Goal: Transaction & Acquisition: Book appointment/travel/reservation

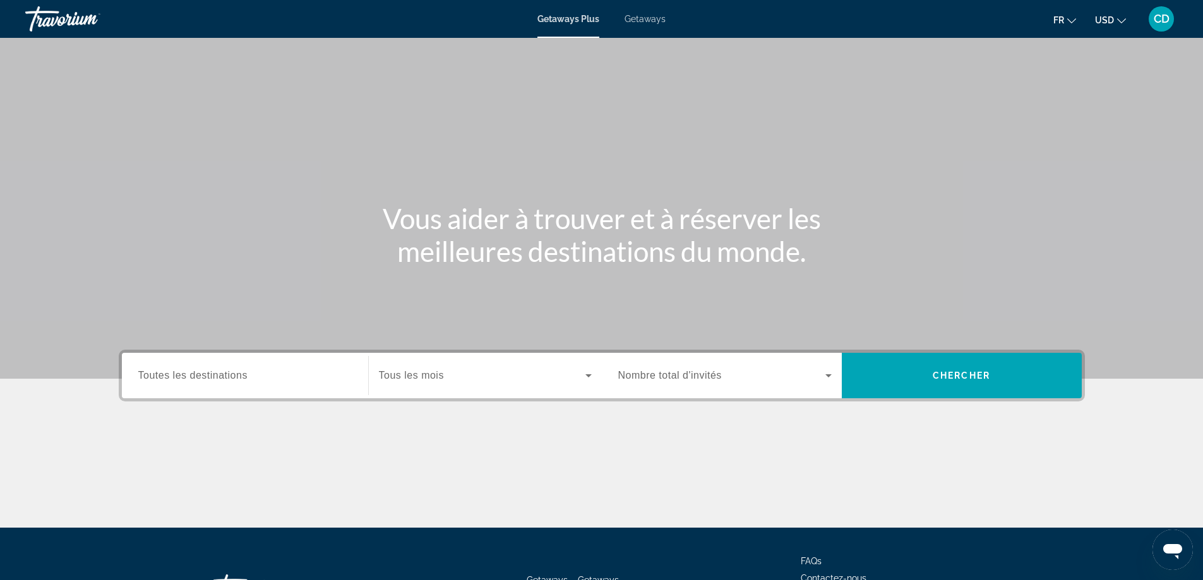
click at [338, 379] on input "Destination Toutes les destinations" at bounding box center [244, 376] width 213 height 15
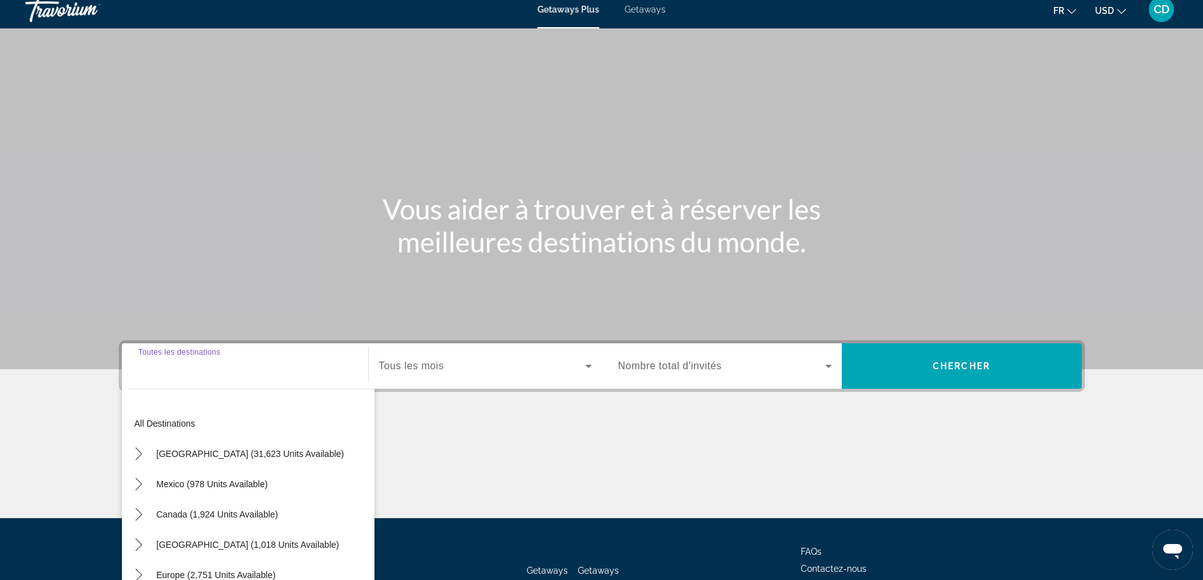
scroll to position [102, 0]
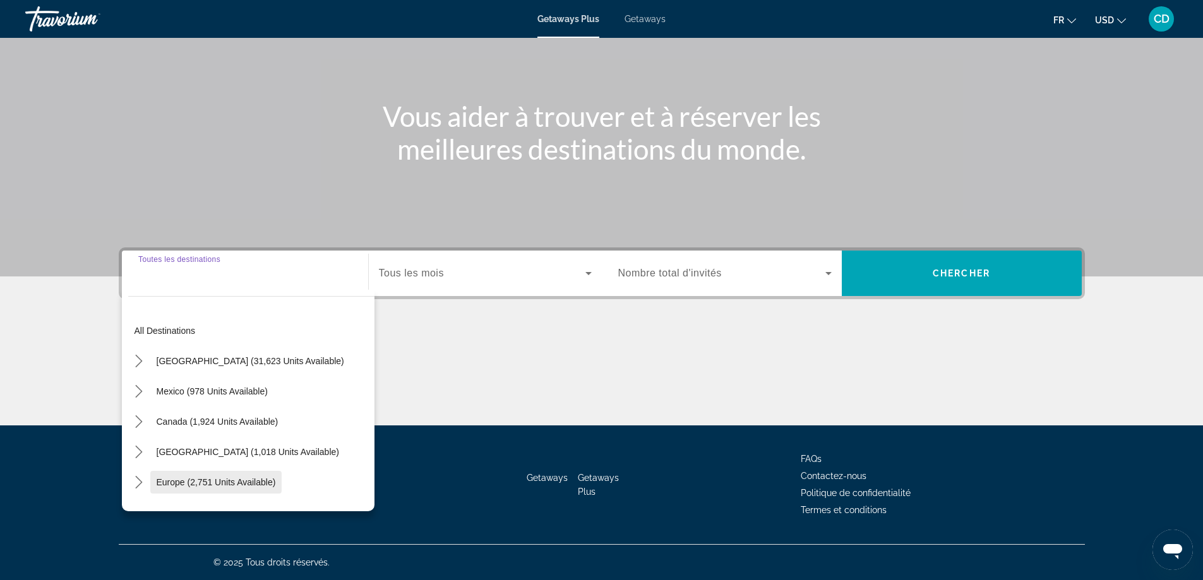
click at [232, 474] on span "Select destination: Europe (2,751 units available)" at bounding box center [216, 482] width 132 height 30
type input "**********"
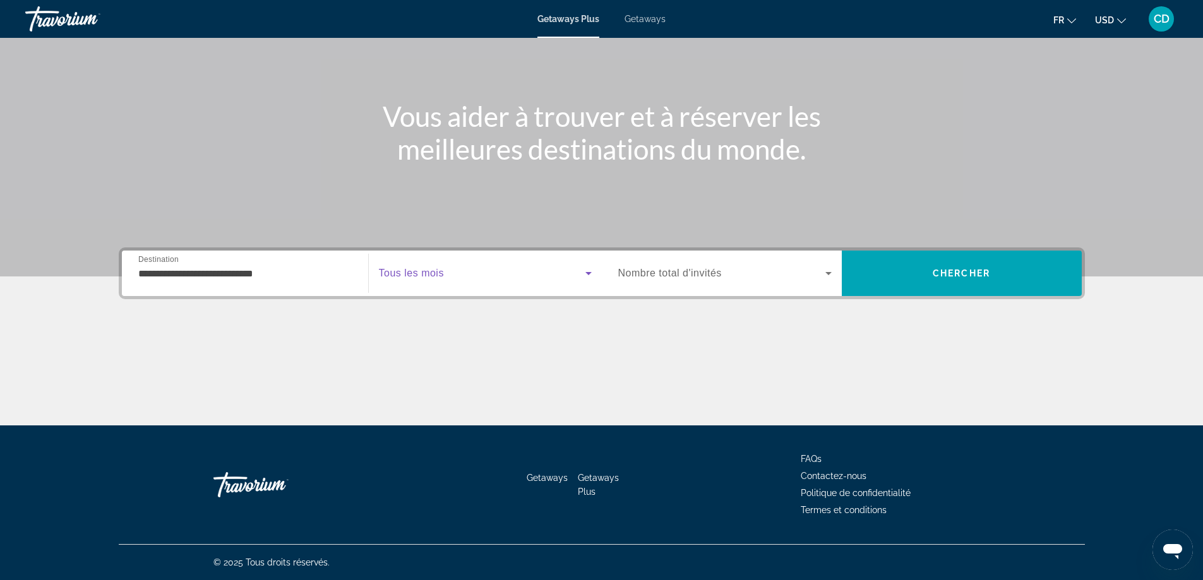
click at [581, 273] on icon "Search widget" at bounding box center [588, 273] width 15 height 15
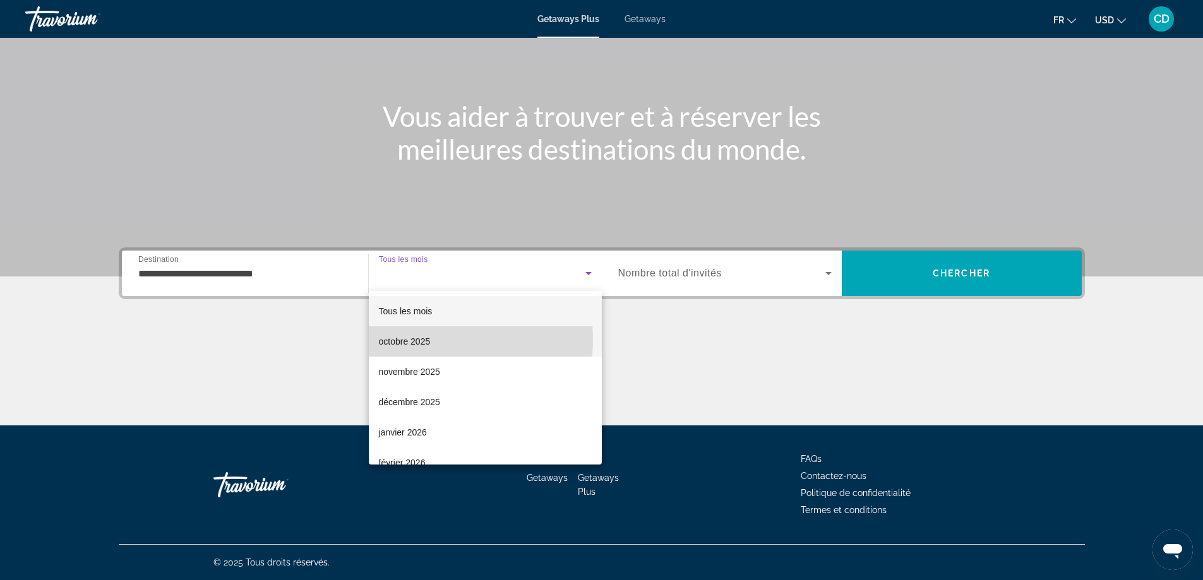
click at [428, 340] on span "octobre 2025" at bounding box center [405, 341] width 52 height 15
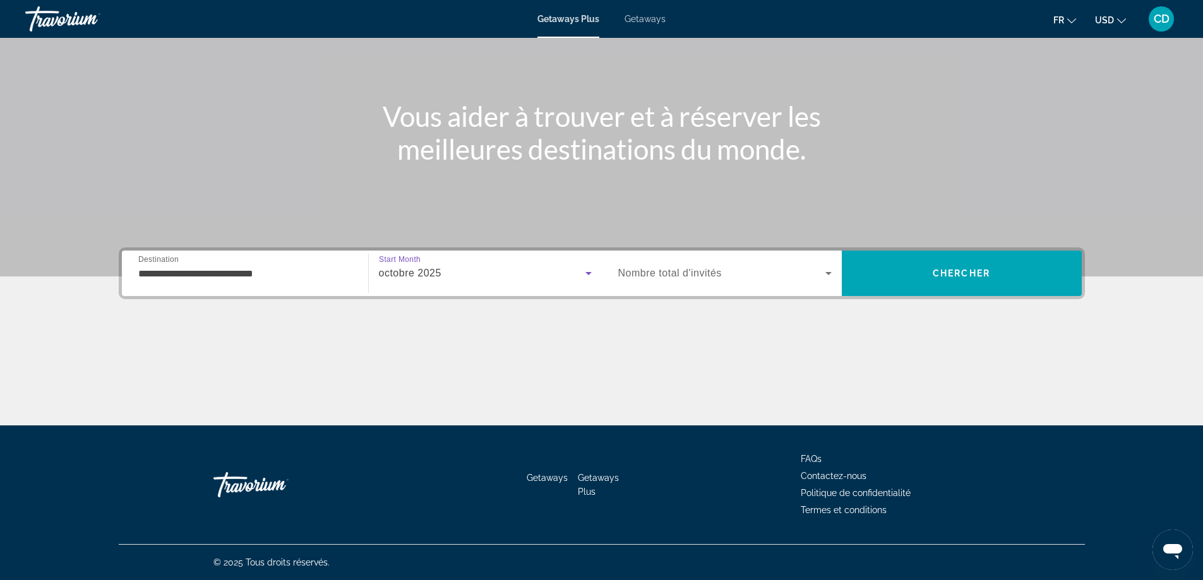
click at [822, 269] on icon "Search widget" at bounding box center [828, 273] width 15 height 15
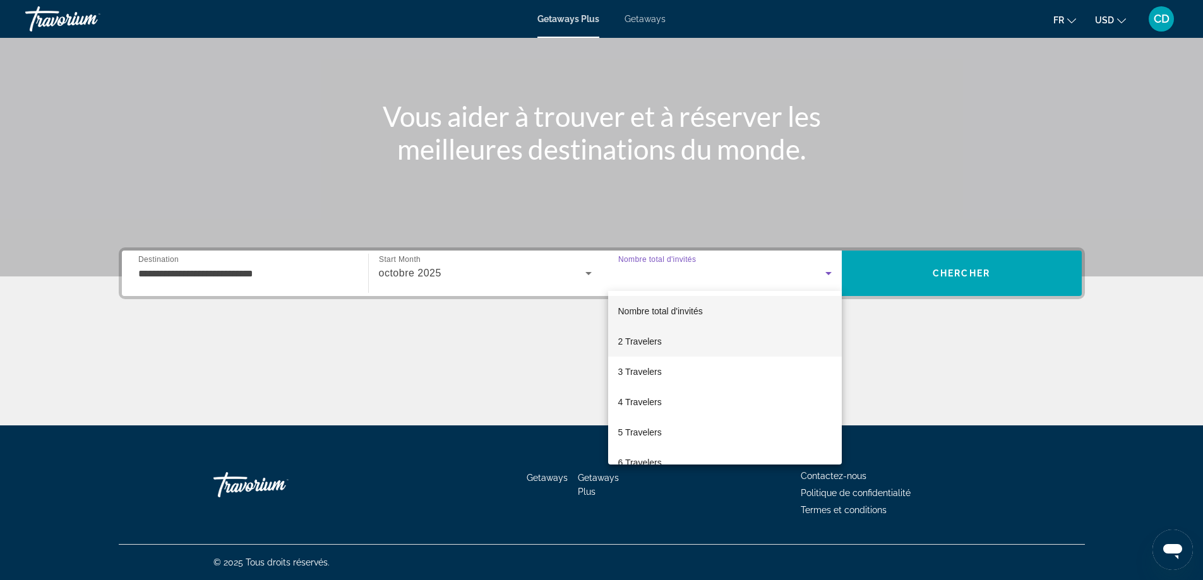
click at [650, 340] on span "2 Travelers" at bounding box center [640, 341] width 44 height 15
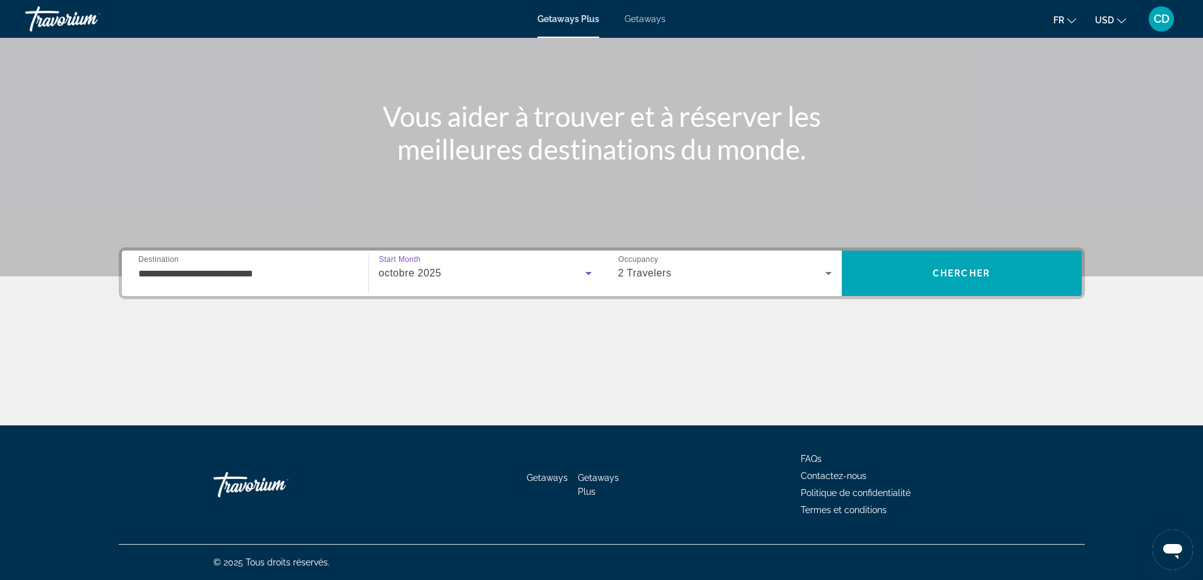
click at [585, 273] on icon "Search widget" at bounding box center [588, 273] width 15 height 15
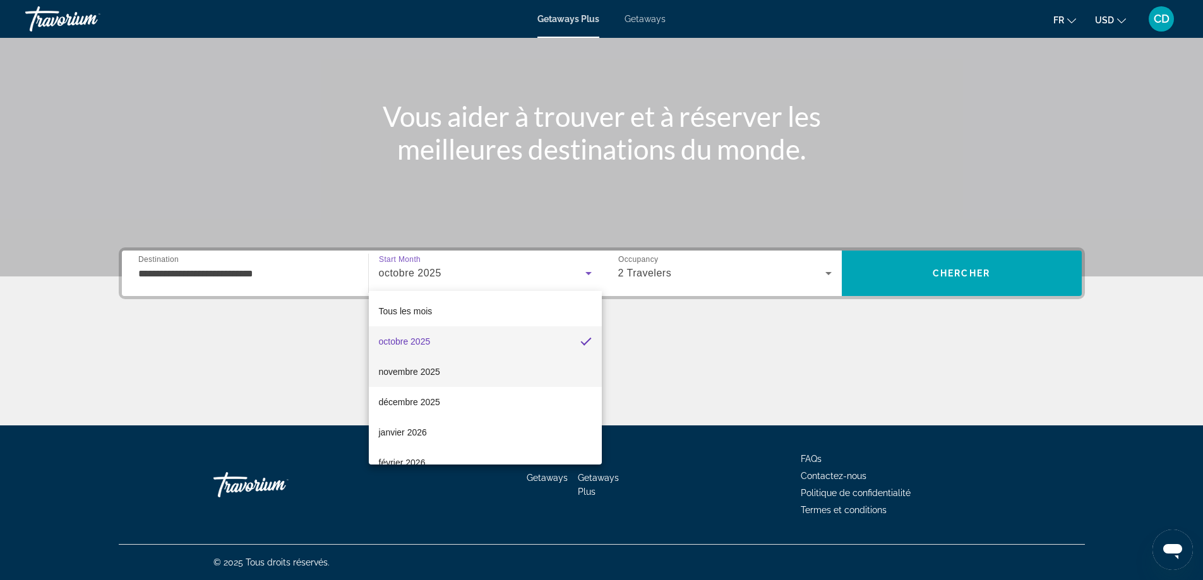
click at [443, 365] on mat-option "novembre 2025" at bounding box center [485, 372] width 233 height 30
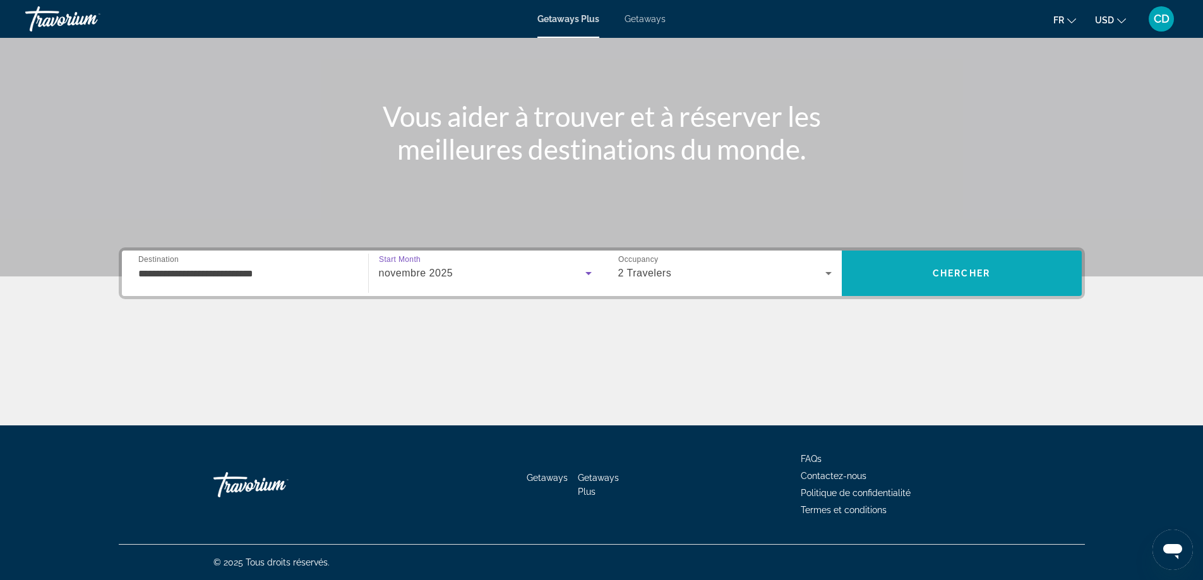
click at [982, 270] on span "Chercher" at bounding box center [961, 273] width 57 height 10
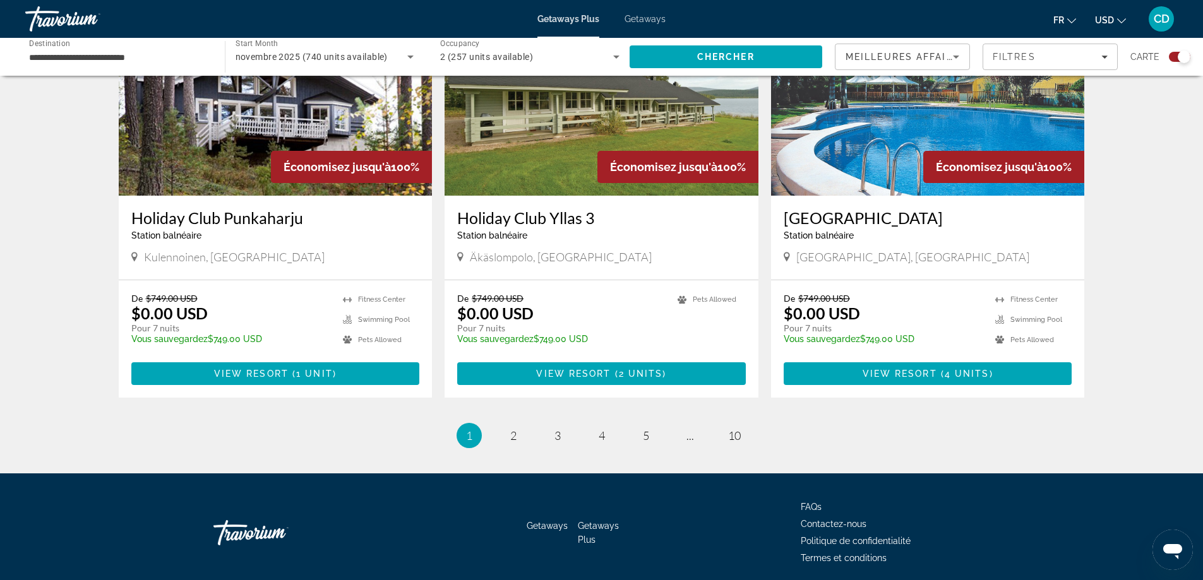
scroll to position [1854, 0]
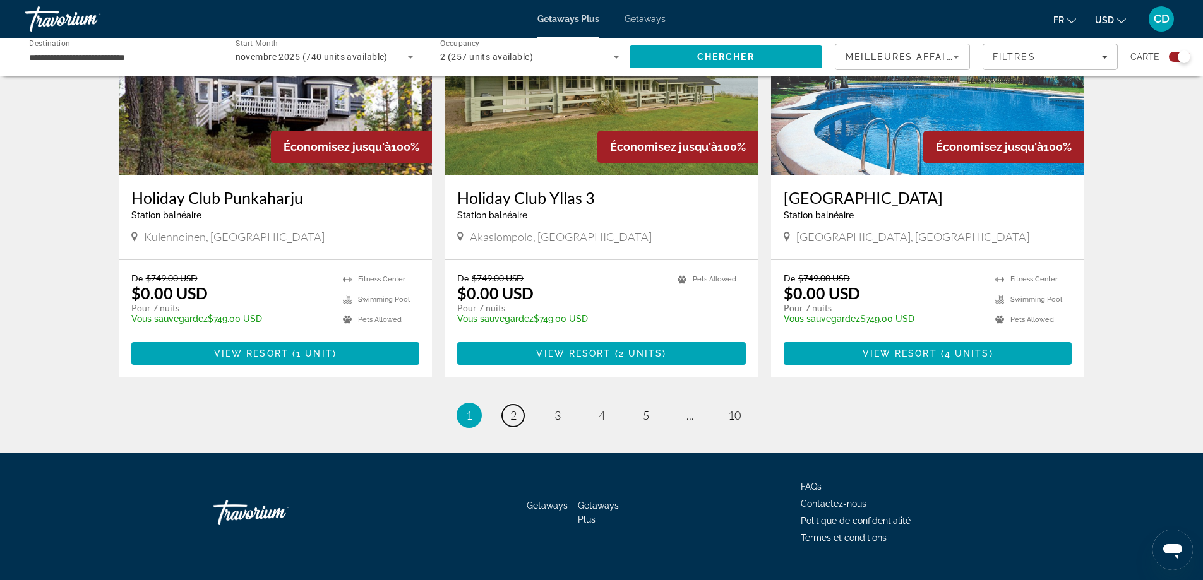
click at [517, 405] on link "page 2" at bounding box center [513, 416] width 22 height 22
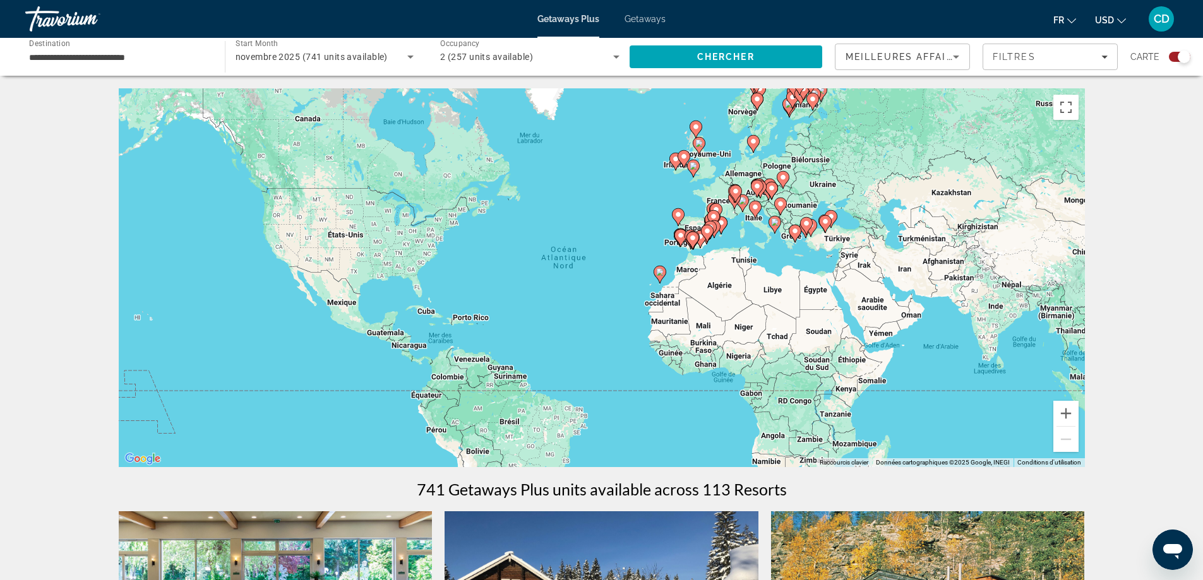
click at [630, 17] on span "Getaways" at bounding box center [645, 19] width 41 height 10
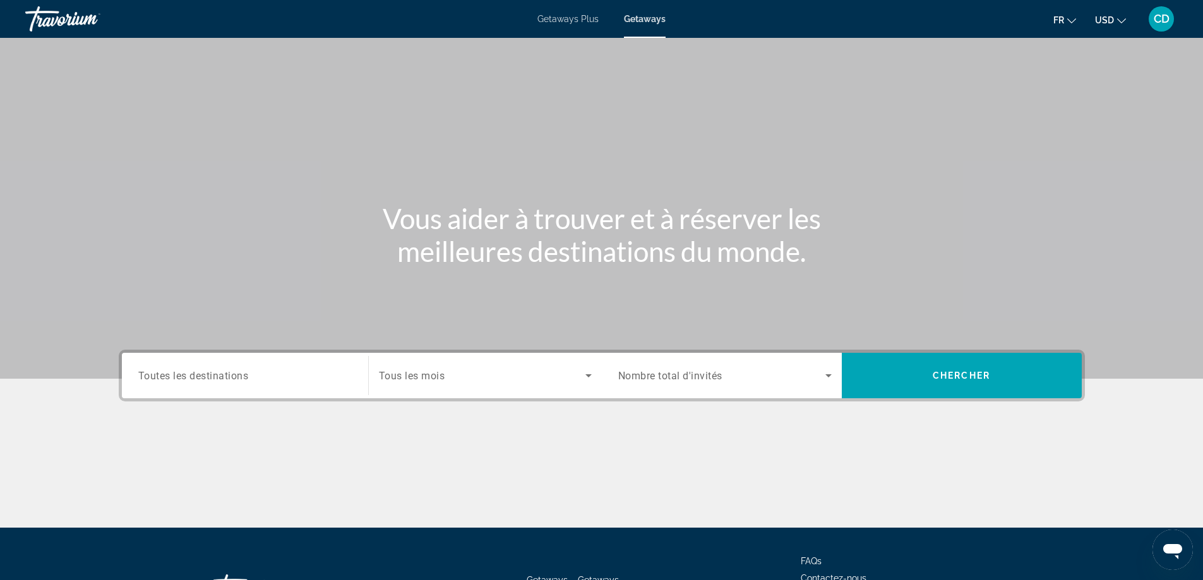
click at [582, 14] on span "Getaways Plus" at bounding box center [567, 19] width 61 height 10
click at [304, 379] on input "Destination Toutes les destinations" at bounding box center [244, 376] width 213 height 15
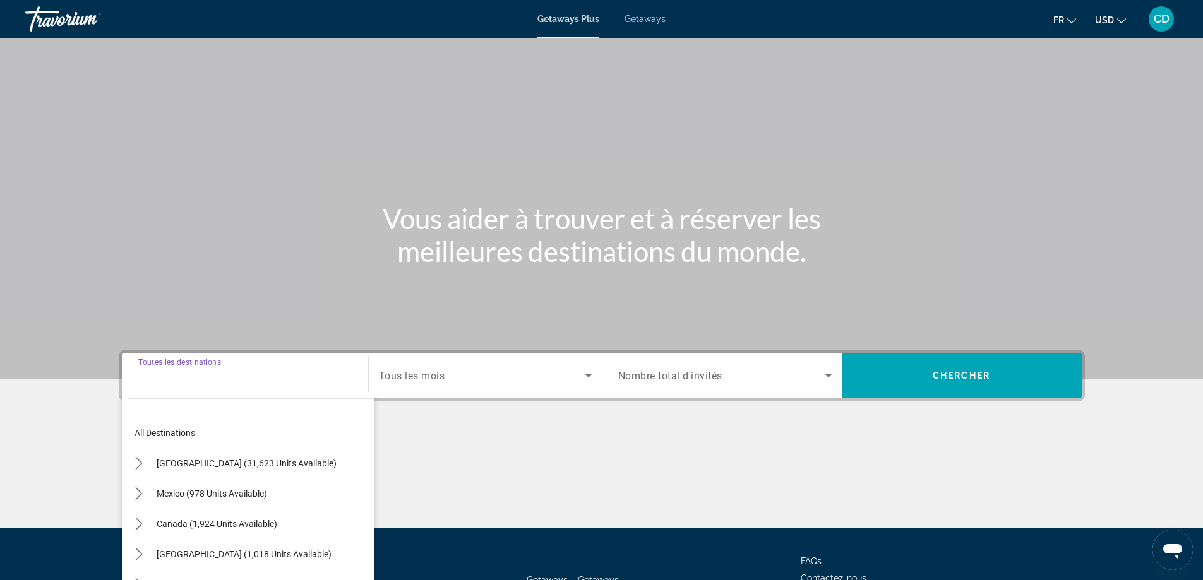
scroll to position [102, 0]
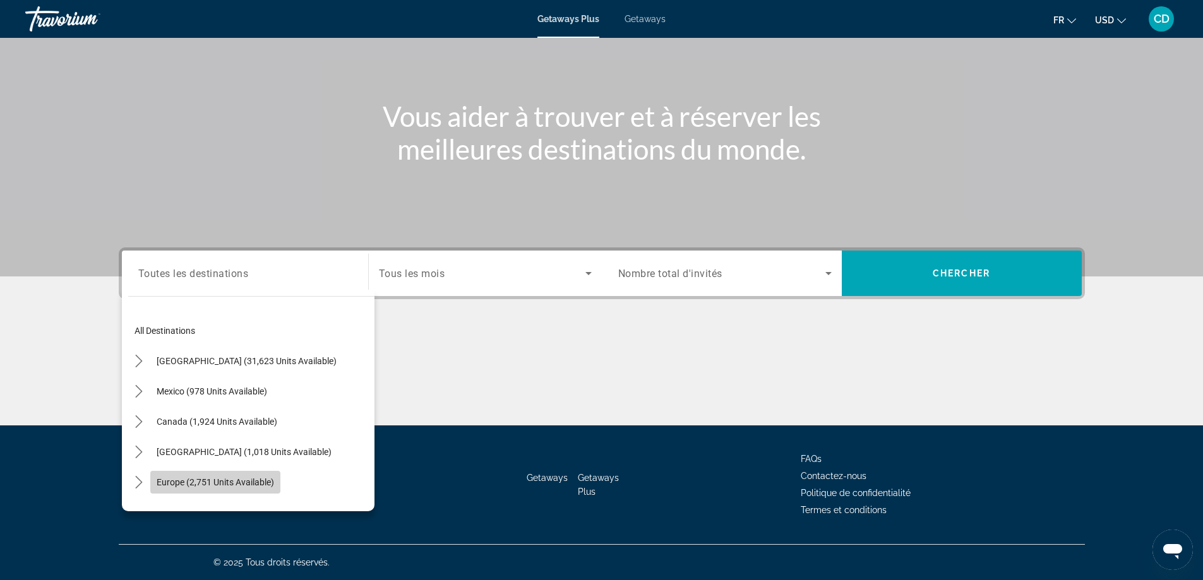
click at [265, 484] on span "Europe (2,751 units available)" at bounding box center [215, 482] width 117 height 10
type input "**********"
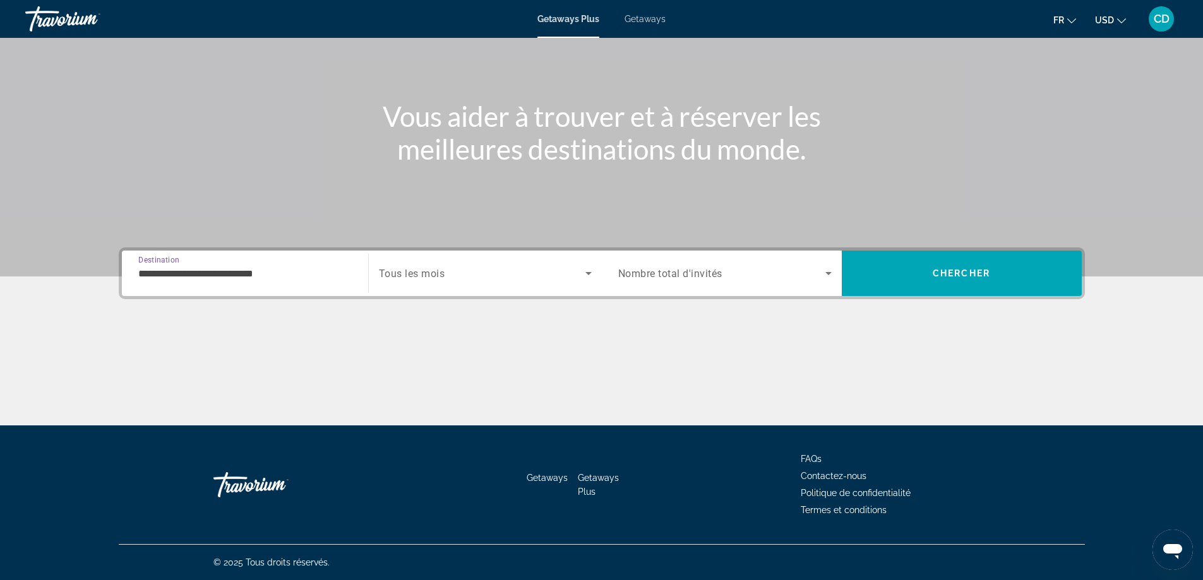
click at [583, 275] on icon "Search widget" at bounding box center [588, 273] width 15 height 15
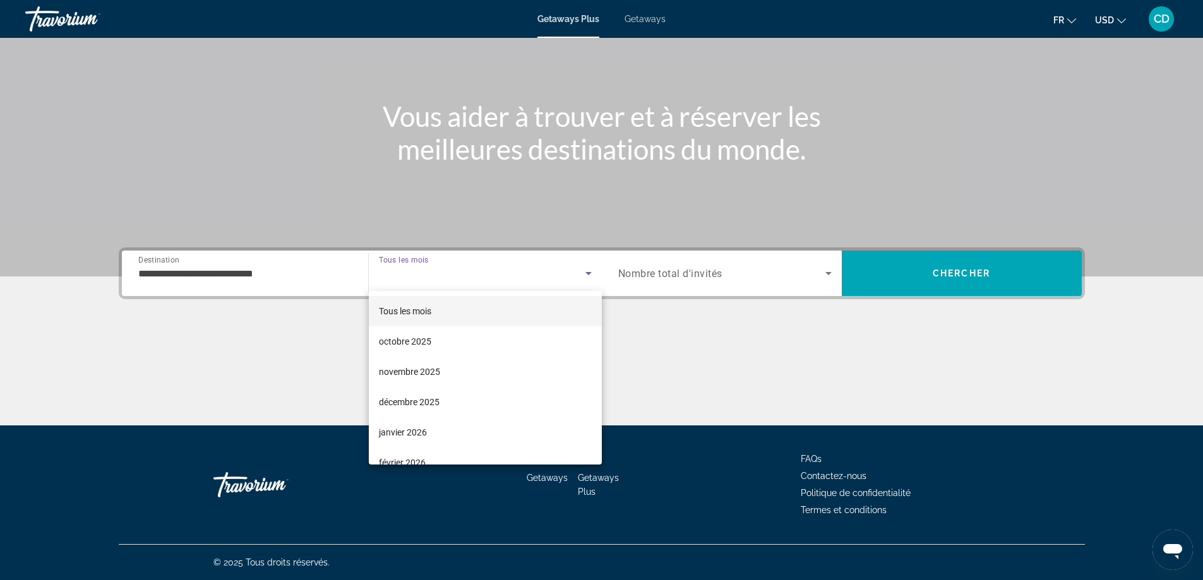
drag, startPoint x: 438, startPoint y: 371, endPoint x: 448, endPoint y: 366, distance: 11.3
click at [438, 370] on span "novembre 2025" at bounding box center [409, 371] width 61 height 15
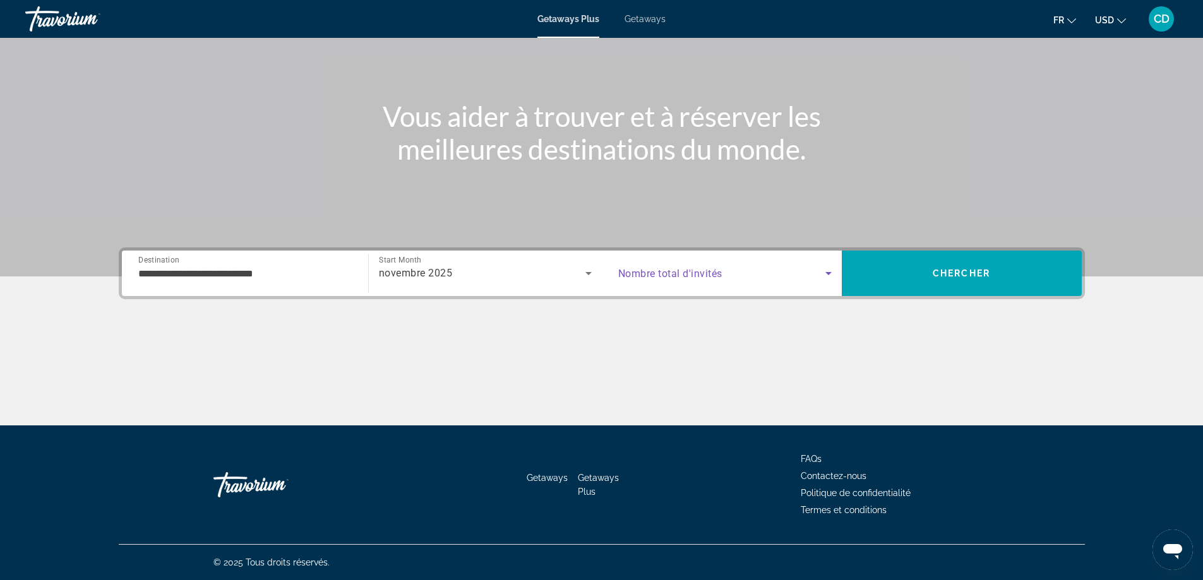
click at [749, 270] on span "Search widget" at bounding box center [721, 273] width 207 height 15
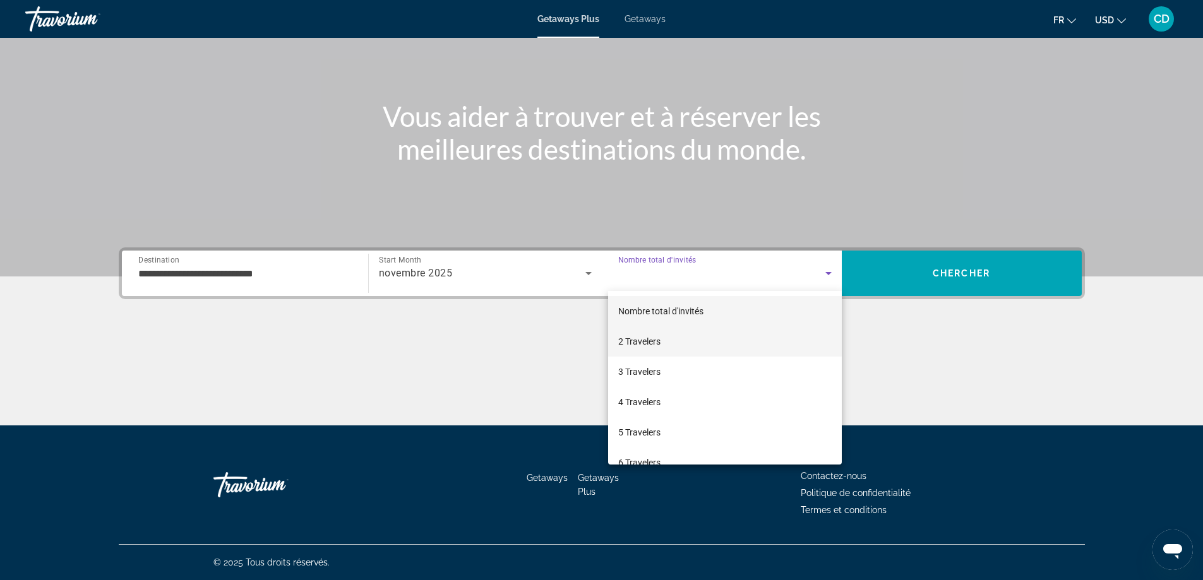
click at [664, 342] on mat-option "2 Travelers" at bounding box center [725, 341] width 234 height 30
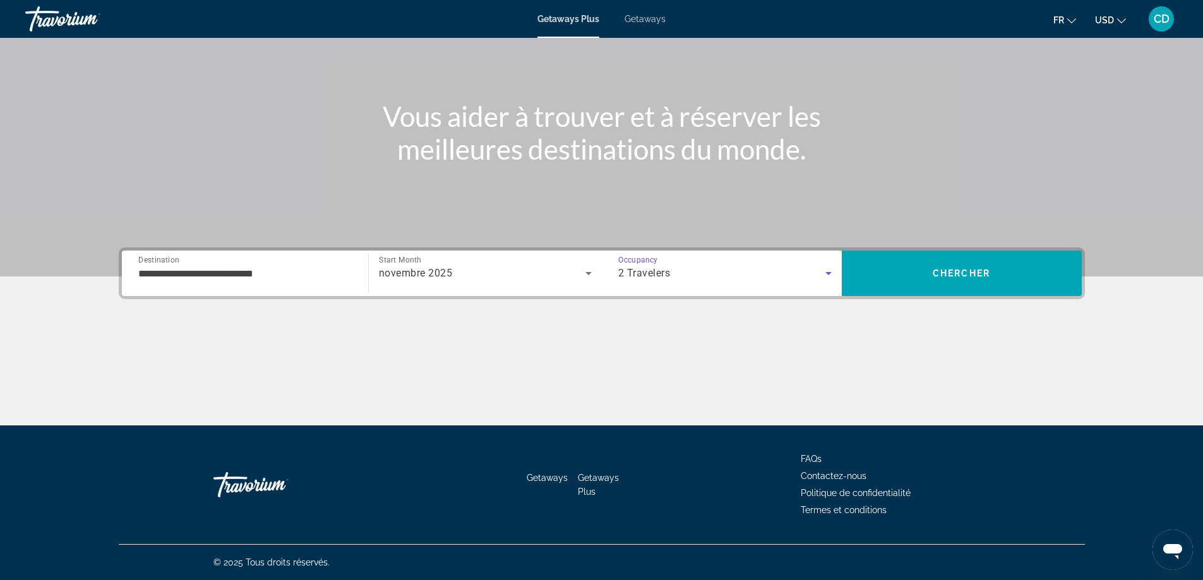
click at [645, 20] on span "Getaways" at bounding box center [645, 19] width 41 height 10
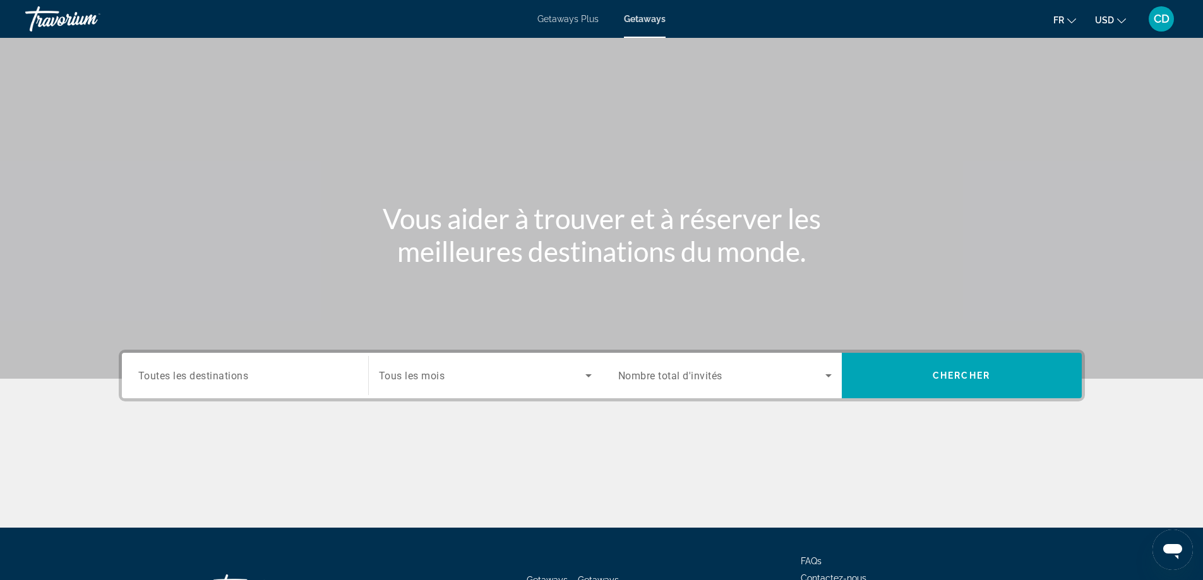
click at [220, 380] on span "Toutes les destinations" at bounding box center [193, 375] width 111 height 12
click at [220, 380] on input "Destination Toutes les destinations" at bounding box center [244, 376] width 213 height 15
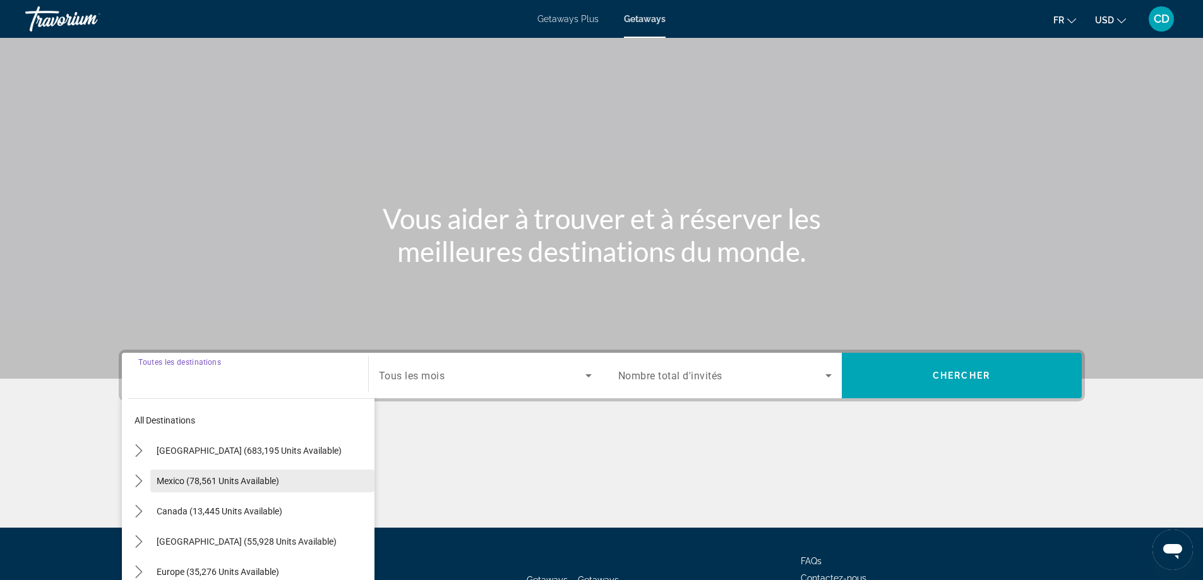
scroll to position [102, 0]
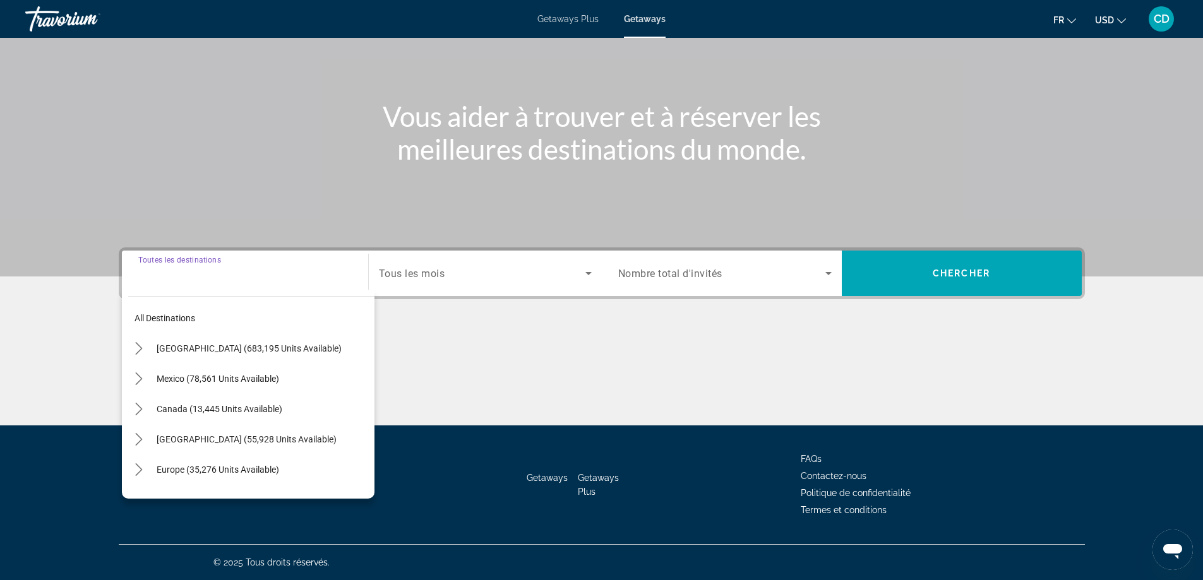
click at [211, 474] on span "Europe (35,276 units available)" at bounding box center [218, 470] width 123 height 10
type input "**********"
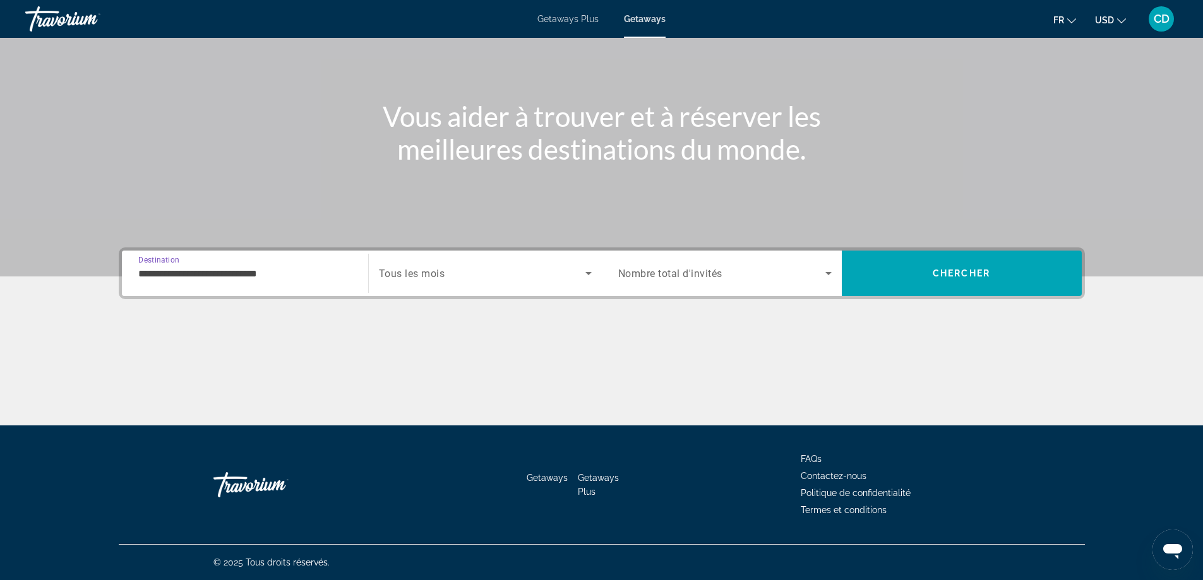
click at [526, 270] on span "Search widget" at bounding box center [482, 273] width 207 height 15
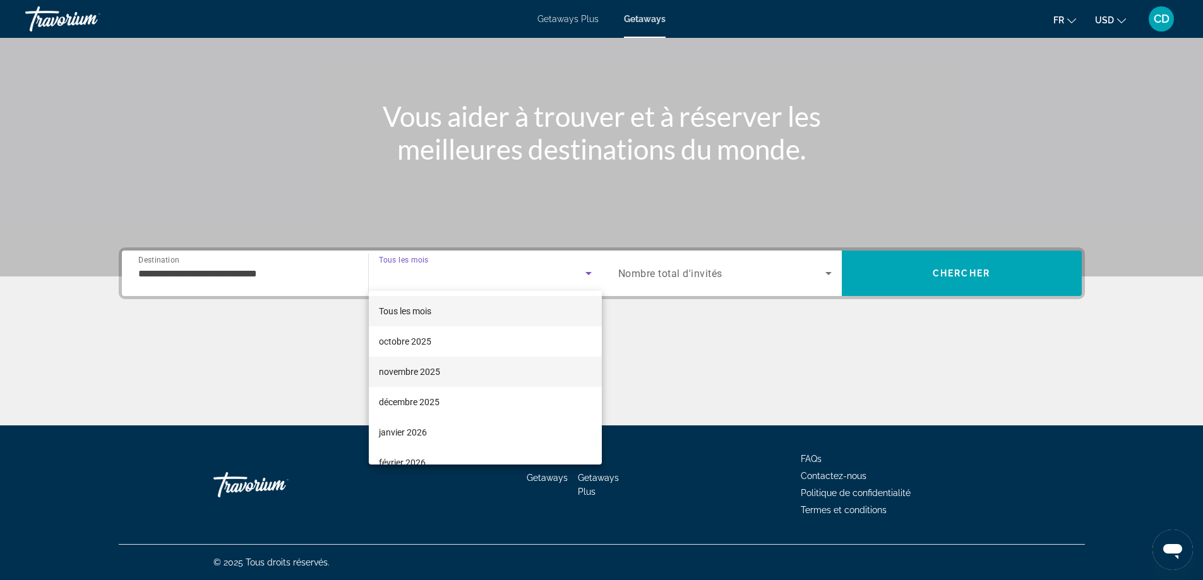
click at [440, 364] on mat-option "novembre 2025" at bounding box center [485, 372] width 233 height 30
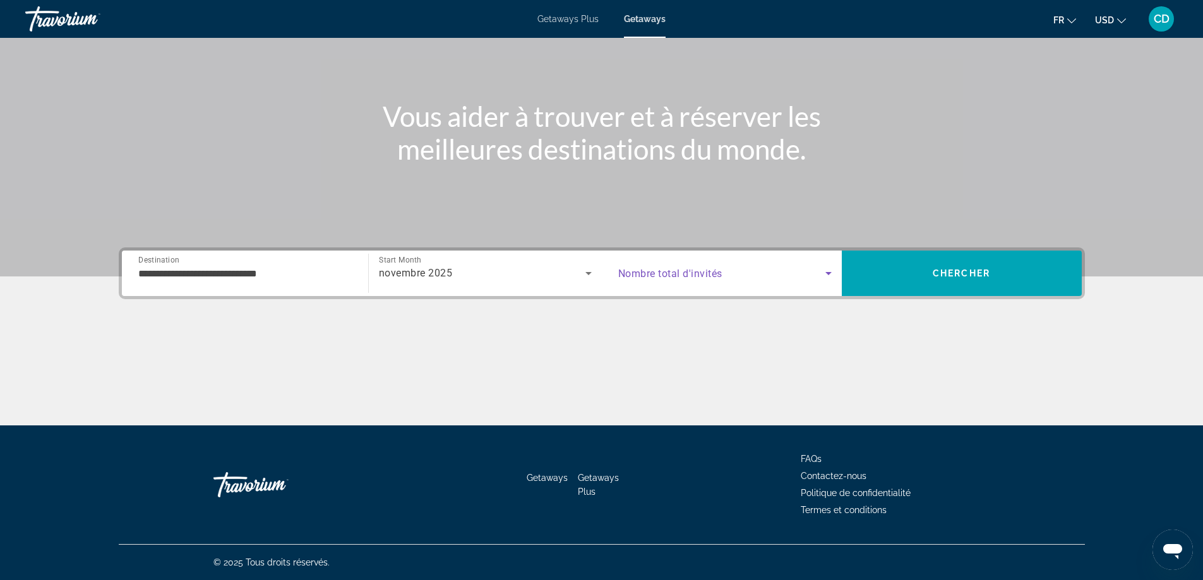
click at [766, 271] on span "Search widget" at bounding box center [721, 273] width 207 height 15
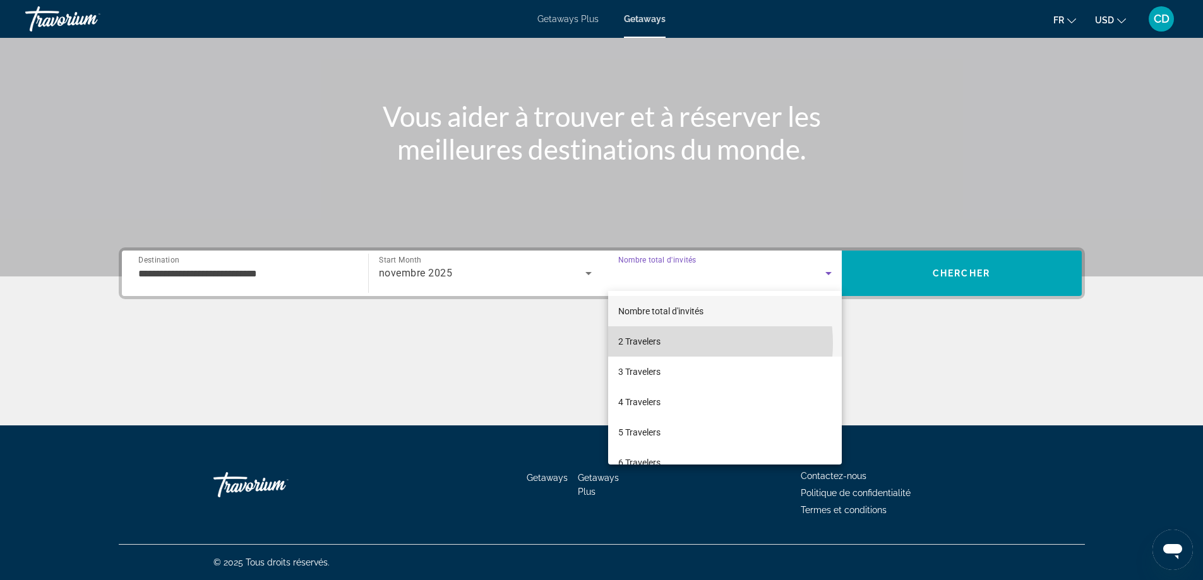
click at [678, 344] on mat-option "2 Travelers" at bounding box center [725, 341] width 234 height 30
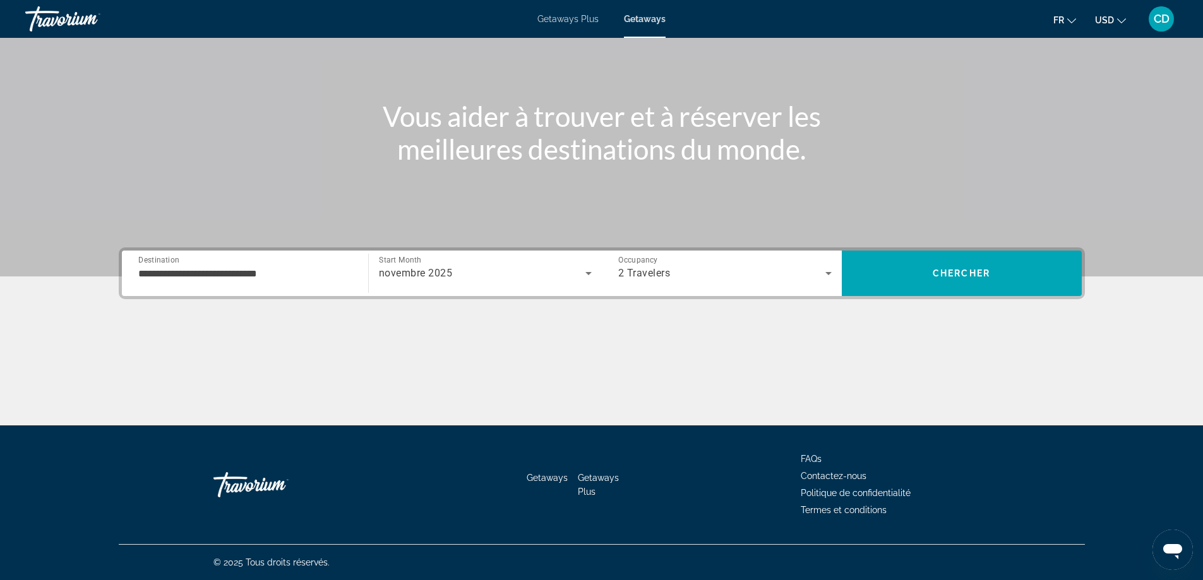
click at [1117, 12] on button "USD USD ($) MXN (Mex$) CAD (Can$) GBP (£) EUR (€) AUD (A$) NZD (NZ$) CNY (CN¥)" at bounding box center [1110, 20] width 31 height 18
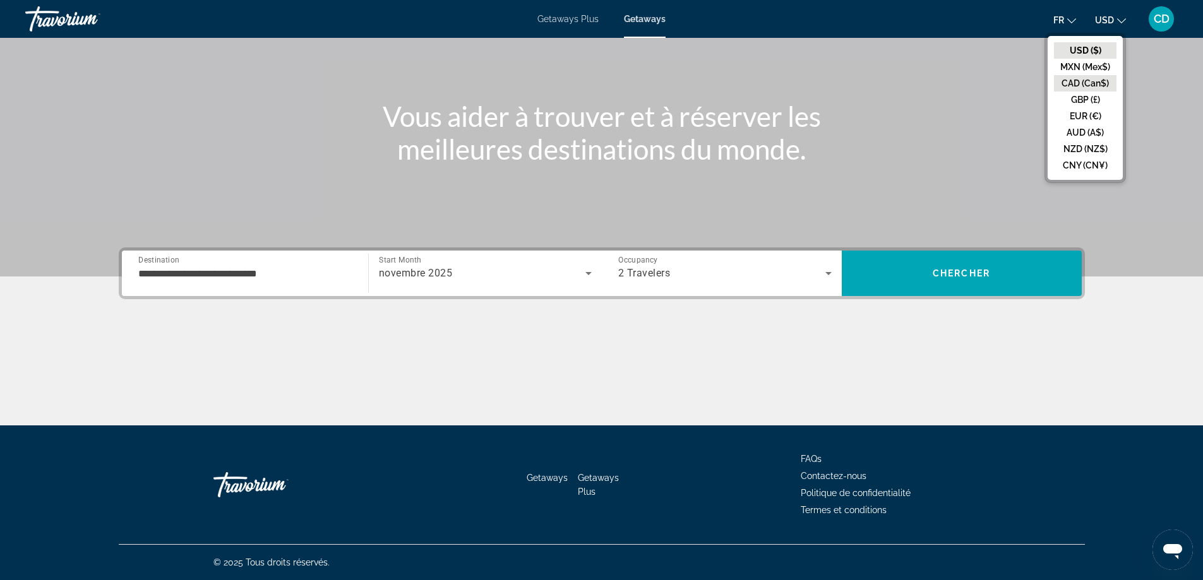
click at [1087, 83] on button "CAD (Can$)" at bounding box center [1085, 83] width 63 height 16
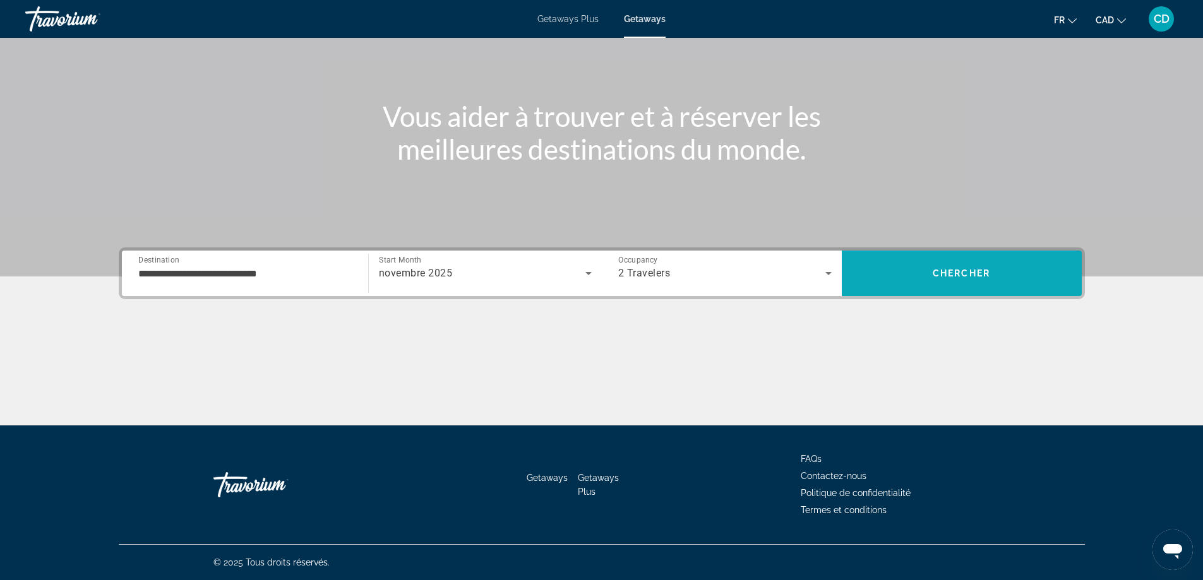
click at [978, 280] on span "Search" at bounding box center [962, 273] width 240 height 30
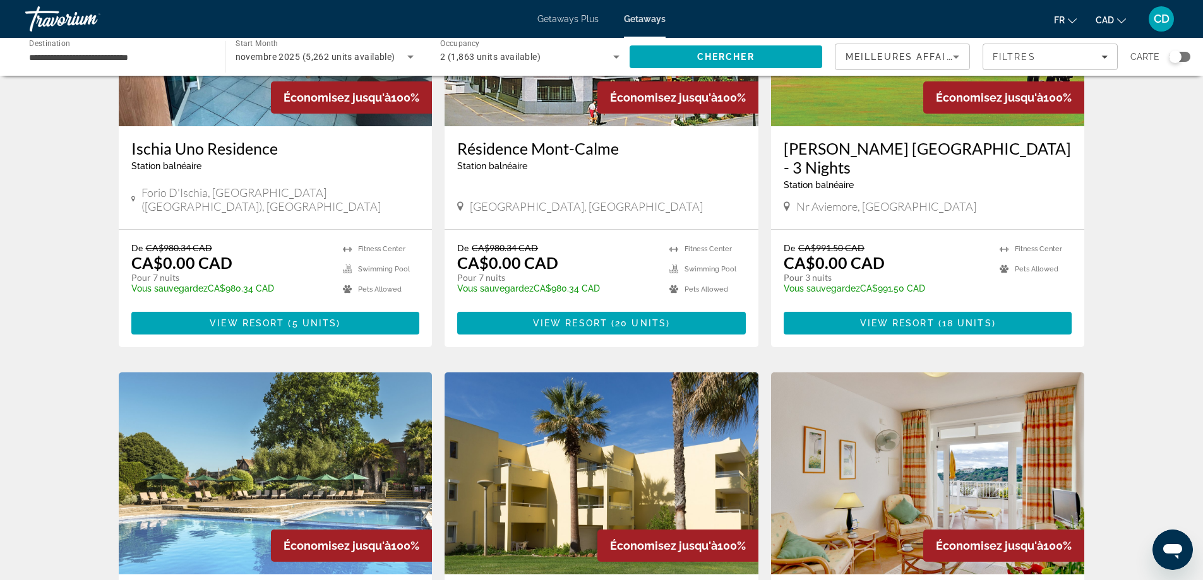
scroll to position [1010, 0]
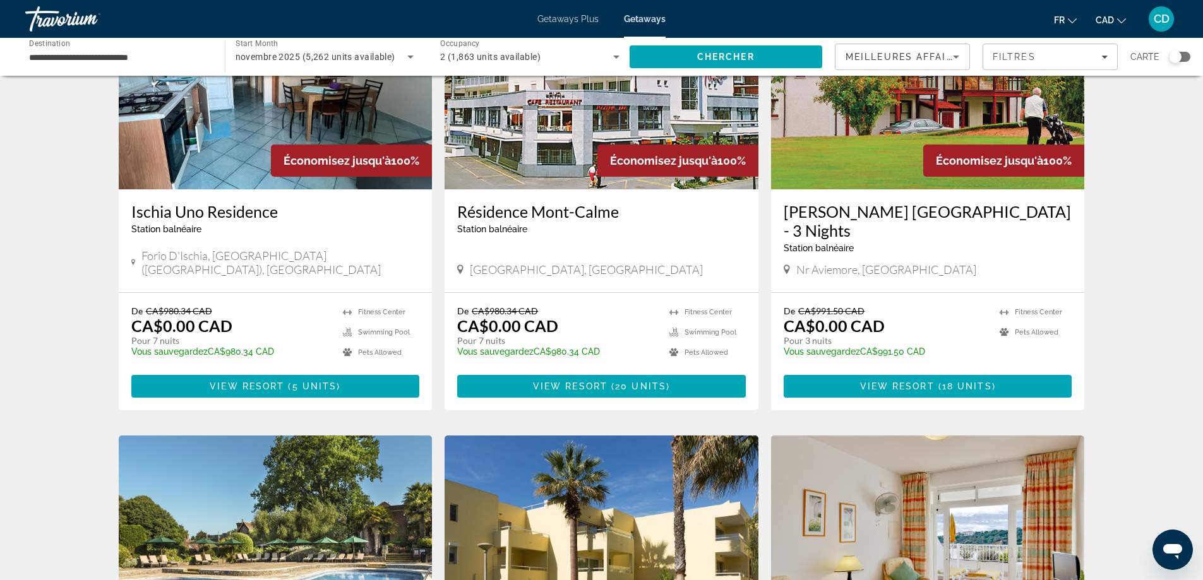
click at [958, 54] on icon "Sort by" at bounding box center [956, 56] width 15 height 15
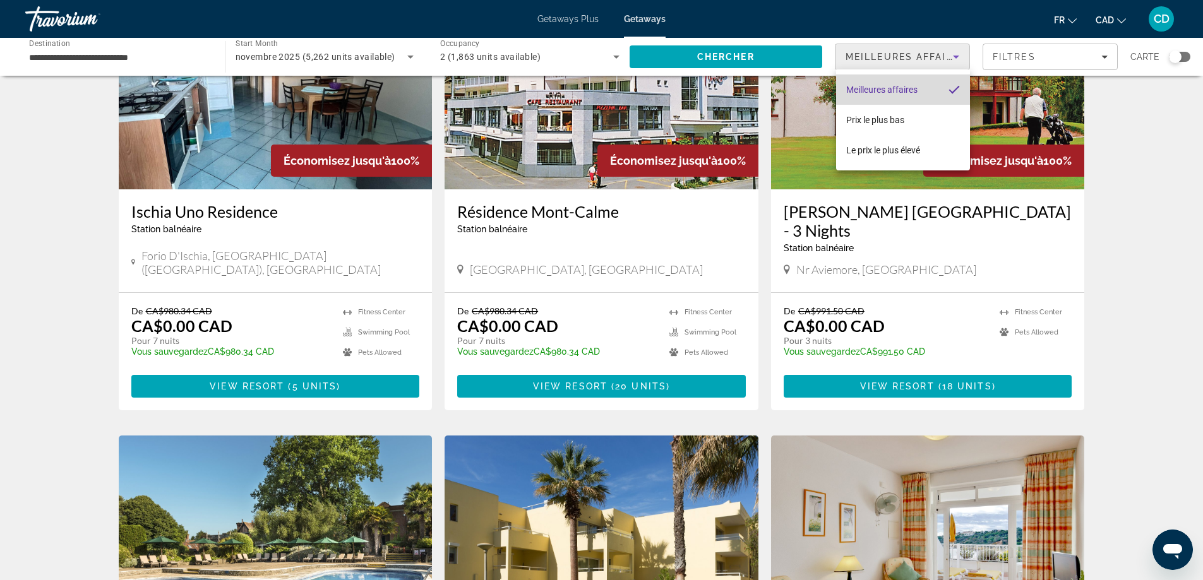
click at [913, 86] on span "Meilleures affaires" at bounding box center [881, 90] width 71 height 10
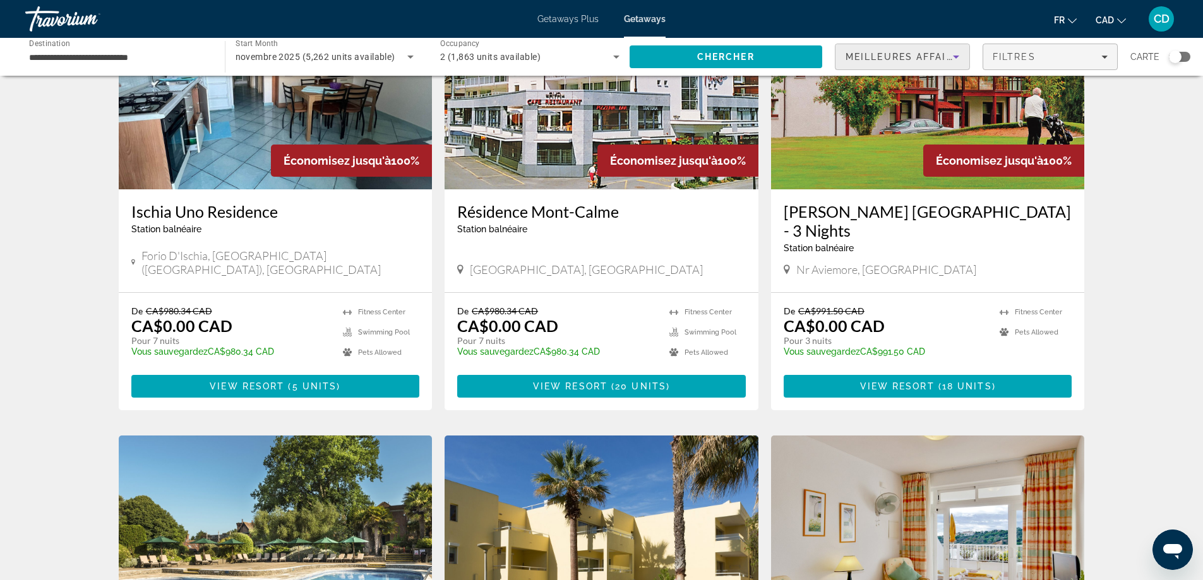
click at [1103, 55] on icon "Filters" at bounding box center [1104, 57] width 6 height 6
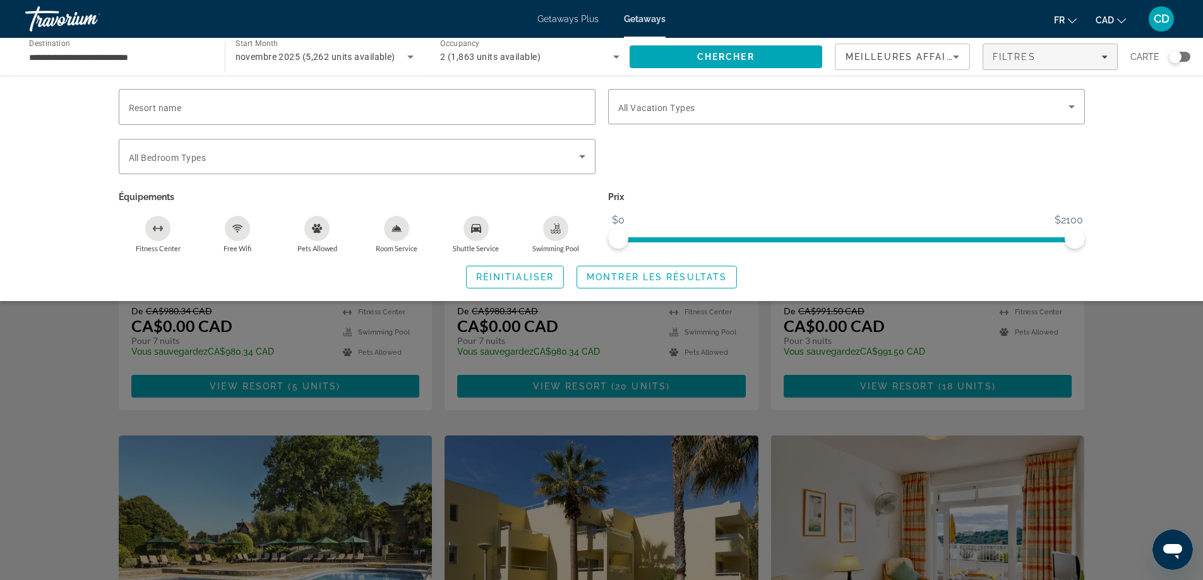
click at [1106, 129] on div "Resort name Vacation Types All Vacation Types Bedroom Types All Bedroom Types É…" at bounding box center [601, 189] width 1017 height 200
click at [1119, 337] on div "Search widget" at bounding box center [601, 384] width 1203 height 391
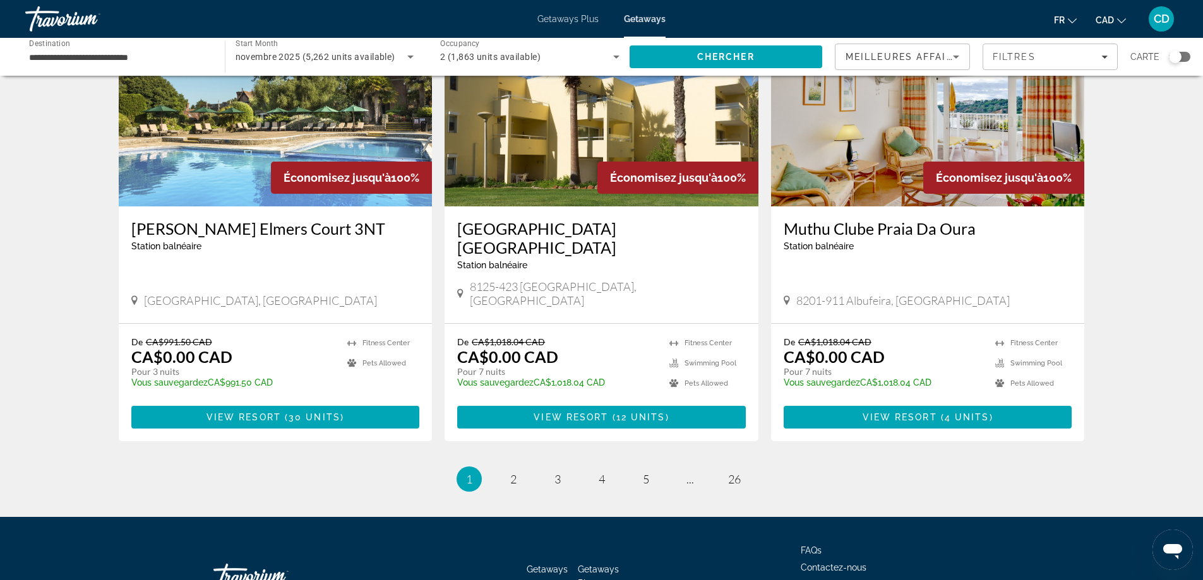
scroll to position [1453, 0]
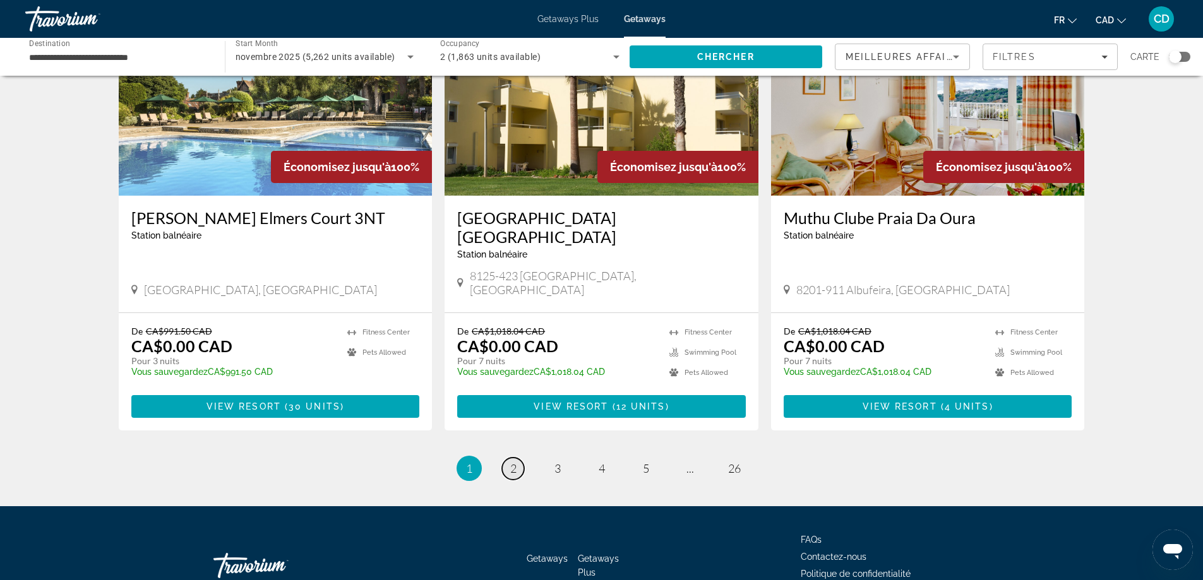
click at [513, 462] on span "2" at bounding box center [513, 469] width 6 height 14
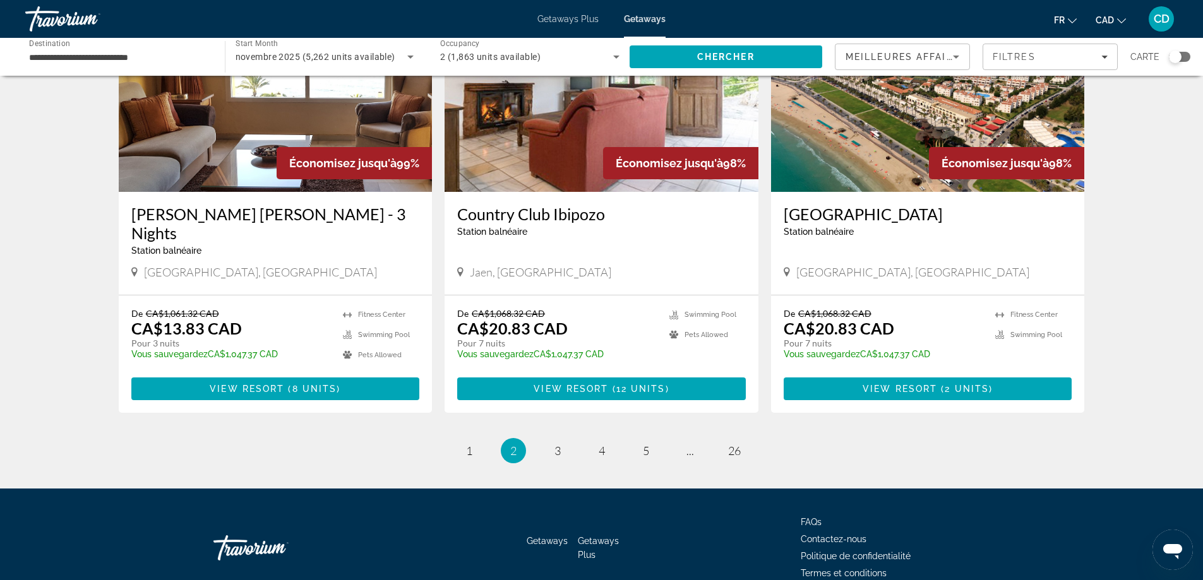
scroll to position [1453, 0]
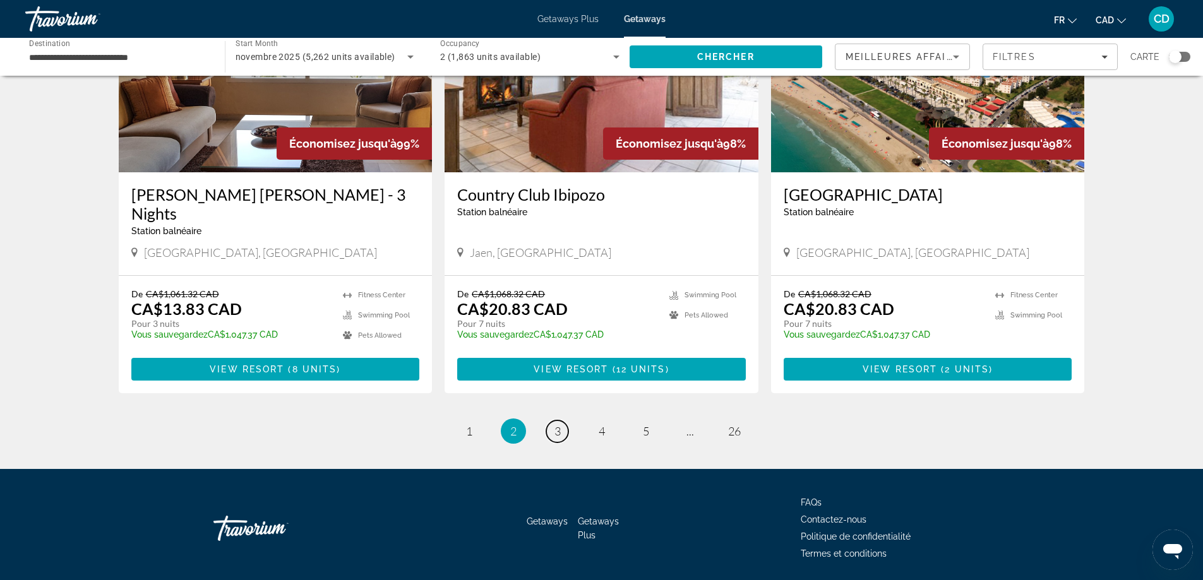
click at [555, 424] on span "3" at bounding box center [557, 431] width 6 height 14
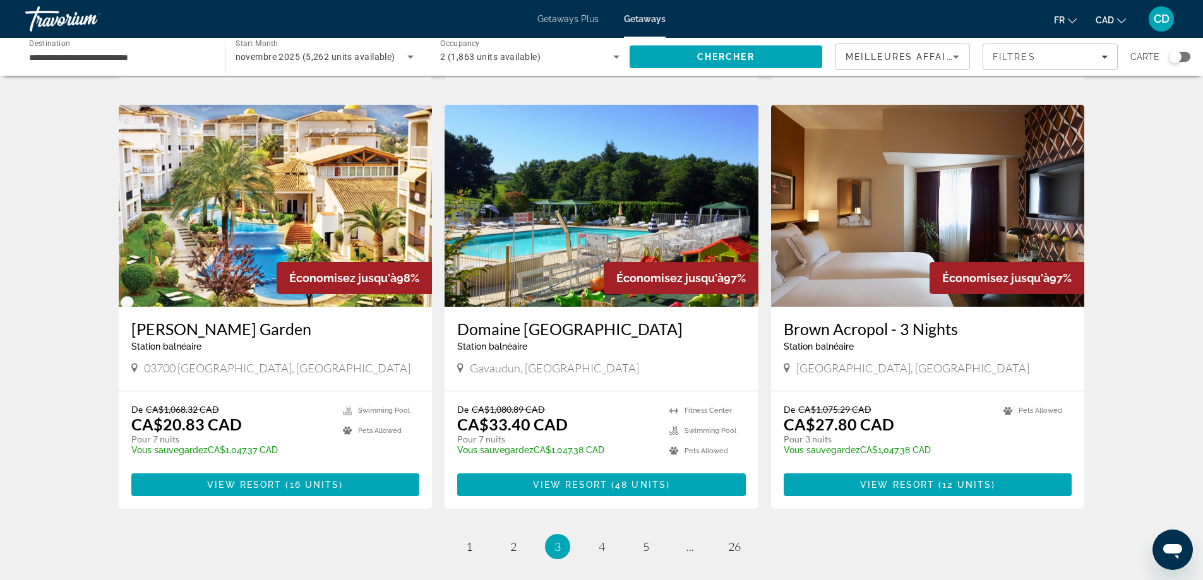
scroll to position [1336, 0]
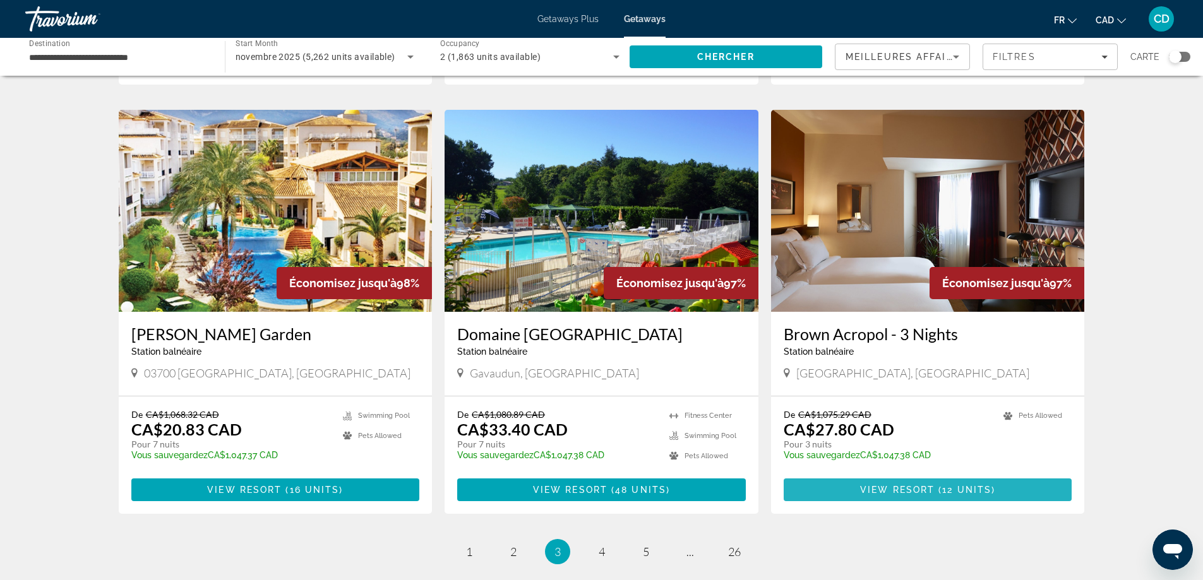
click at [973, 475] on span "Main content" at bounding box center [928, 490] width 289 height 30
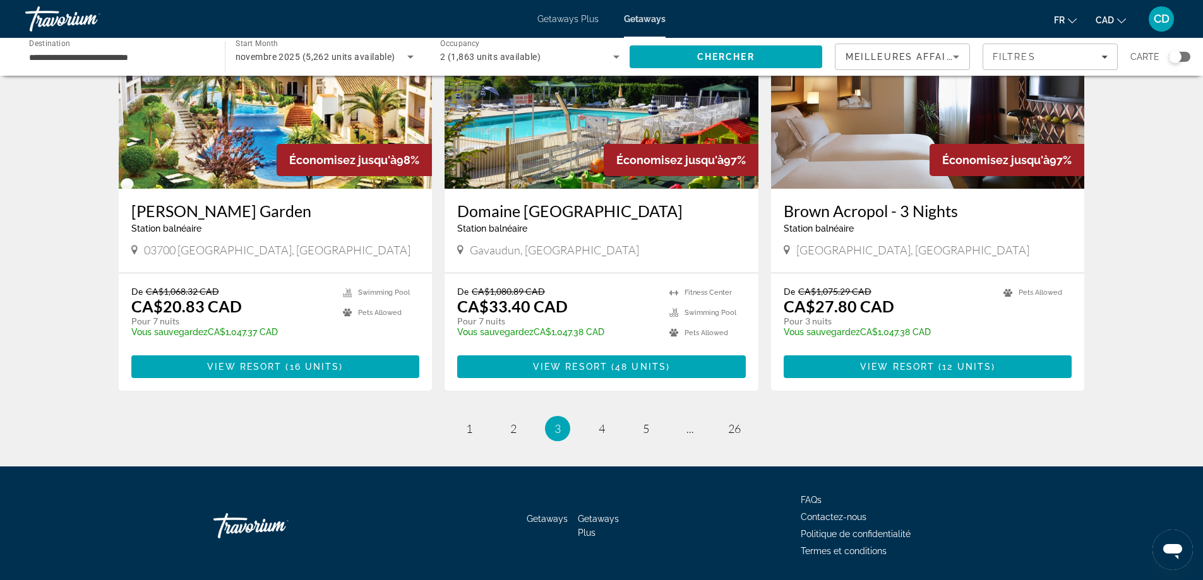
scroll to position [1463, 0]
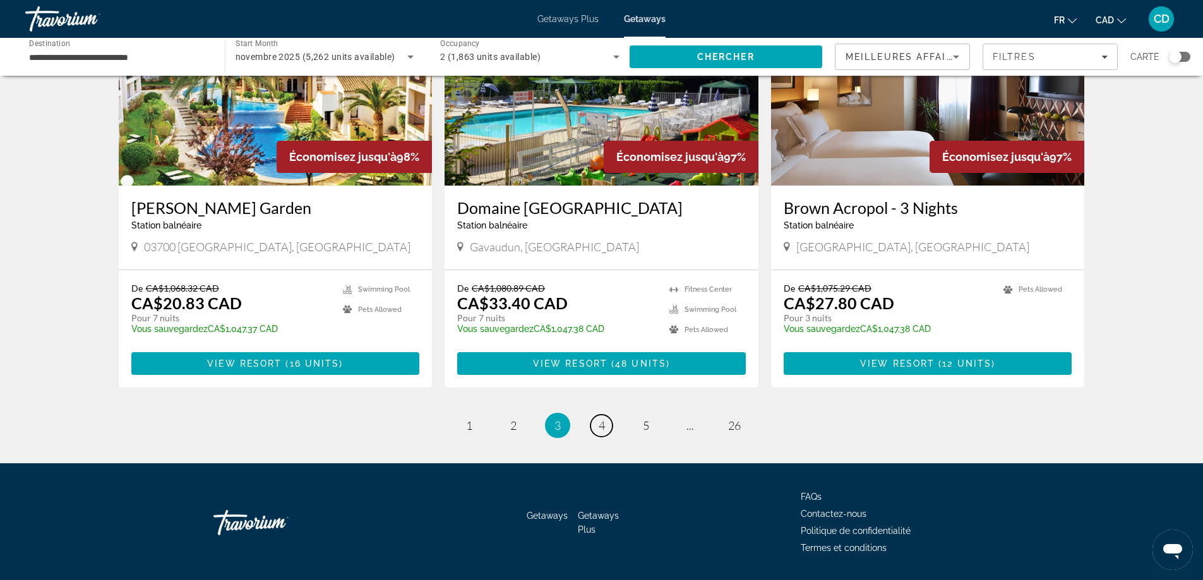
click at [603, 415] on link "page 4" at bounding box center [601, 426] width 22 height 22
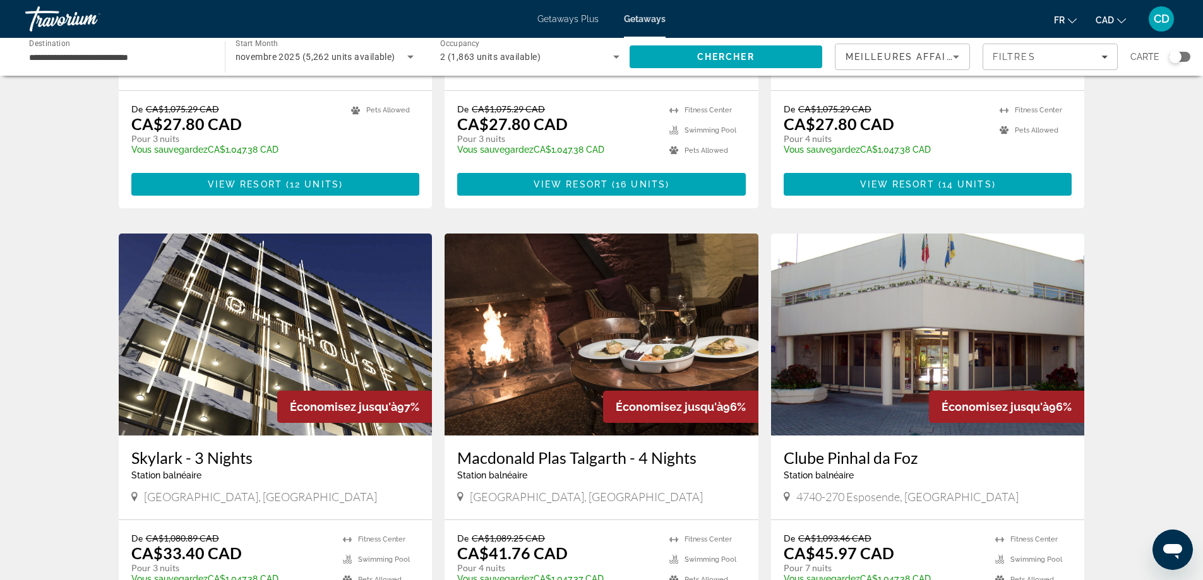
scroll to position [126, 0]
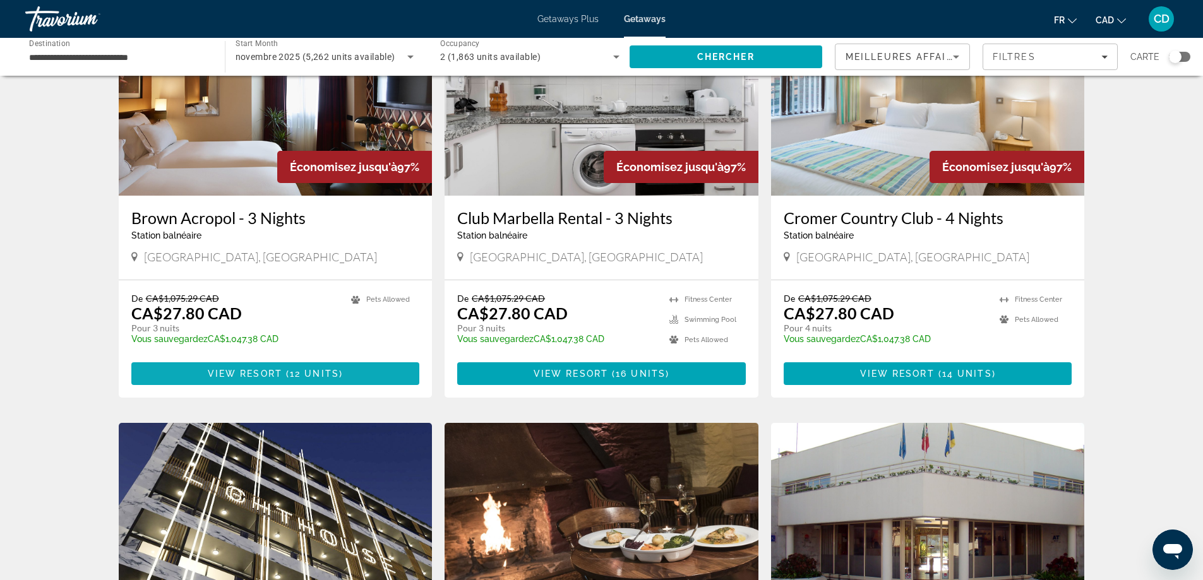
click at [282, 371] on span "View Resort" at bounding box center [245, 374] width 75 height 10
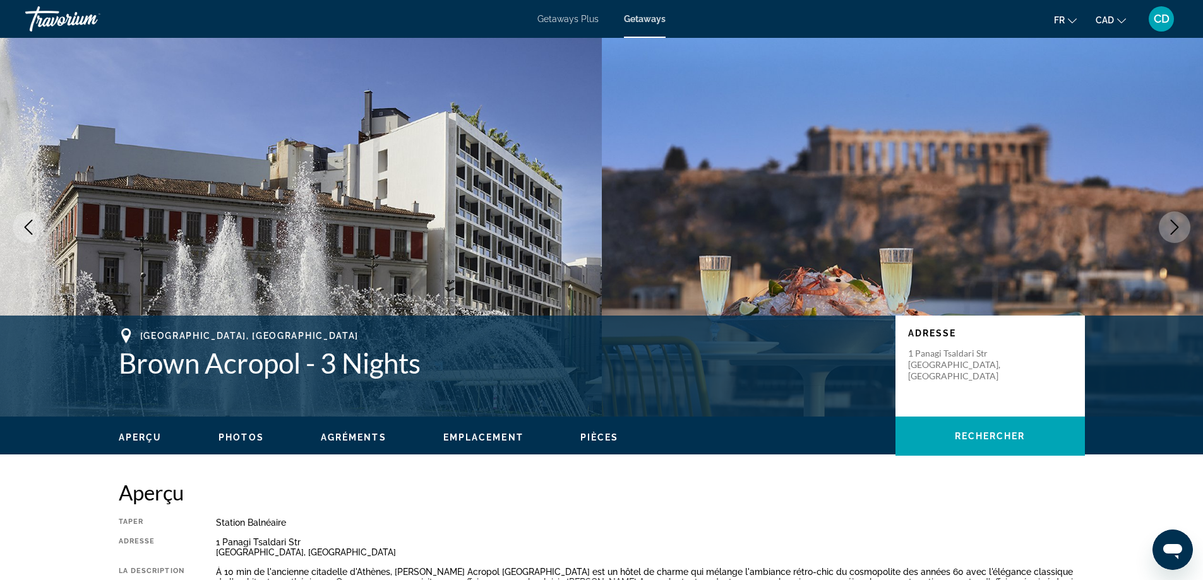
click at [650, 19] on span "Getaways" at bounding box center [645, 19] width 42 height 10
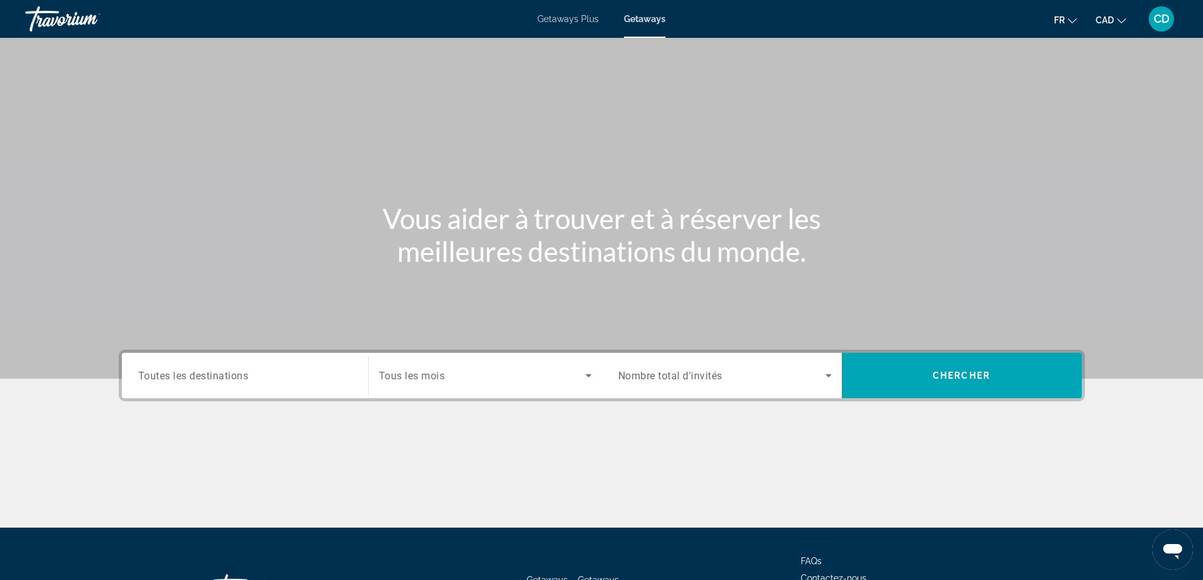
click at [273, 368] on div "Search widget" at bounding box center [244, 376] width 213 height 36
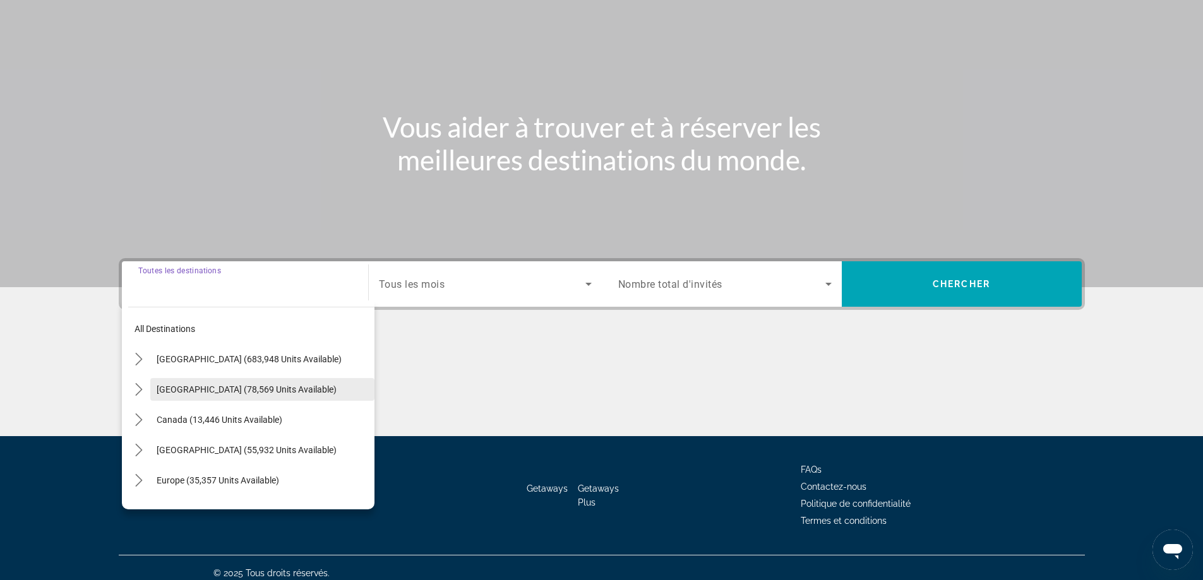
scroll to position [102, 0]
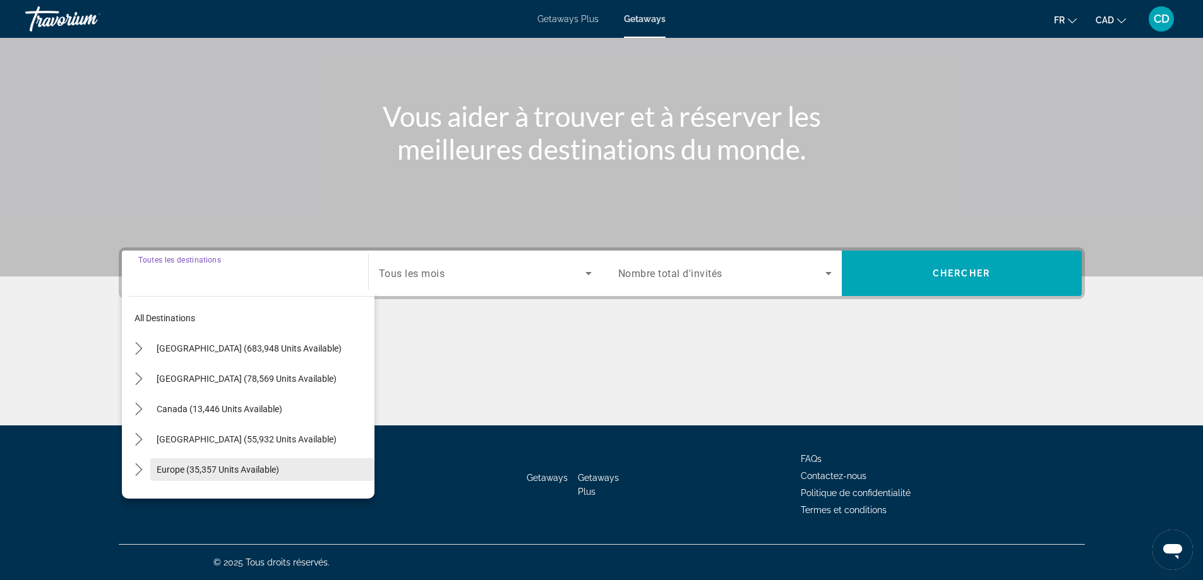
click at [239, 465] on span "Europe (35,357 units available)" at bounding box center [218, 470] width 123 height 10
type input "**********"
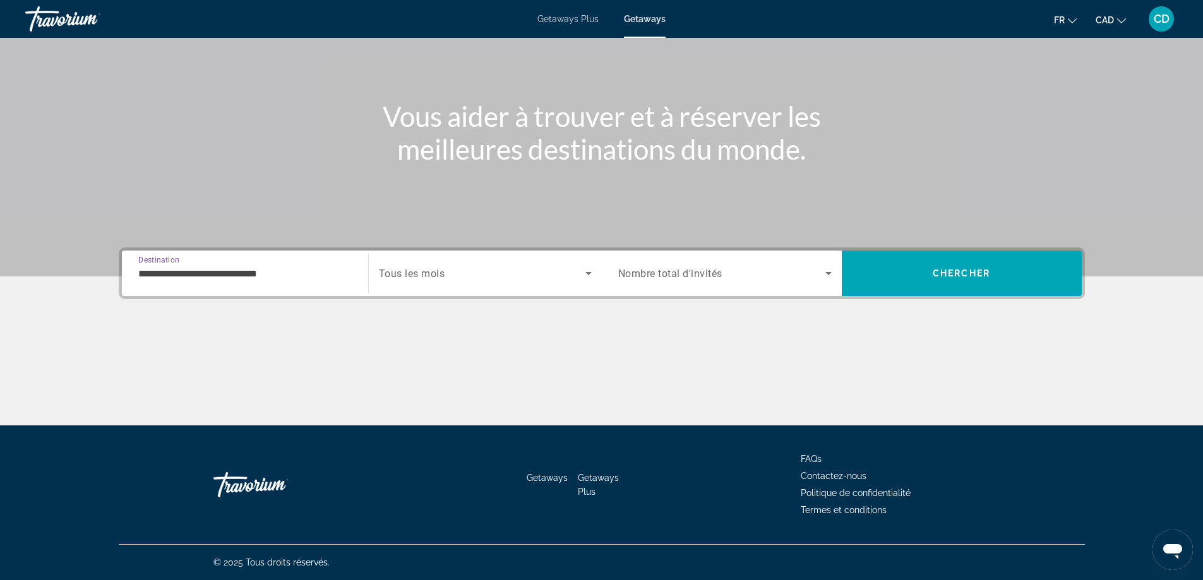
click at [572, 270] on span "Search widget" at bounding box center [482, 273] width 207 height 15
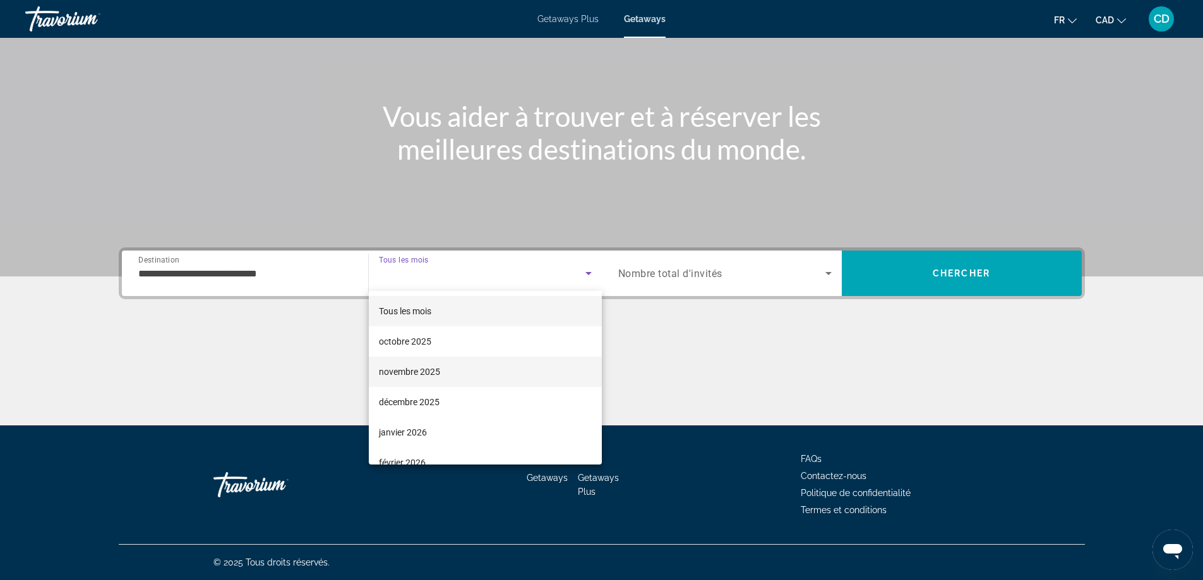
click at [456, 369] on mat-option "novembre 2025" at bounding box center [485, 372] width 233 height 30
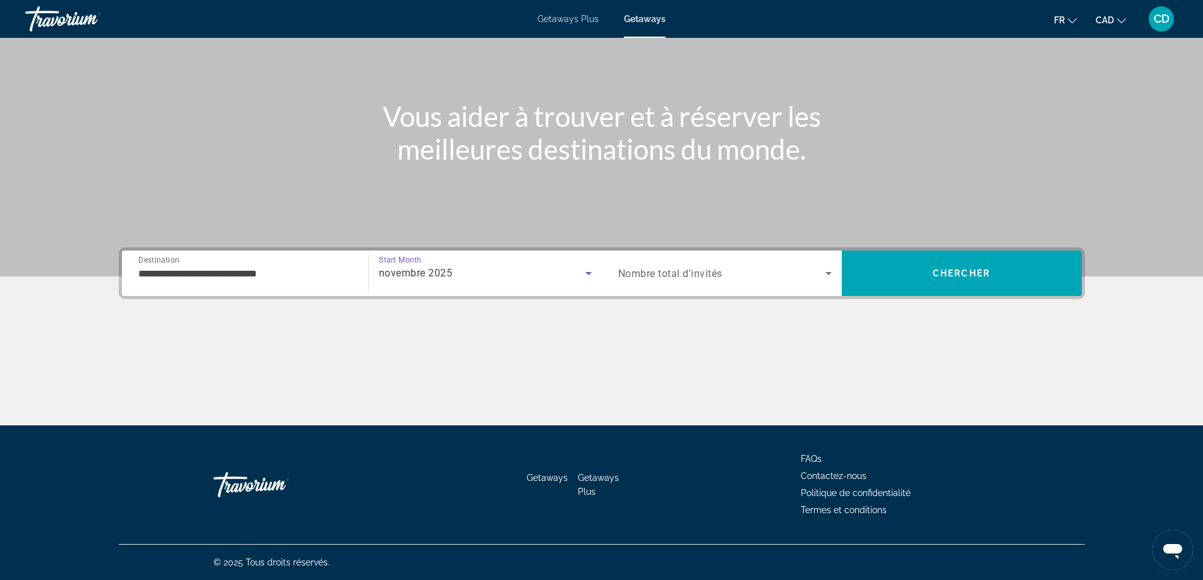
click at [818, 282] on div "Search widget" at bounding box center [724, 273] width 213 height 35
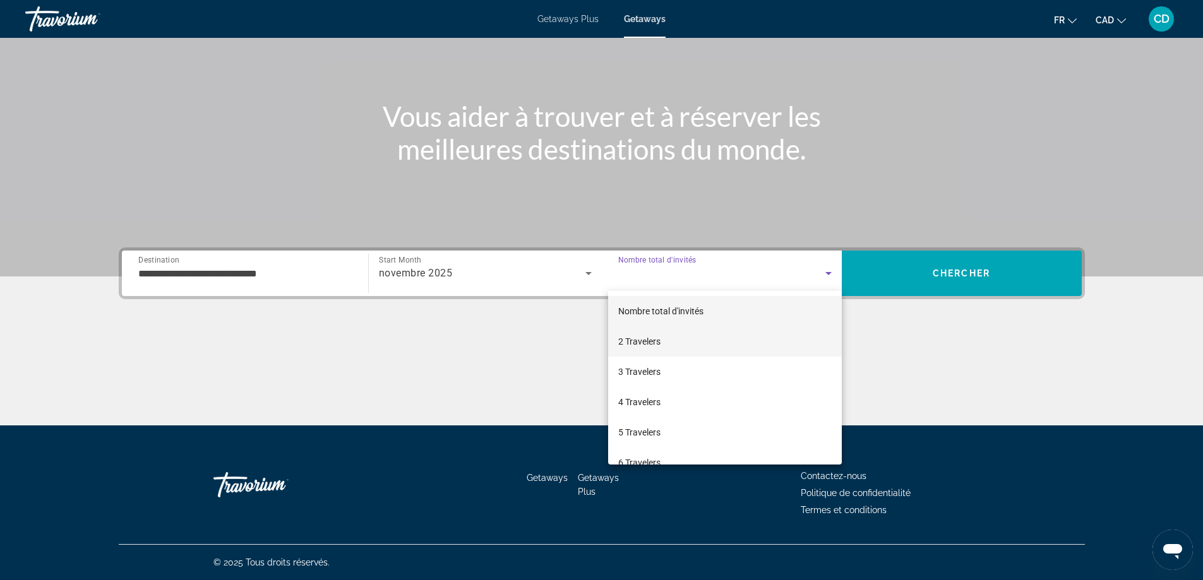
click at [671, 339] on mat-option "2 Travelers" at bounding box center [725, 341] width 234 height 30
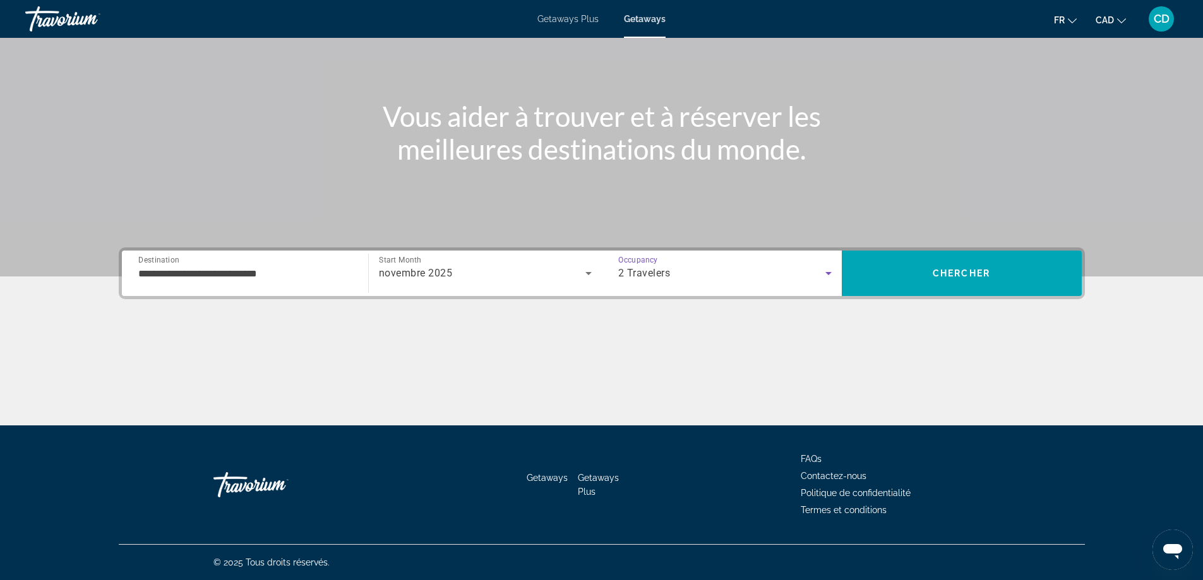
click at [560, 15] on span "Getaways Plus" at bounding box center [567, 19] width 61 height 10
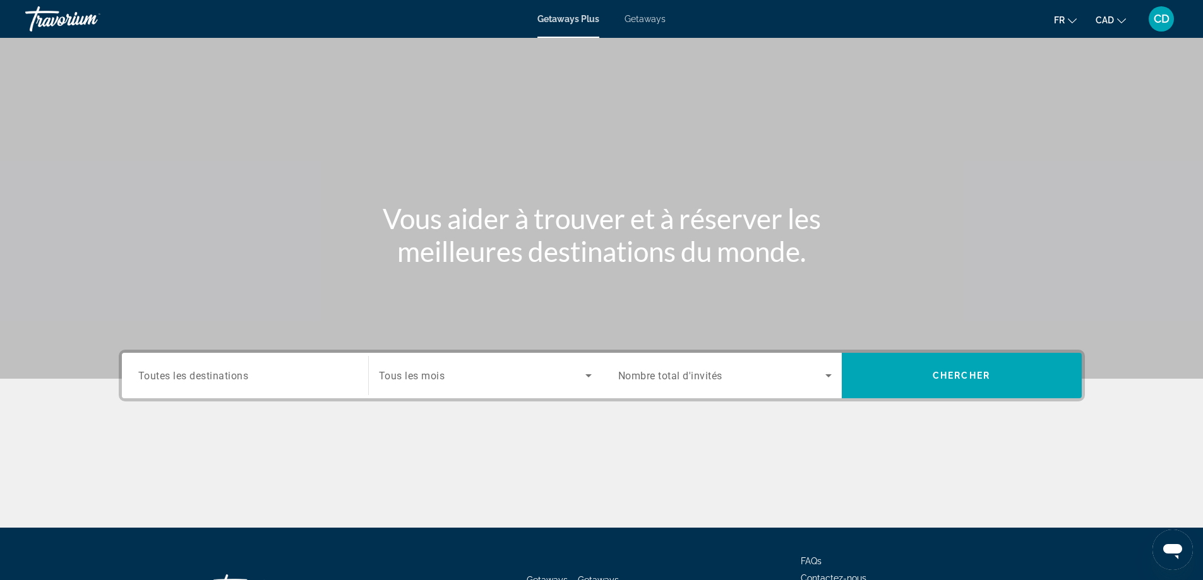
click at [256, 388] on div "Search widget" at bounding box center [244, 376] width 213 height 36
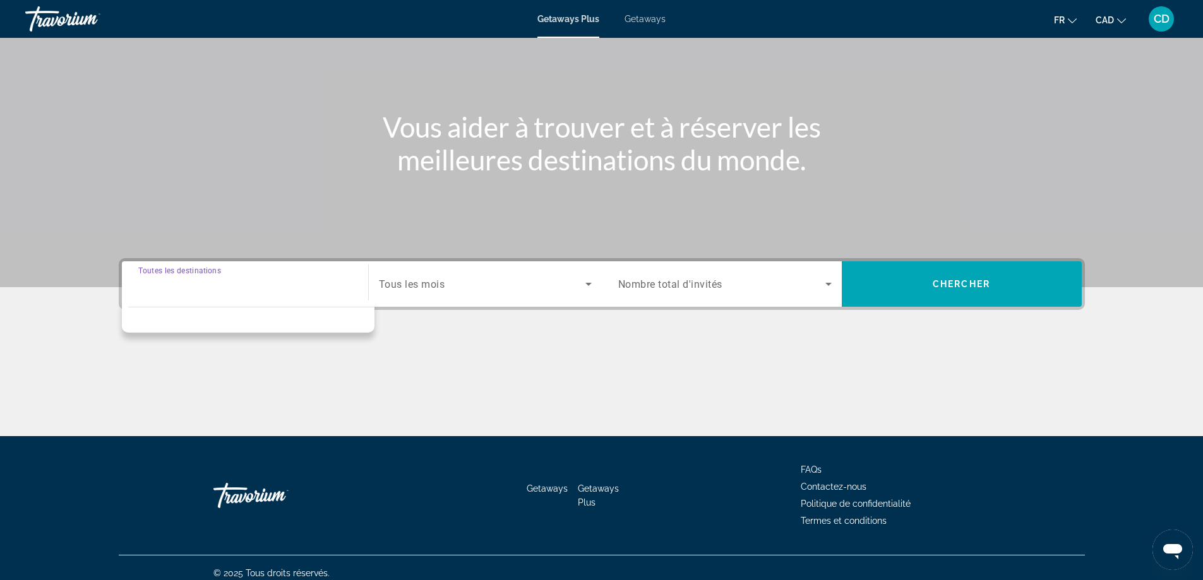
scroll to position [102, 0]
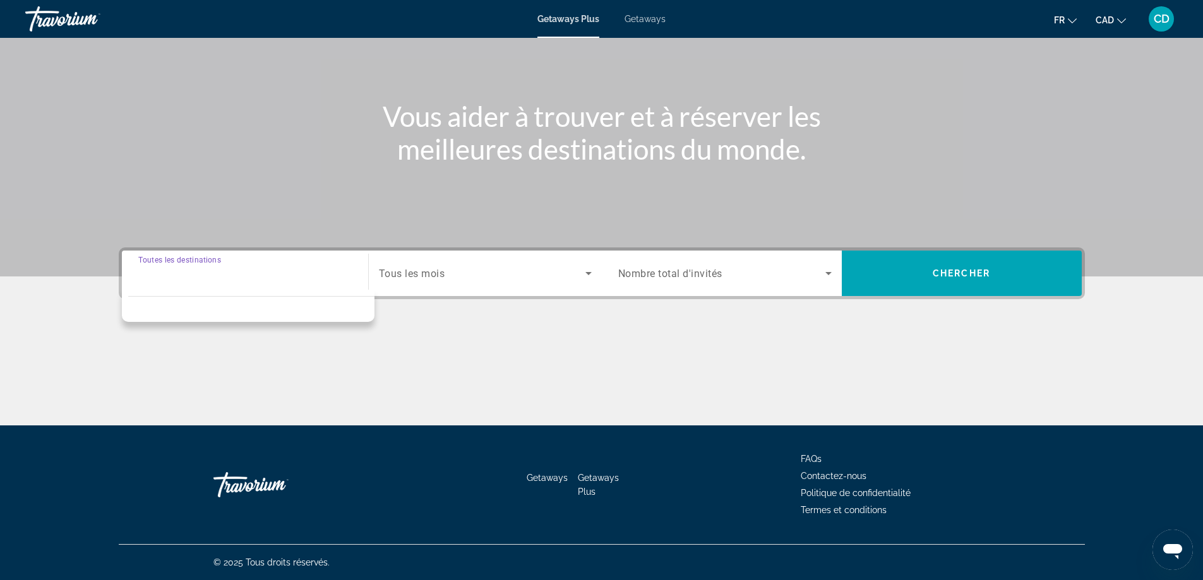
click at [213, 284] on div "Search widget" at bounding box center [244, 274] width 213 height 36
click at [220, 277] on input "Destination Toutes les destinations" at bounding box center [244, 274] width 213 height 15
click at [221, 277] on input "Destination Toutes les destinations" at bounding box center [244, 274] width 213 height 15
click at [513, 326] on div "Destination Toutes les destinations Start Month Tous les mois Occupancy Nombre …" at bounding box center [601, 337] width 1017 height 178
click at [274, 270] on input "Destination Toutes les destinations" at bounding box center [244, 274] width 213 height 15
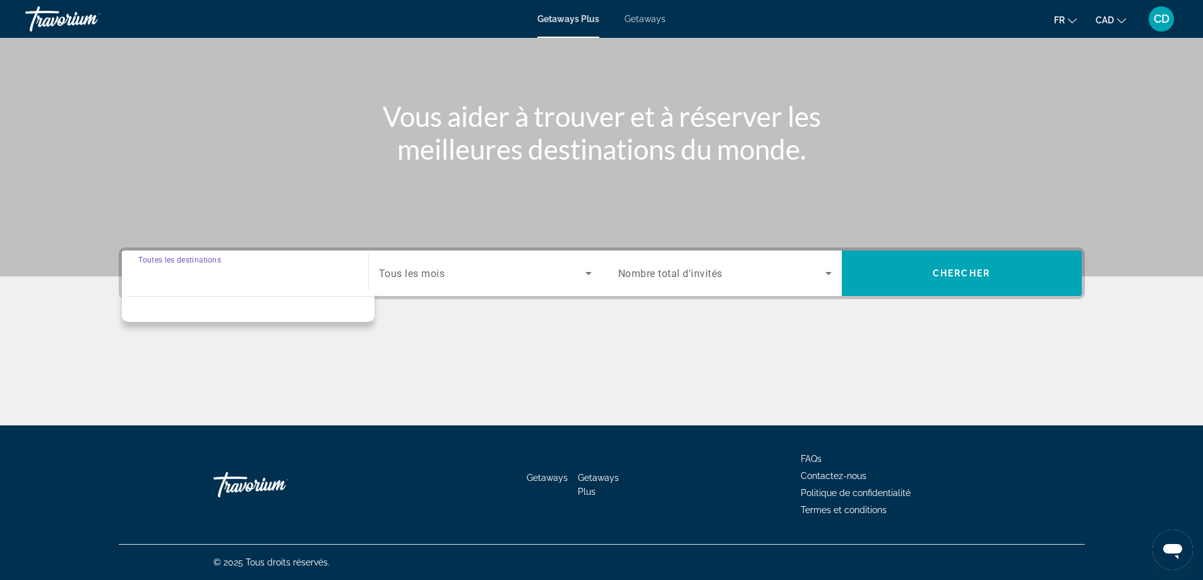
click at [244, 275] on input "Destination Toutes les destinations" at bounding box center [244, 274] width 213 height 15
click at [467, 338] on div "Main content" at bounding box center [602, 378] width 966 height 95
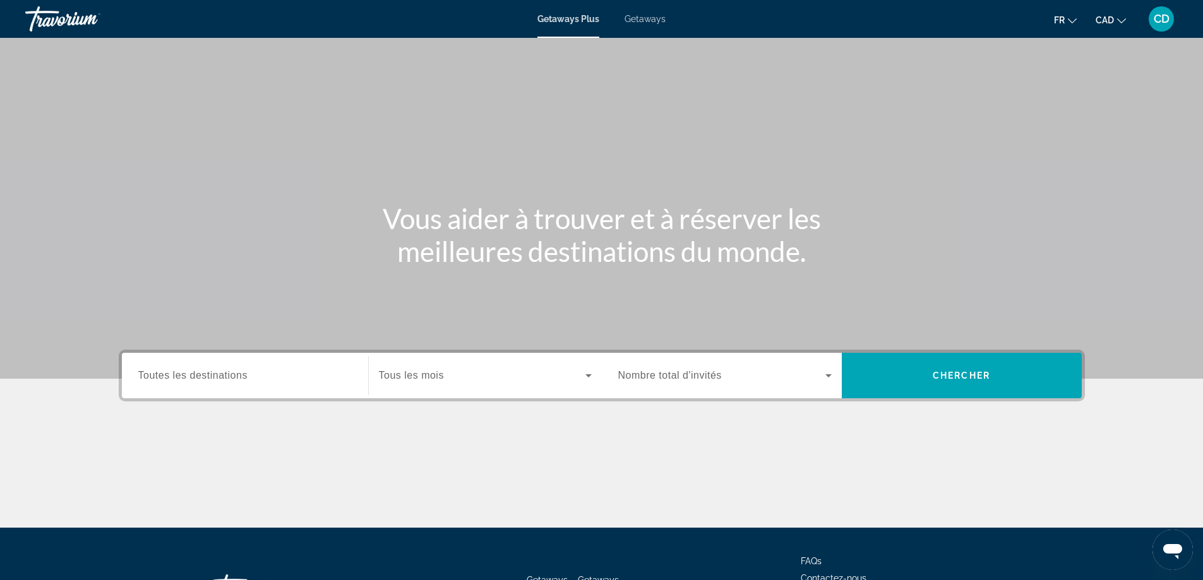
click at [268, 376] on input "Destination Toutes les destinations" at bounding box center [244, 376] width 213 height 15
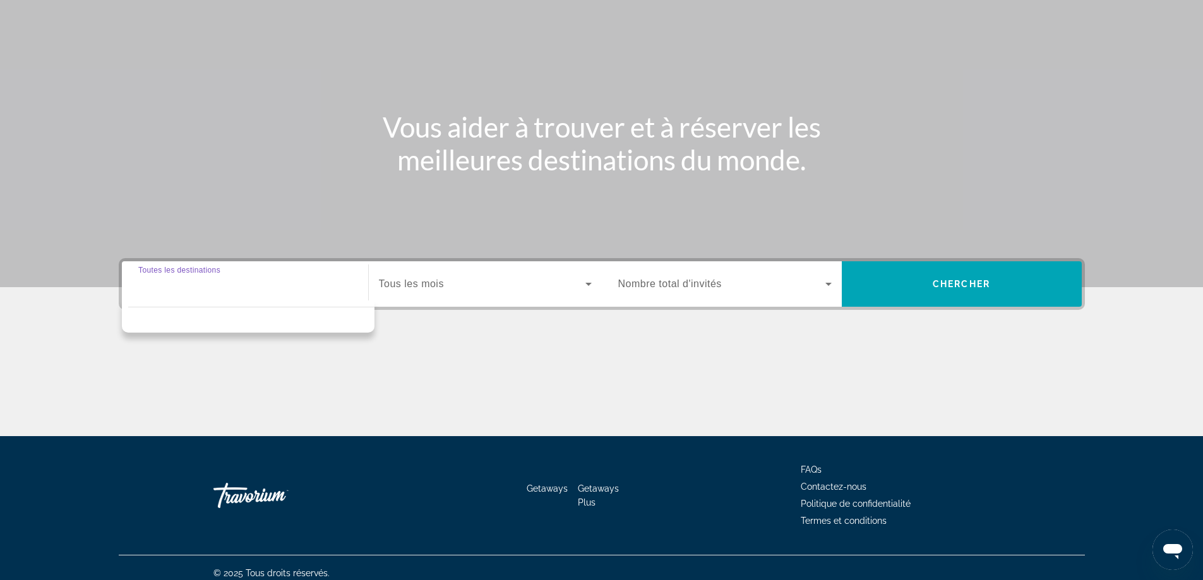
scroll to position [102, 0]
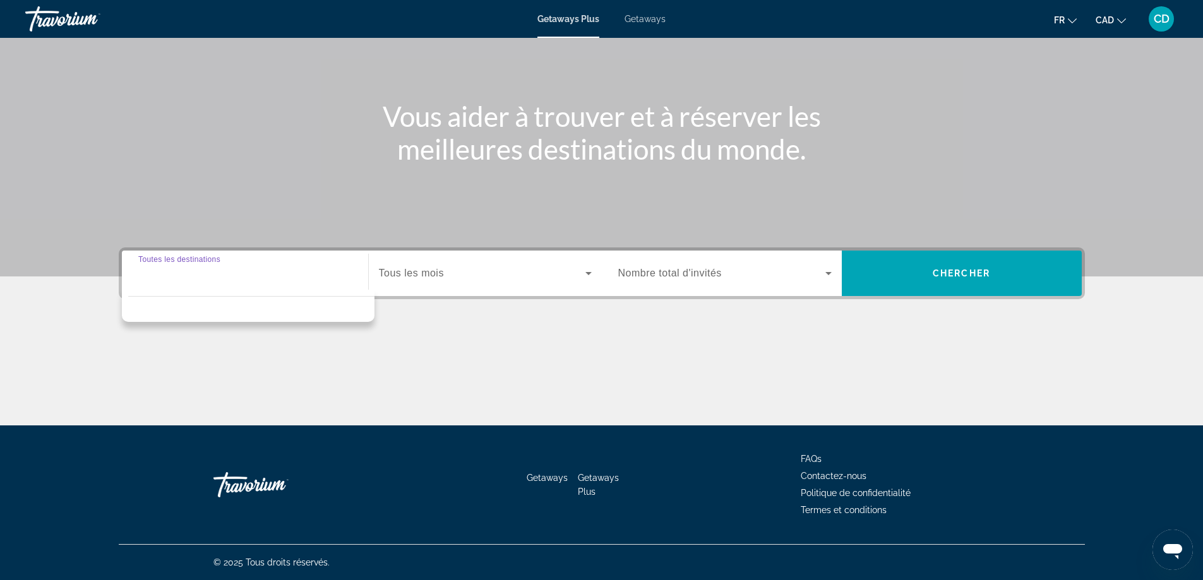
click at [249, 282] on div "Search widget" at bounding box center [244, 274] width 213 height 36
click at [474, 277] on span "Search widget" at bounding box center [482, 273] width 207 height 15
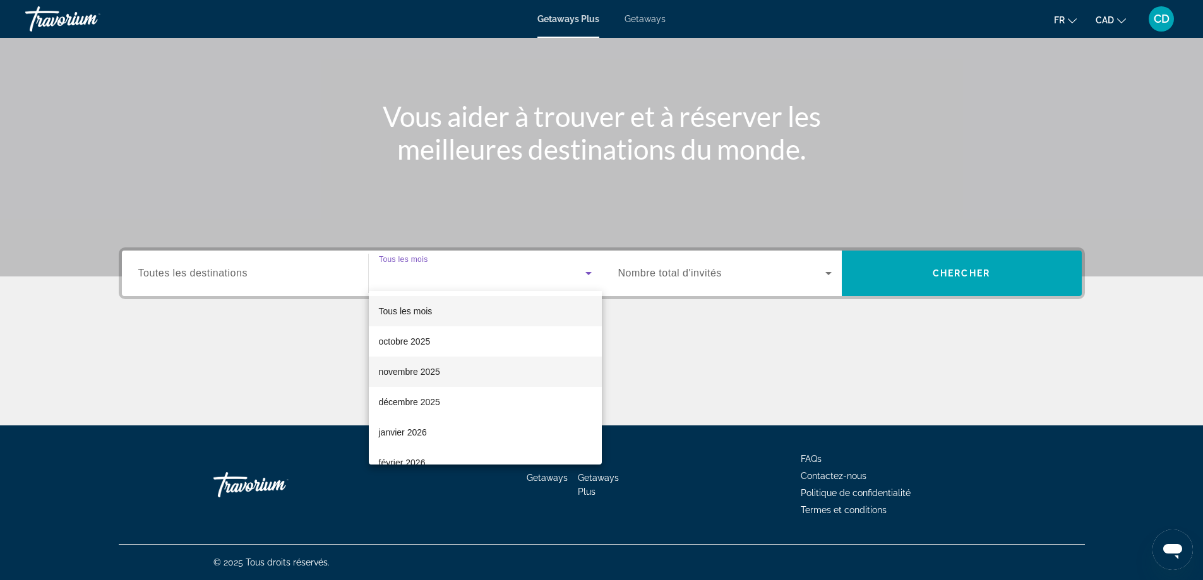
click at [434, 366] on span "novembre 2025" at bounding box center [409, 371] width 61 height 15
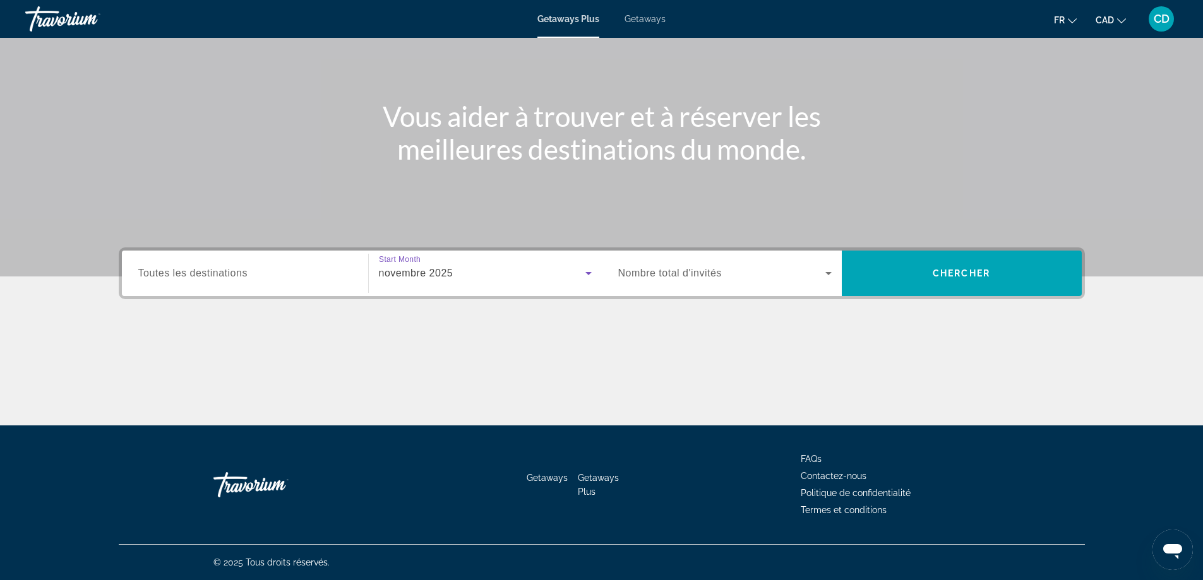
click at [270, 282] on div "Search widget" at bounding box center [244, 274] width 213 height 36
click at [259, 277] on input "Destination Toutes les destinations" at bounding box center [244, 274] width 213 height 15
click at [712, 264] on div "Search widget" at bounding box center [724, 273] width 213 height 35
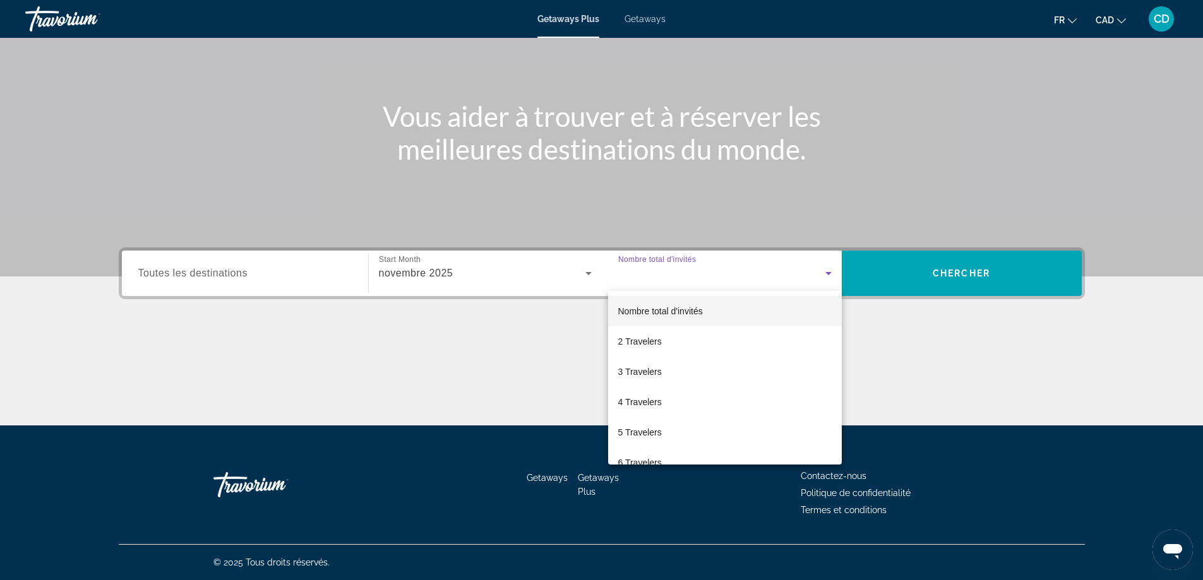
click at [430, 364] on div at bounding box center [601, 290] width 1203 height 580
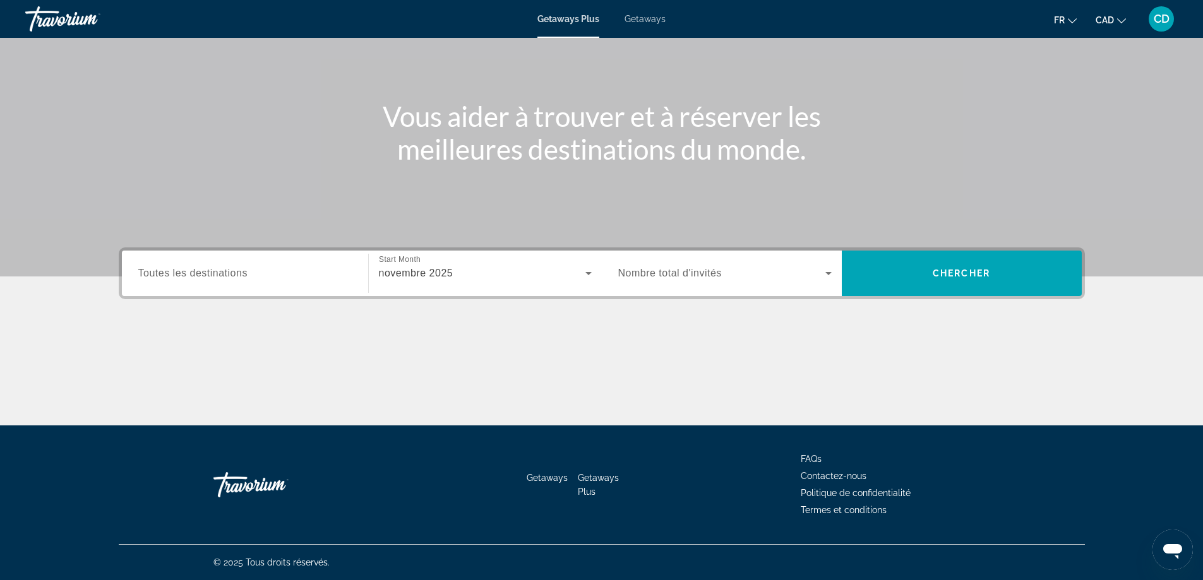
click at [651, 9] on div "Getaways Plus Getaways fr English Español Français Italiano Português русский C…" at bounding box center [601, 19] width 1203 height 33
click at [654, 20] on span "Getaways" at bounding box center [645, 19] width 41 height 10
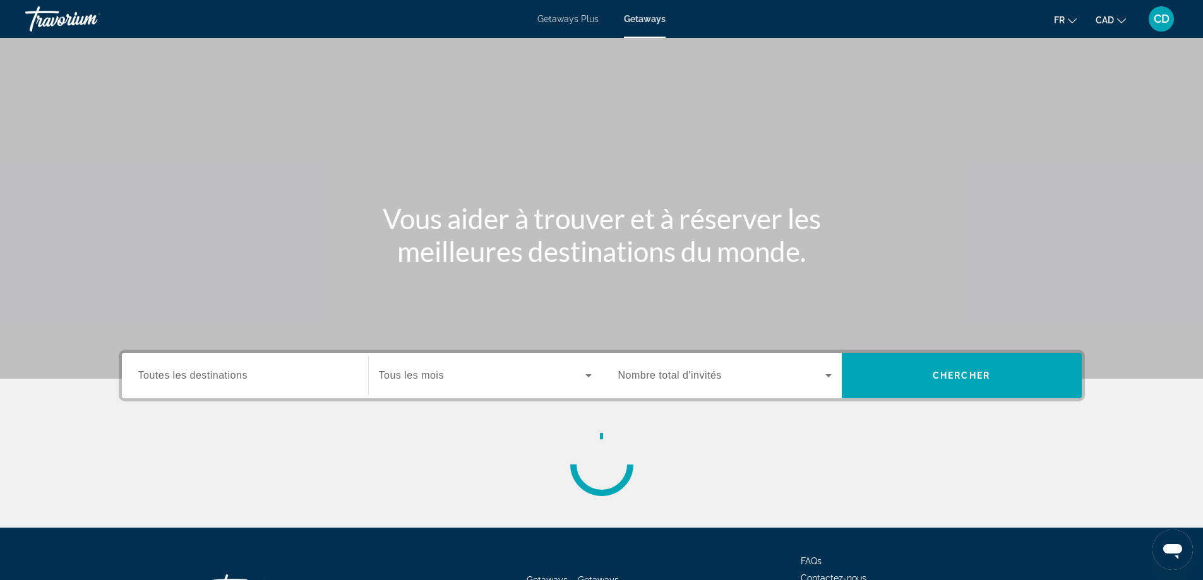
click at [248, 379] on input "Destination Toutes les destinations" at bounding box center [244, 376] width 213 height 15
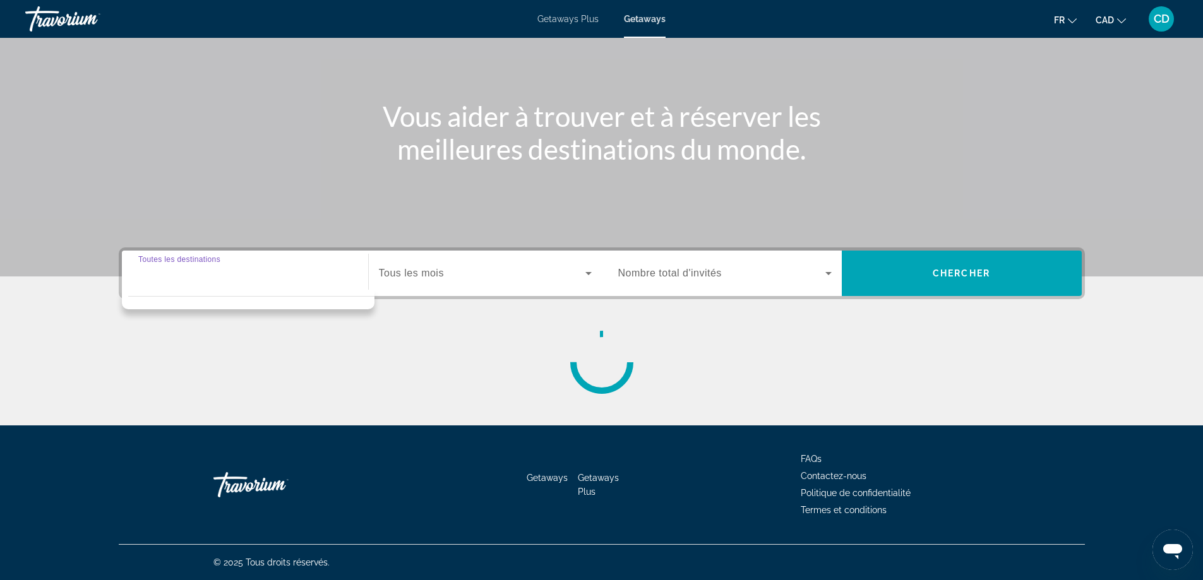
drag, startPoint x: 197, startPoint y: 273, endPoint x: 203, endPoint y: 270, distance: 7.4
click at [198, 275] on input "Destination Toutes les destinations" at bounding box center [244, 274] width 213 height 15
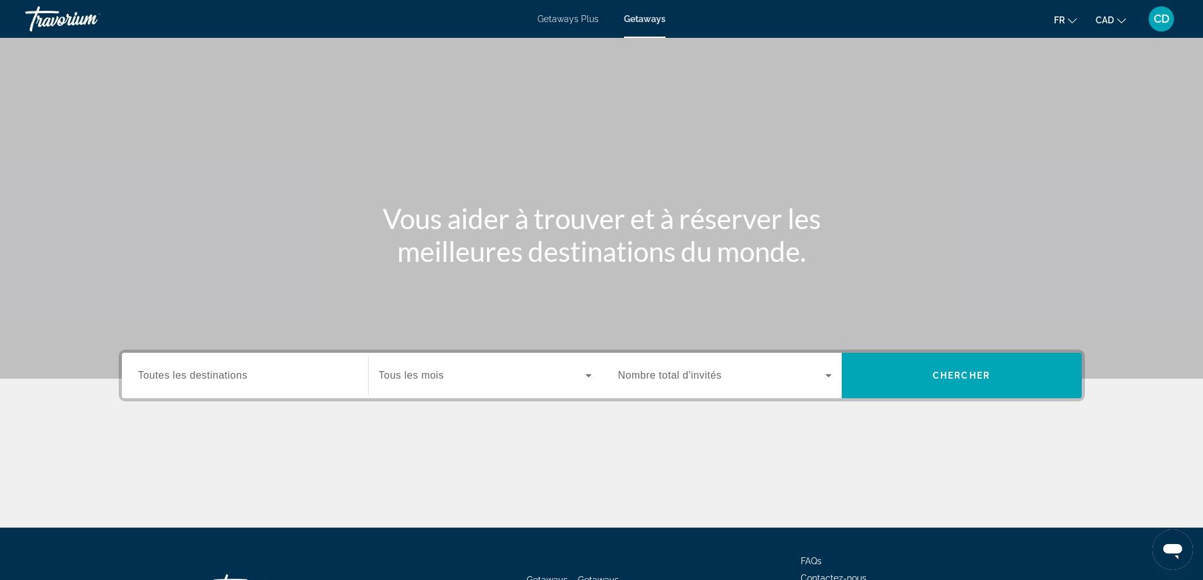
click at [216, 370] on span "Toutes les destinations" at bounding box center [192, 375] width 109 height 11
click at [216, 370] on input "Destination Toutes les destinations" at bounding box center [244, 376] width 213 height 15
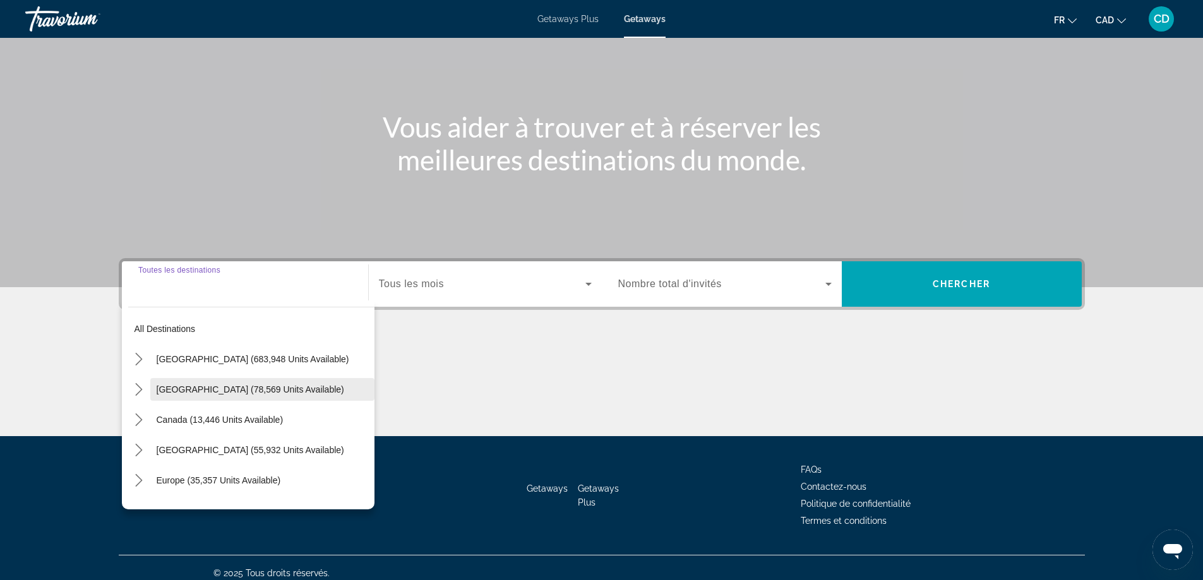
scroll to position [102, 0]
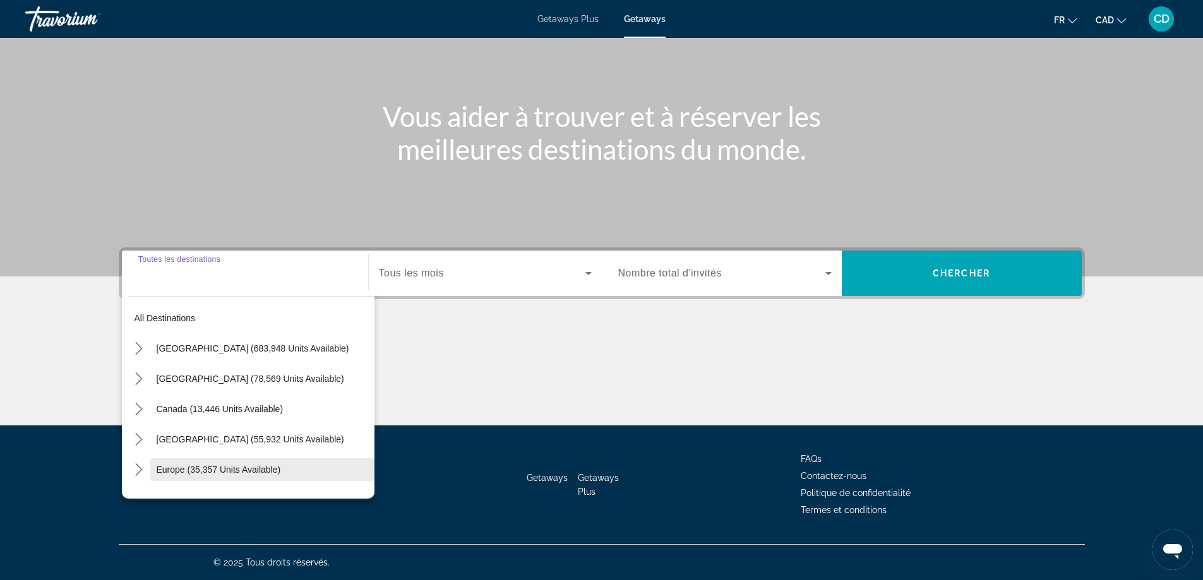
click at [227, 467] on span "Europe (35,357 units available)" at bounding box center [219, 470] width 124 height 10
type input "**********"
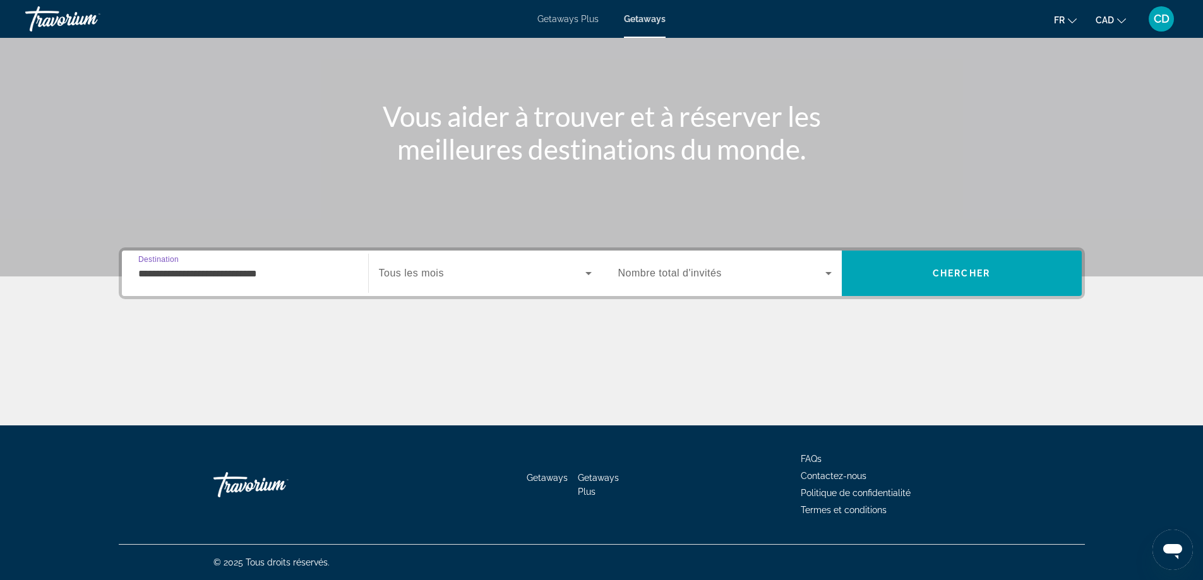
click at [488, 278] on span "Search widget" at bounding box center [482, 273] width 207 height 15
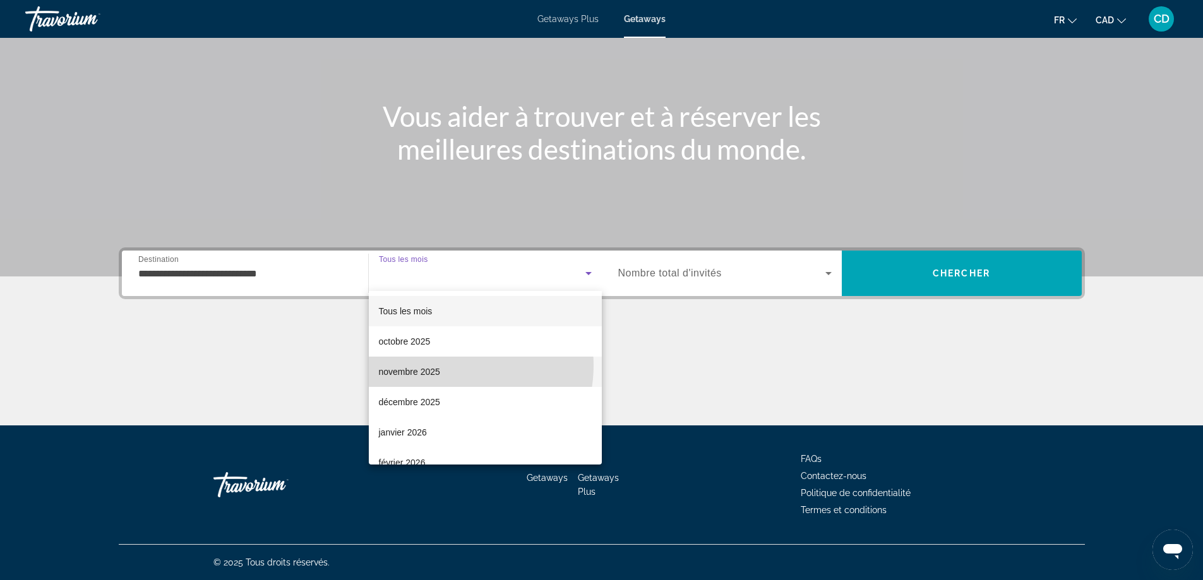
click at [449, 366] on mat-option "novembre 2025" at bounding box center [485, 372] width 233 height 30
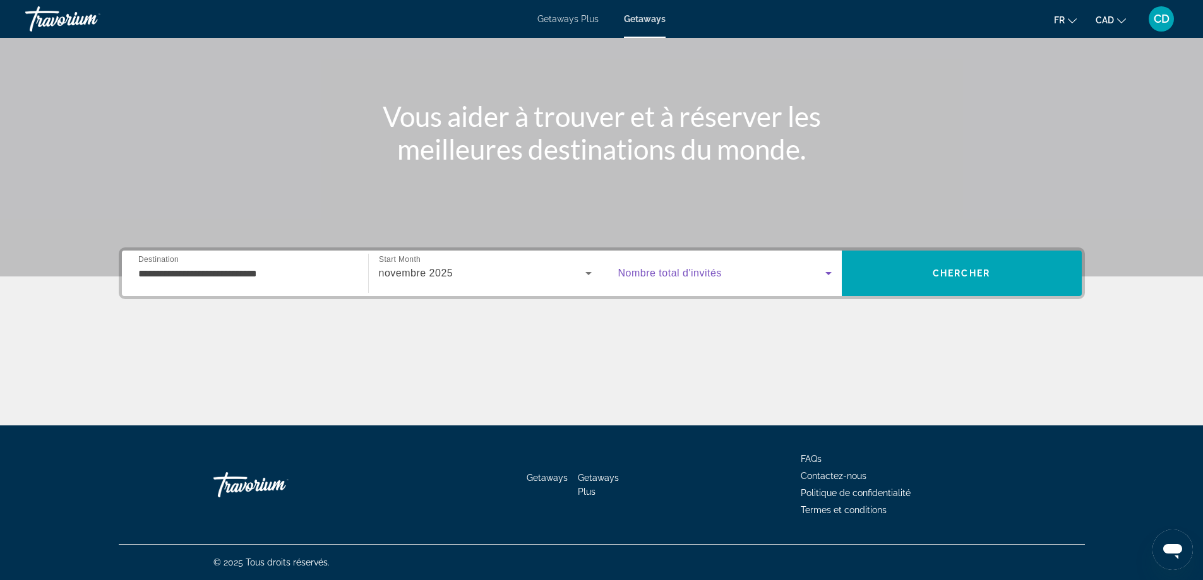
click at [824, 270] on icon "Search widget" at bounding box center [828, 273] width 15 height 15
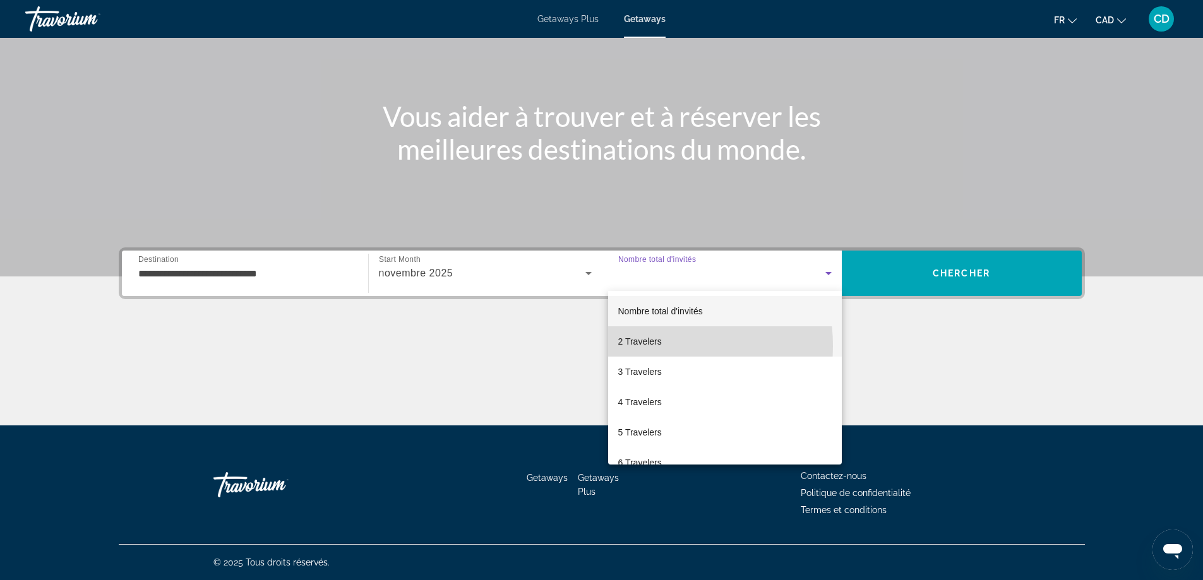
click at [640, 346] on span "2 Travelers" at bounding box center [640, 341] width 44 height 15
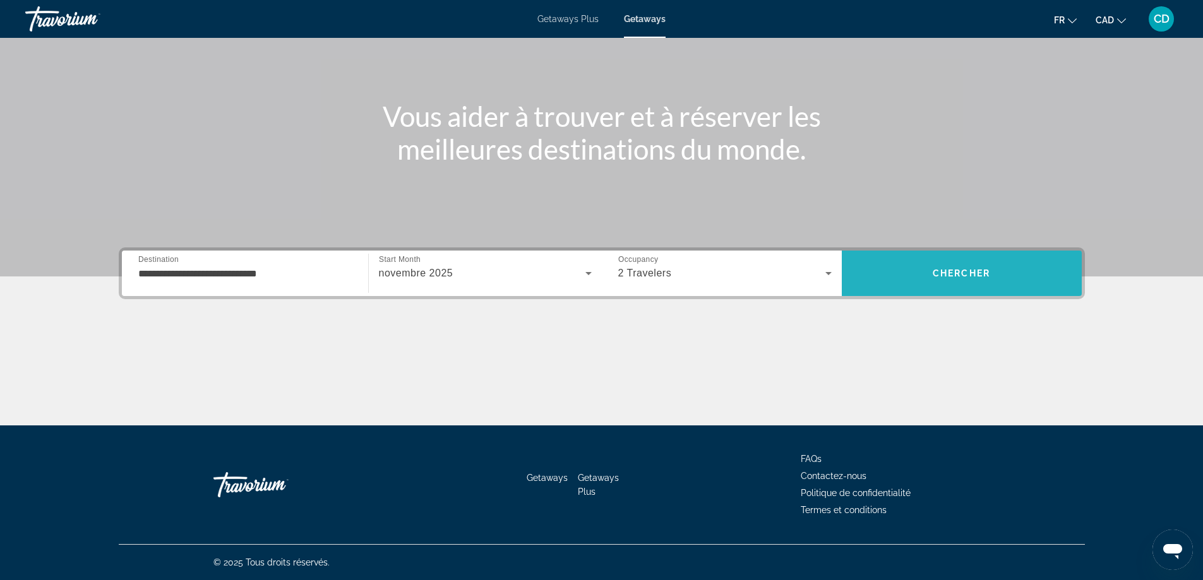
click at [967, 283] on span "Search" at bounding box center [962, 273] width 240 height 30
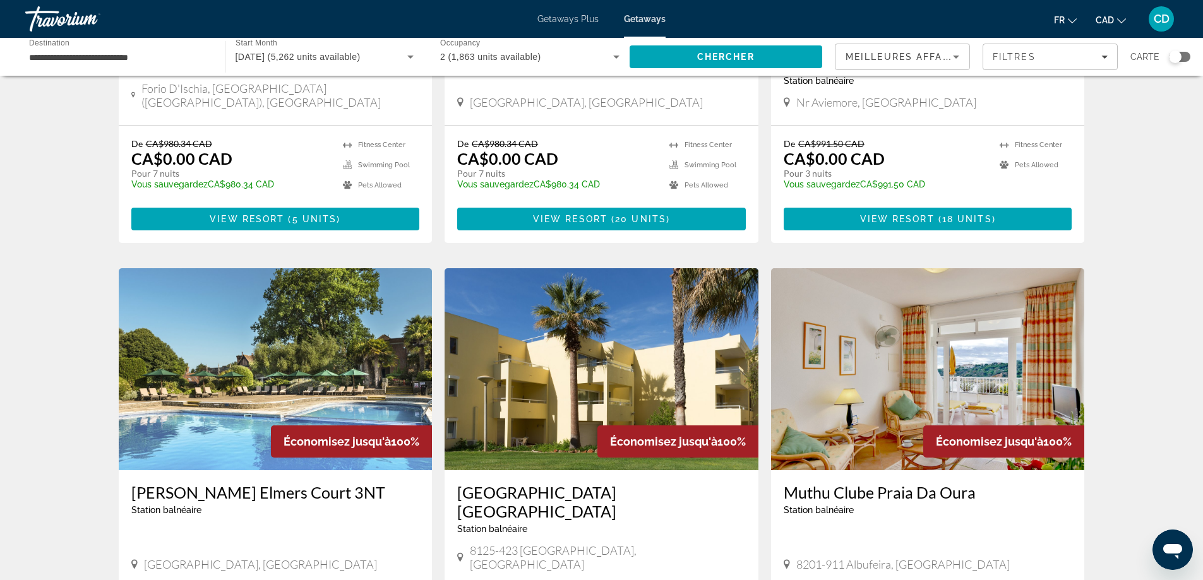
scroll to position [1389, 0]
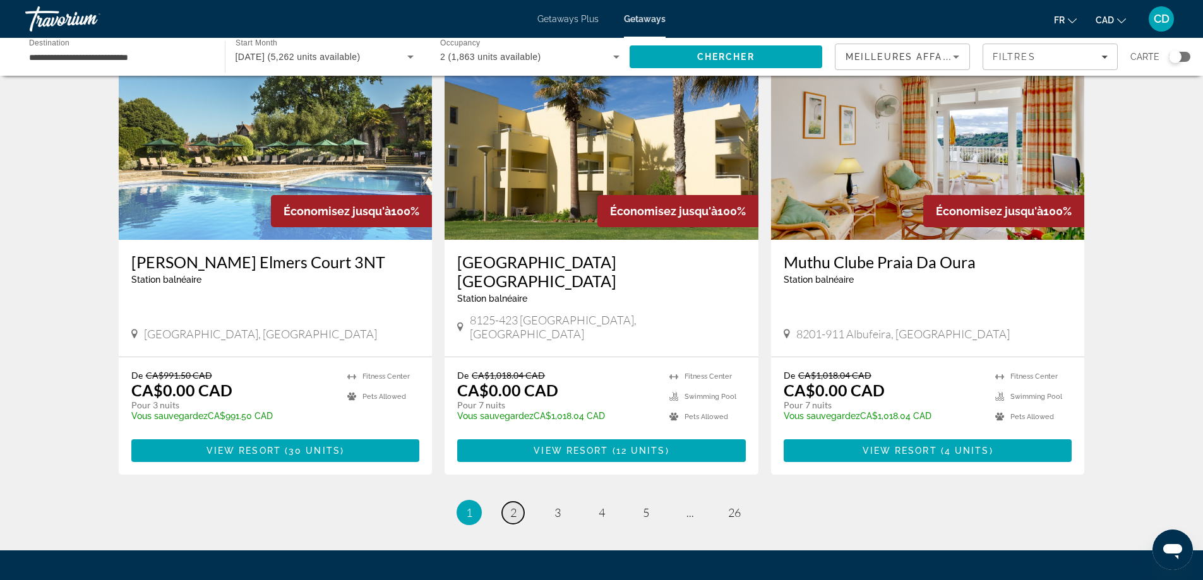
click at [510, 506] on span "2" at bounding box center [513, 513] width 6 height 14
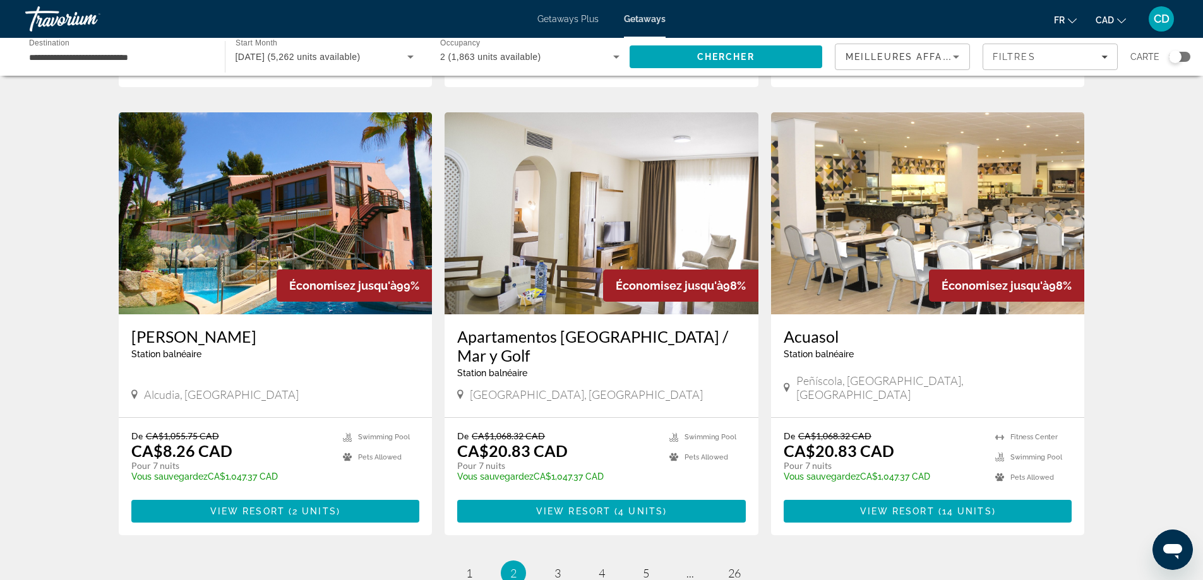
scroll to position [1389, 0]
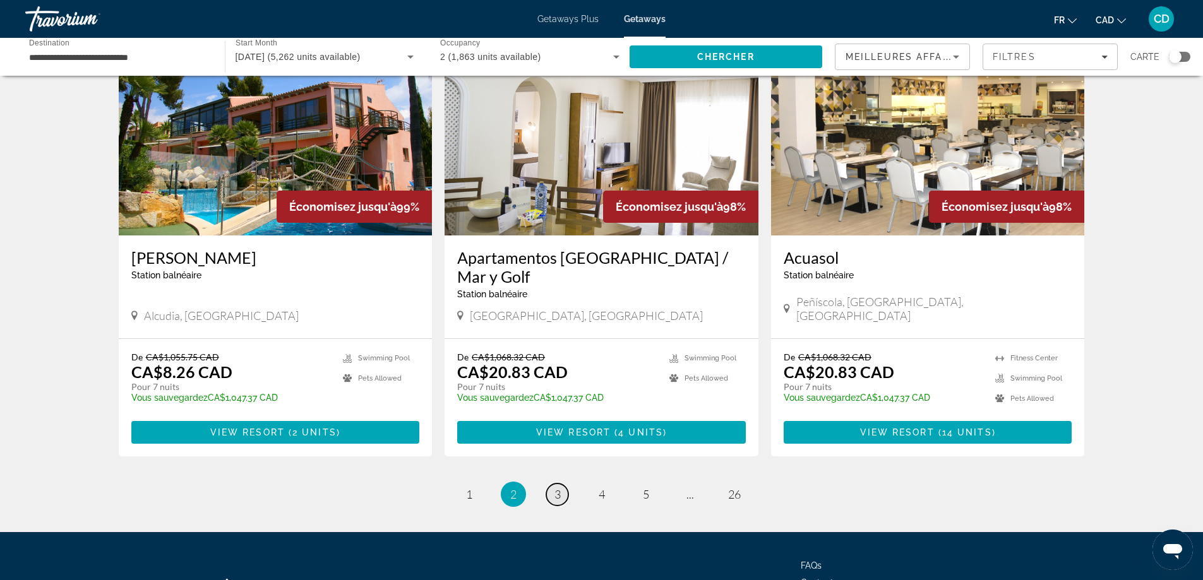
click at [553, 484] on link "page 3" at bounding box center [557, 495] width 22 height 22
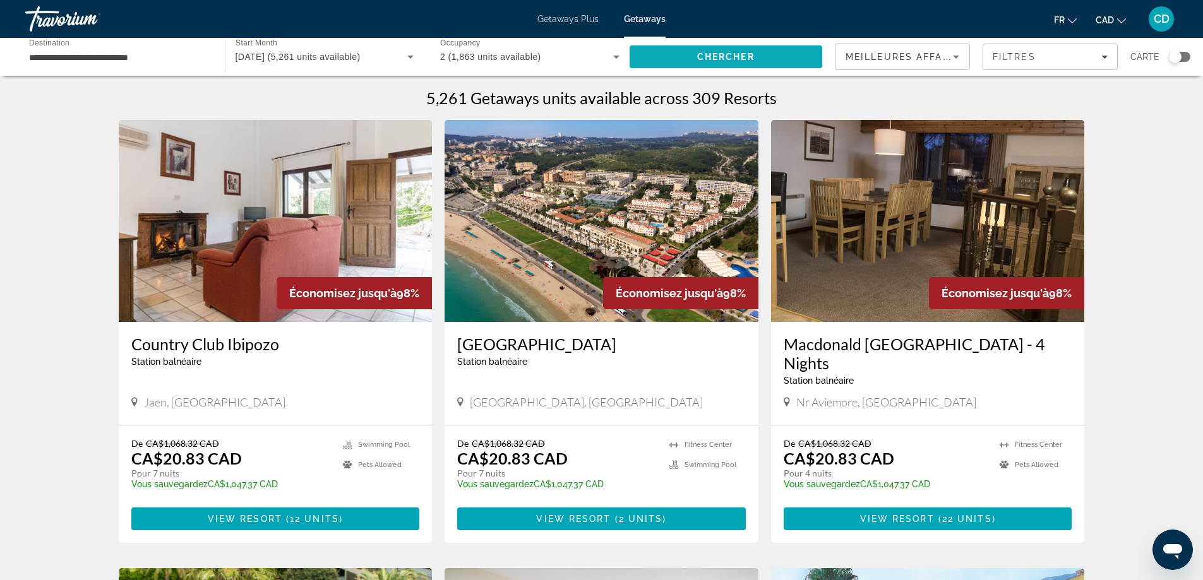
click at [734, 57] on span "Chercher" at bounding box center [725, 57] width 57 height 10
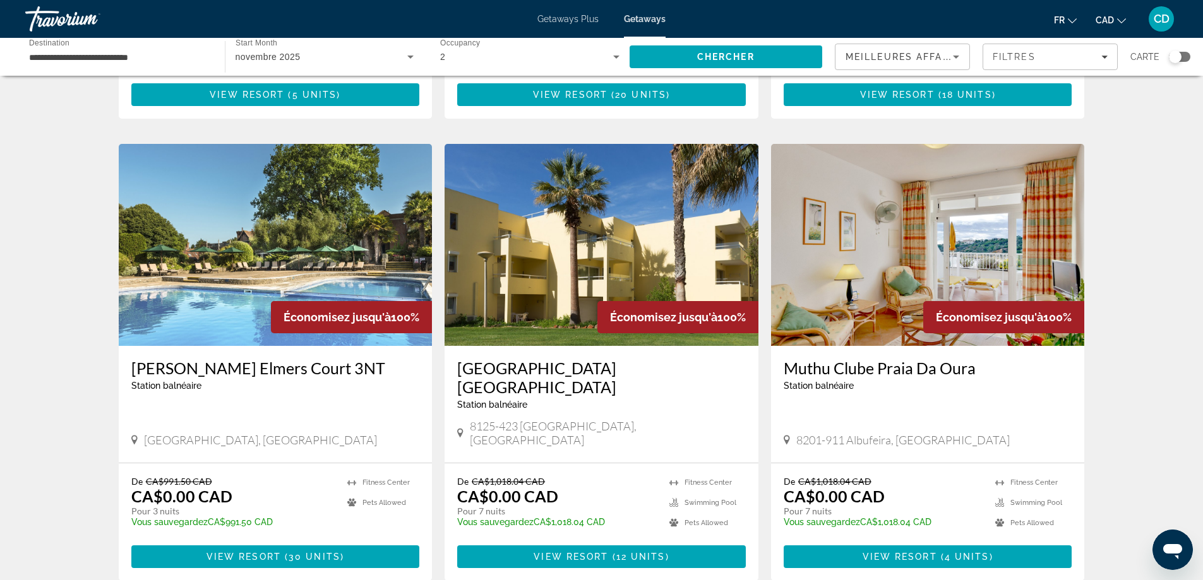
scroll to position [1453, 0]
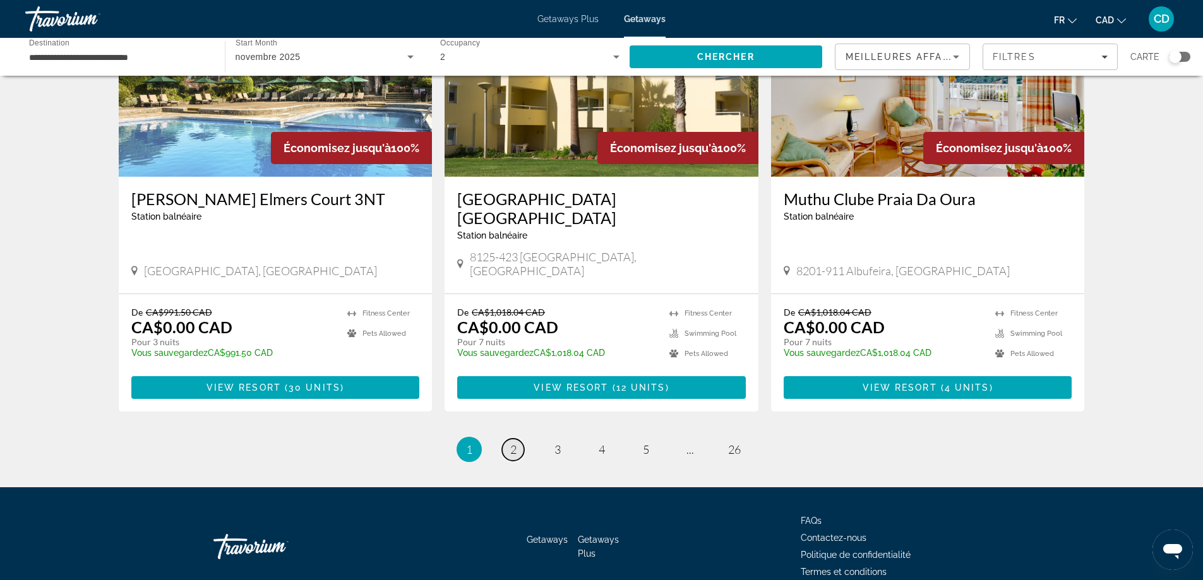
click at [515, 443] on span "2" at bounding box center [513, 450] width 6 height 14
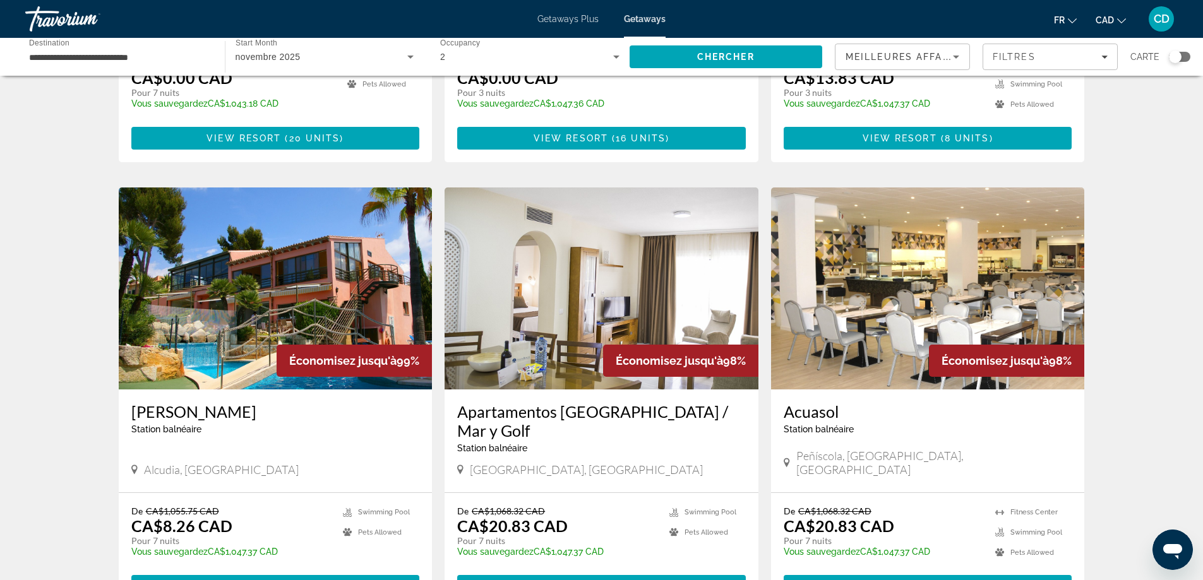
scroll to position [1453, 0]
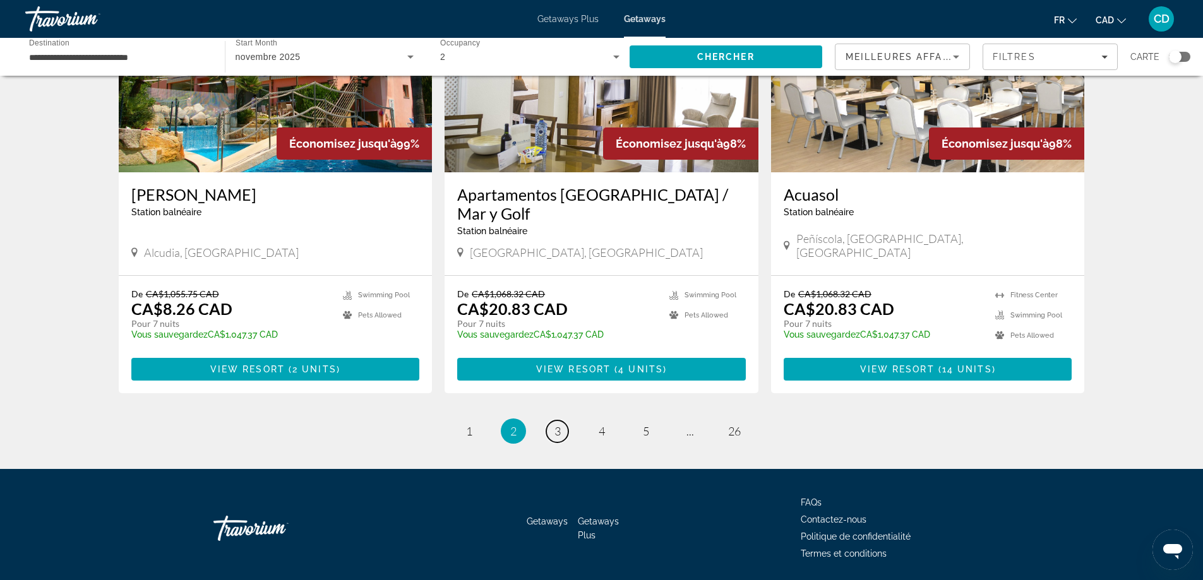
click at [558, 424] on span "3" at bounding box center [557, 431] width 6 height 14
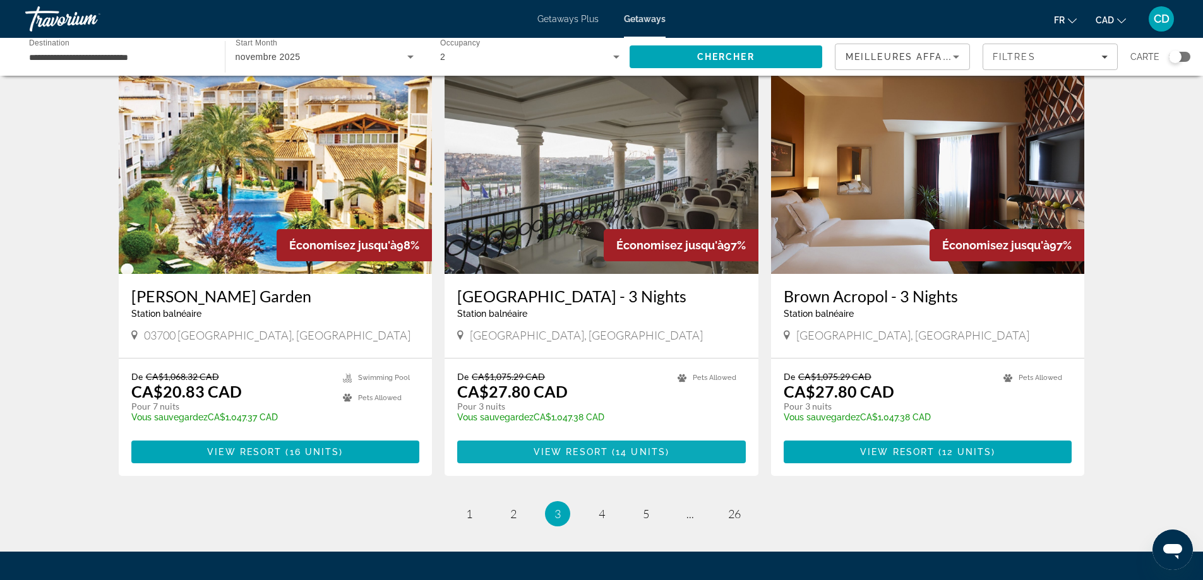
scroll to position [1389, 0]
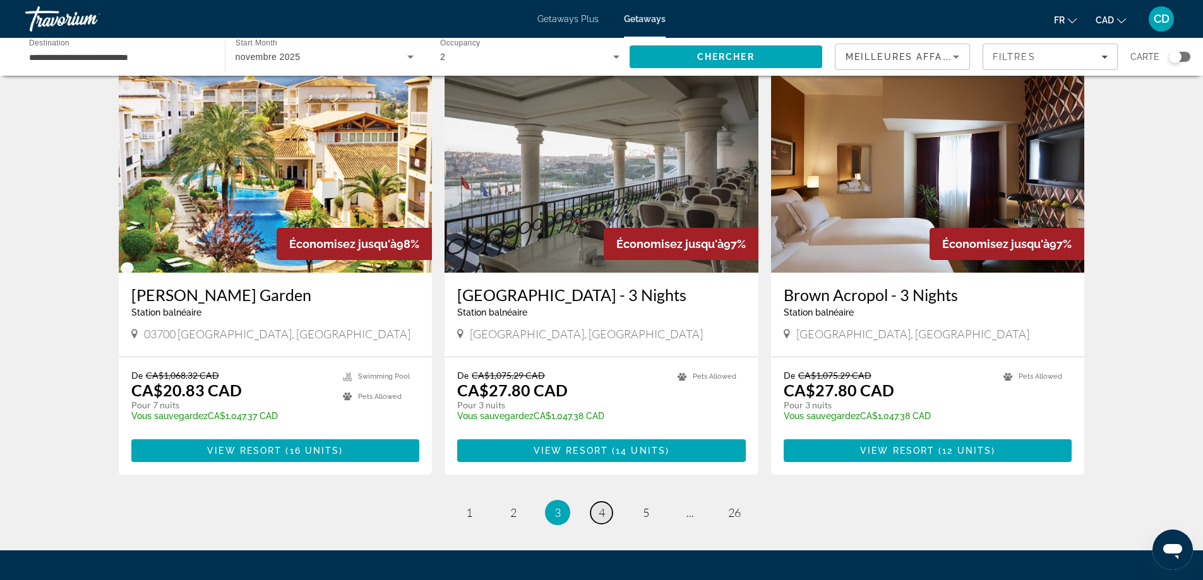
click at [599, 506] on span "4" at bounding box center [602, 513] width 6 height 14
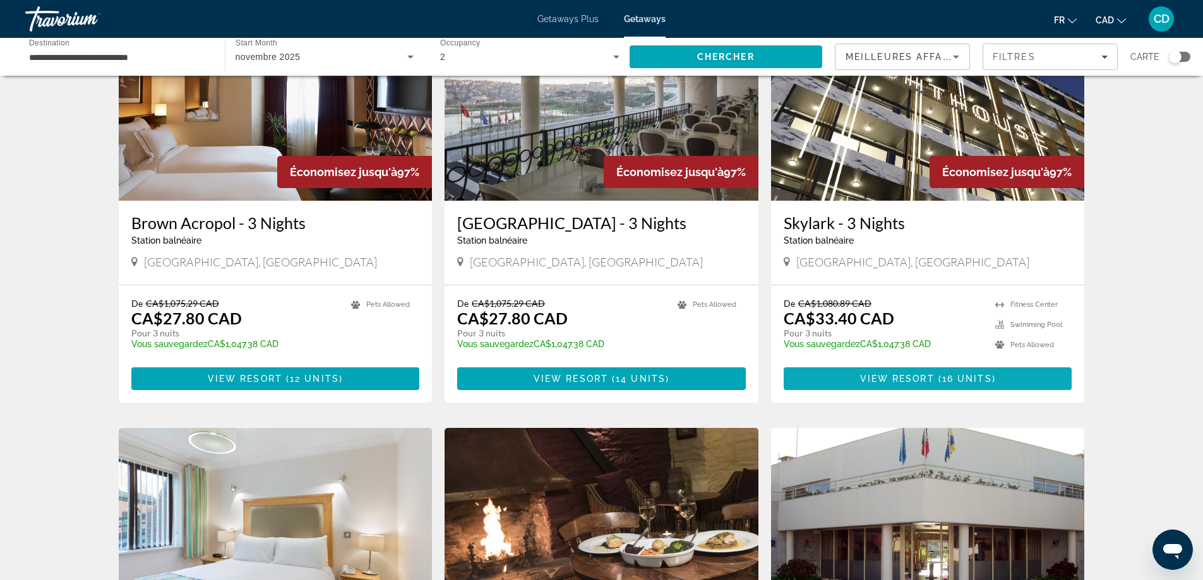
scroll to position [126, 0]
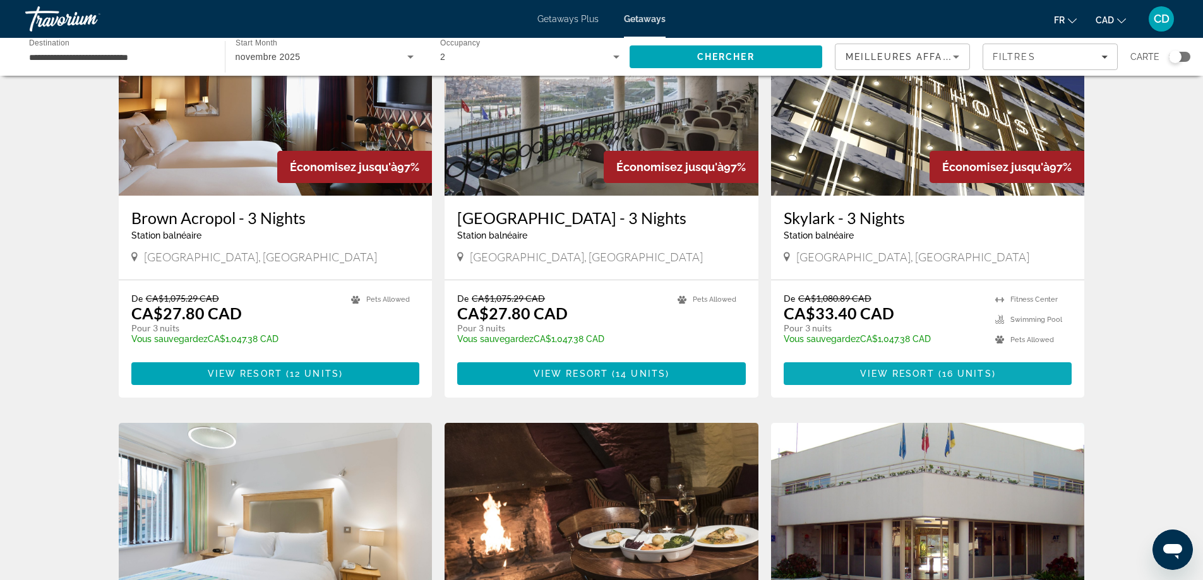
click at [922, 377] on span "View Resort" at bounding box center [897, 374] width 75 height 10
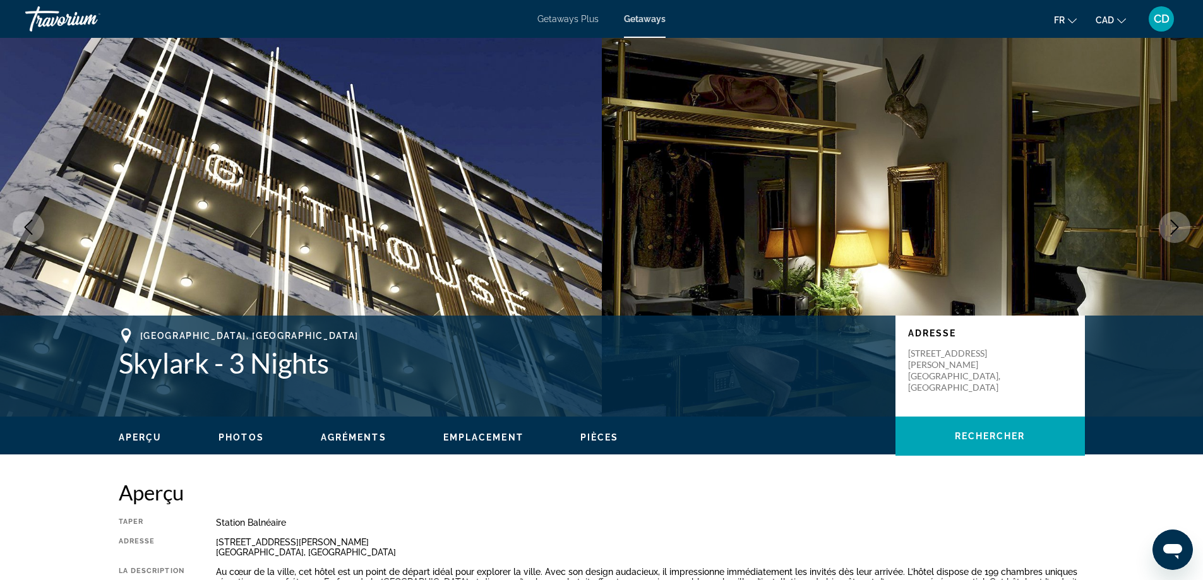
drag, startPoint x: 57, startPoint y: 21, endPoint x: 71, endPoint y: 28, distance: 15.5
click at [57, 21] on div "Travorium" at bounding box center [88, 19] width 126 height 33
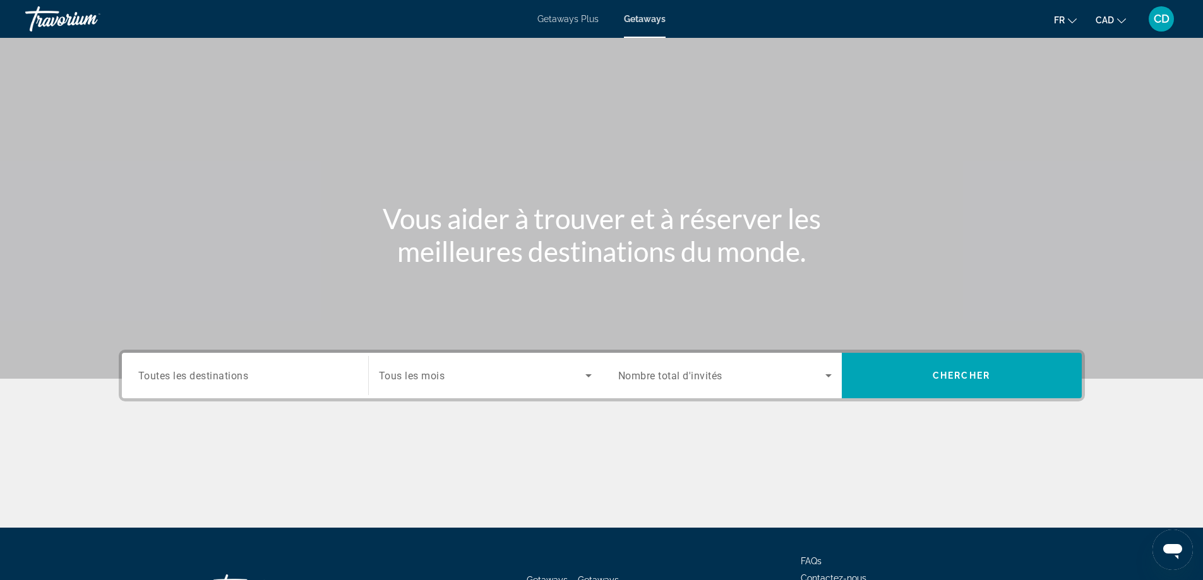
click at [322, 379] on input "Destination Toutes les destinations" at bounding box center [244, 376] width 213 height 15
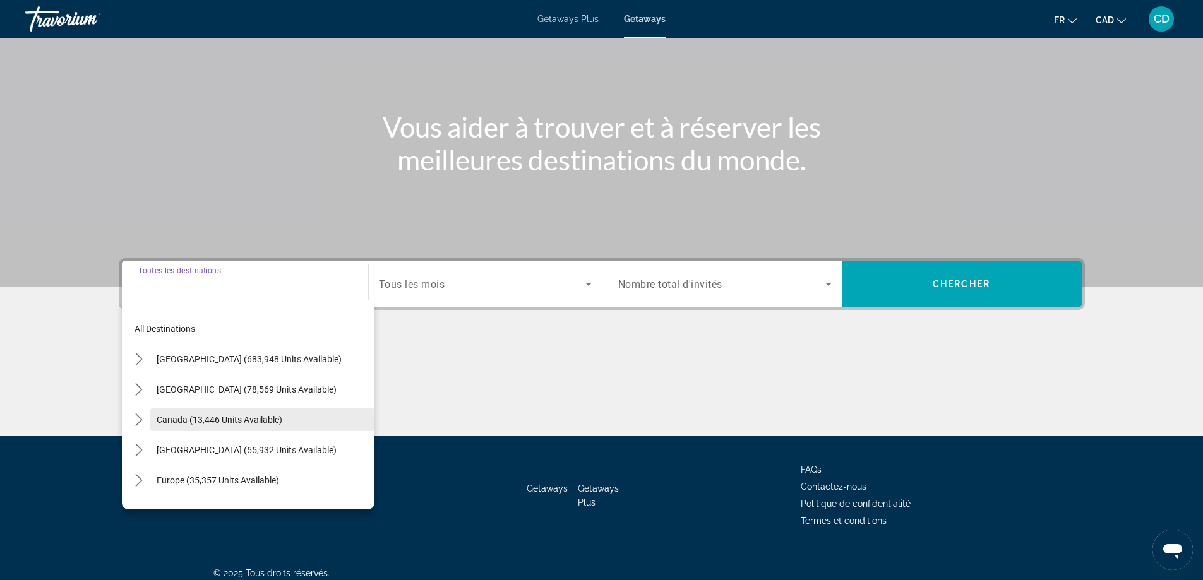
scroll to position [102, 0]
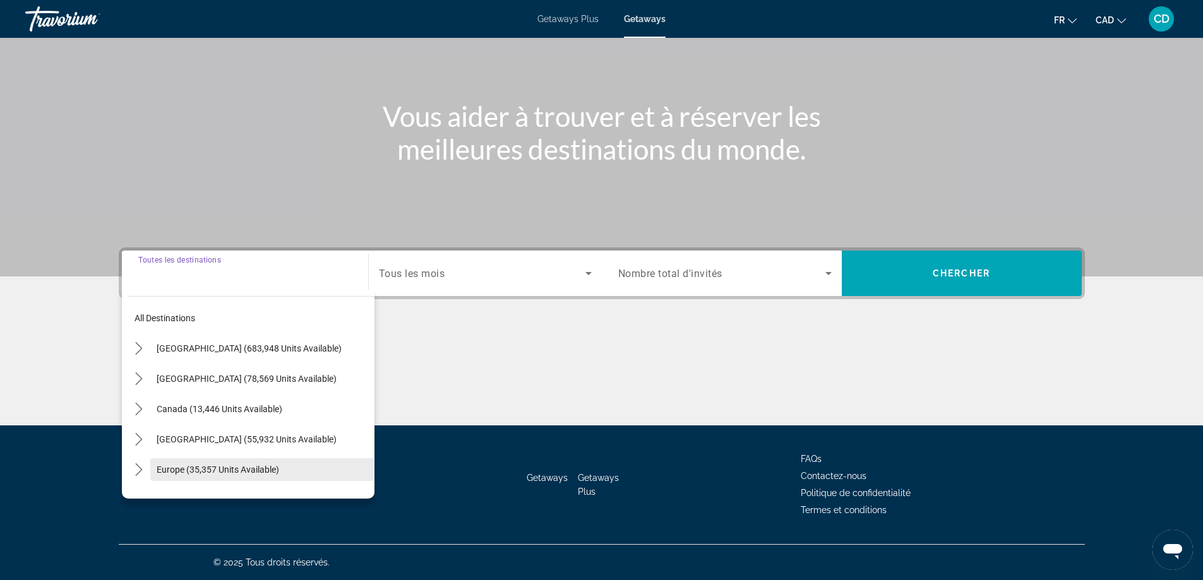
click at [255, 470] on span "Europe (35,357 units available)" at bounding box center [218, 470] width 123 height 10
type input "**********"
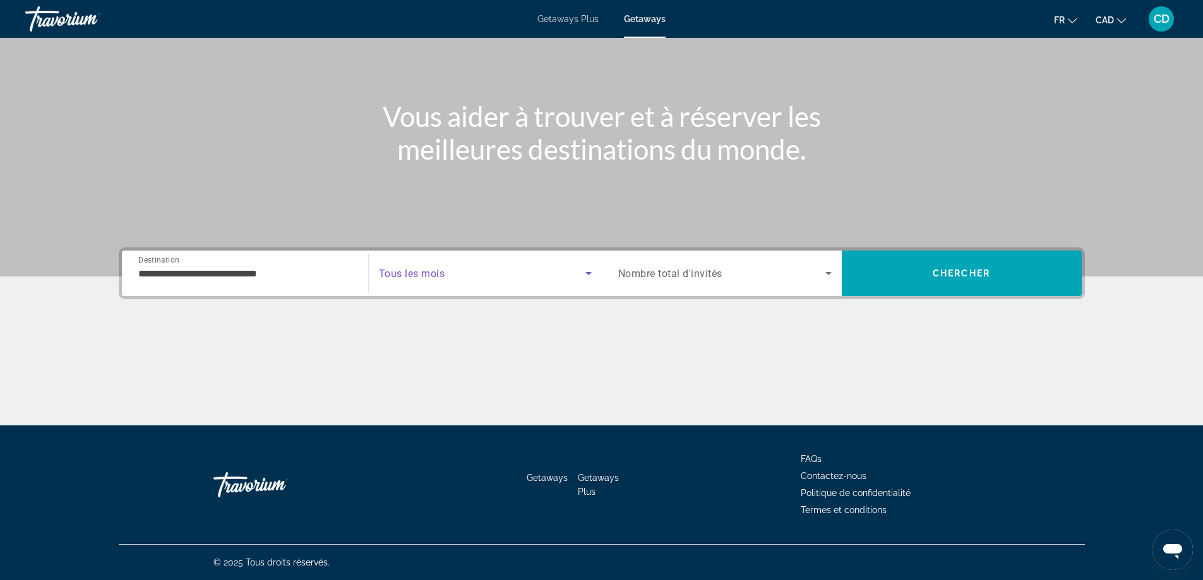
click at [585, 268] on icon "Search widget" at bounding box center [588, 273] width 15 height 15
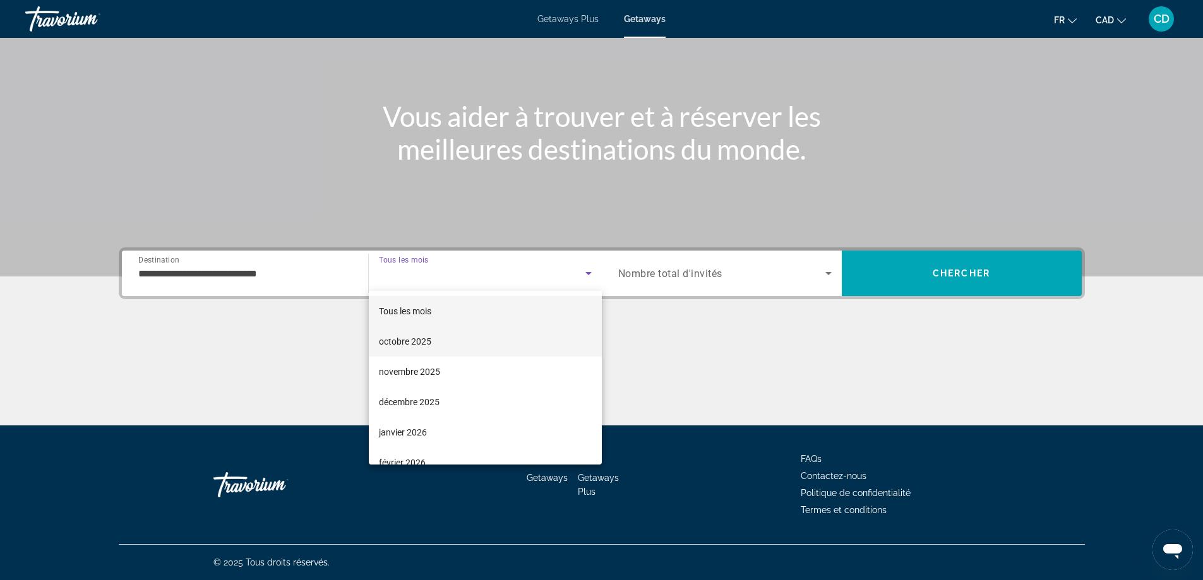
click at [434, 342] on mat-option "octobre 2025" at bounding box center [485, 341] width 233 height 30
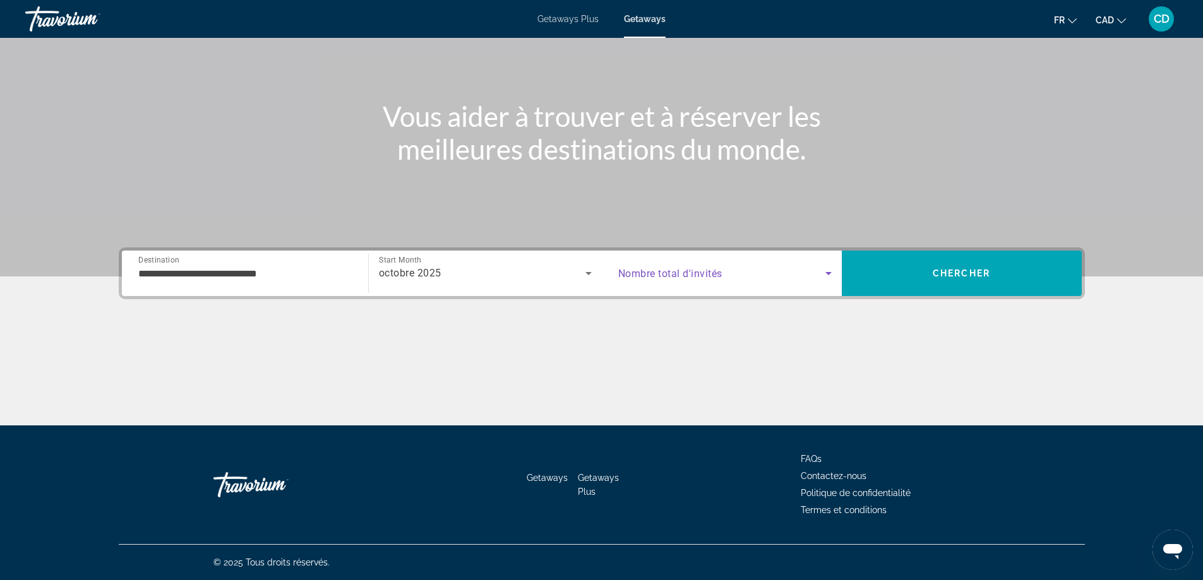
click at [829, 270] on icon "Search widget" at bounding box center [828, 273] width 15 height 15
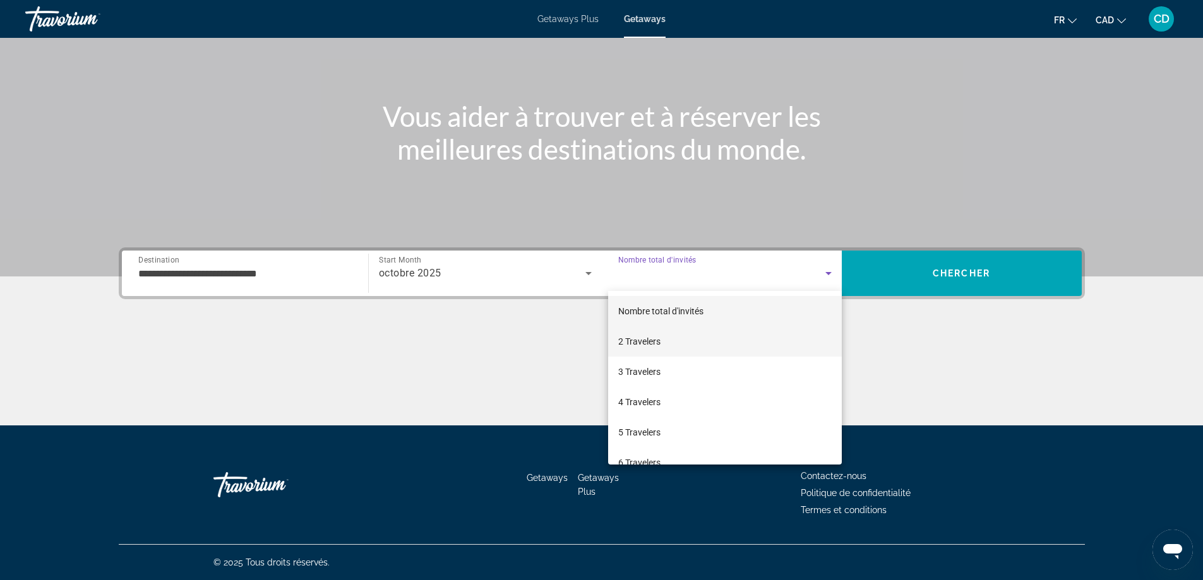
click at [655, 343] on span "2 Travelers" at bounding box center [639, 341] width 42 height 15
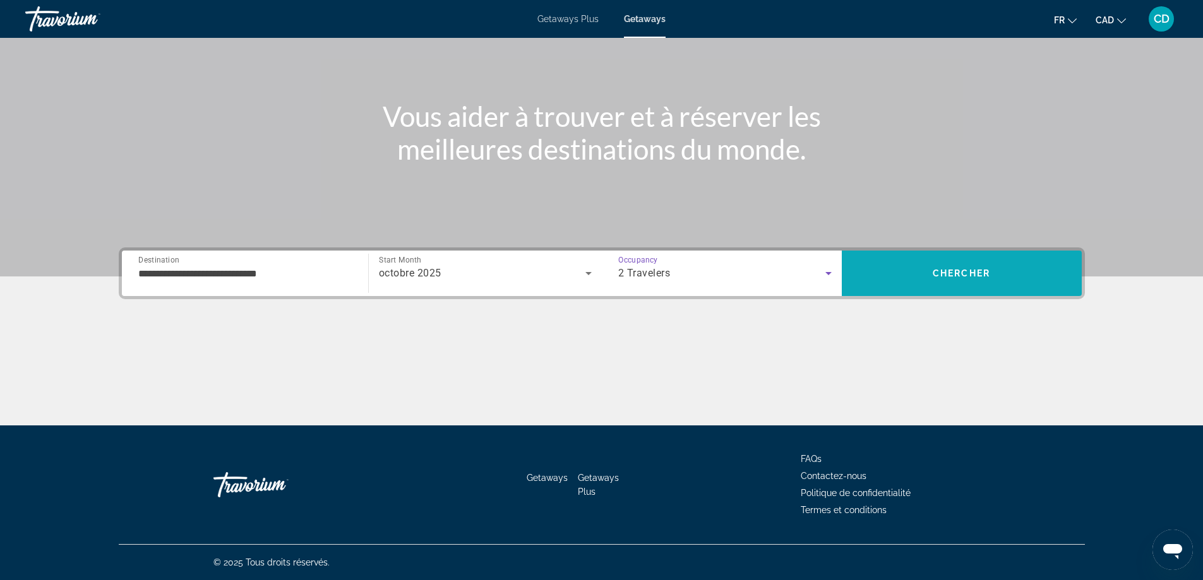
click at [961, 277] on span "Chercher" at bounding box center [961, 273] width 57 height 10
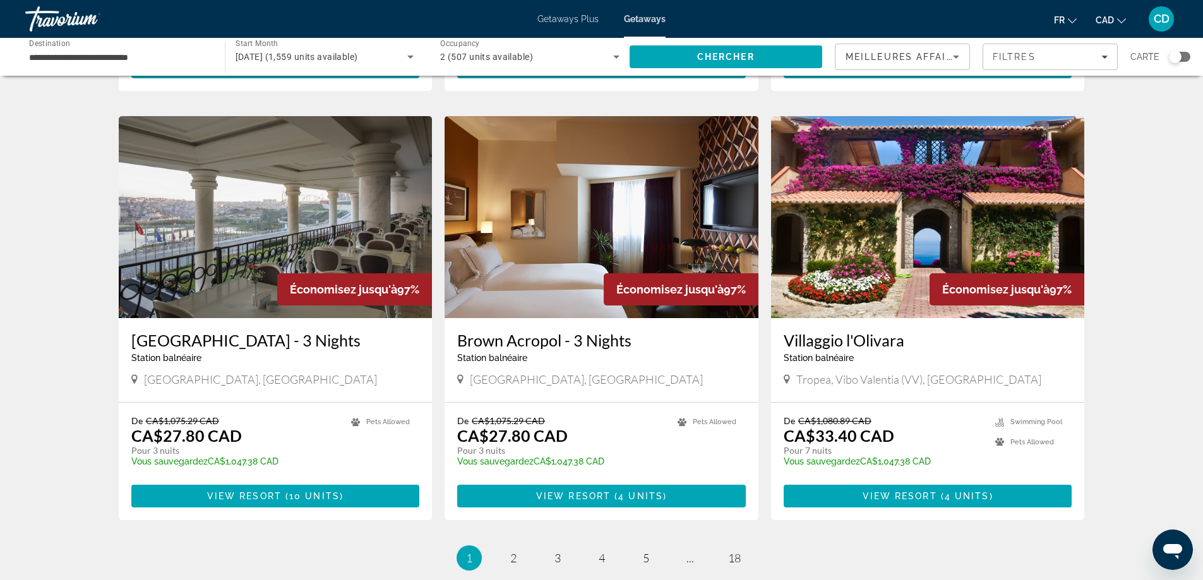
scroll to position [1326, 0]
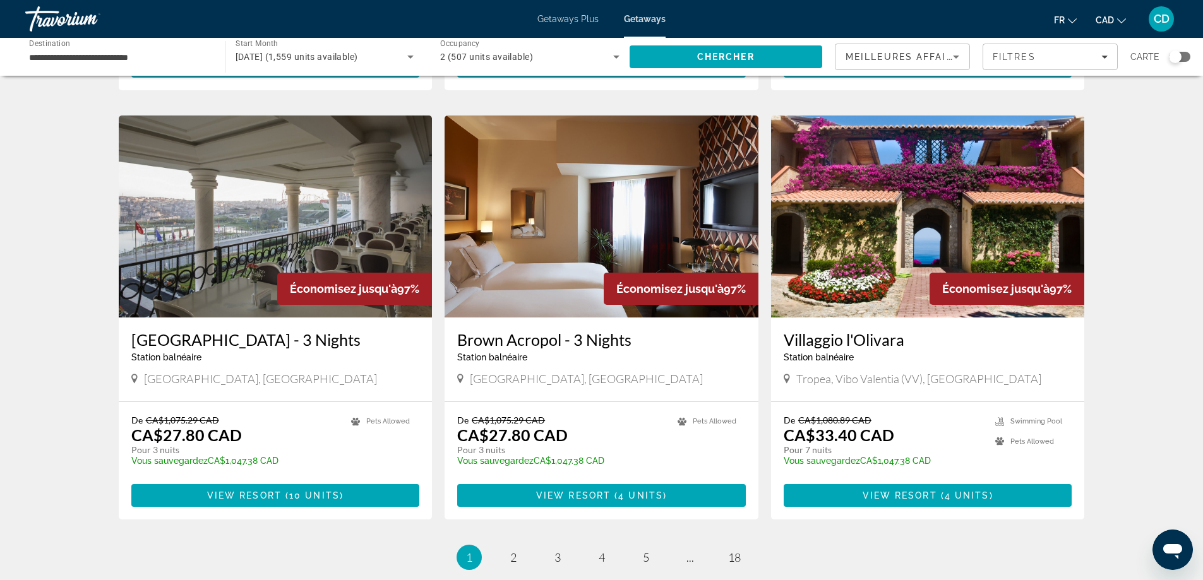
click at [597, 491] on span "View Resort" at bounding box center [573, 496] width 75 height 10
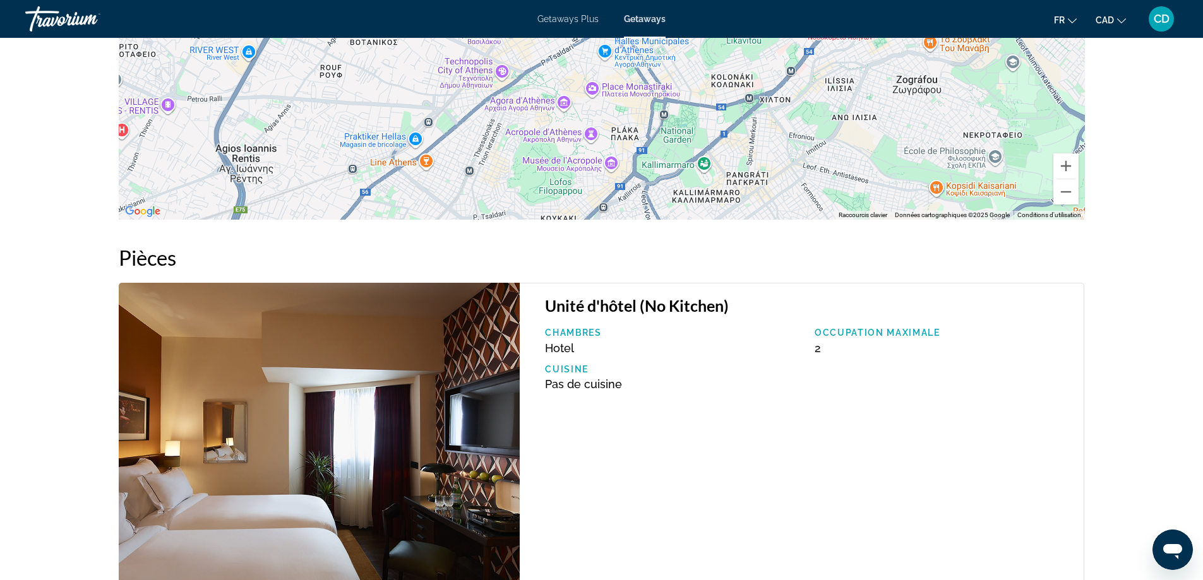
scroll to position [1630, 0]
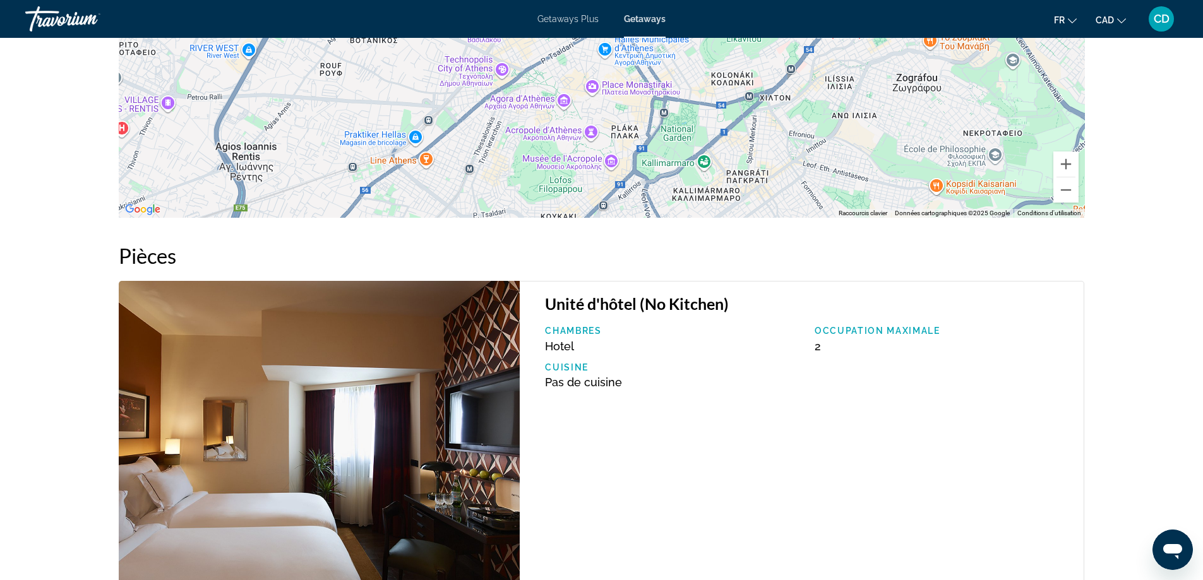
click at [443, 417] on img "Main content" at bounding box center [320, 434] width 402 height 306
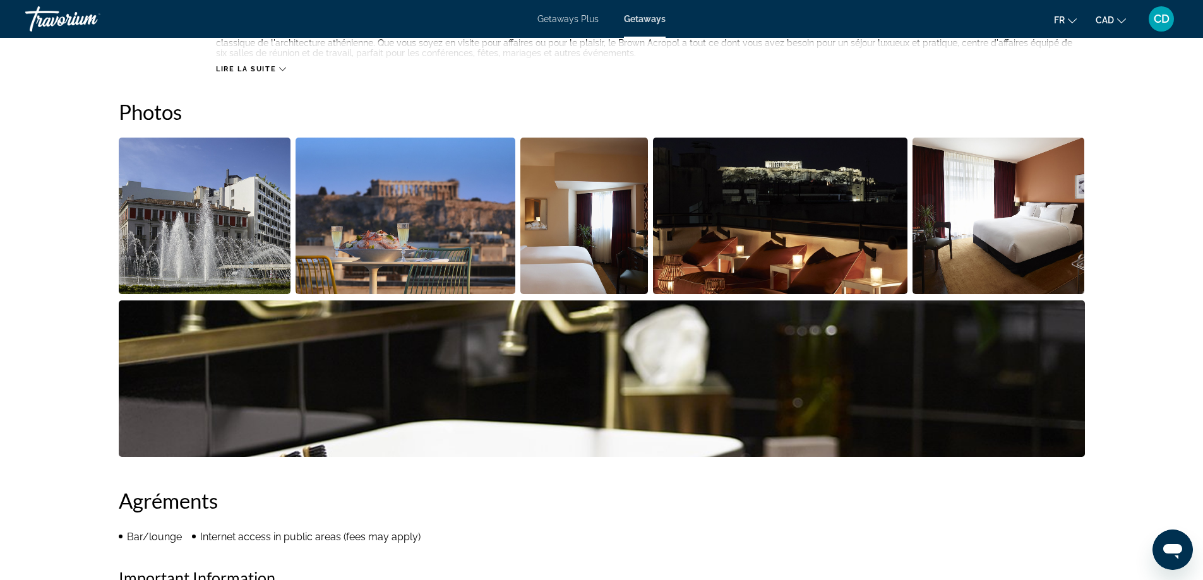
scroll to position [540, 0]
click at [283, 69] on icon "Main content" at bounding box center [282, 68] width 7 height 7
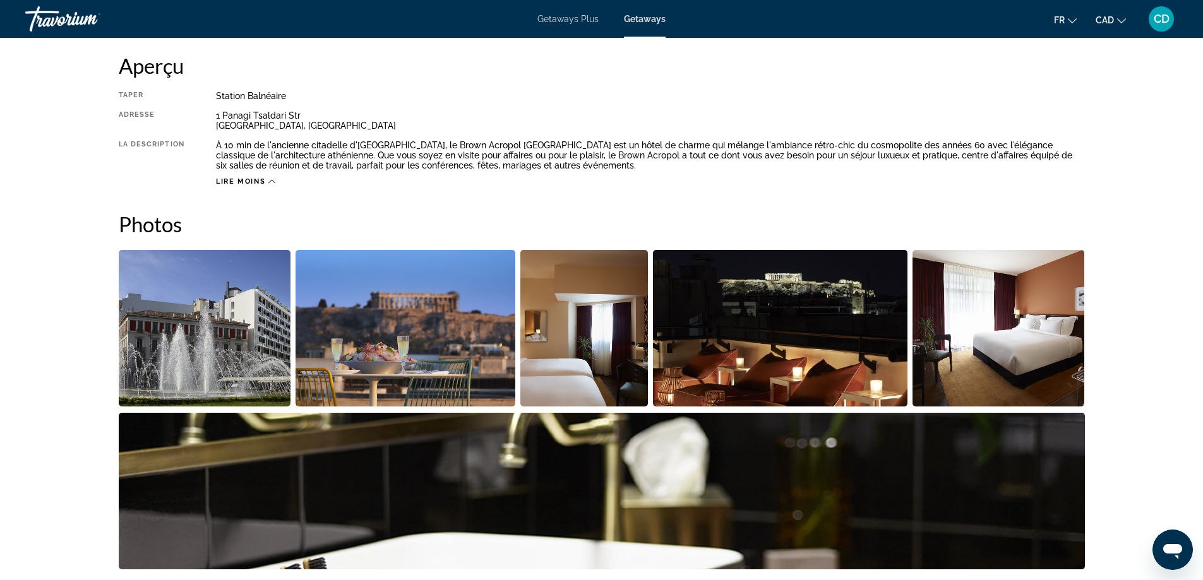
scroll to position [433, 0]
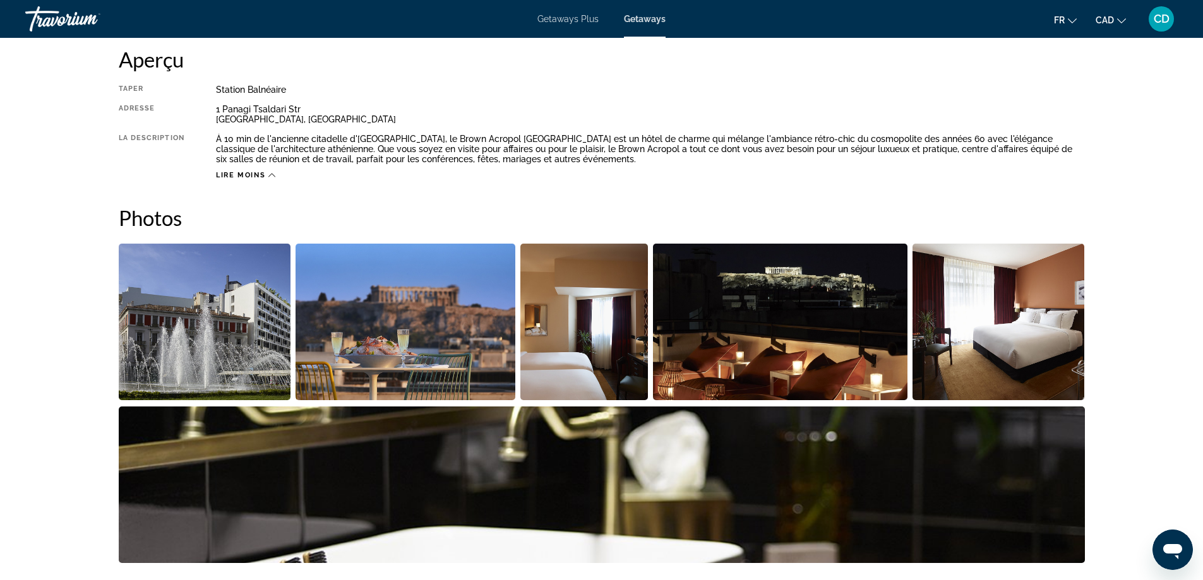
click at [396, 305] on img "Open full-screen image slider" at bounding box center [406, 322] width 220 height 157
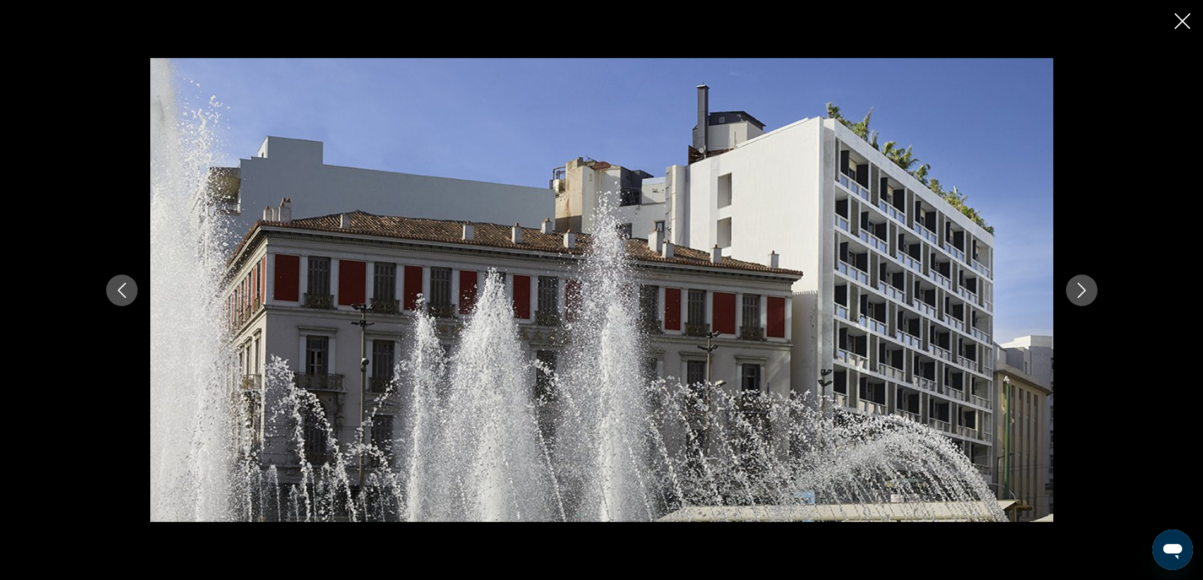
click at [1078, 287] on icon "Next image" at bounding box center [1081, 290] width 15 height 15
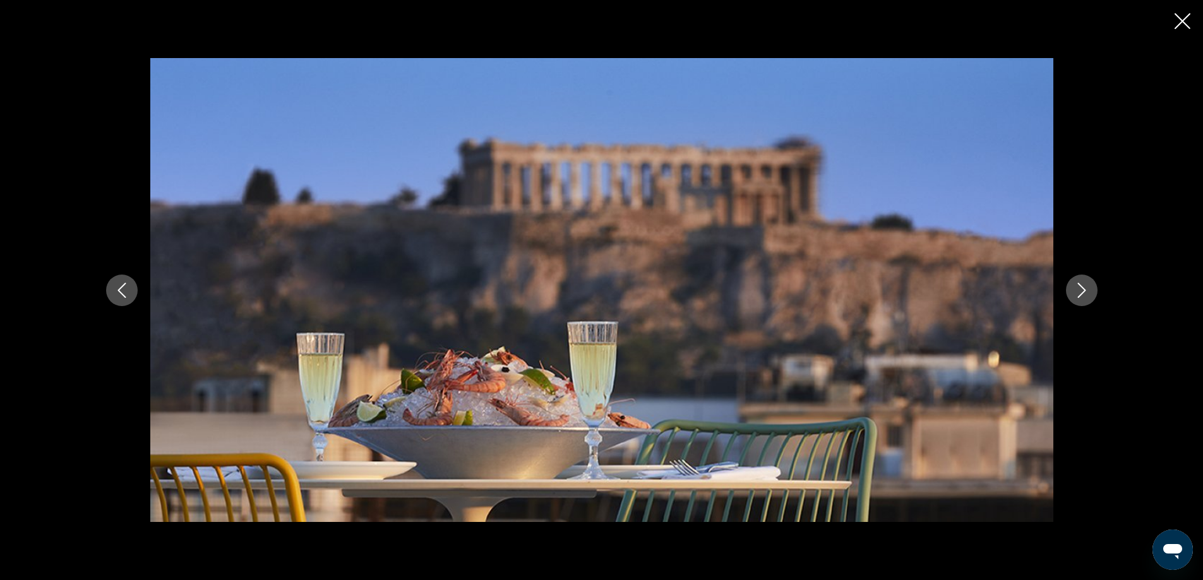
drag, startPoint x: 1077, startPoint y: 287, endPoint x: 1084, endPoint y: 281, distance: 9.4
click at [1079, 287] on icon "Next image" at bounding box center [1081, 290] width 15 height 15
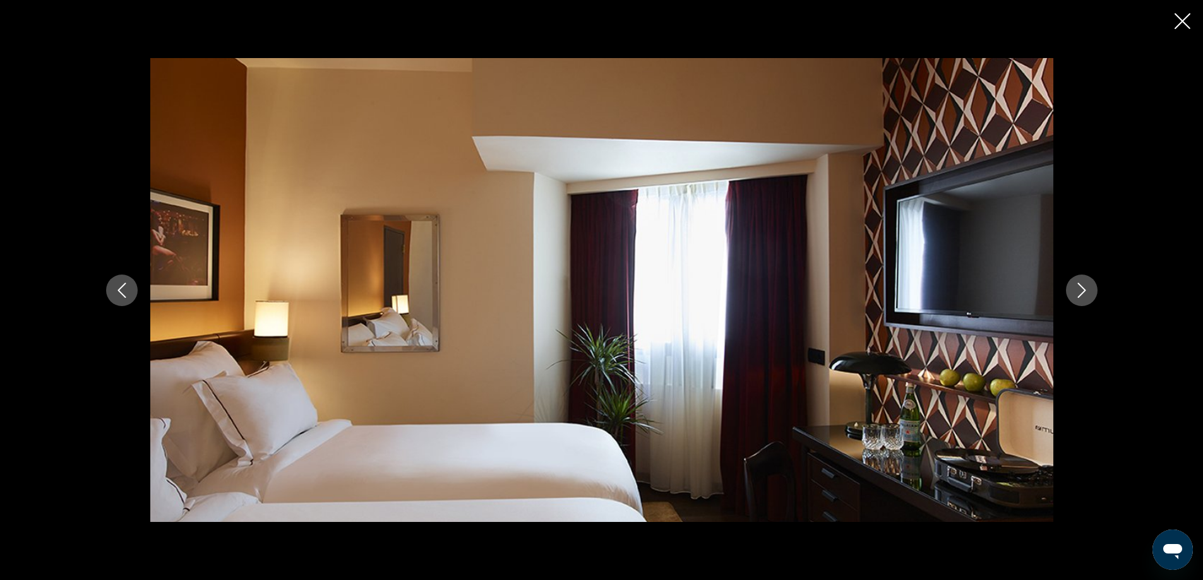
click at [1086, 292] on icon "Next image" at bounding box center [1081, 290] width 15 height 15
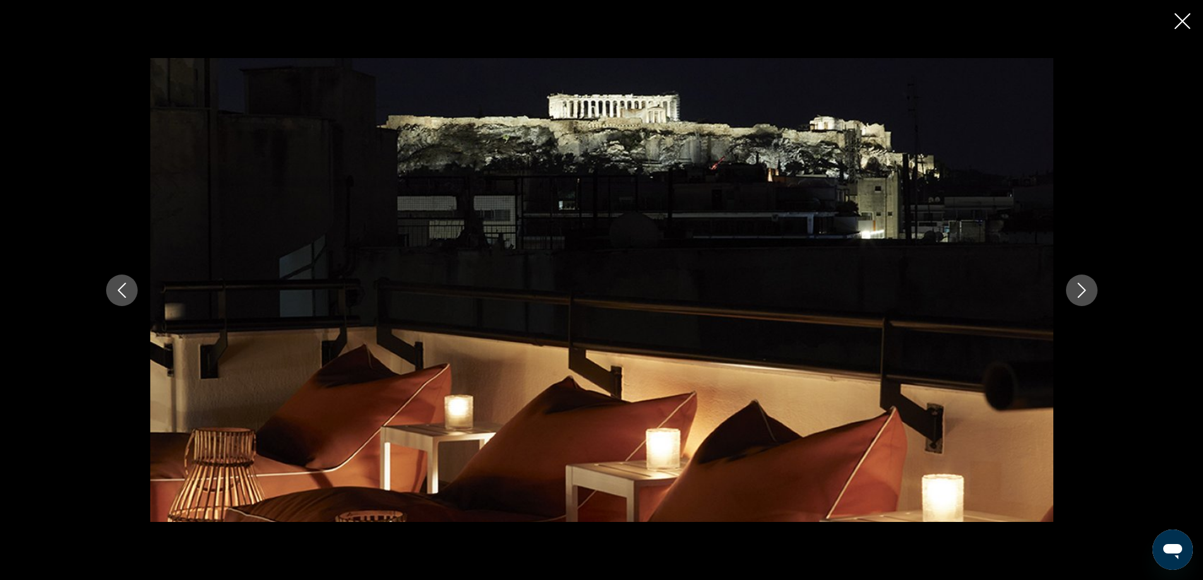
click at [1086, 291] on icon "Next image" at bounding box center [1081, 290] width 15 height 15
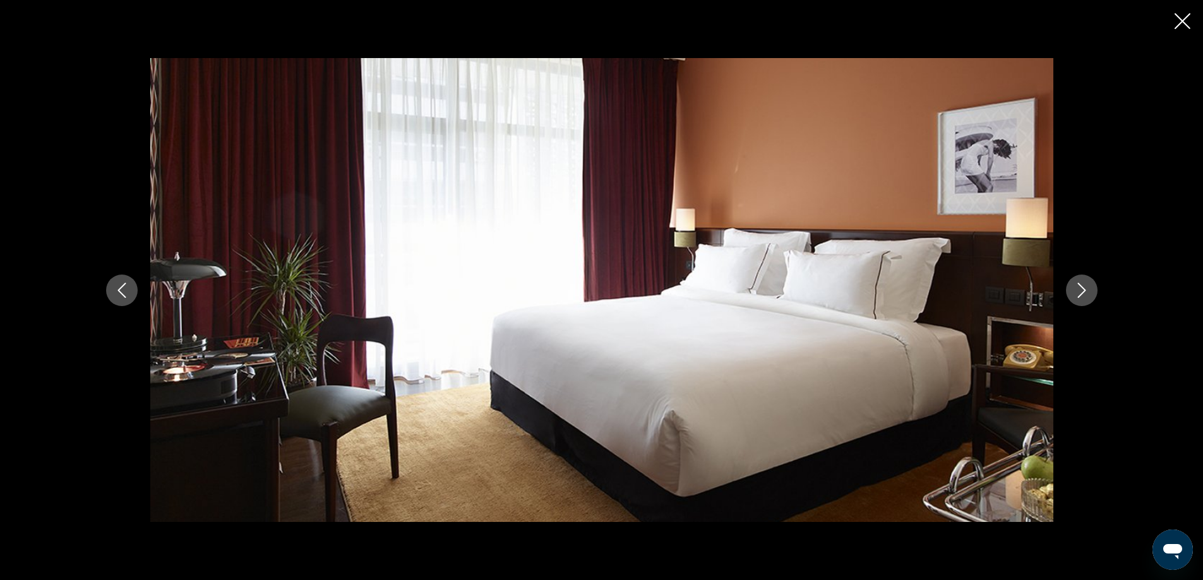
click at [1079, 282] on button "Next image" at bounding box center [1082, 291] width 32 height 32
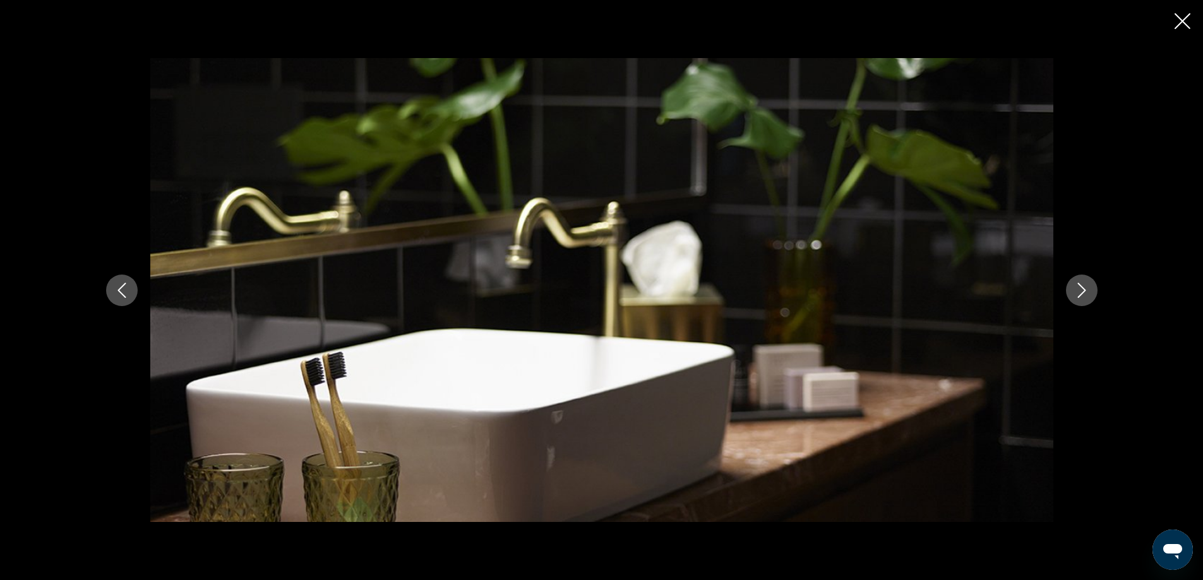
click at [1082, 280] on button "Next image" at bounding box center [1082, 291] width 32 height 32
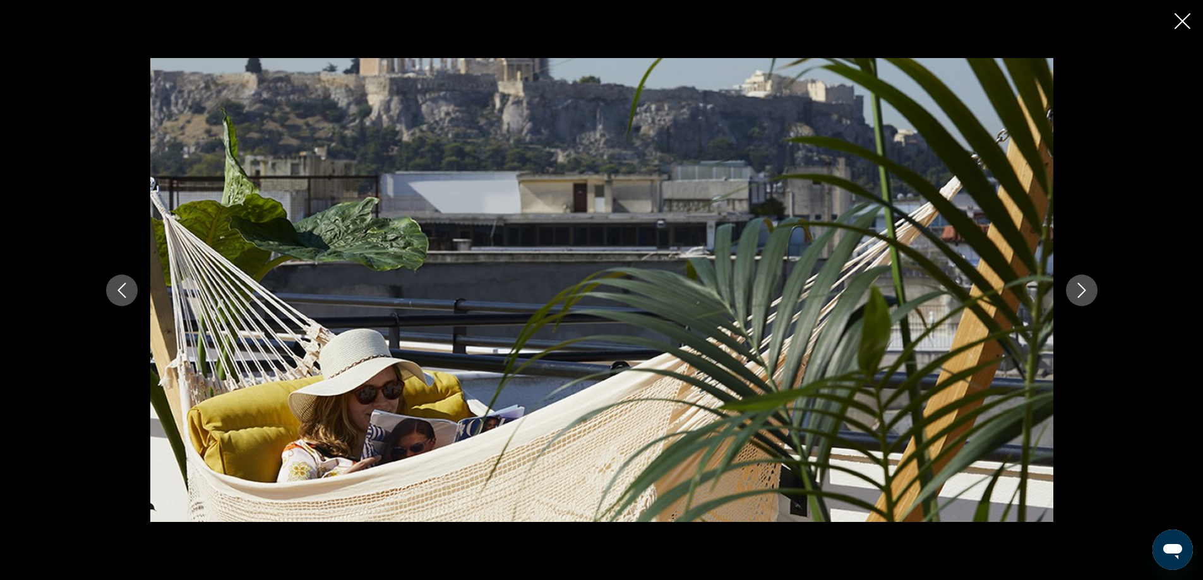
click at [1083, 280] on button "Next image" at bounding box center [1082, 291] width 32 height 32
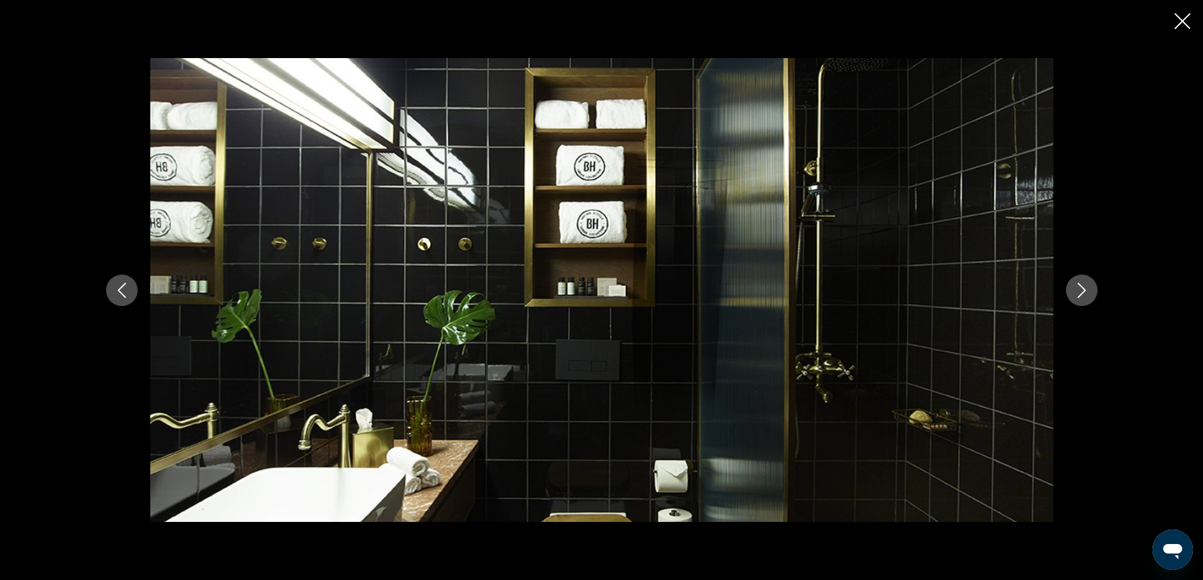
click at [1083, 280] on button "Next image" at bounding box center [1082, 291] width 32 height 32
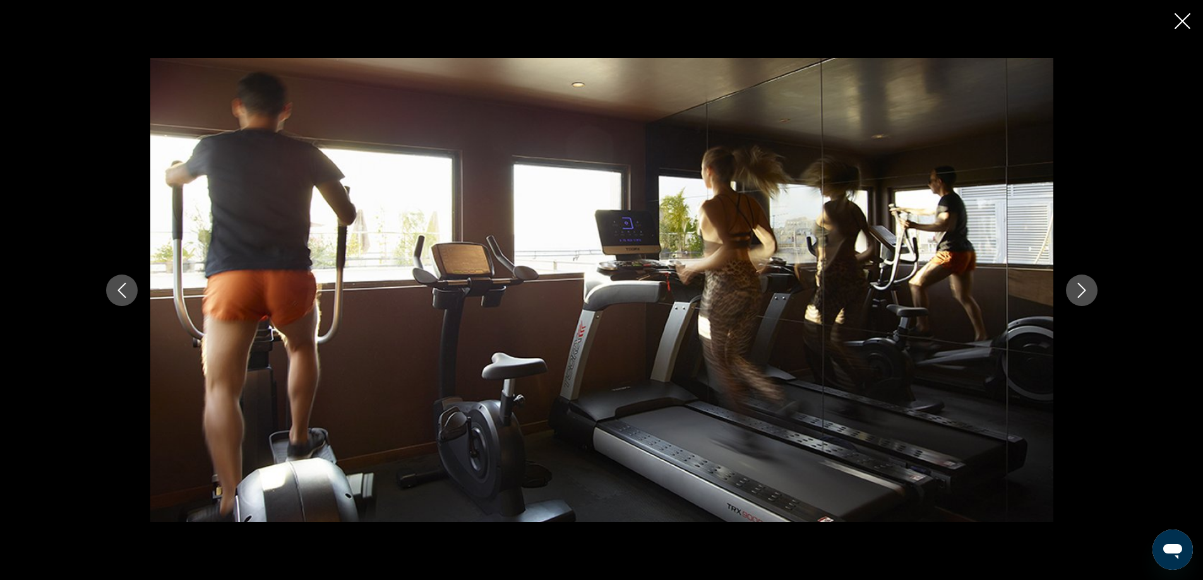
click at [1082, 285] on icon "Next image" at bounding box center [1081, 290] width 15 height 15
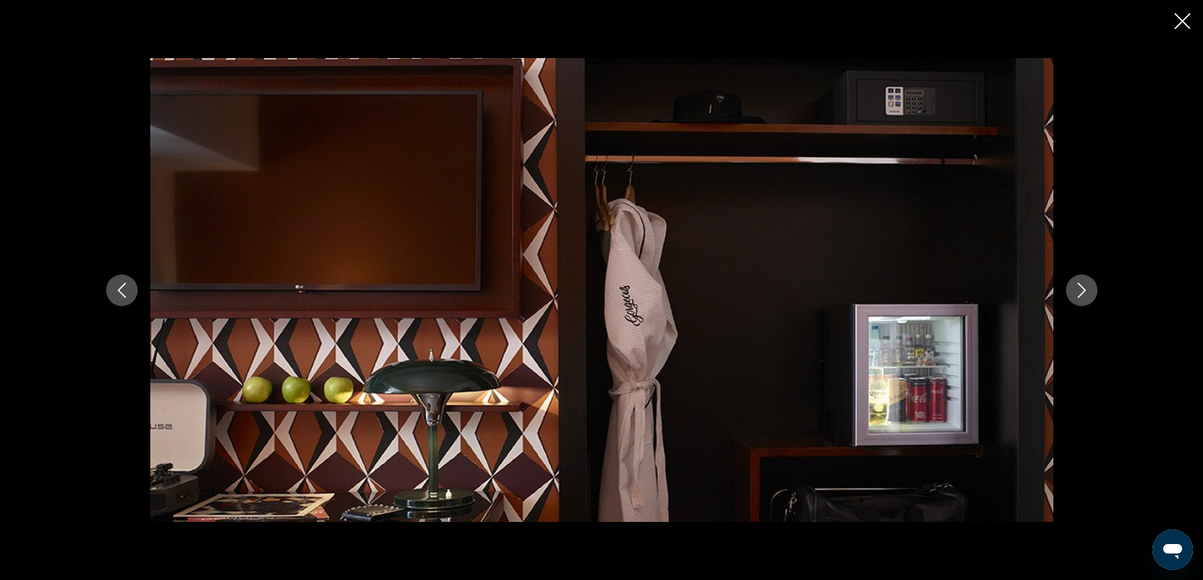
click at [1082, 285] on icon "Next image" at bounding box center [1081, 290] width 15 height 15
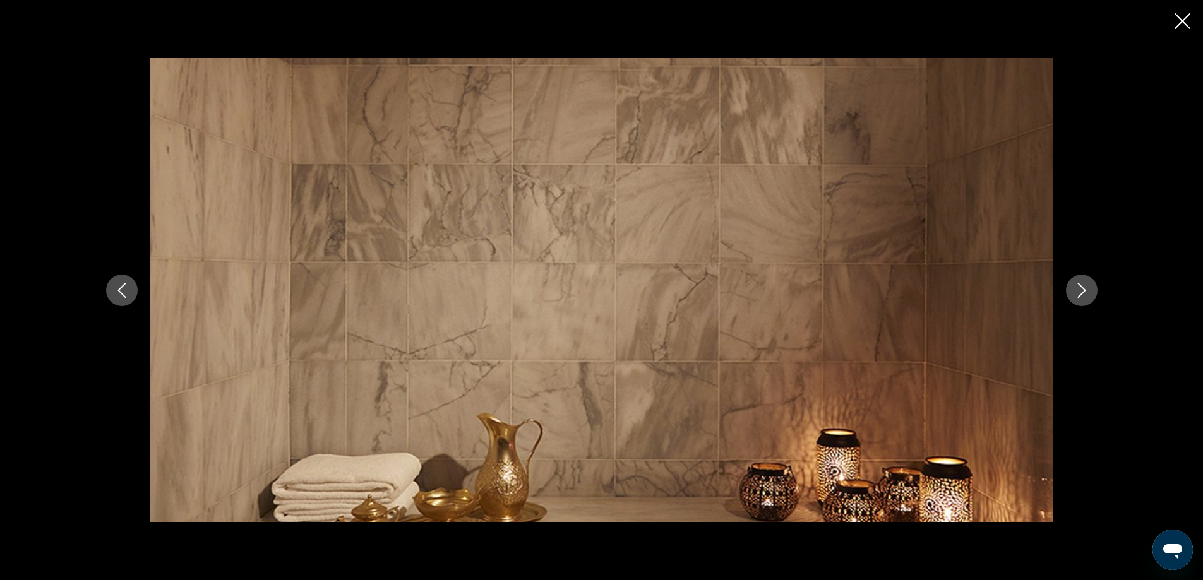
click at [1082, 286] on icon "Next image" at bounding box center [1081, 290] width 15 height 15
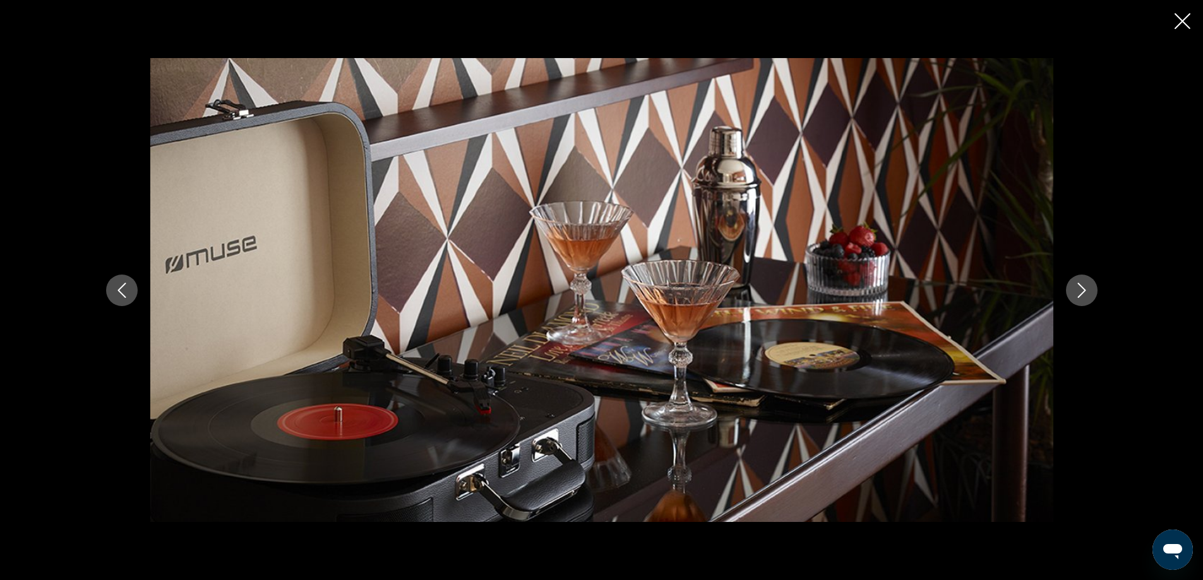
click at [1082, 289] on icon "Next image" at bounding box center [1081, 290] width 15 height 15
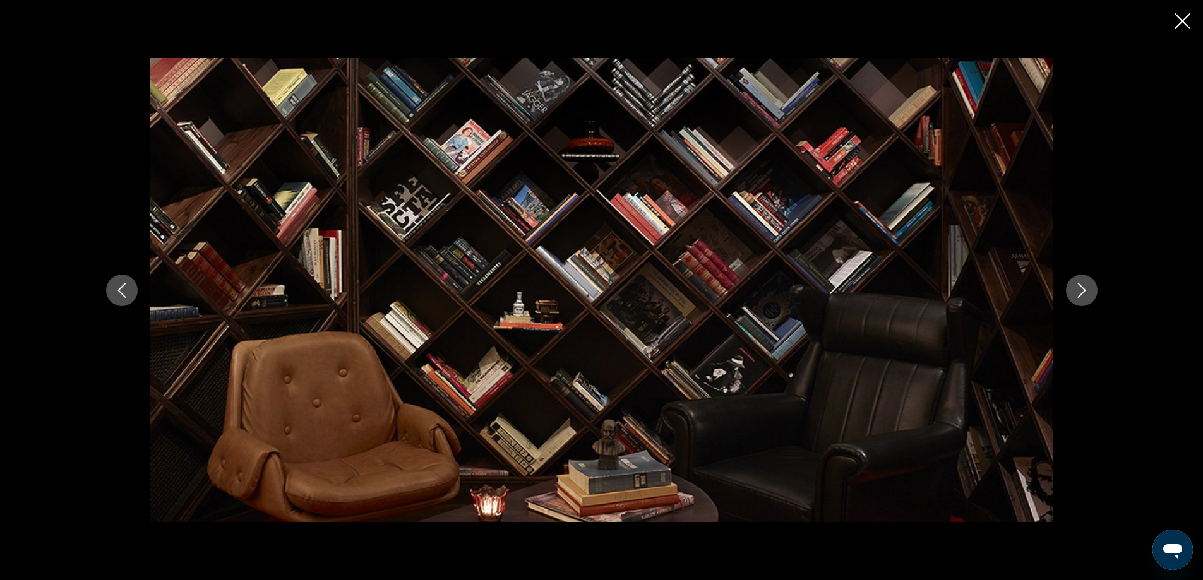
click at [1082, 289] on icon "Next image" at bounding box center [1081, 290] width 15 height 15
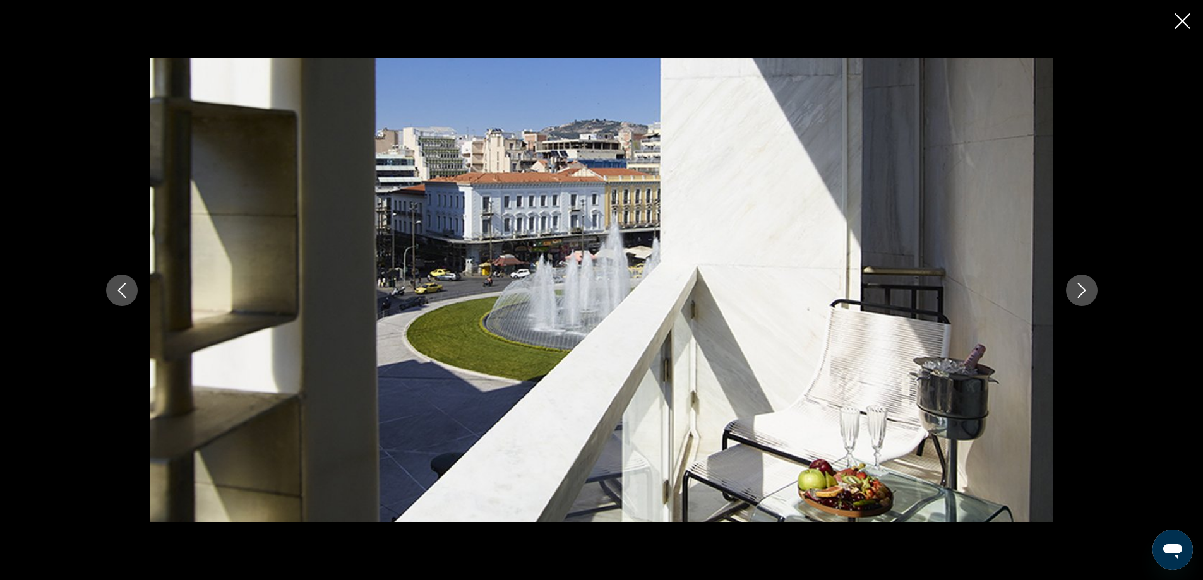
click at [1082, 289] on icon "Next image" at bounding box center [1081, 290] width 15 height 15
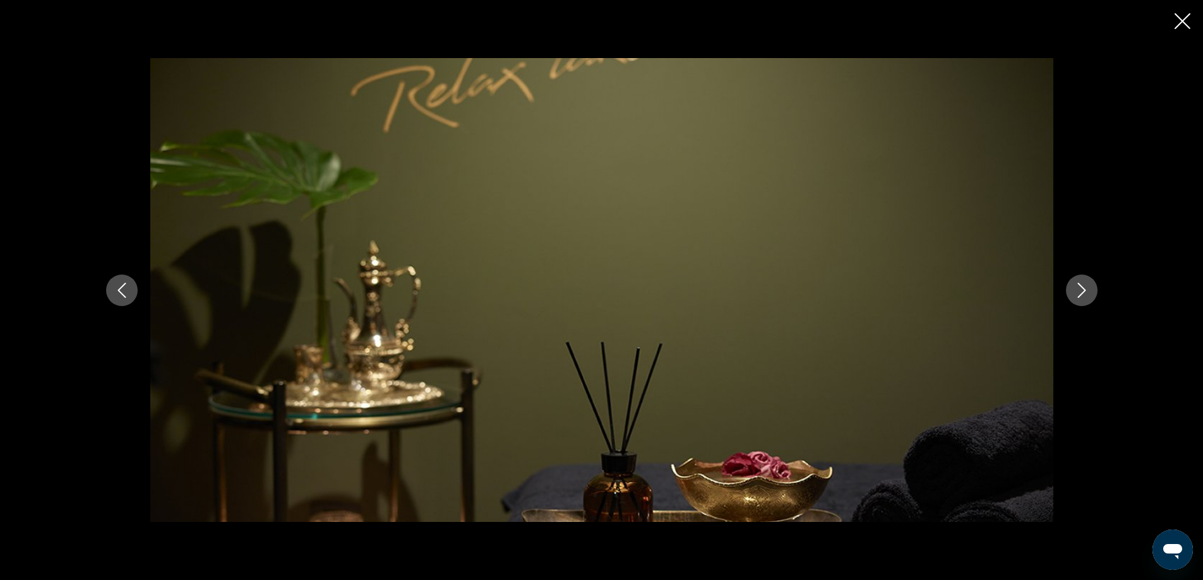
click at [1080, 290] on icon "Next image" at bounding box center [1081, 290] width 15 height 15
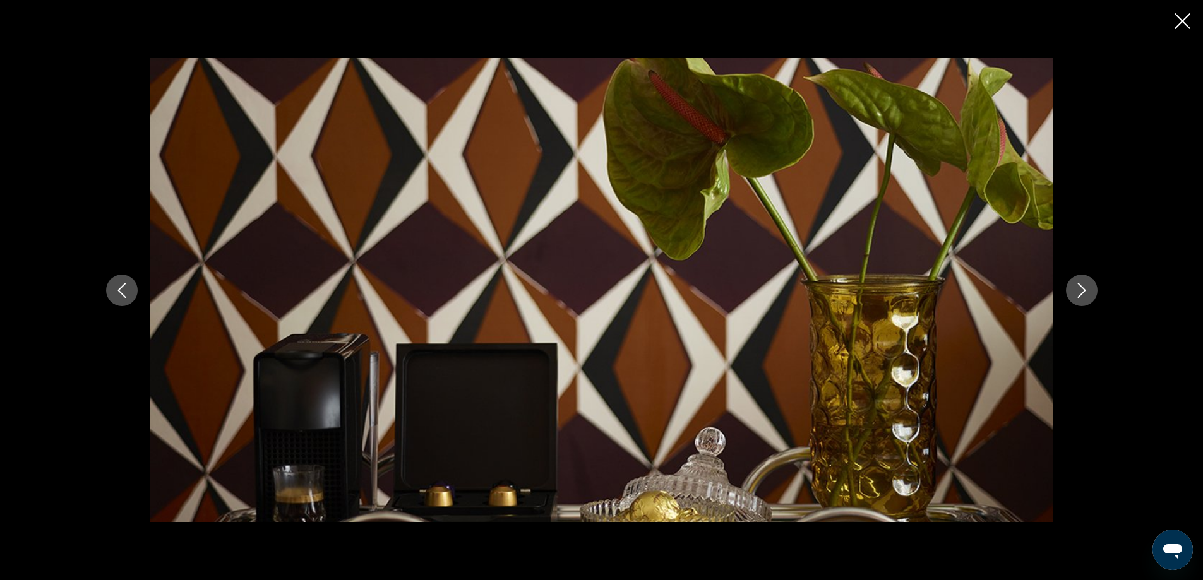
click at [1079, 296] on icon "Next image" at bounding box center [1081, 290] width 8 height 15
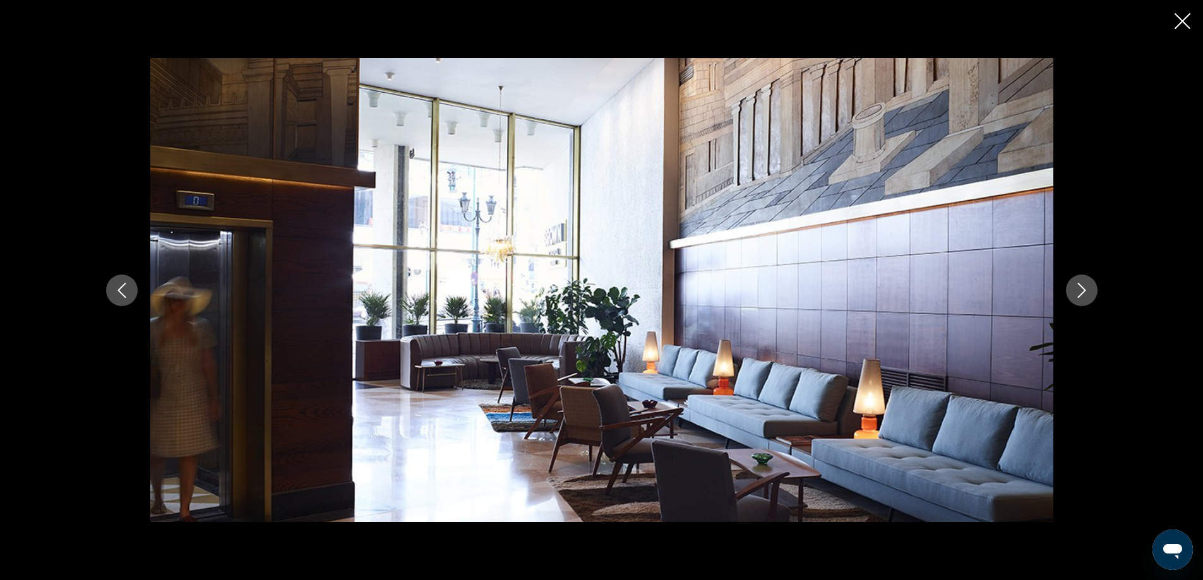
click at [1079, 288] on icon "Next image" at bounding box center [1081, 290] width 15 height 15
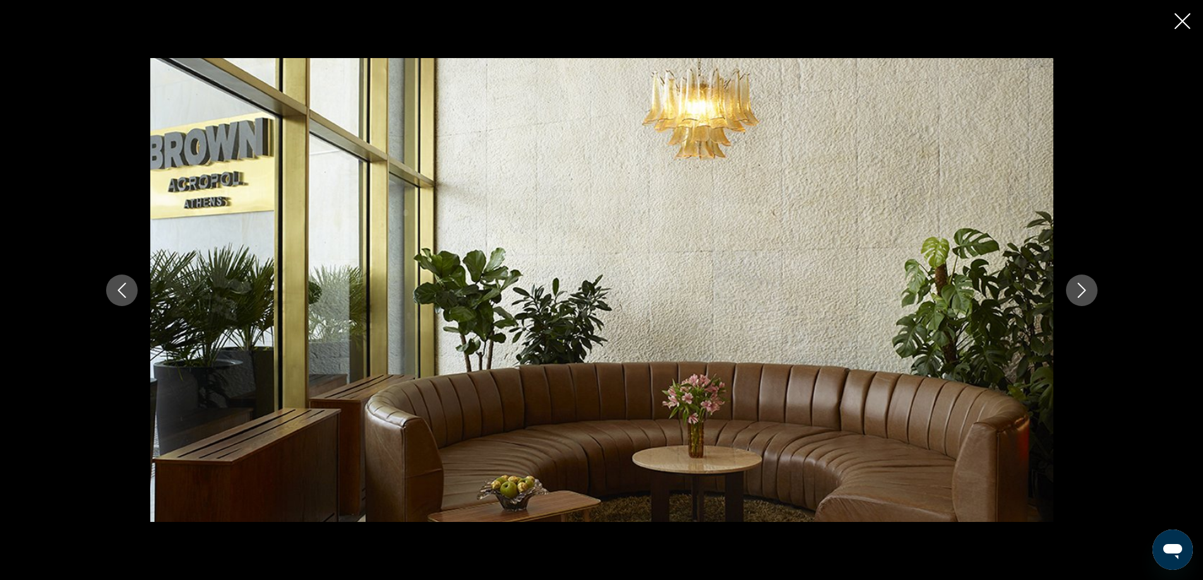
click at [1078, 289] on icon "Next image" at bounding box center [1081, 290] width 15 height 15
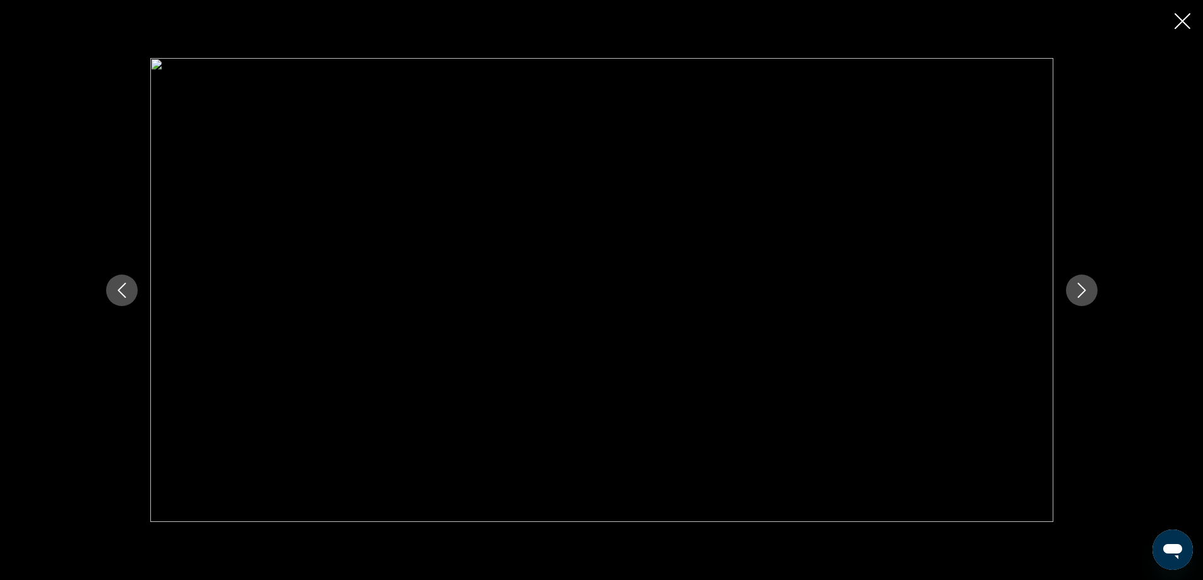
click at [1077, 293] on icon "Next image" at bounding box center [1081, 290] width 15 height 15
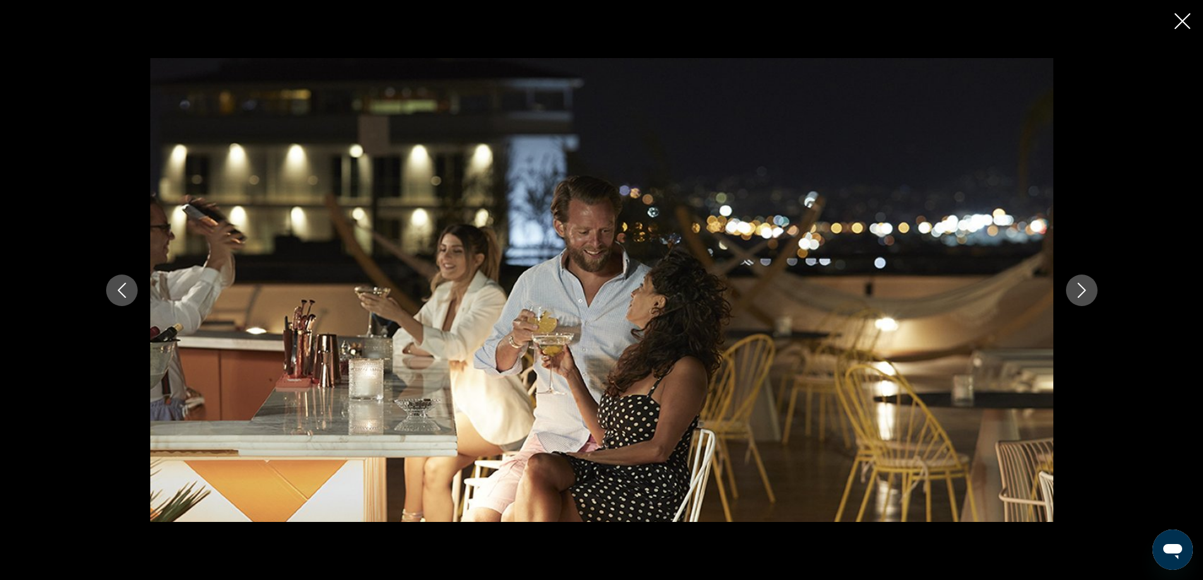
click at [1077, 293] on icon "Next image" at bounding box center [1081, 290] width 15 height 15
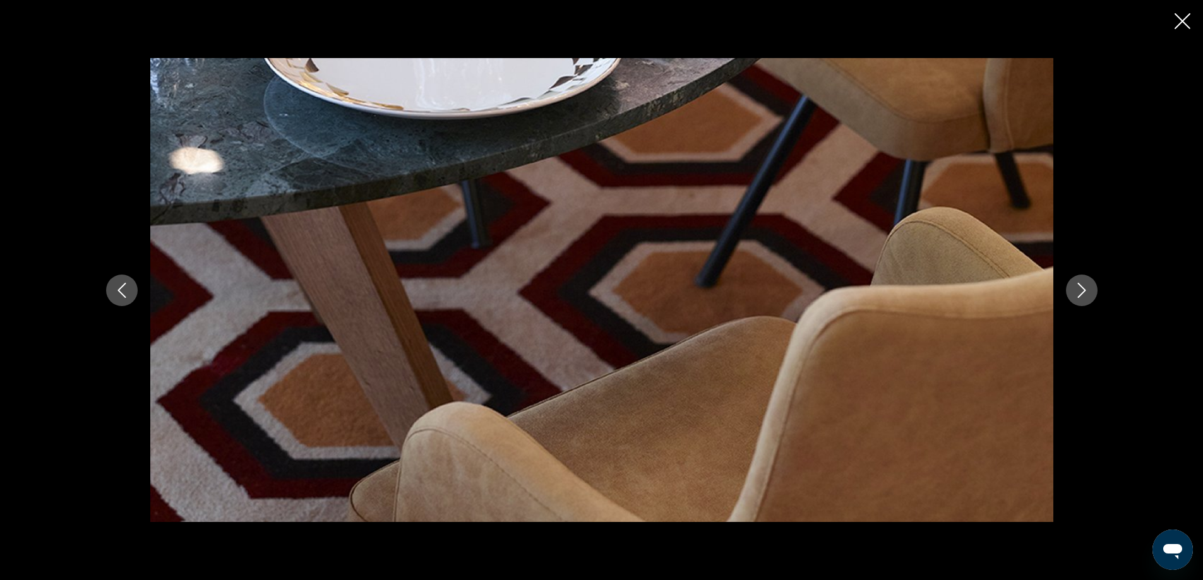
click at [1077, 293] on icon "Next image" at bounding box center [1081, 290] width 15 height 15
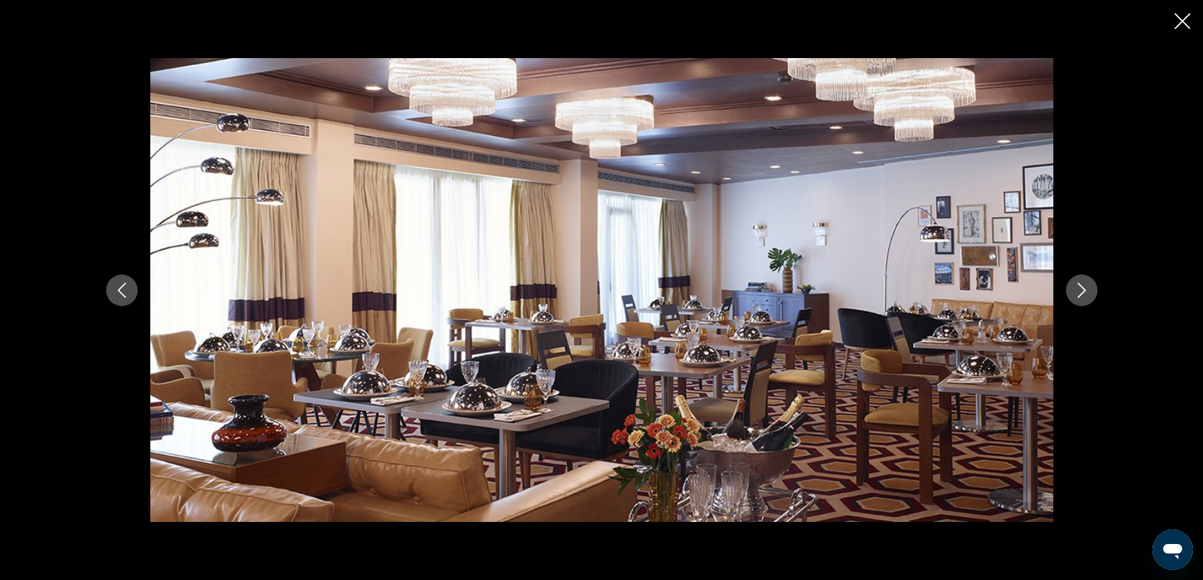
click at [1077, 293] on icon "Next image" at bounding box center [1081, 290] width 15 height 15
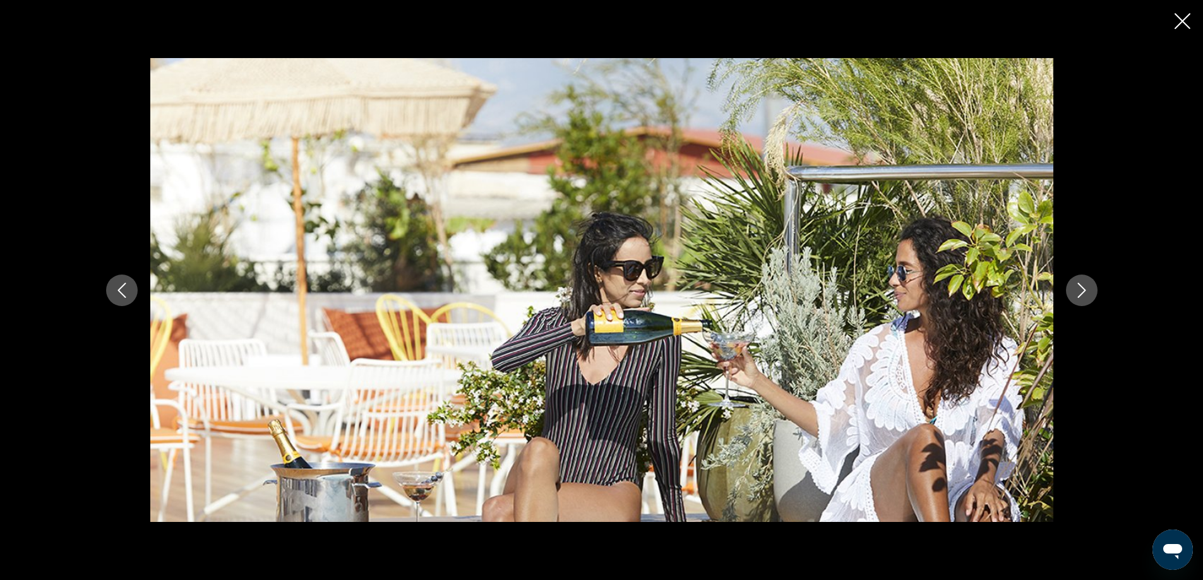
click at [1077, 293] on icon "Next image" at bounding box center [1081, 290] width 15 height 15
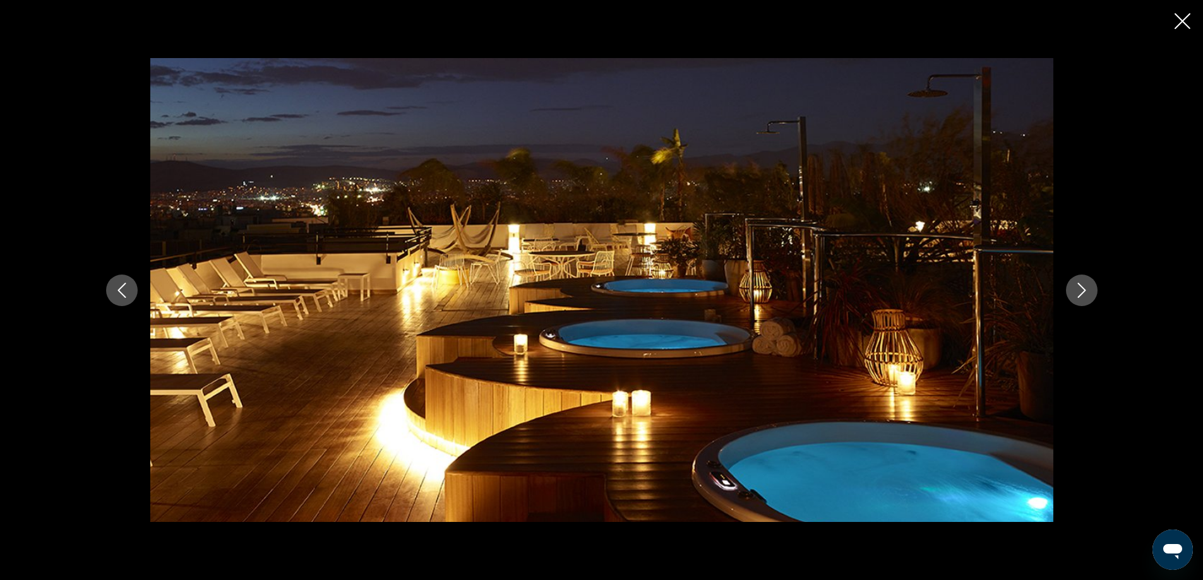
click at [1077, 293] on icon "Next image" at bounding box center [1081, 290] width 15 height 15
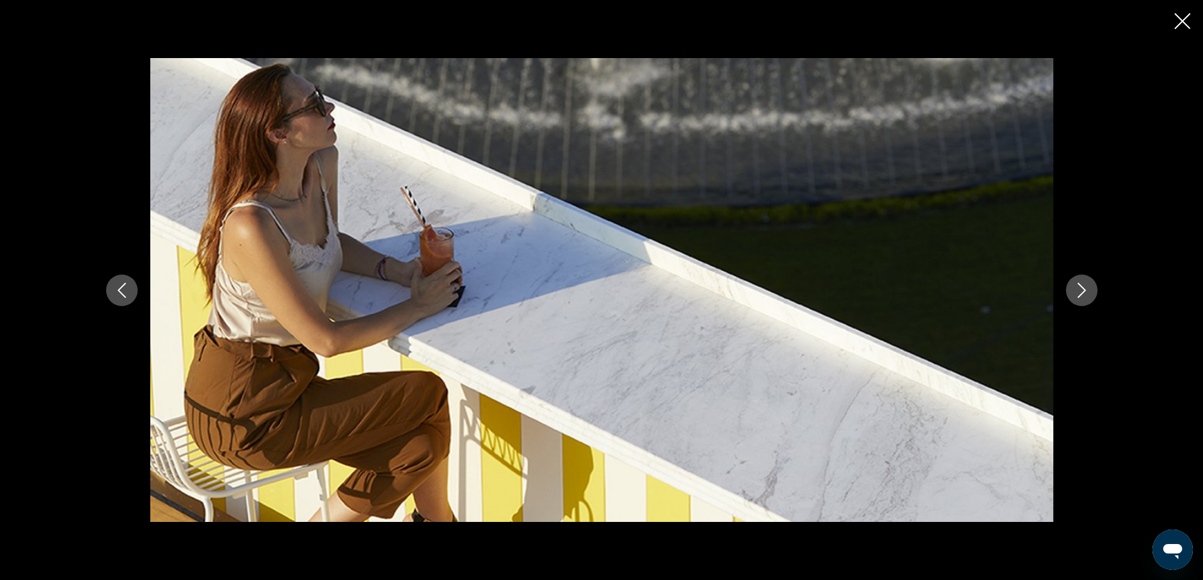
click at [1077, 293] on icon "Next image" at bounding box center [1081, 290] width 15 height 15
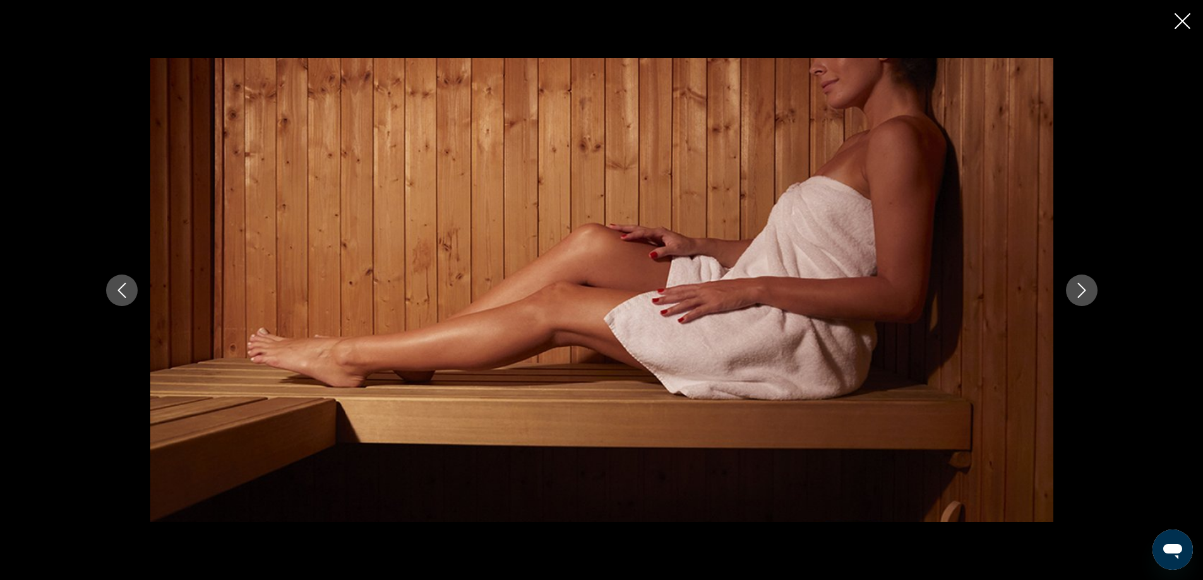
click at [1077, 293] on icon "Next image" at bounding box center [1081, 290] width 15 height 15
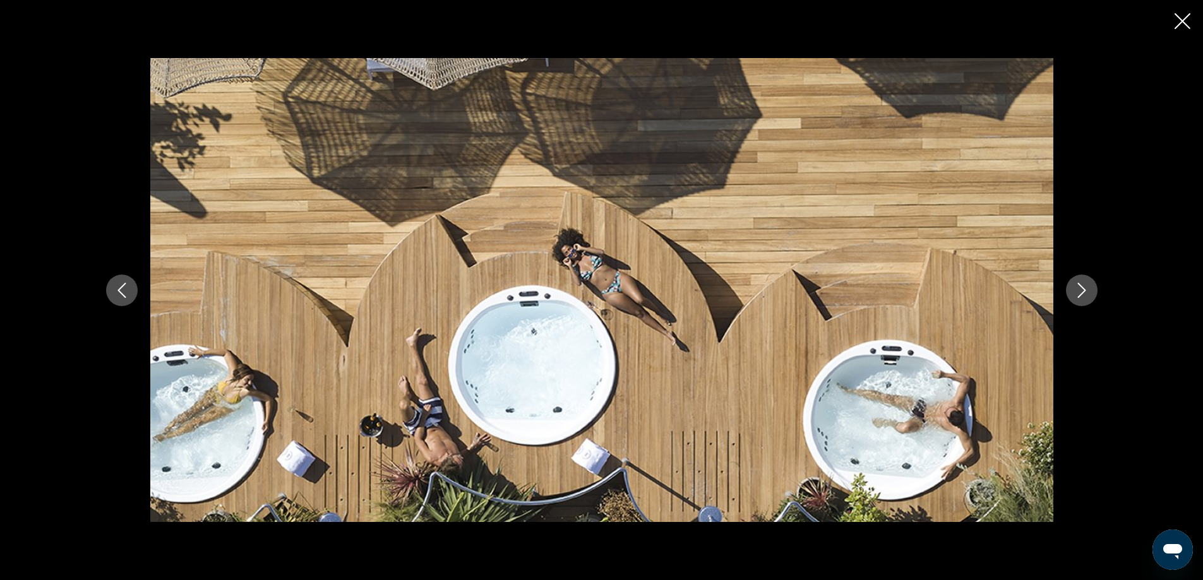
click at [1077, 293] on icon "Next image" at bounding box center [1081, 290] width 15 height 15
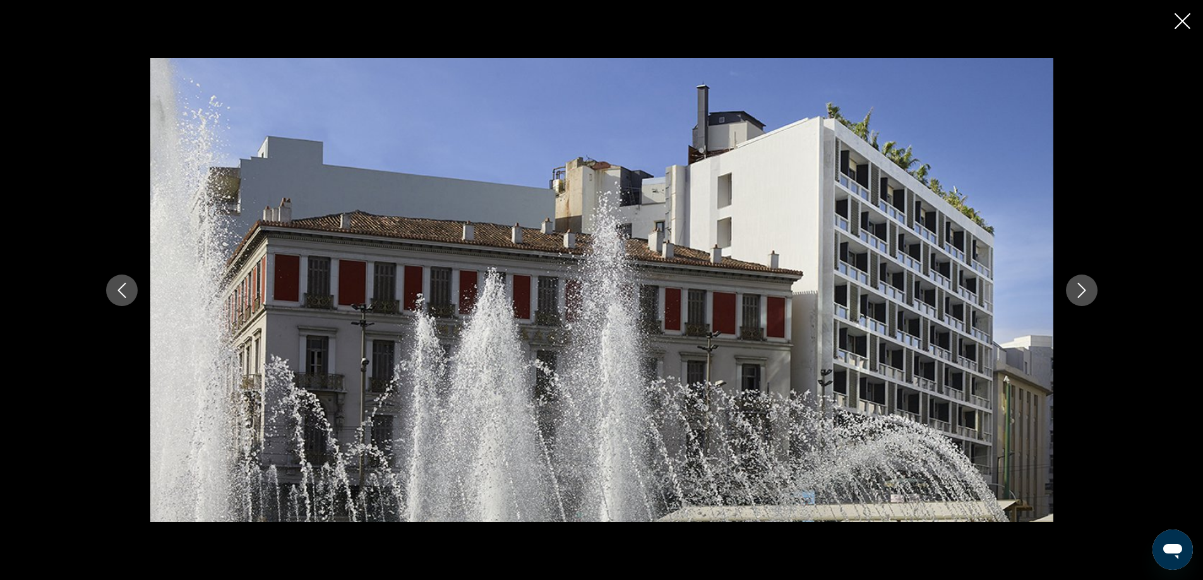
click at [1077, 293] on icon "Next image" at bounding box center [1081, 290] width 15 height 15
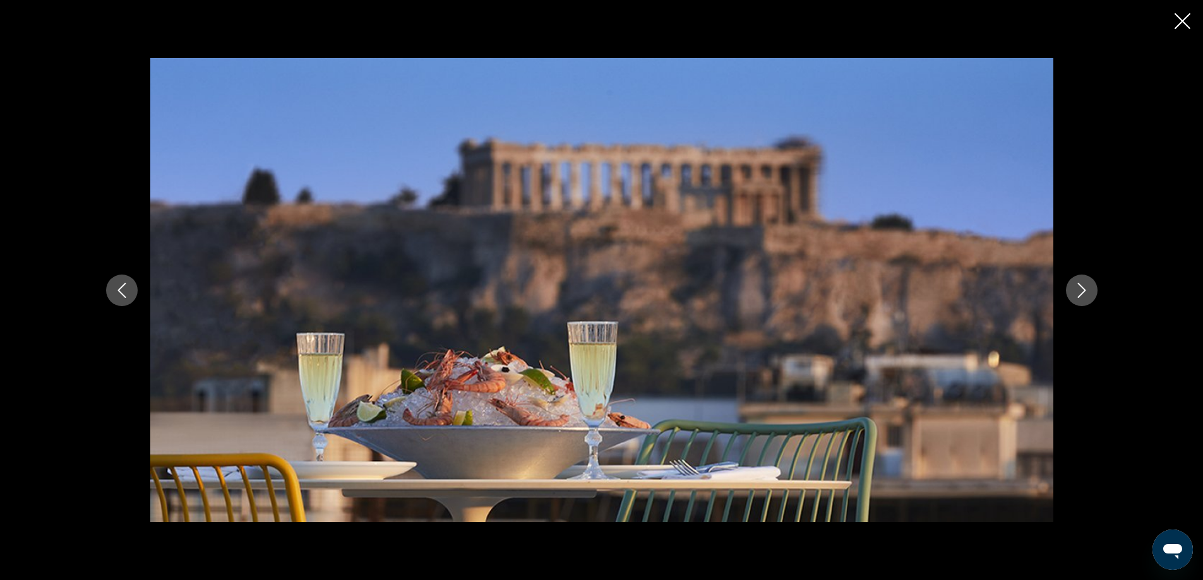
click at [1186, 11] on div "prev next" at bounding box center [601, 290] width 1203 height 580
click at [1183, 20] on icon "Close slideshow" at bounding box center [1183, 21] width 16 height 16
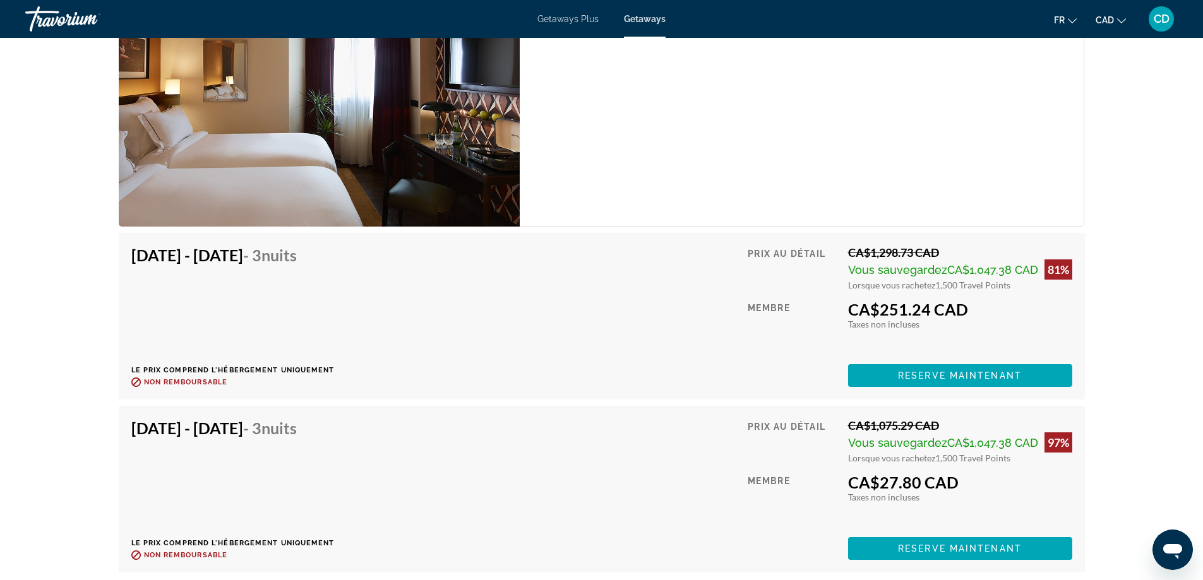
scroll to position [2075, 0]
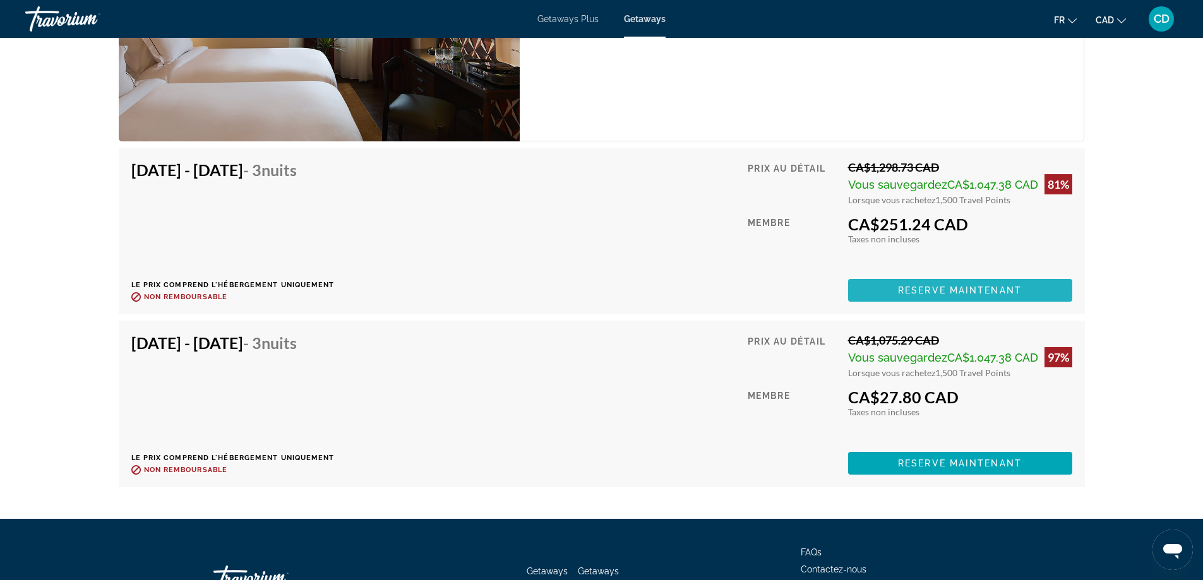
click at [964, 287] on span "Reserve maintenant" at bounding box center [960, 290] width 124 height 10
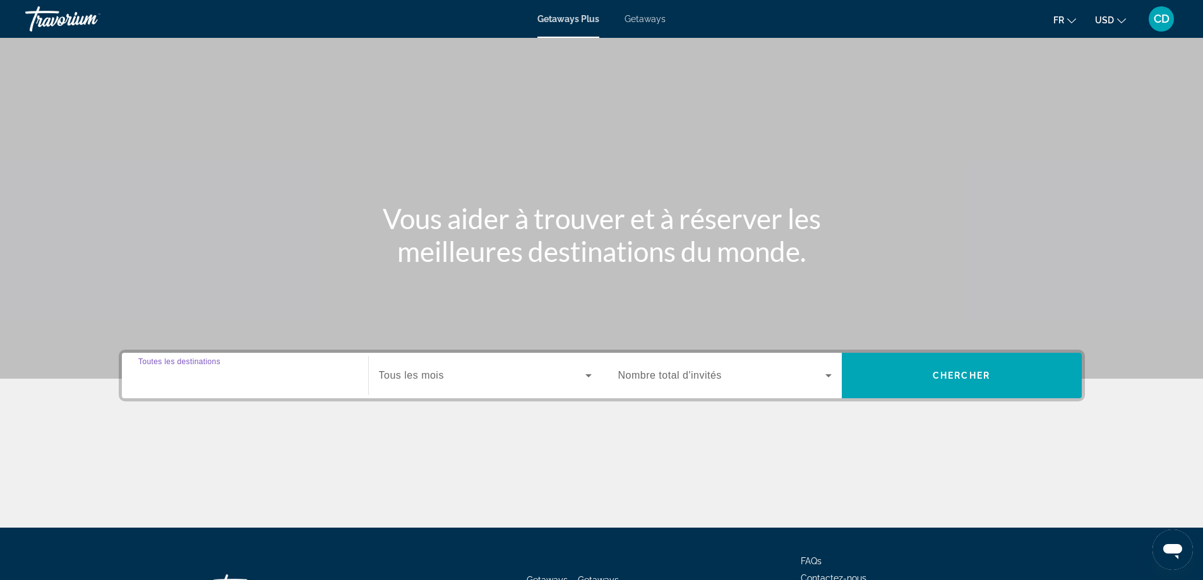
click at [281, 382] on input "Destination Toutes les destinations" at bounding box center [244, 376] width 213 height 15
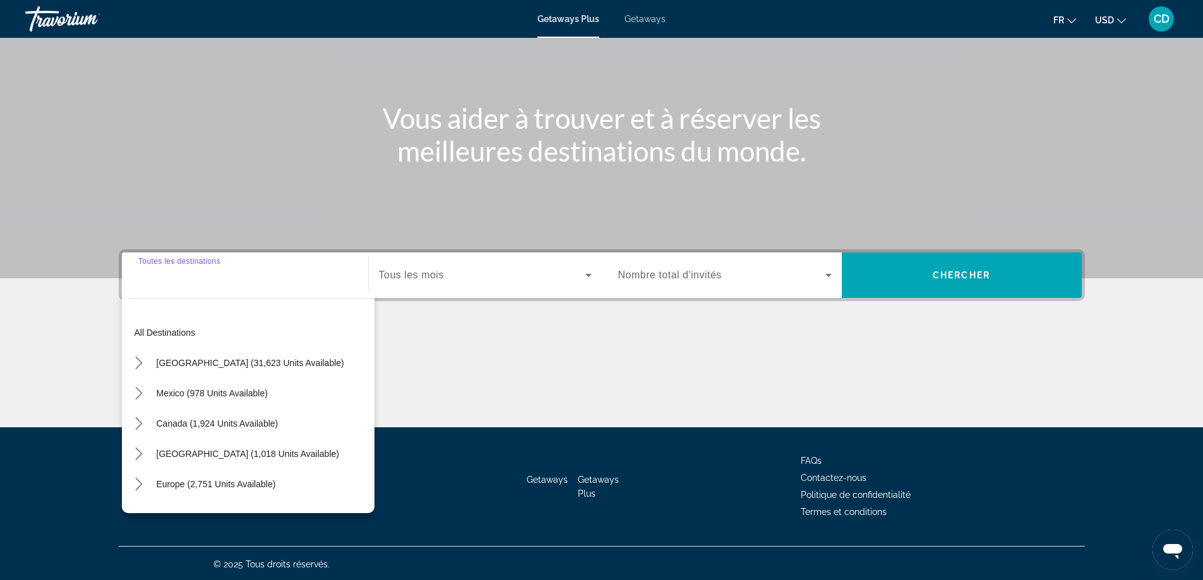
scroll to position [102, 0]
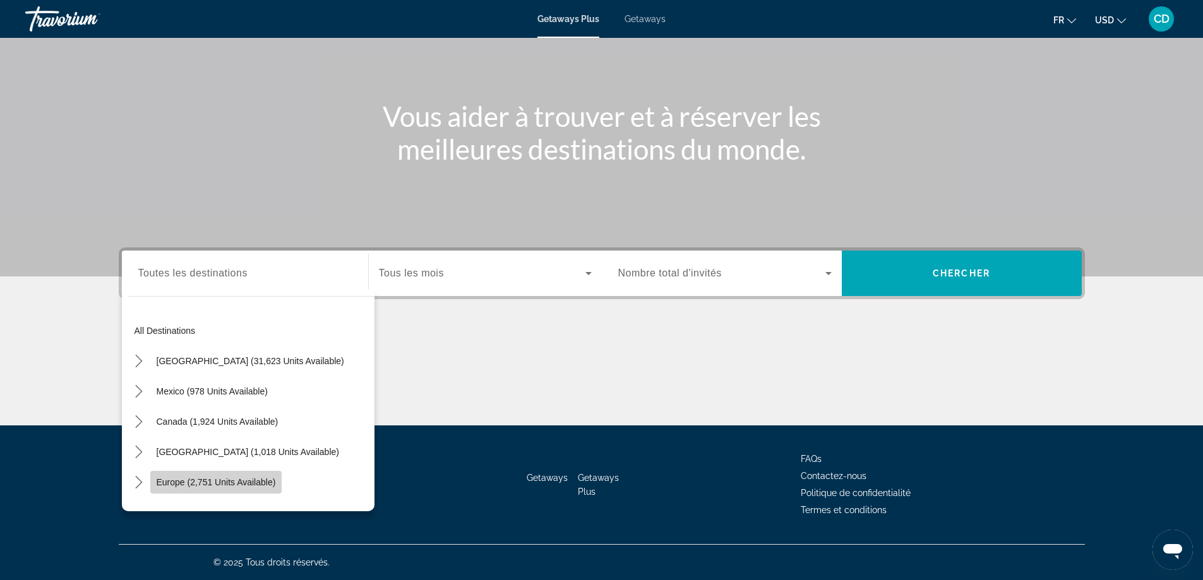
click at [251, 477] on span "Select destination: Europe (2,751 units available)" at bounding box center [216, 482] width 132 height 30
type input "**********"
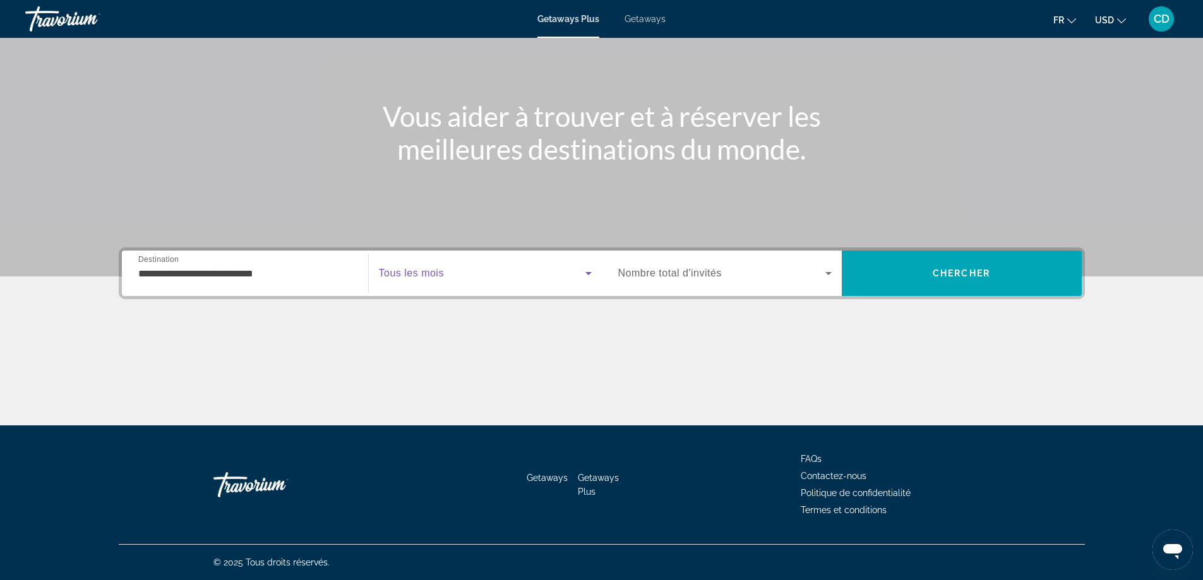
drag, startPoint x: 585, startPoint y: 277, endPoint x: 578, endPoint y: 278, distance: 7.0
click at [581, 278] on icon "Search widget" at bounding box center [588, 273] width 15 height 15
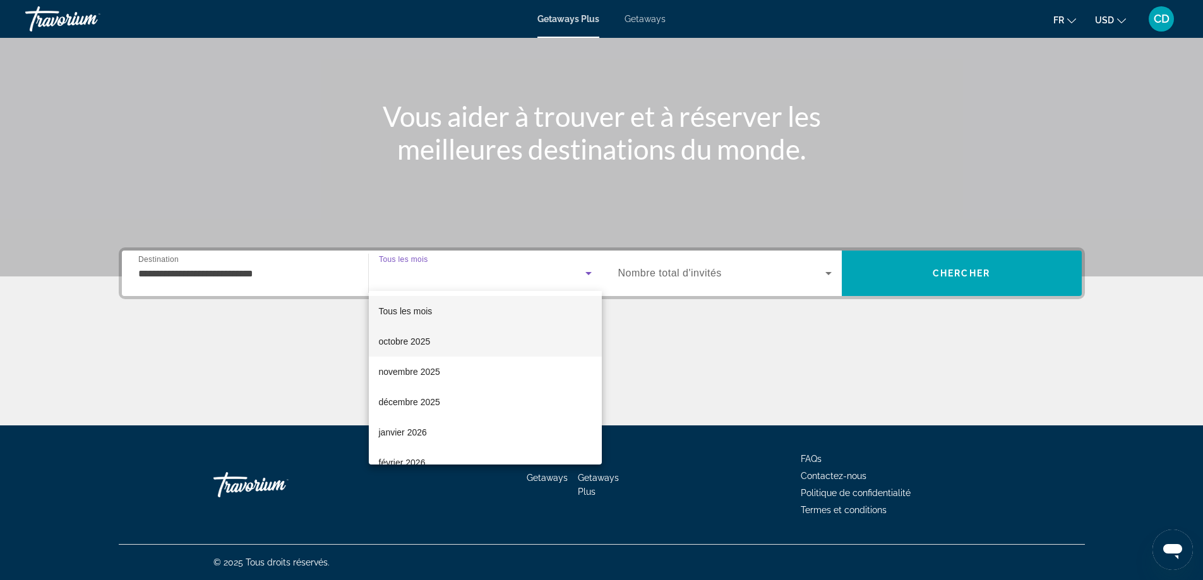
click at [424, 339] on span "octobre 2025" at bounding box center [405, 341] width 52 height 15
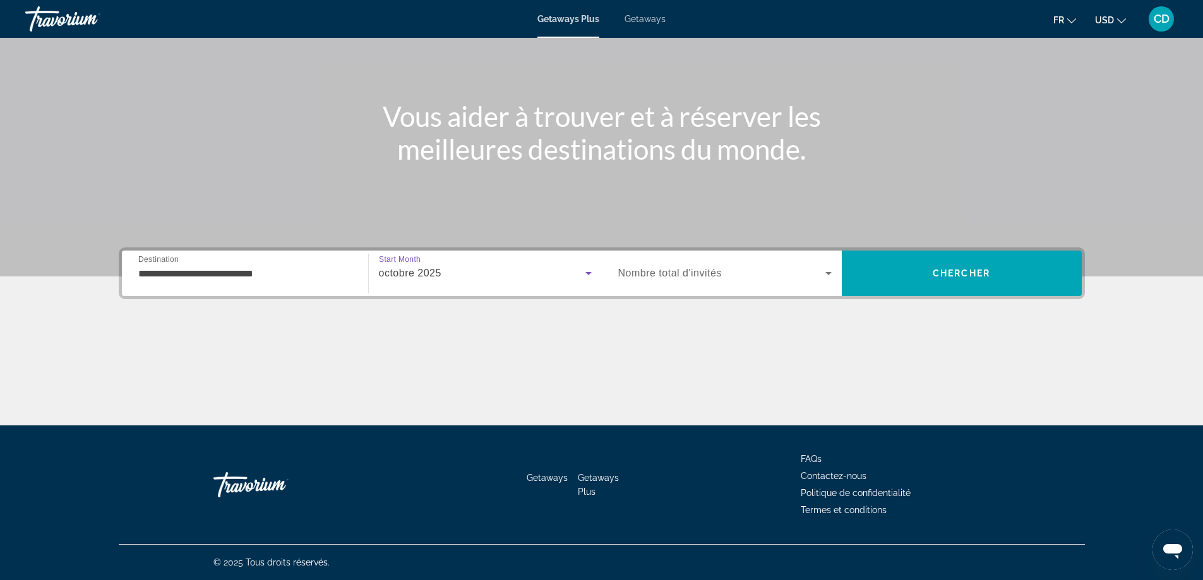
click at [805, 272] on span "Search widget" at bounding box center [721, 273] width 207 height 15
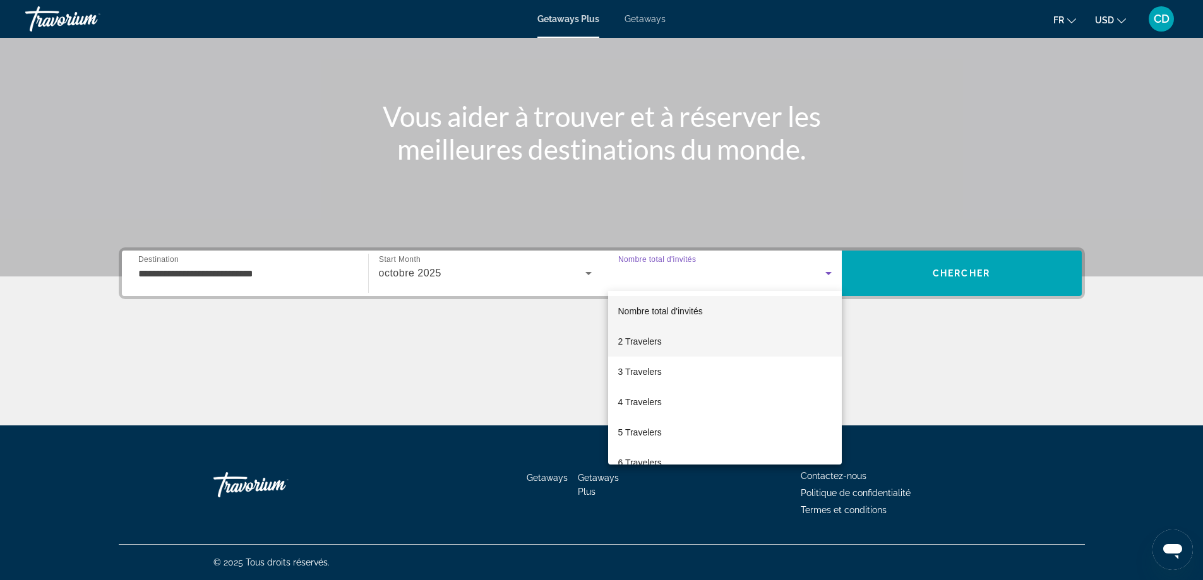
click at [673, 341] on mat-option "2 Travelers" at bounding box center [725, 341] width 234 height 30
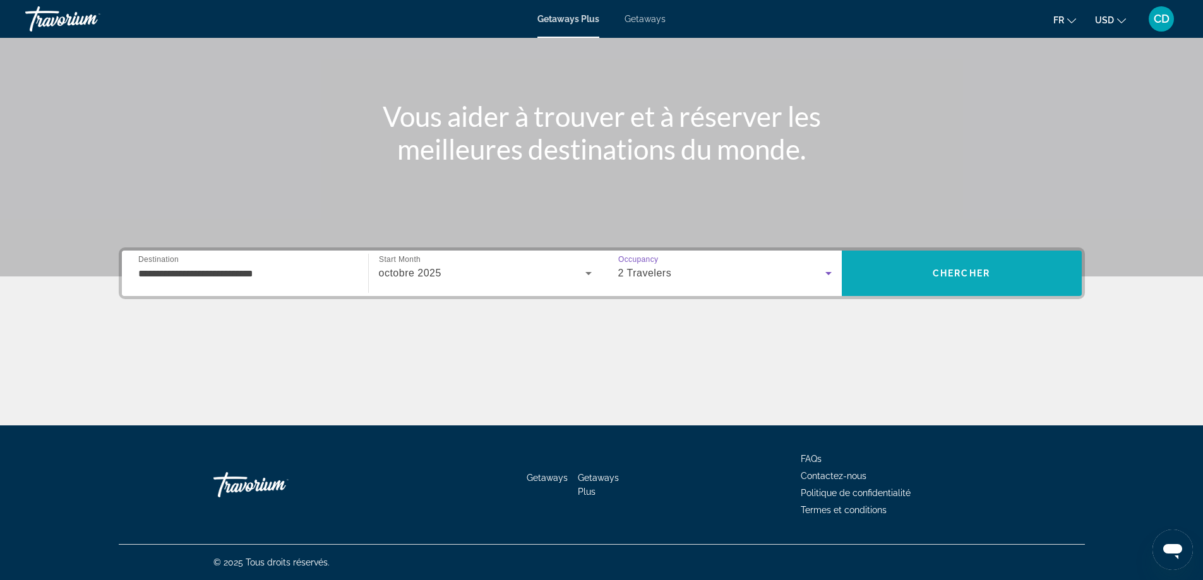
click at [965, 263] on span "Search" at bounding box center [962, 273] width 240 height 30
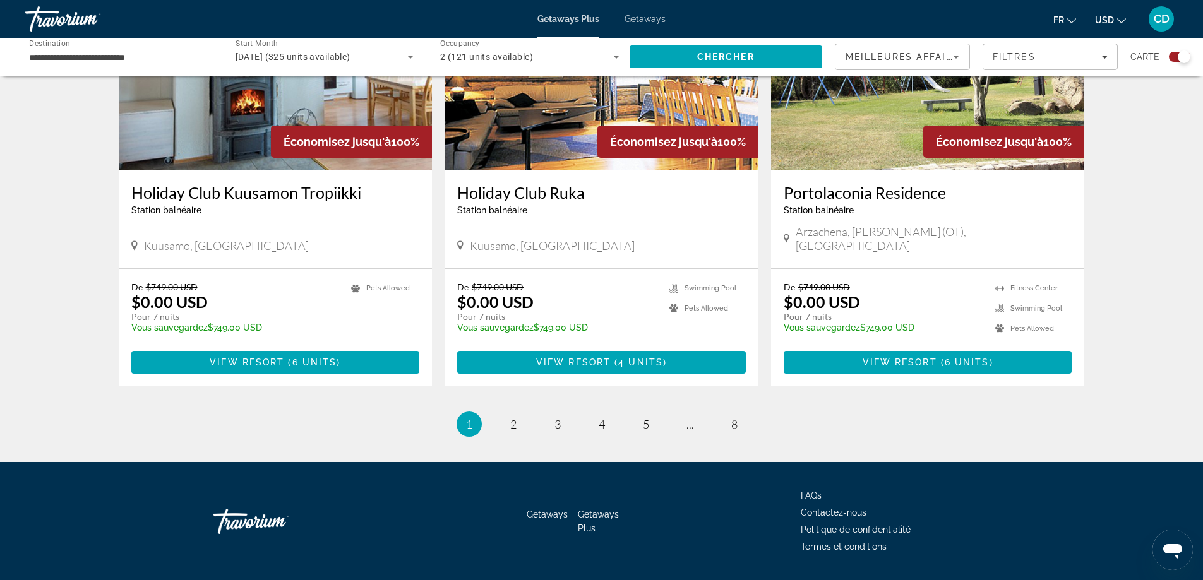
scroll to position [1854, 0]
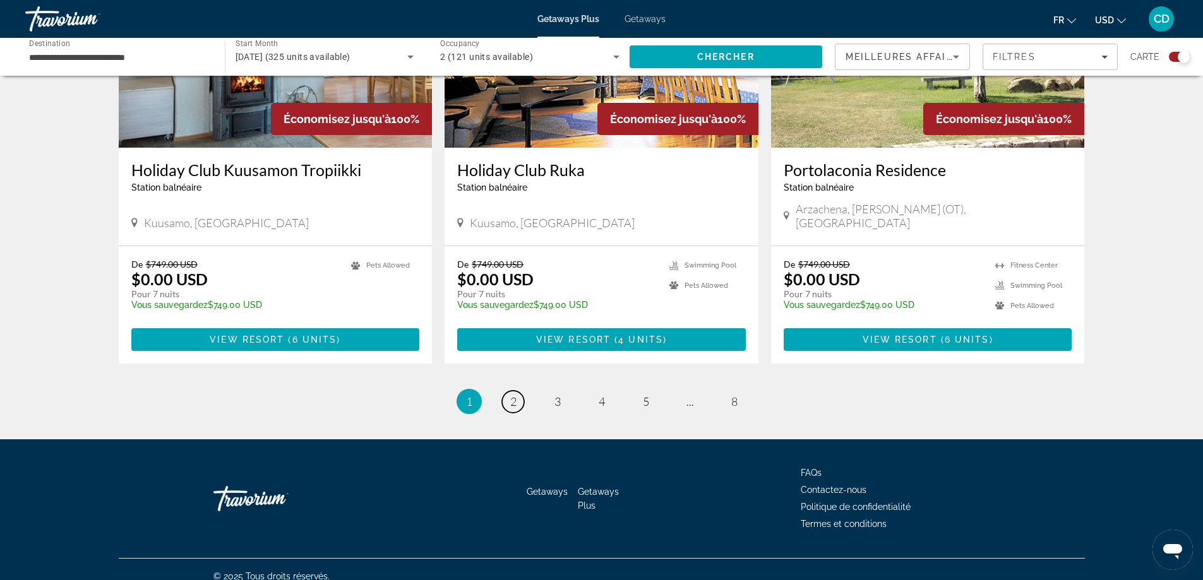
click at [518, 394] on link "page 2" at bounding box center [513, 402] width 22 height 22
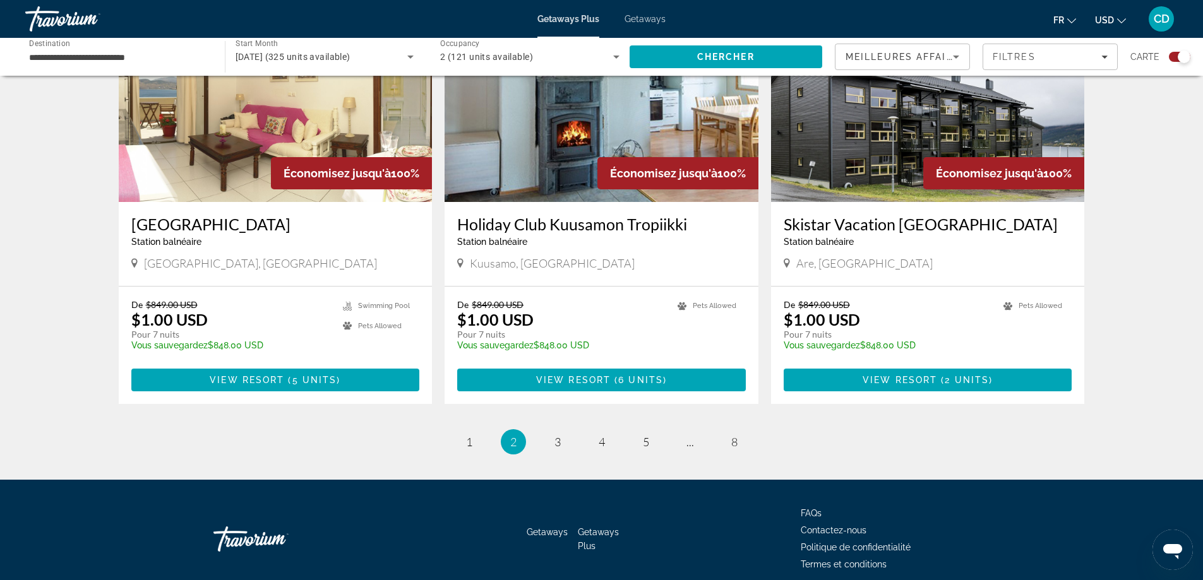
scroll to position [1854, 0]
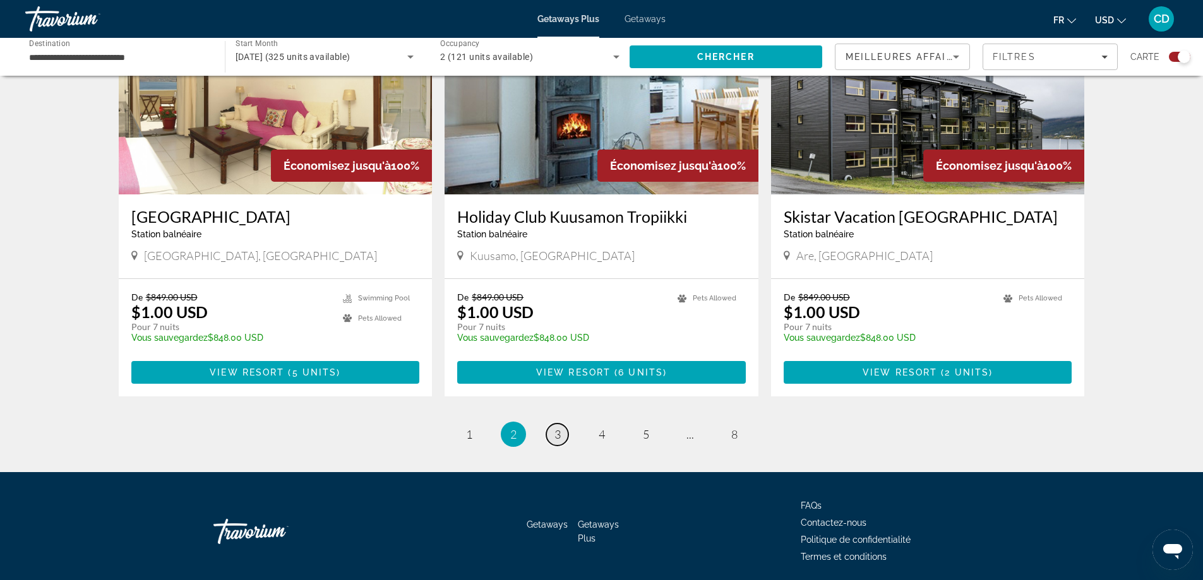
click at [549, 424] on link "page 3" at bounding box center [557, 435] width 22 height 22
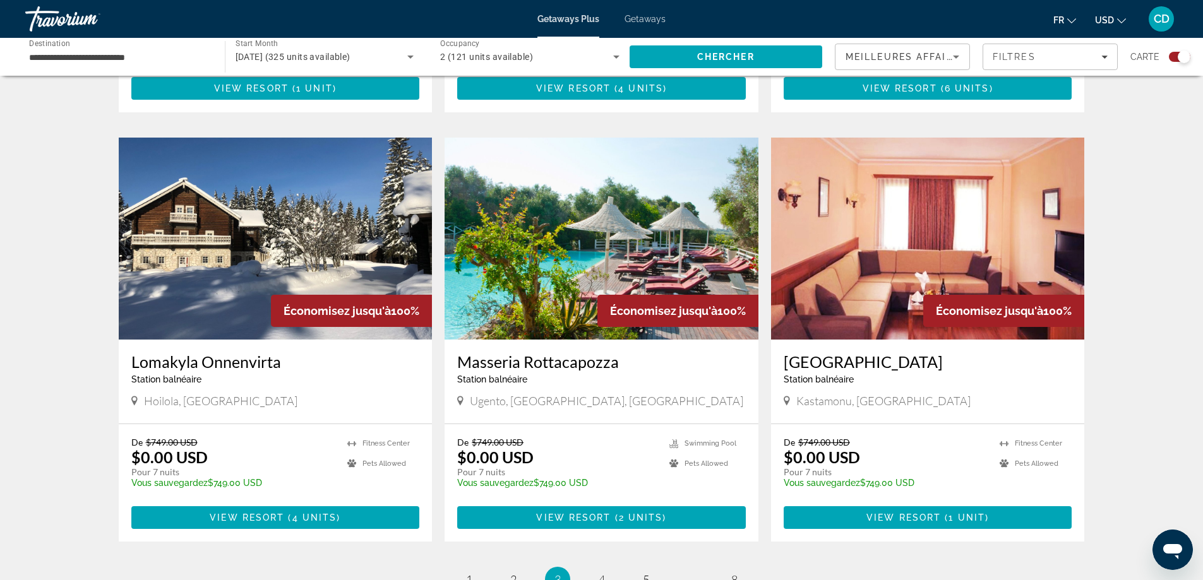
scroll to position [1854, 0]
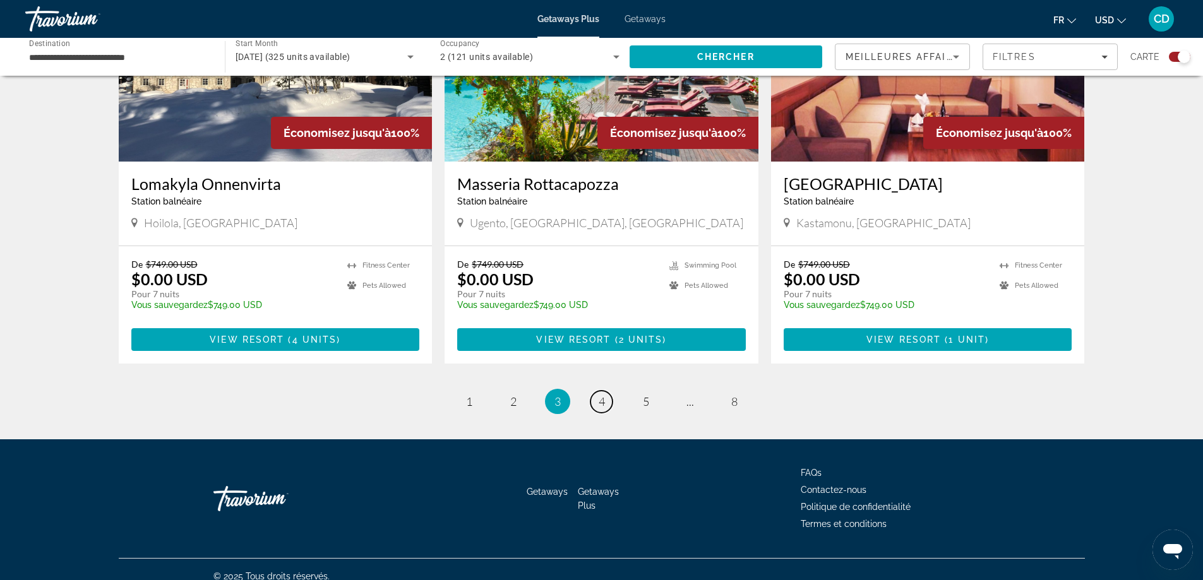
click at [601, 395] on span "4" at bounding box center [602, 402] width 6 height 14
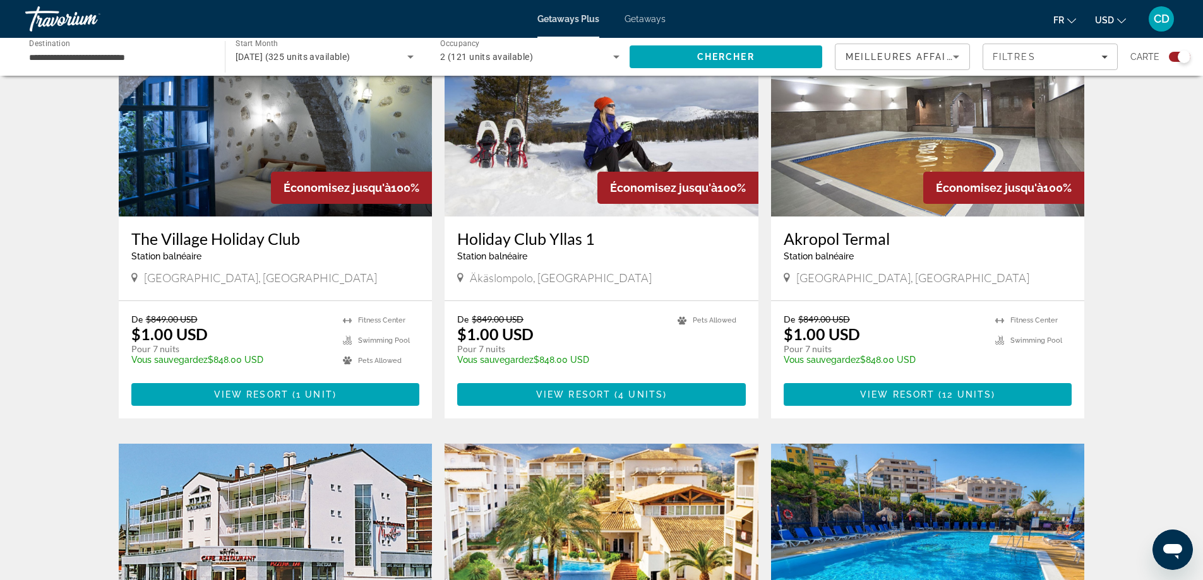
scroll to position [1389, 0]
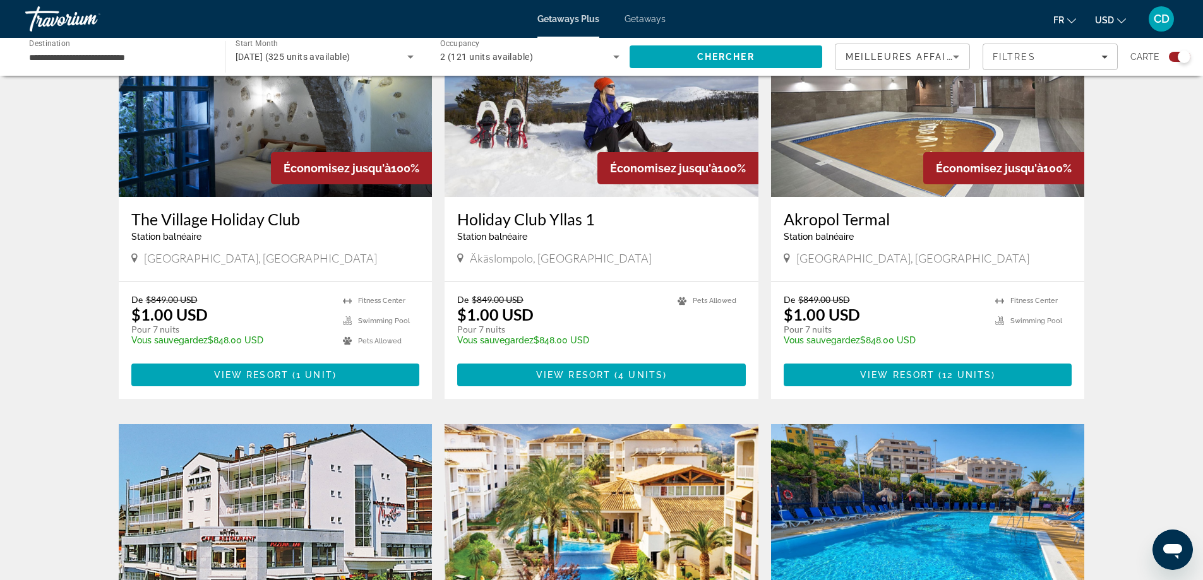
click at [241, 140] on img "Main content" at bounding box center [276, 96] width 314 height 202
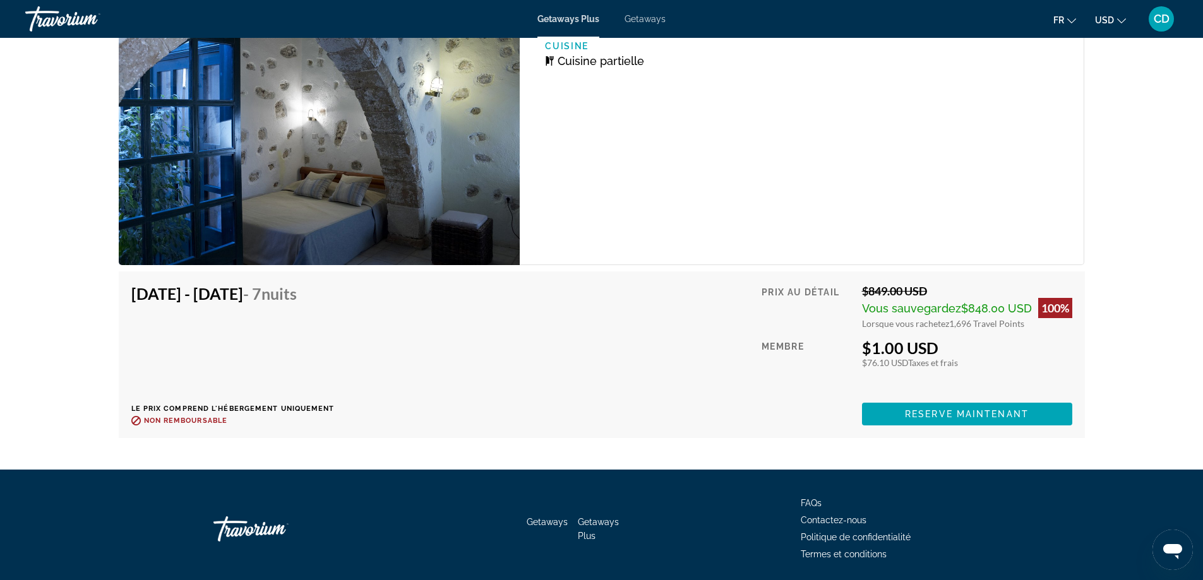
scroll to position [2223, 0]
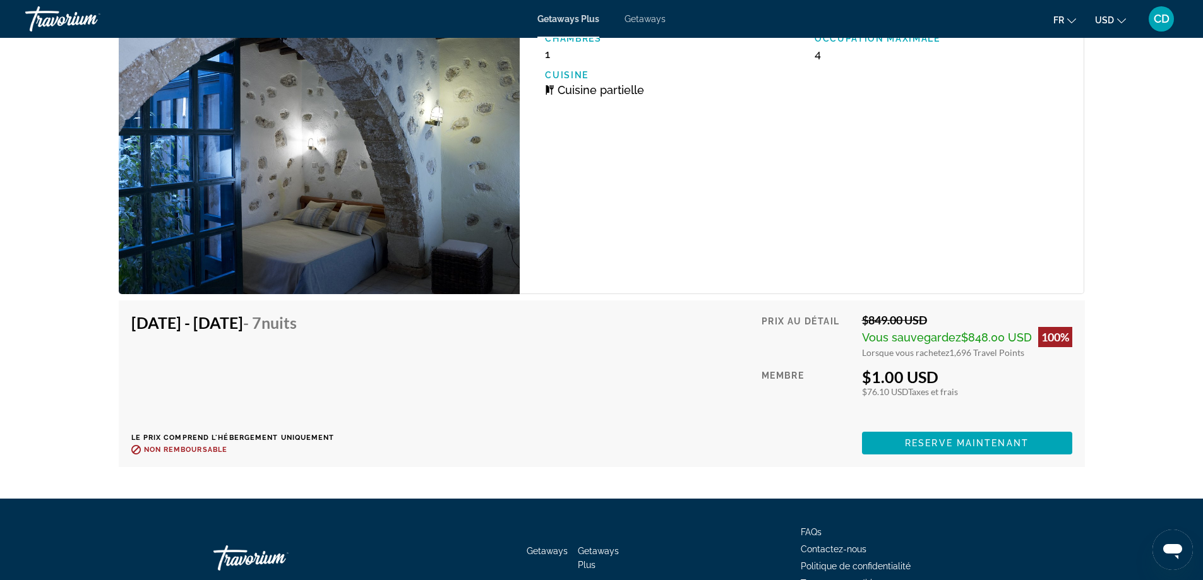
click at [1118, 20] on icon "Change currency" at bounding box center [1121, 20] width 9 height 9
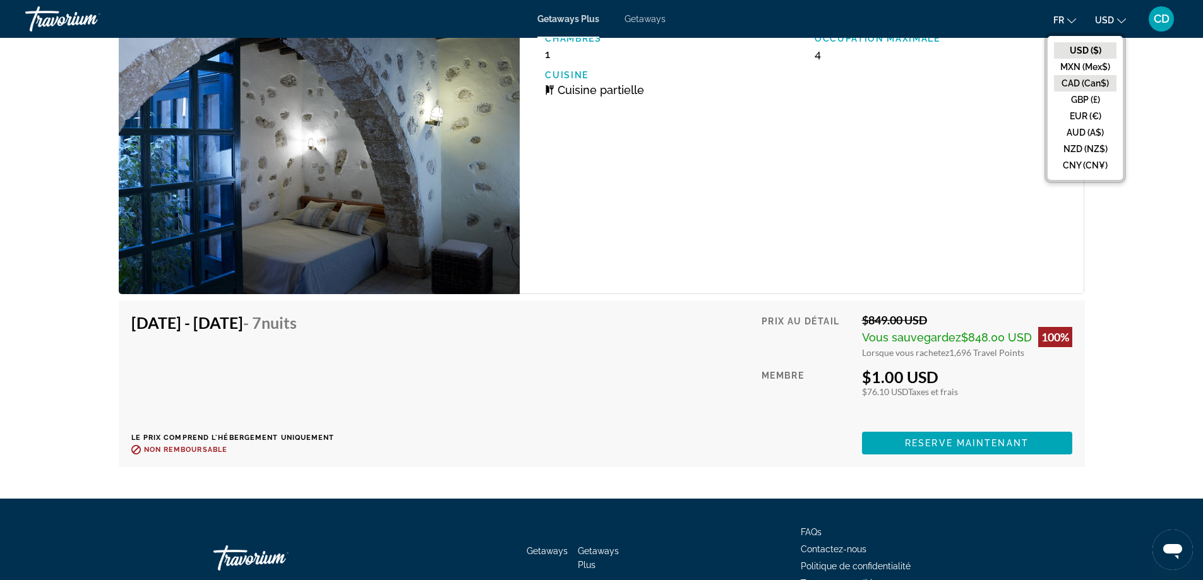
click at [1093, 82] on button "CAD (Can$)" at bounding box center [1085, 83] width 63 height 16
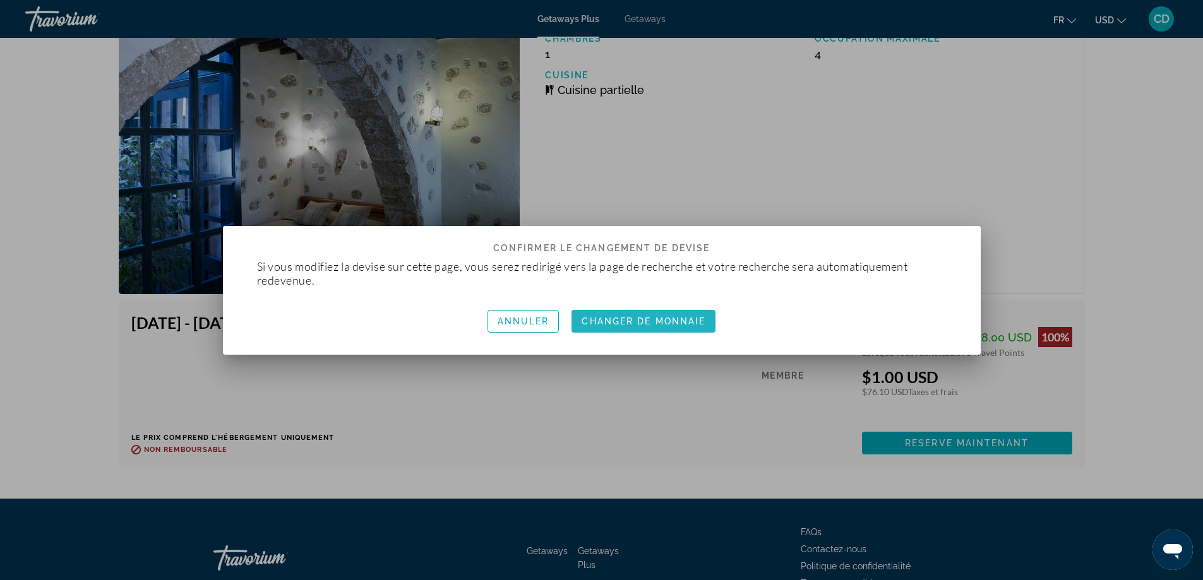
click at [637, 320] on span "Changer de monnaie" at bounding box center [644, 321] width 124 height 10
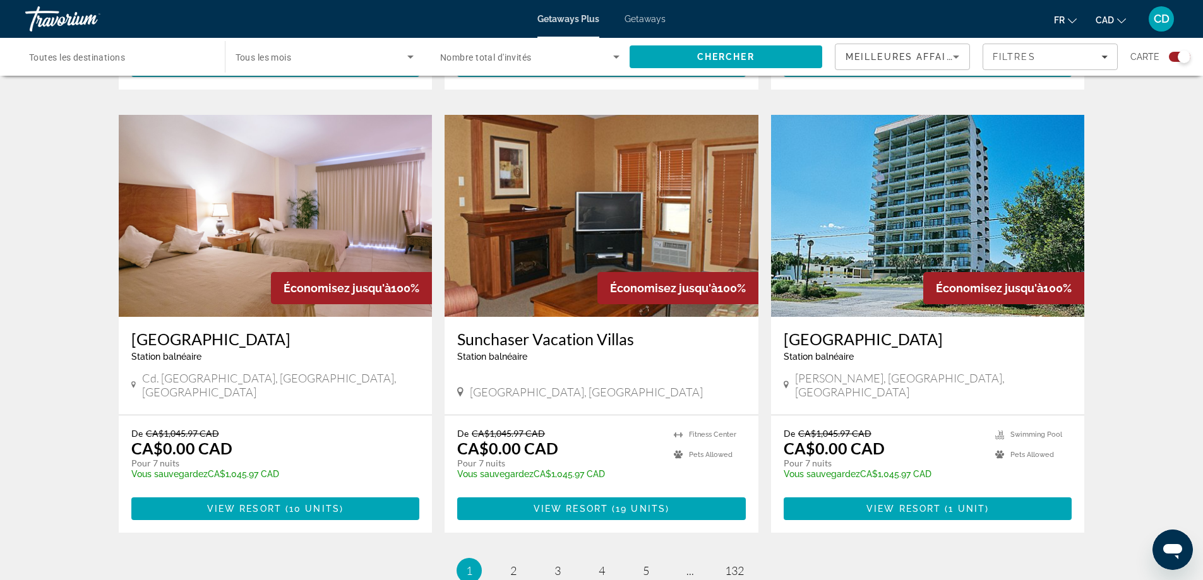
scroll to position [1768, 0]
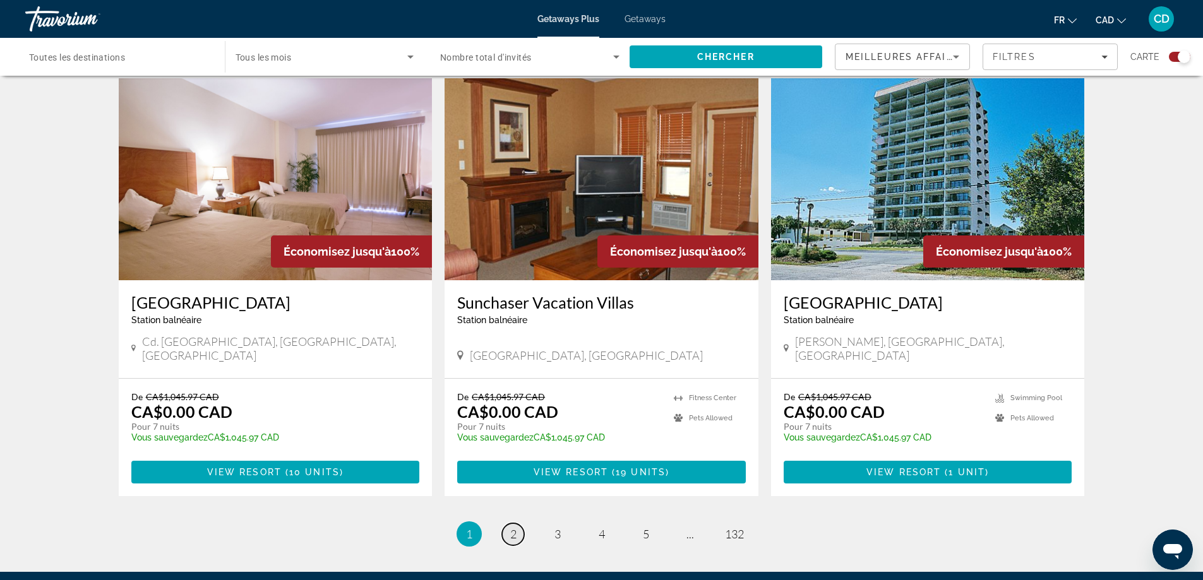
click at [512, 527] on span "2" at bounding box center [513, 534] width 6 height 14
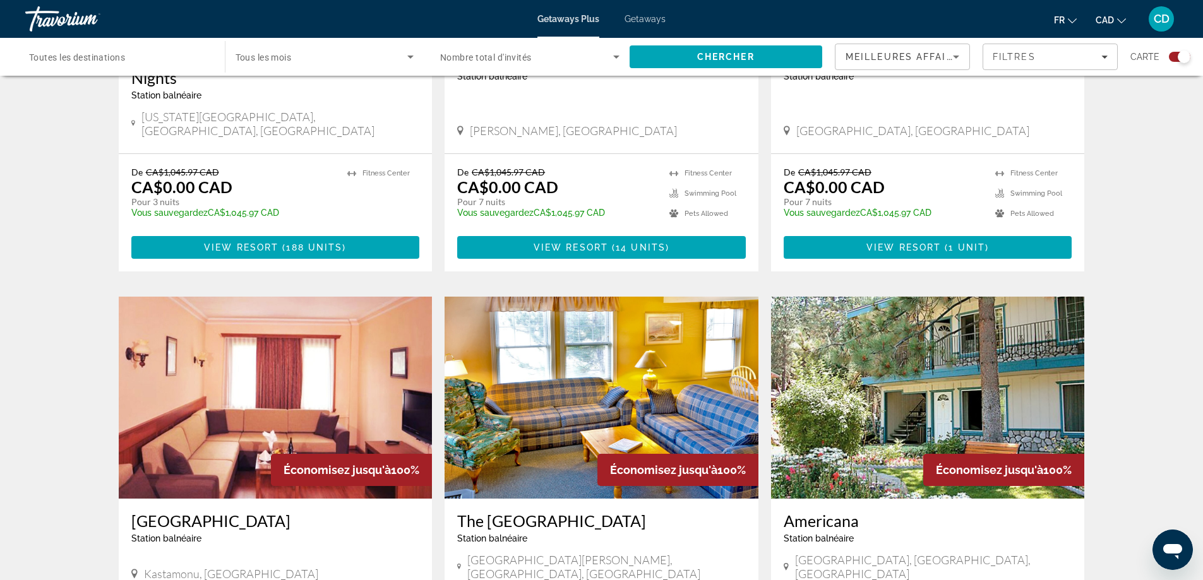
scroll to position [1831, 0]
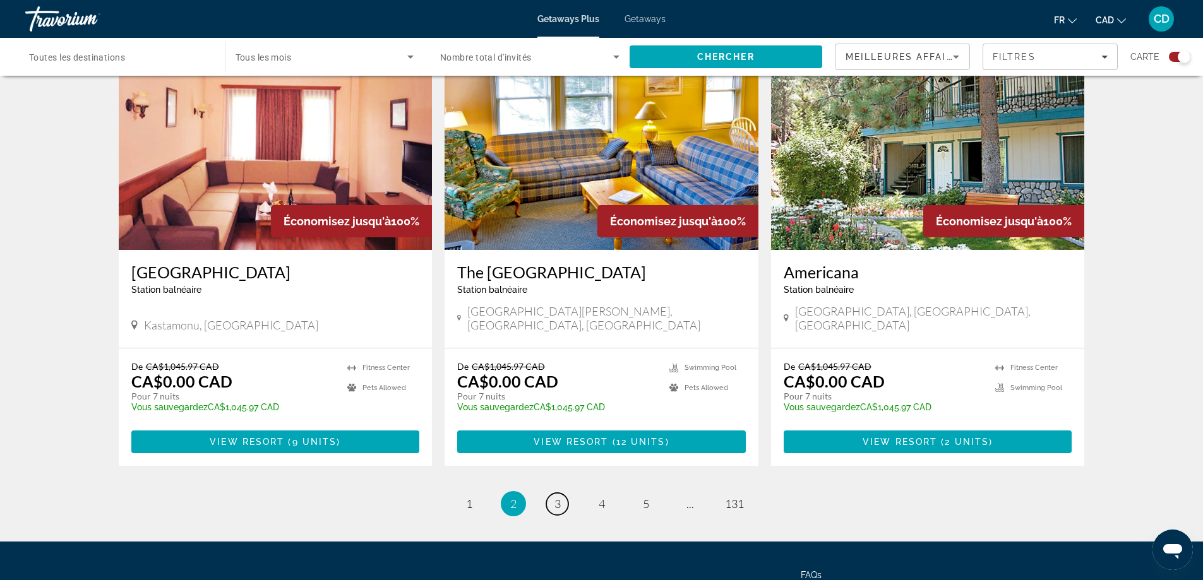
click at [560, 497] on span "3" at bounding box center [557, 504] width 6 height 14
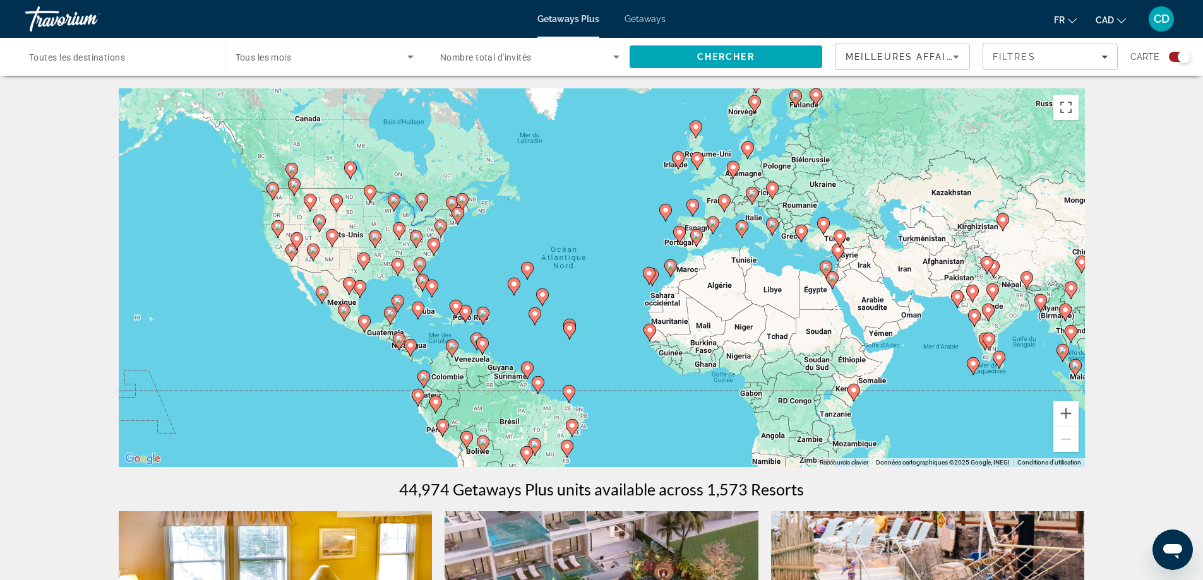
click at [125, 54] on span "Toutes les destinations" at bounding box center [77, 57] width 96 height 10
click at [125, 54] on input "Destination Toutes les destinations" at bounding box center [118, 57] width 179 height 15
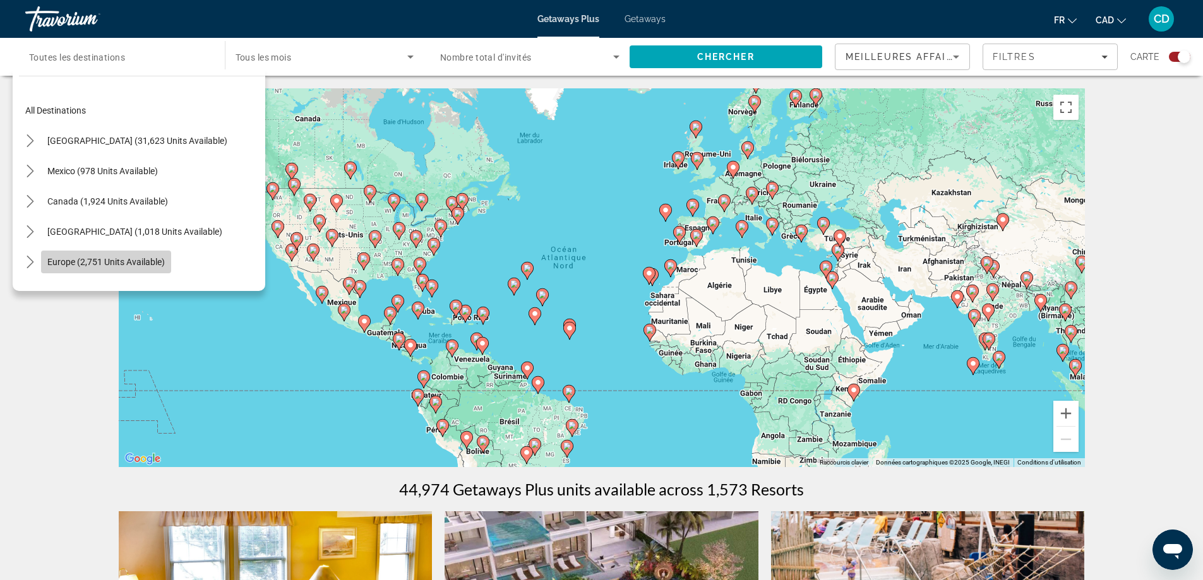
click at [124, 253] on span "Select destination: Europe (2,751 units available)" at bounding box center [106, 262] width 130 height 30
type input "**********"
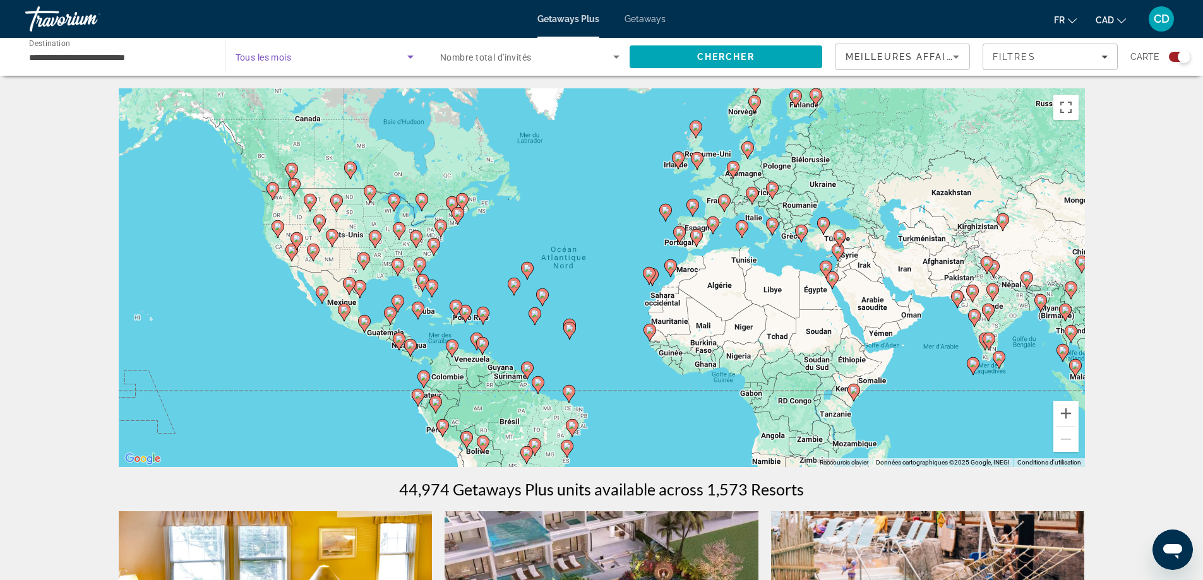
click at [400, 52] on span "Search widget" at bounding box center [322, 56] width 172 height 15
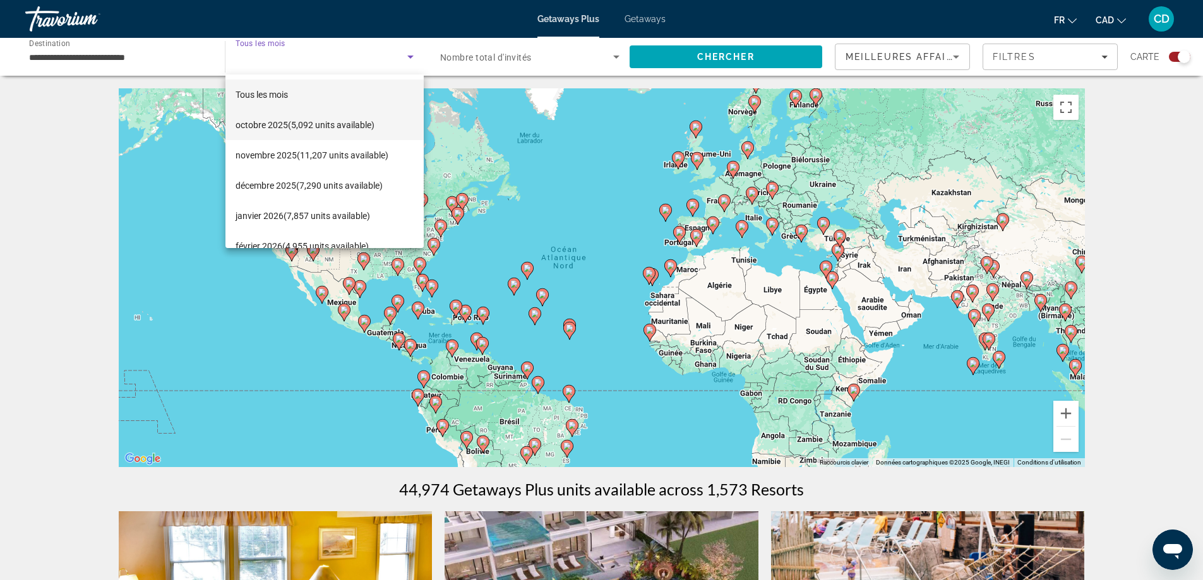
click at [296, 129] on span "octobre 2025 (5,092 units available)" at bounding box center [305, 124] width 139 height 15
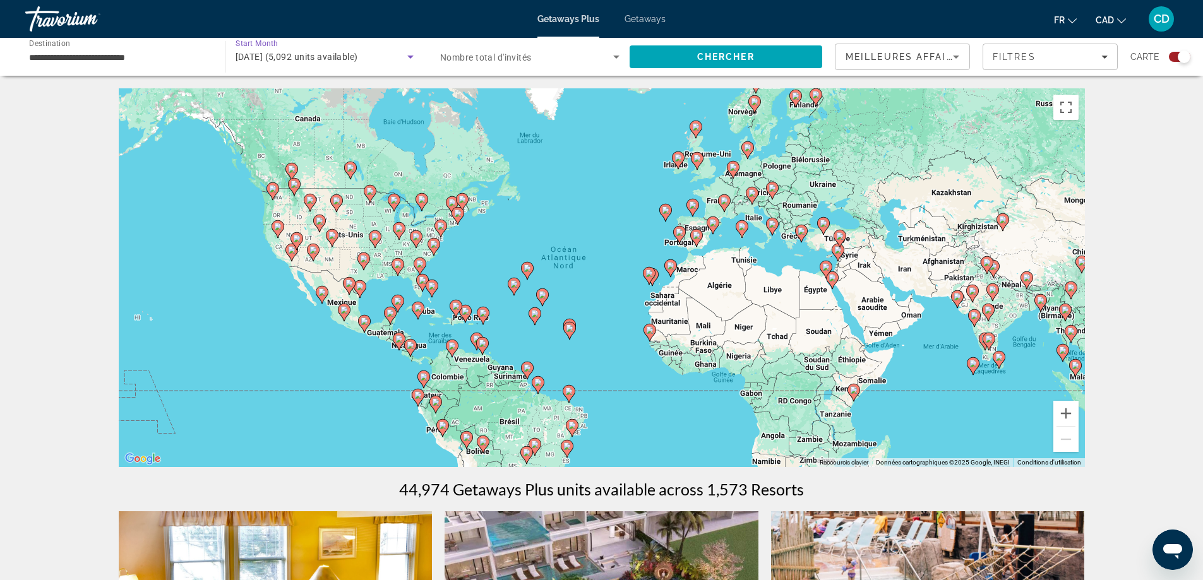
click at [616, 57] on icon "Search widget" at bounding box center [616, 57] width 6 height 3
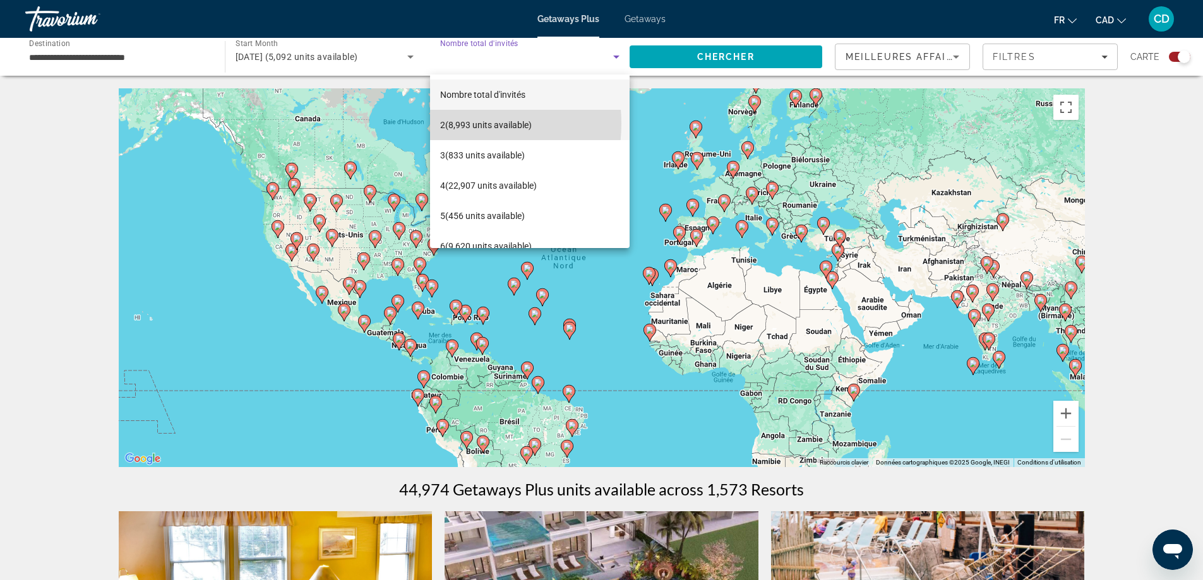
click at [445, 123] on span "2 (8,993 units available)" at bounding box center [486, 124] width 92 height 15
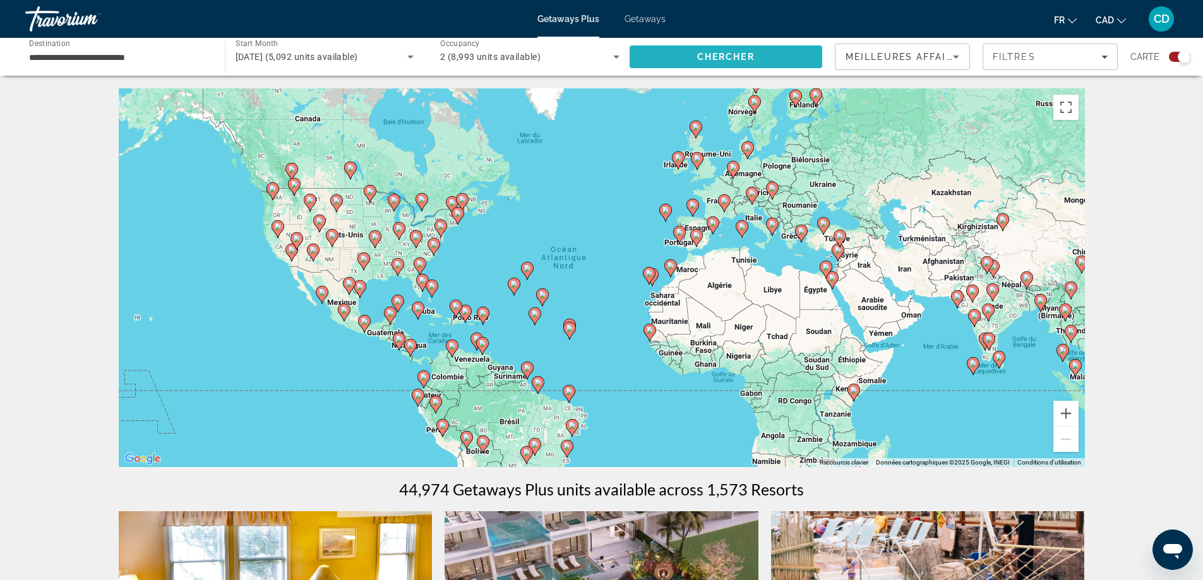
click at [728, 56] on span "Chercher" at bounding box center [725, 57] width 57 height 10
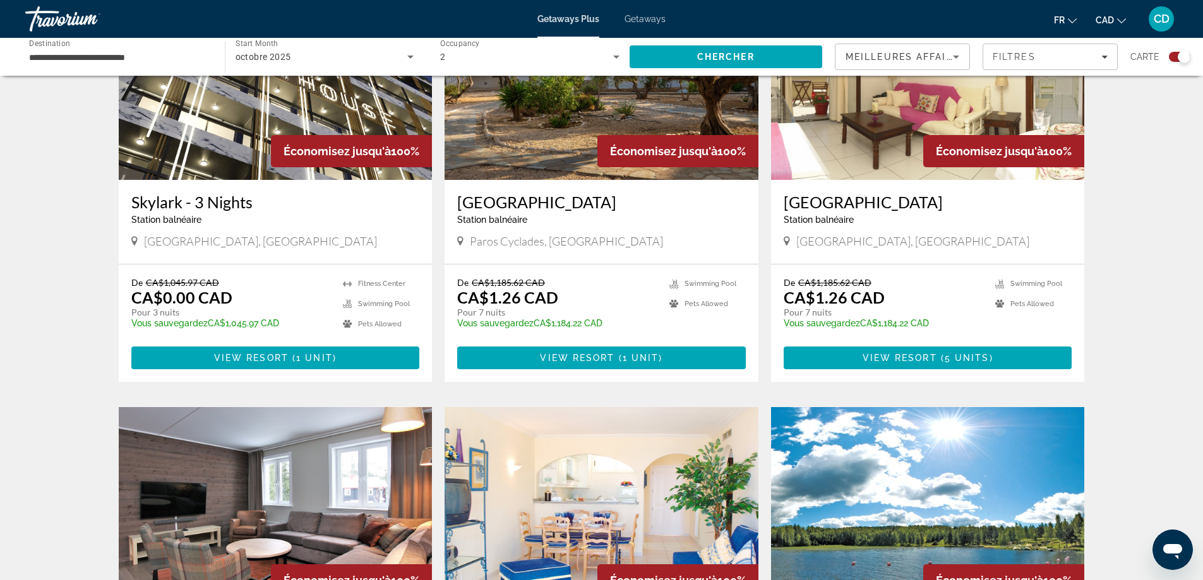
scroll to position [947, 0]
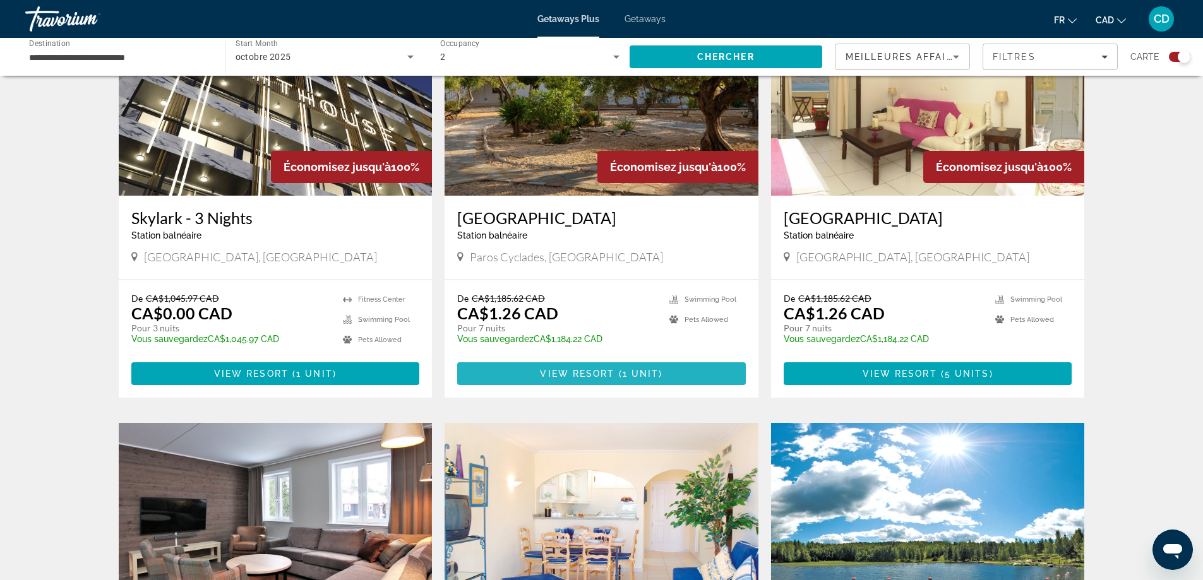
click at [629, 369] on span "1 unit" at bounding box center [641, 374] width 37 height 10
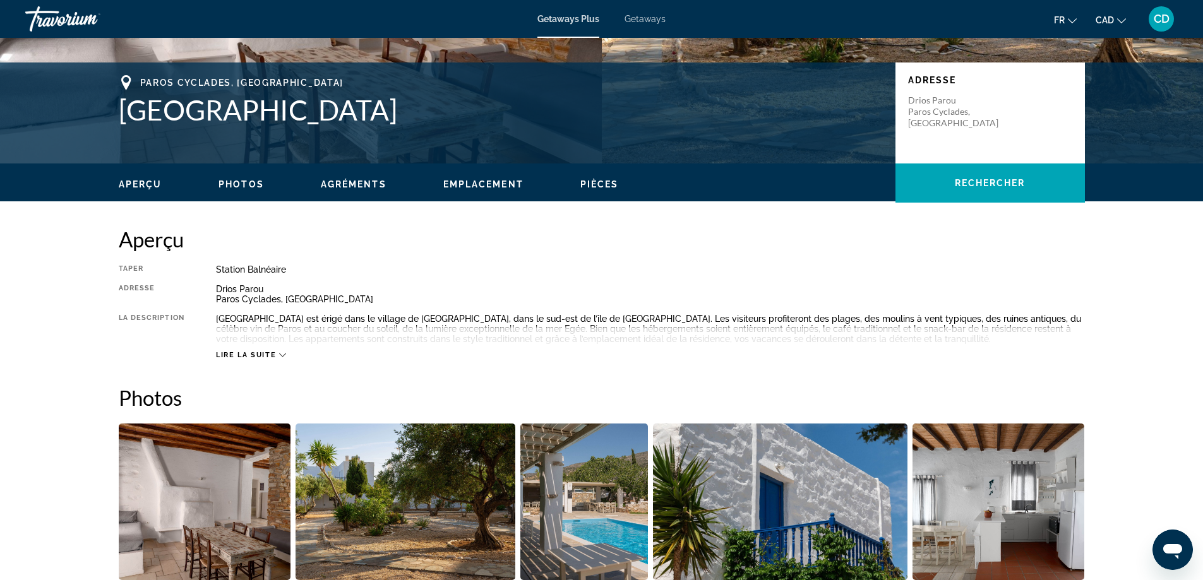
scroll to position [253, 0]
click at [282, 352] on icon "Main content" at bounding box center [282, 355] width 7 height 7
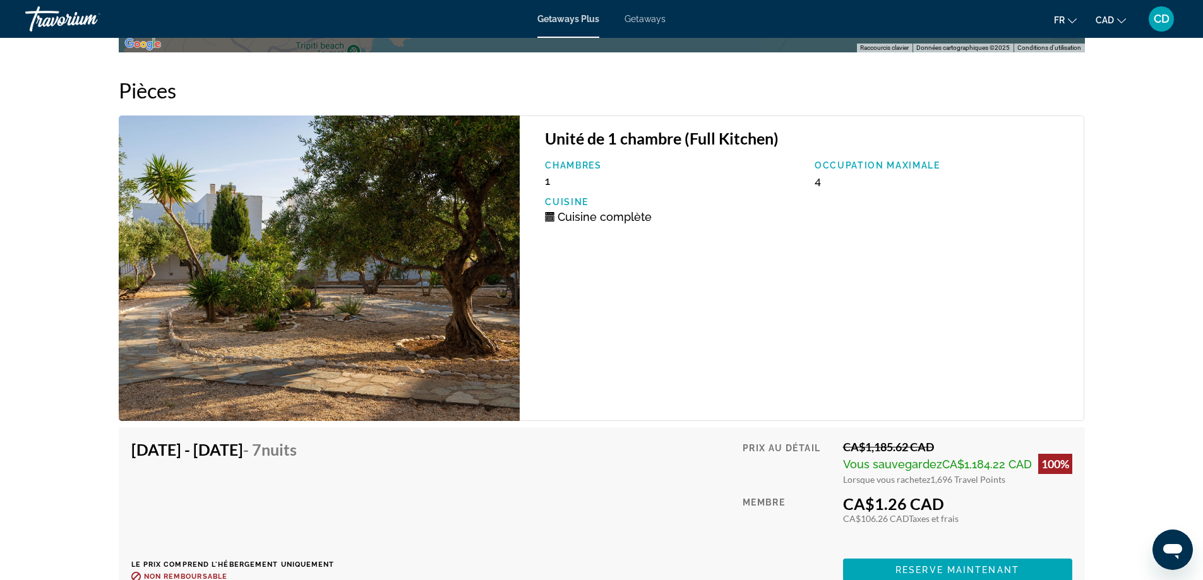
scroll to position [2337, 0]
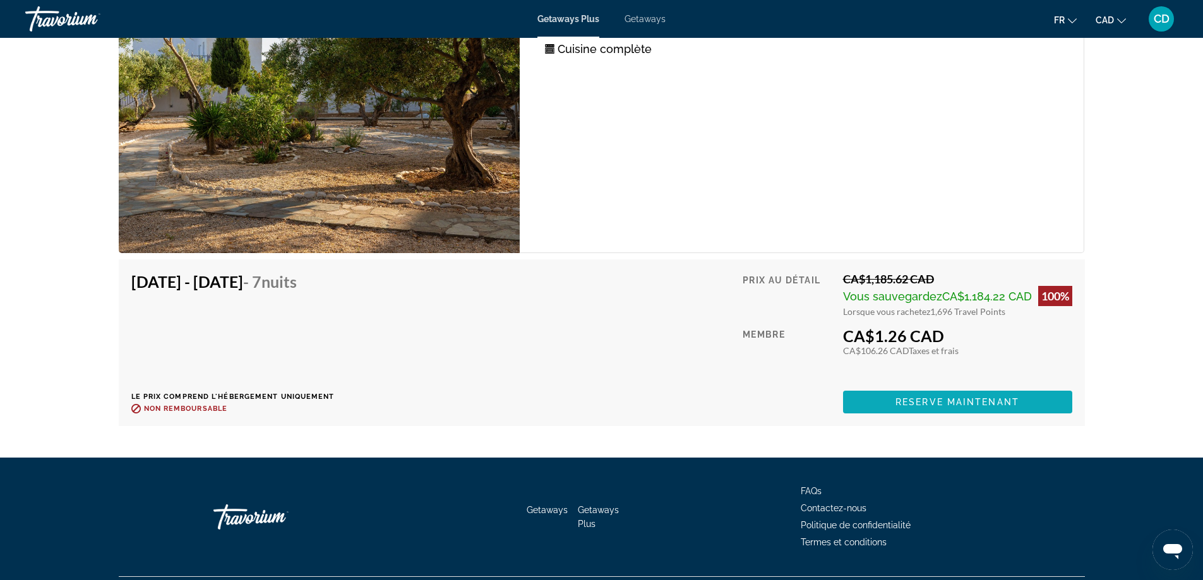
click at [964, 398] on span "Reserve maintenant" at bounding box center [958, 402] width 124 height 10
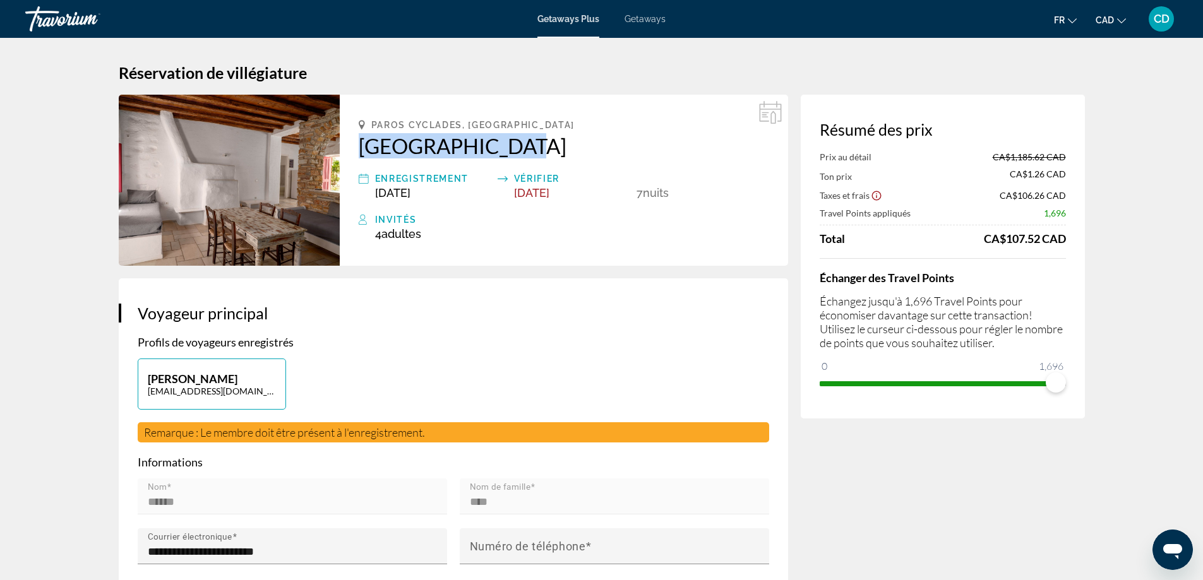
drag, startPoint x: 355, startPoint y: 146, endPoint x: 529, endPoint y: 144, distance: 173.7
click at [529, 144] on div "Paros Cyclades, Greece Anezina Village Enregistrement Oct 25, 2025 Vérifier Nov…" at bounding box center [564, 180] width 448 height 171
copy h2 "[GEOGRAPHIC_DATA]"
click at [565, 72] on h1 "Réservation de villégiature" at bounding box center [602, 72] width 966 height 19
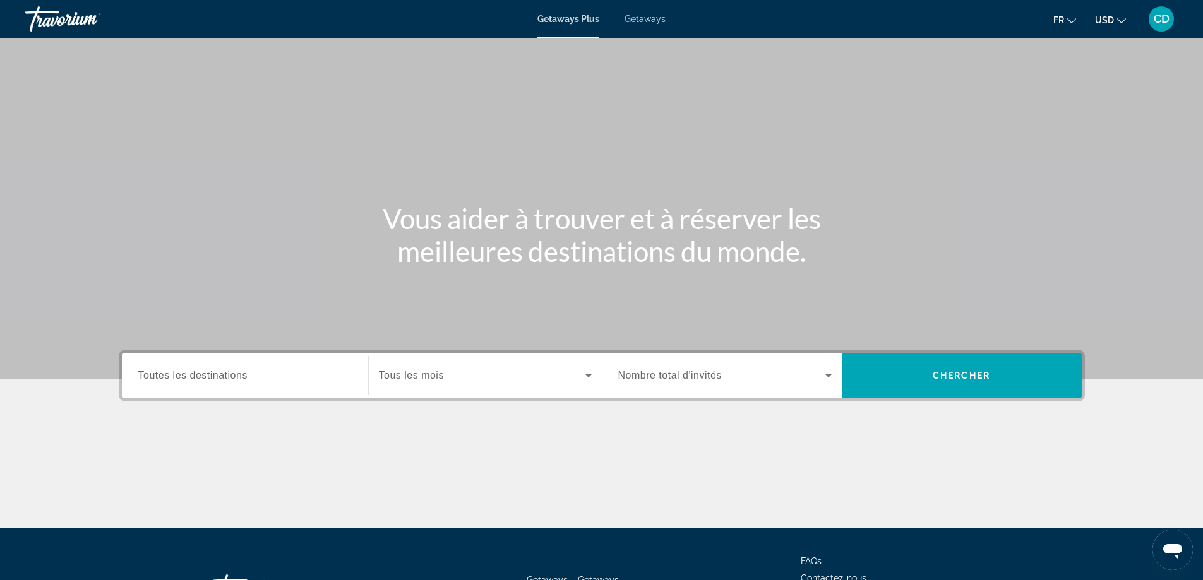
click at [307, 371] on input "Destination Toutes les destinations" at bounding box center [244, 376] width 213 height 15
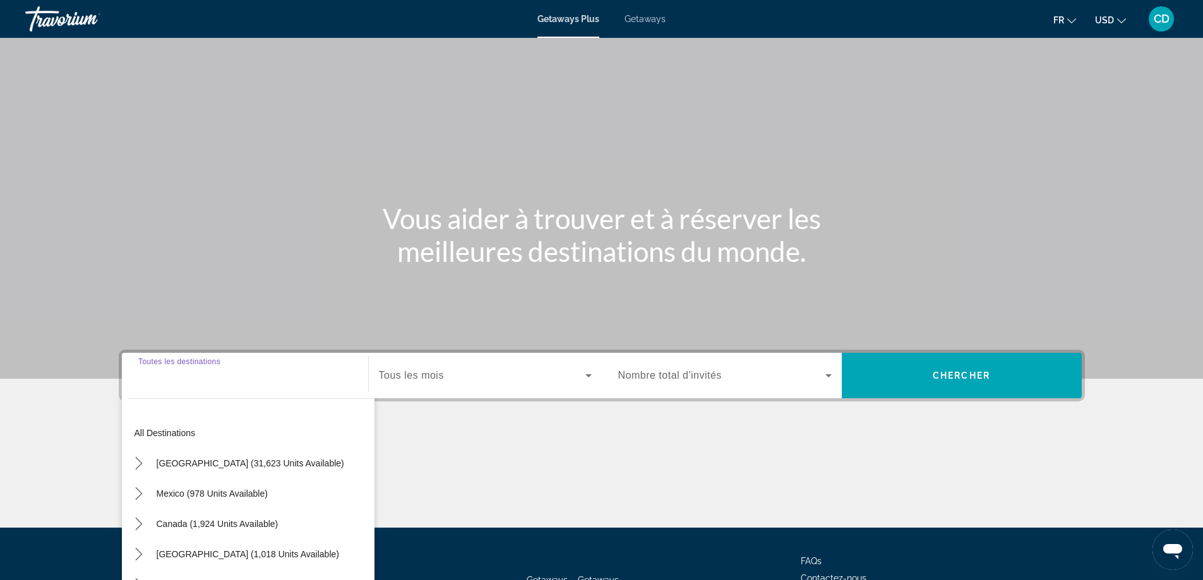
scroll to position [102, 0]
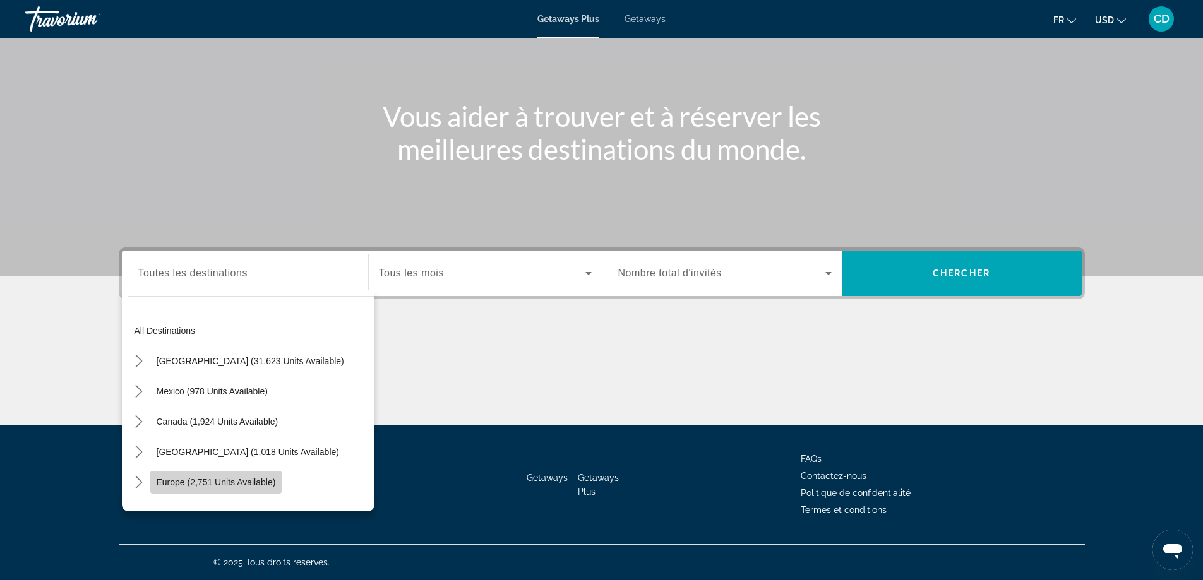
click at [236, 473] on span "Select destination: Europe (2,751 units available)" at bounding box center [216, 482] width 132 height 30
type input "**********"
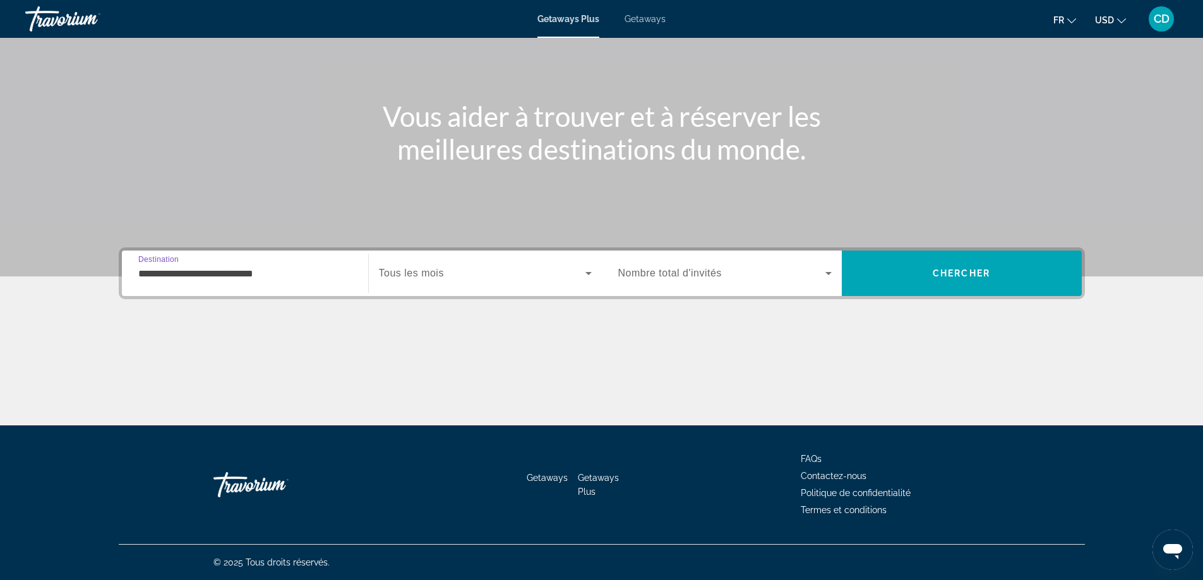
click at [586, 269] on icon "Search widget" at bounding box center [588, 273] width 15 height 15
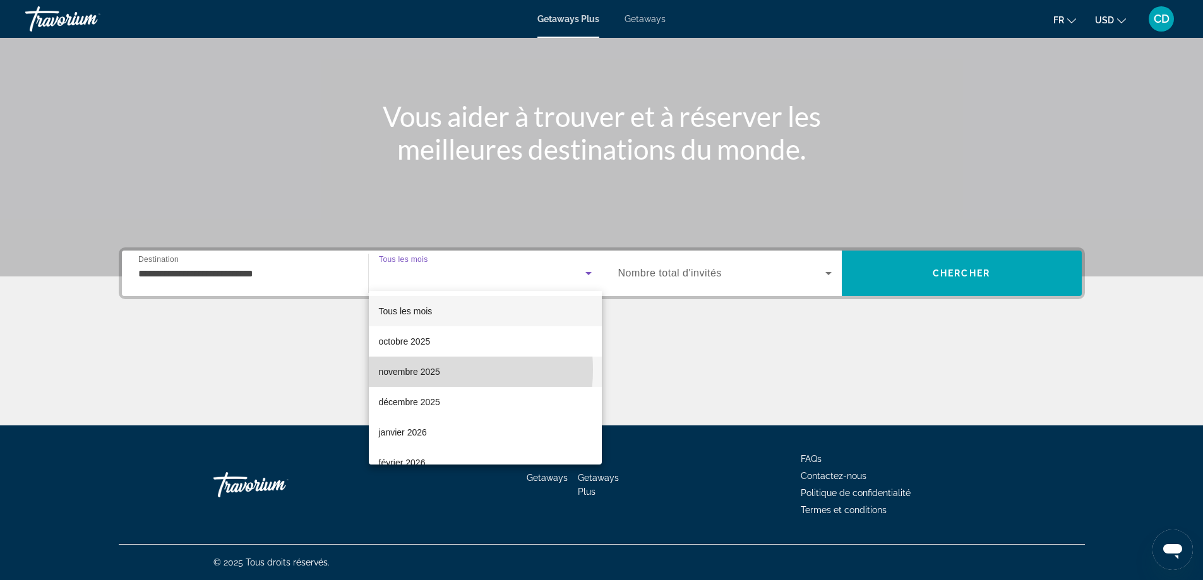
click at [422, 370] on span "novembre 2025" at bounding box center [409, 371] width 61 height 15
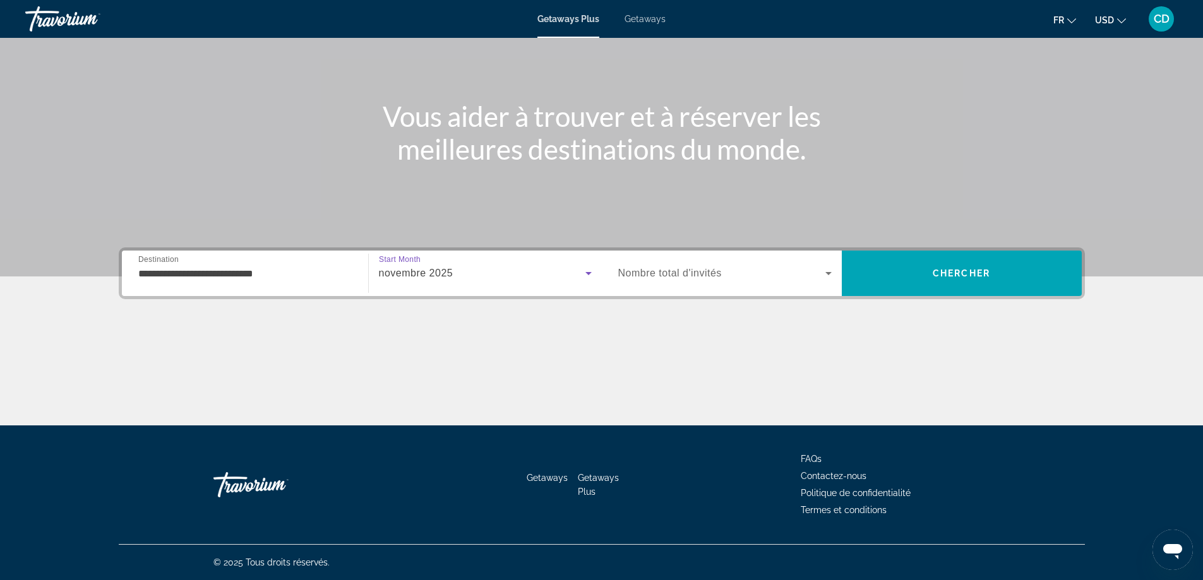
click at [821, 267] on icon "Search widget" at bounding box center [828, 273] width 15 height 15
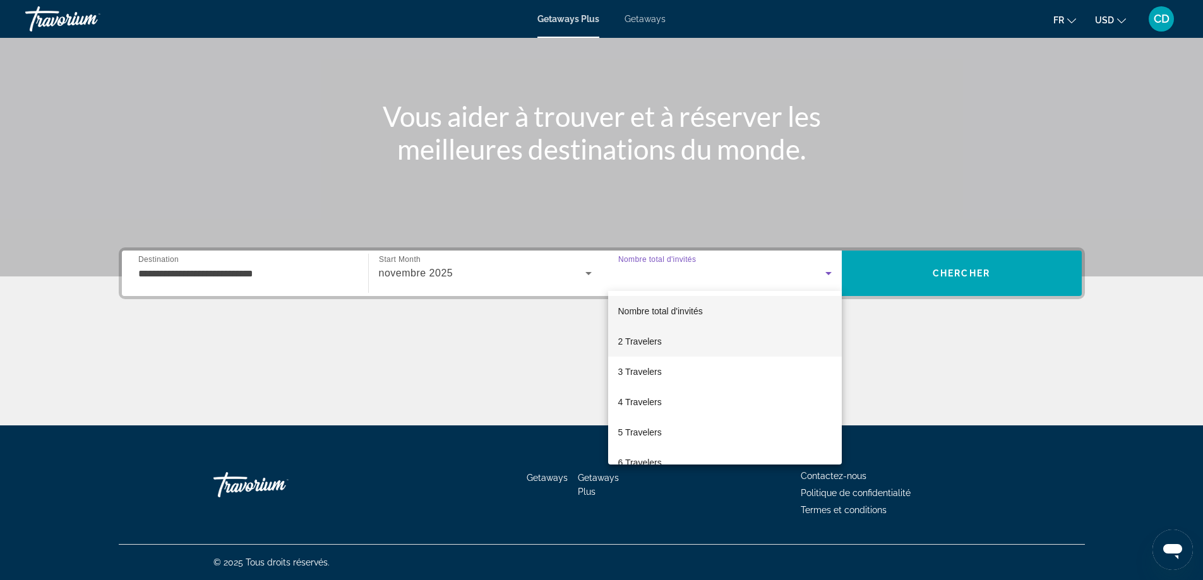
click at [657, 340] on span "2 Travelers" at bounding box center [640, 341] width 44 height 15
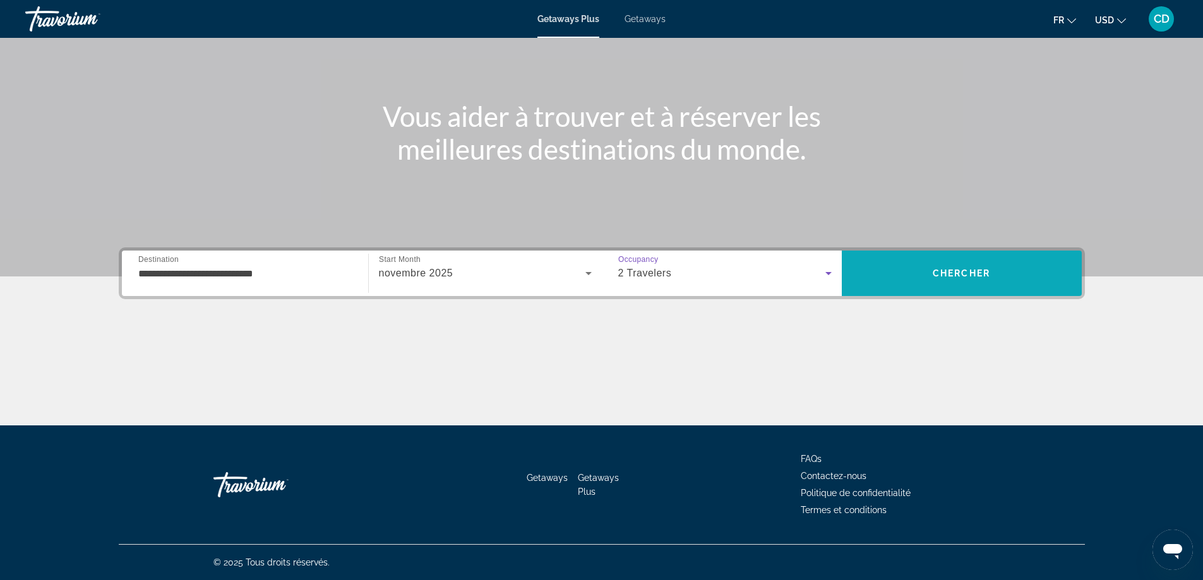
click at [993, 272] on span "Search" at bounding box center [962, 273] width 240 height 30
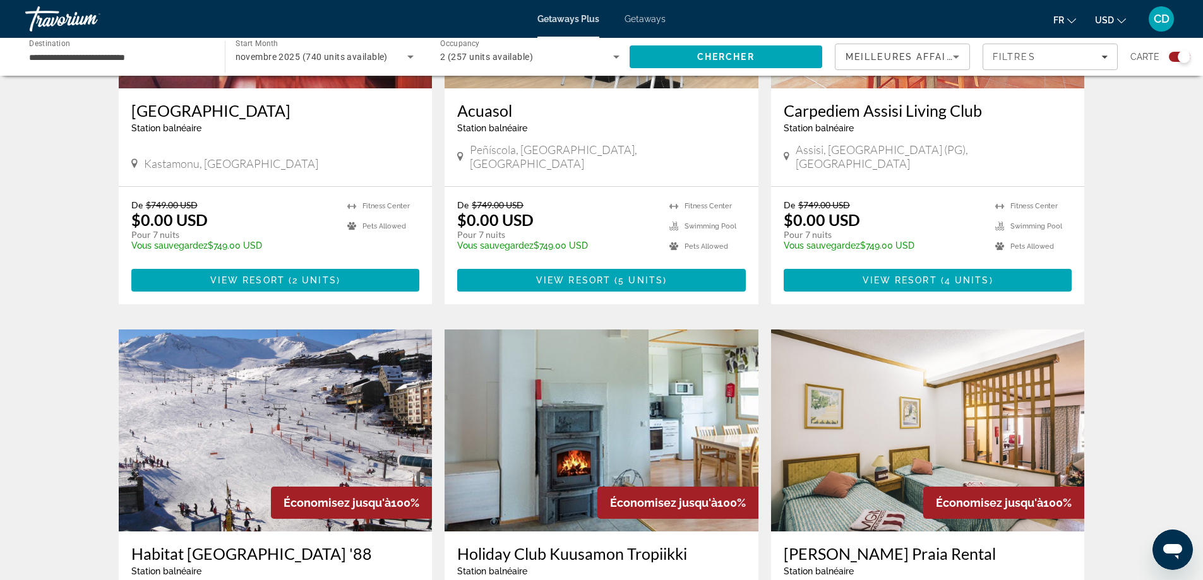
scroll to position [632, 0]
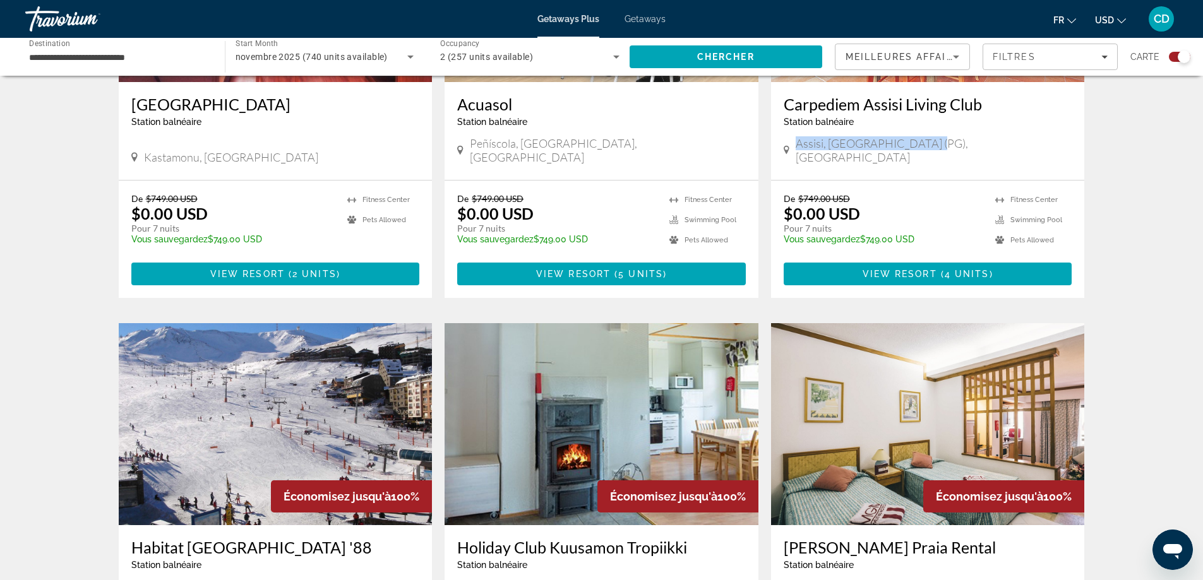
drag, startPoint x: 798, startPoint y: 143, endPoint x: 905, endPoint y: 143, distance: 106.7
click at [932, 144] on div "Assisi, [GEOGRAPHIC_DATA] (PG), [GEOGRAPHIC_DATA]" at bounding box center [928, 150] width 289 height 28
copy span "Assisi, [GEOGRAPHIC_DATA] (PG), [GEOGRAPHIC_DATA]"
click at [1118, 253] on div "Pour parcourir la carte en mode tactile, appuyez deux fois dessus et maintenez …" at bounding box center [601, 554] width 1203 height 2194
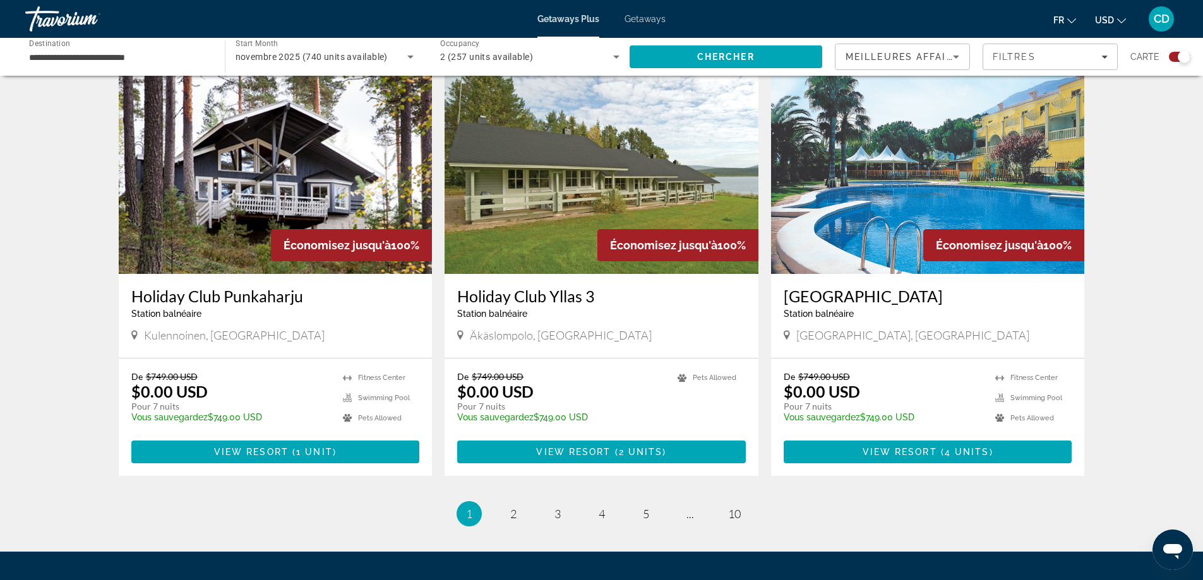
scroll to position [1831, 0]
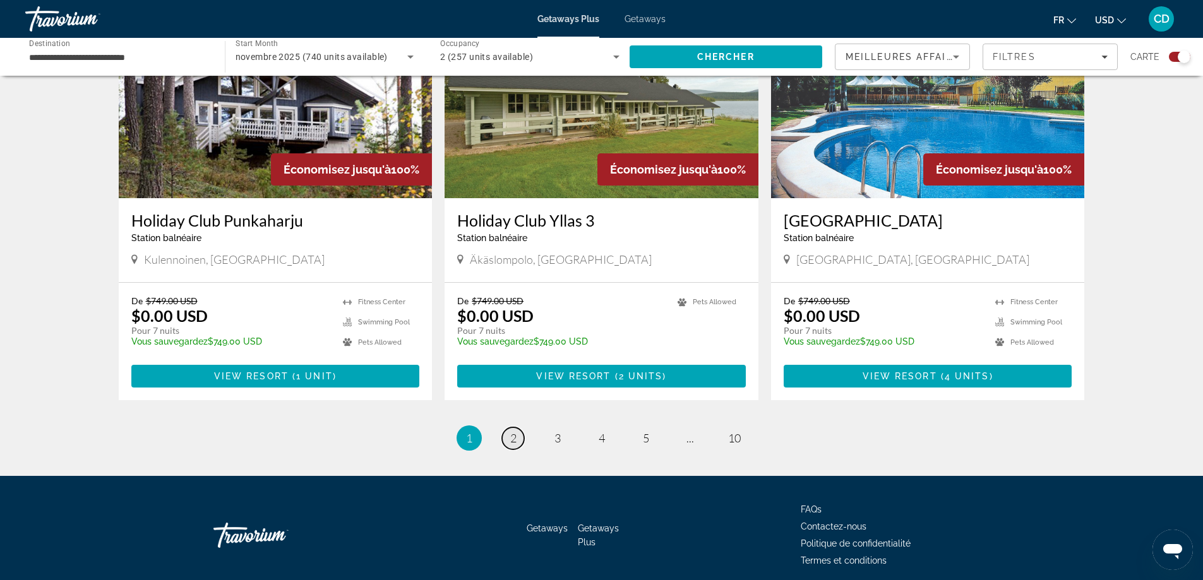
click at [510, 431] on span "2" at bounding box center [513, 438] width 6 height 14
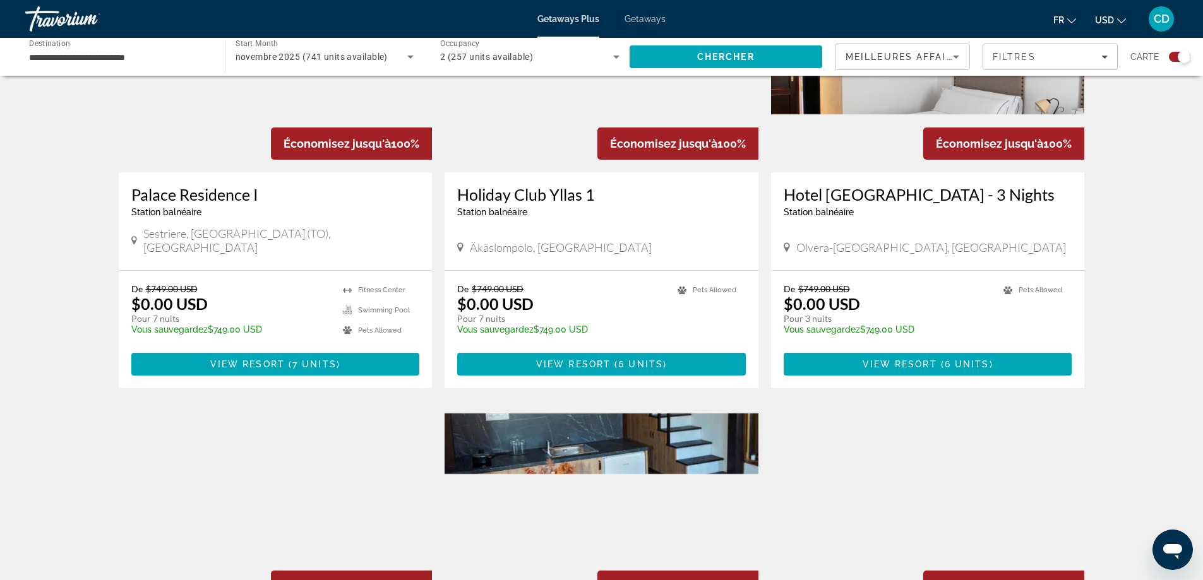
scroll to position [1010, 0]
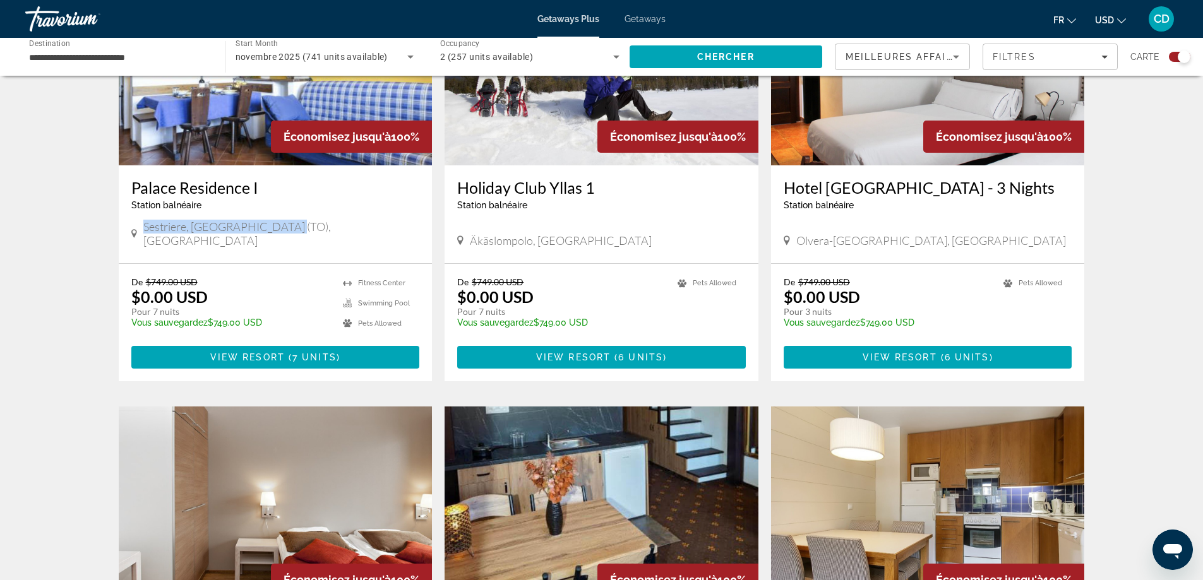
drag, startPoint x: 150, startPoint y: 193, endPoint x: 294, endPoint y: 196, distance: 144.0
click at [300, 220] on div "Sestriere, Torino (TO), Italy" at bounding box center [275, 234] width 289 height 28
copy span "Sestriere, Torino (TO), Italy"
click at [359, 181] on div "Palace Residence I Station balnéaire - Ceci est une station d'adultes seulement" at bounding box center [275, 199] width 289 height 42
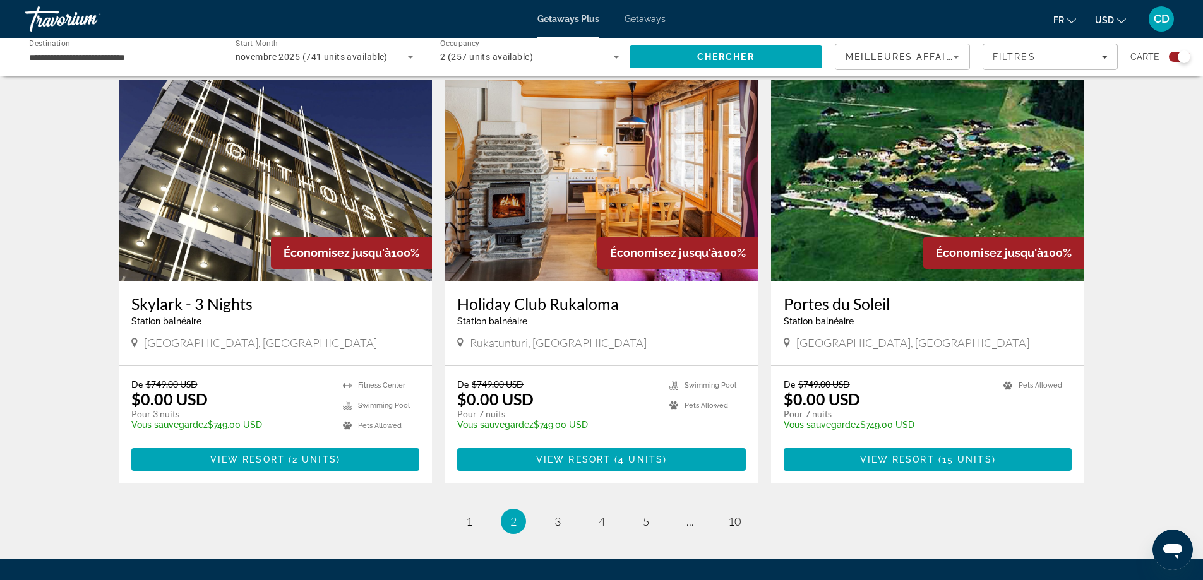
scroll to position [1768, 0]
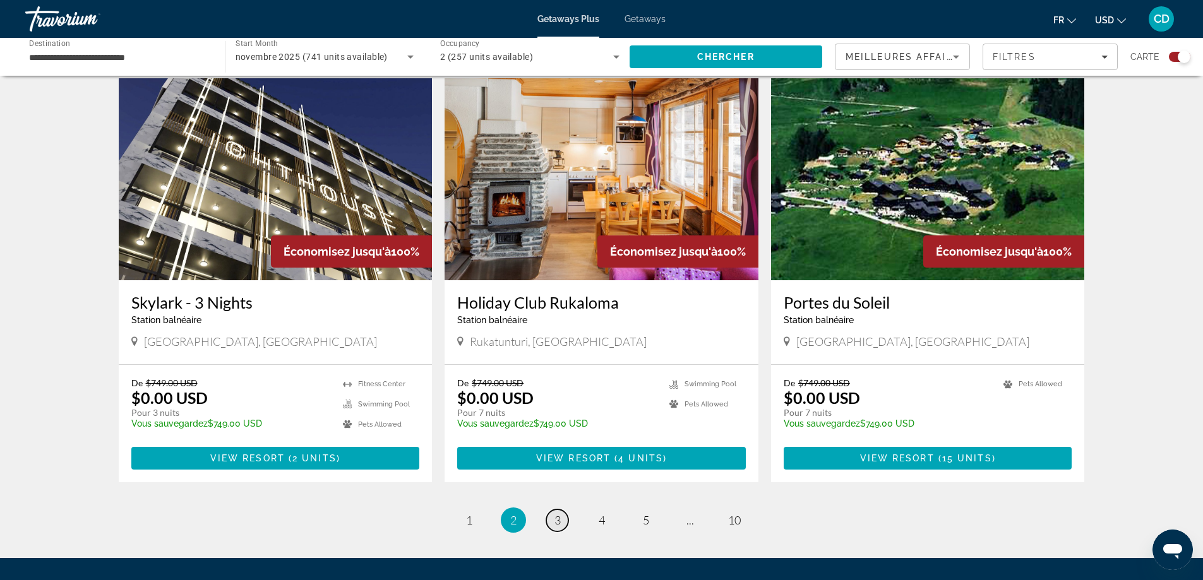
click at [554, 513] on span "3" at bounding box center [557, 520] width 6 height 14
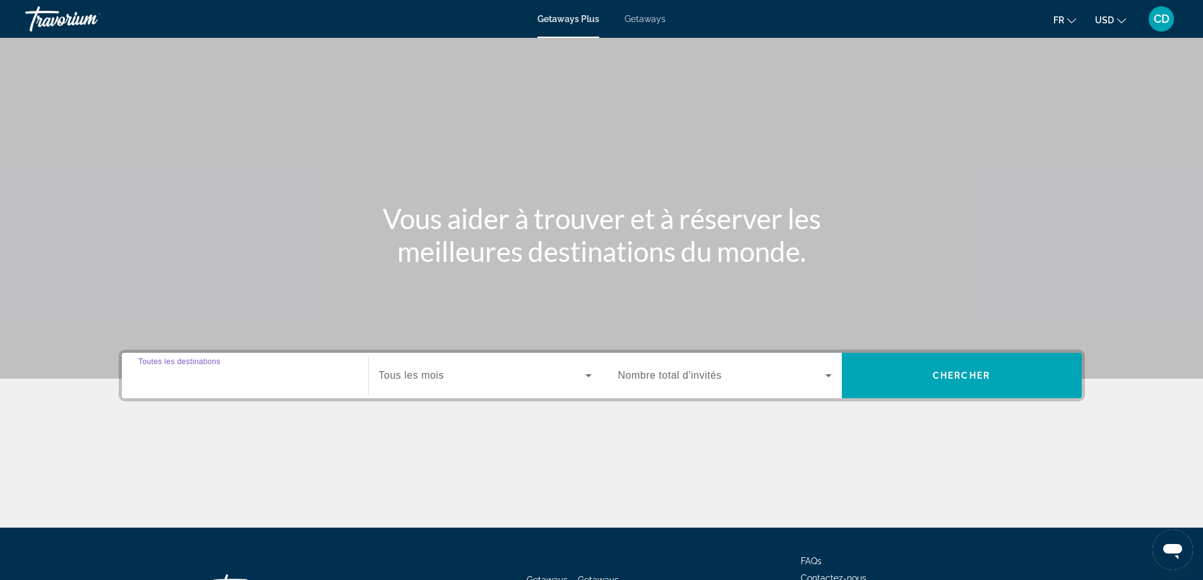
click at [320, 378] on input "Destination Toutes les destinations" at bounding box center [244, 376] width 213 height 15
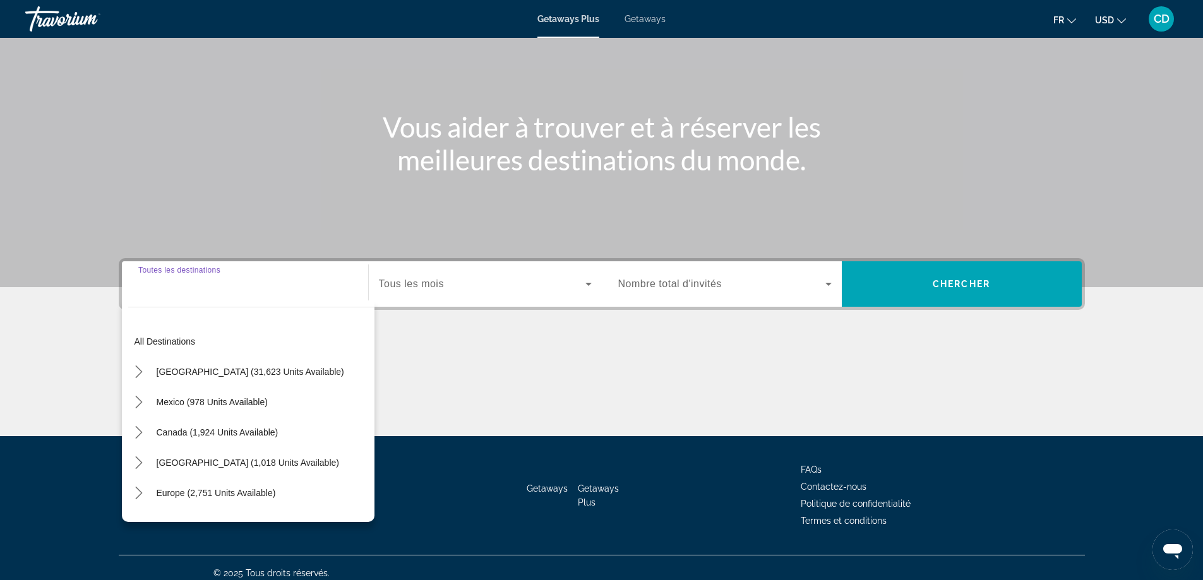
scroll to position [102, 0]
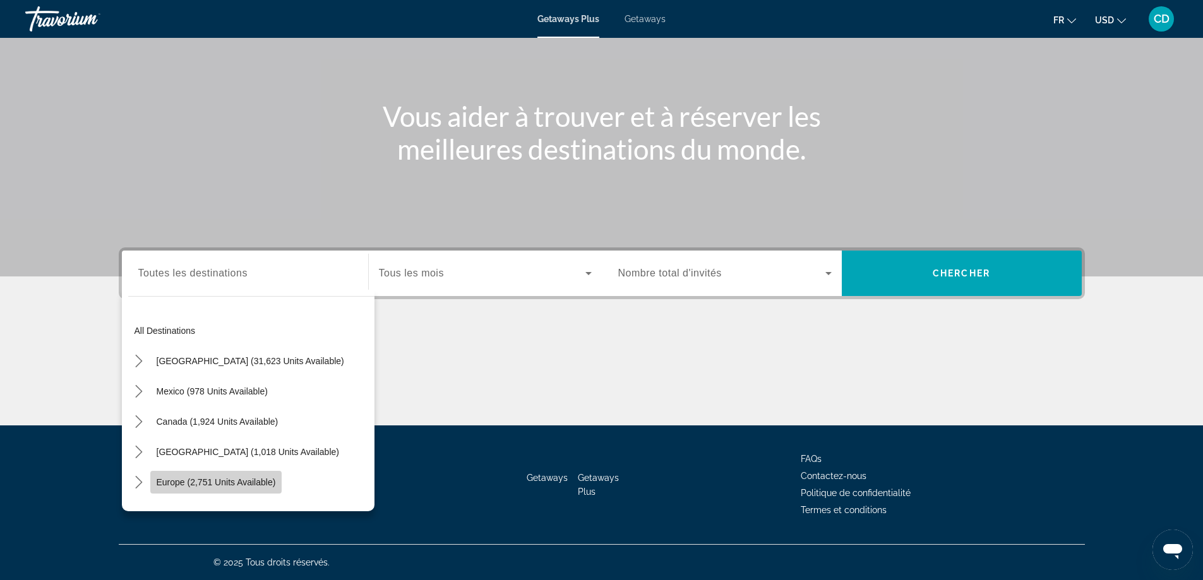
click at [229, 476] on span "Select destination: Europe (2,751 units available)" at bounding box center [216, 482] width 132 height 30
type input "**********"
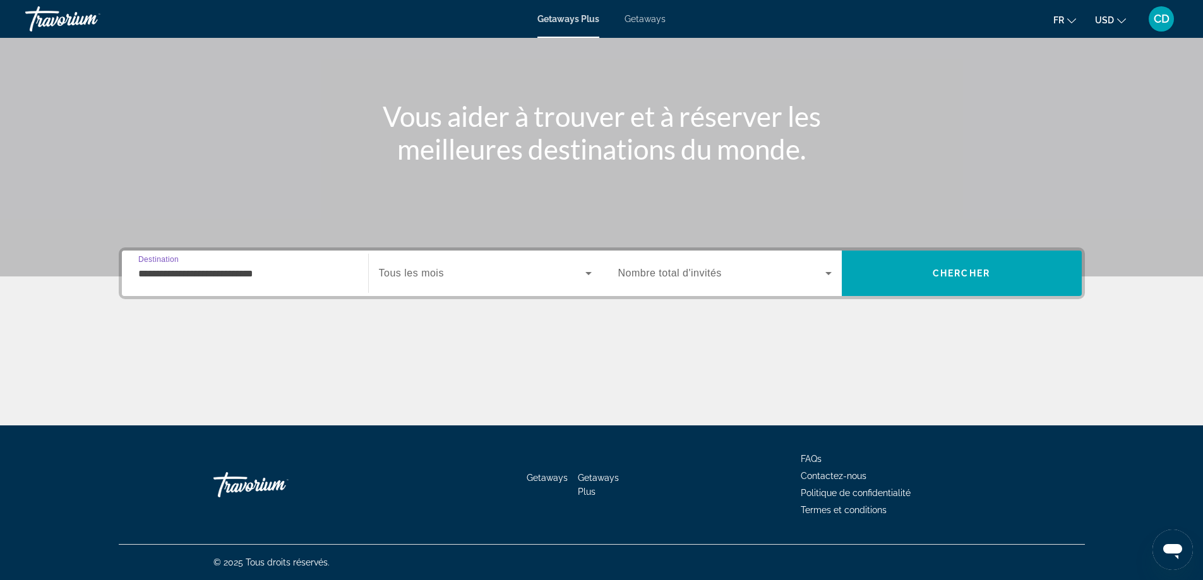
click at [573, 278] on span "Search widget" at bounding box center [482, 273] width 207 height 15
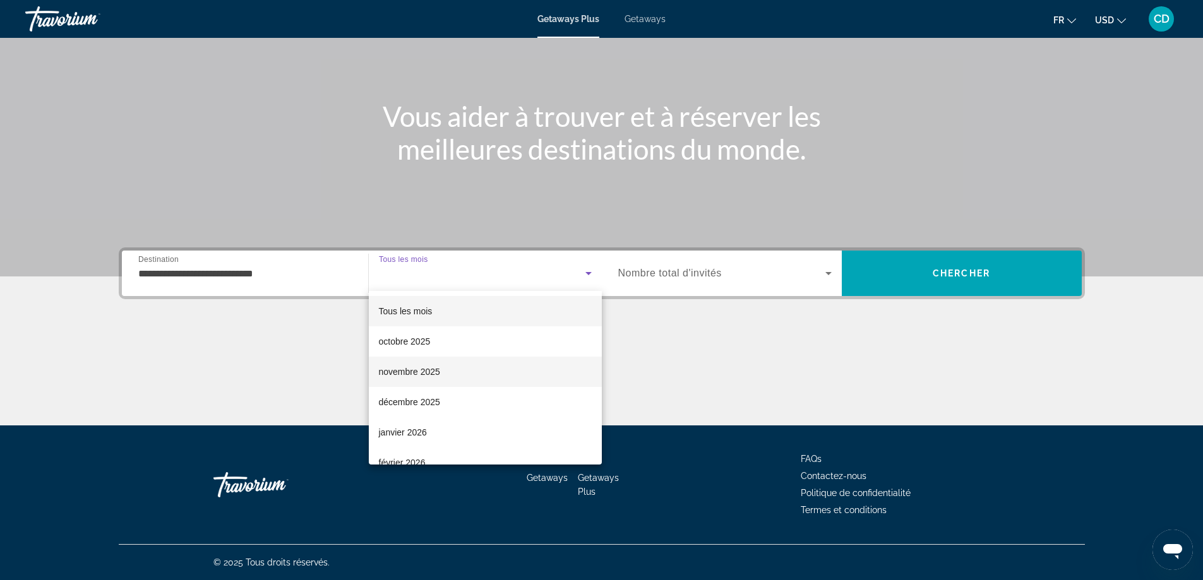
click at [418, 368] on span "novembre 2025" at bounding box center [409, 371] width 61 height 15
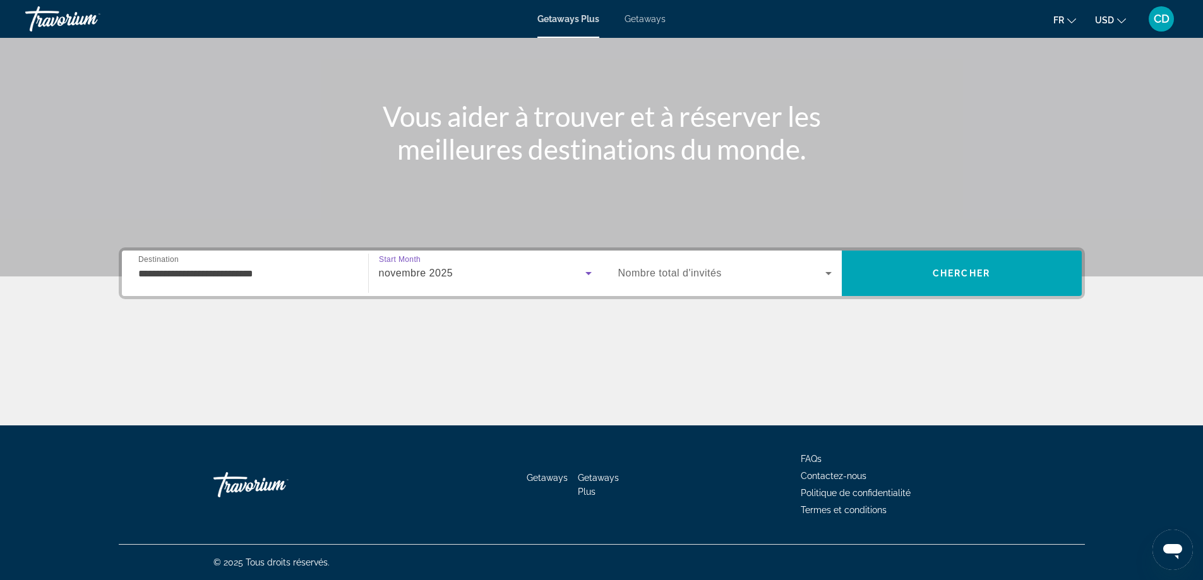
click at [801, 268] on span "Search widget" at bounding box center [721, 273] width 207 height 15
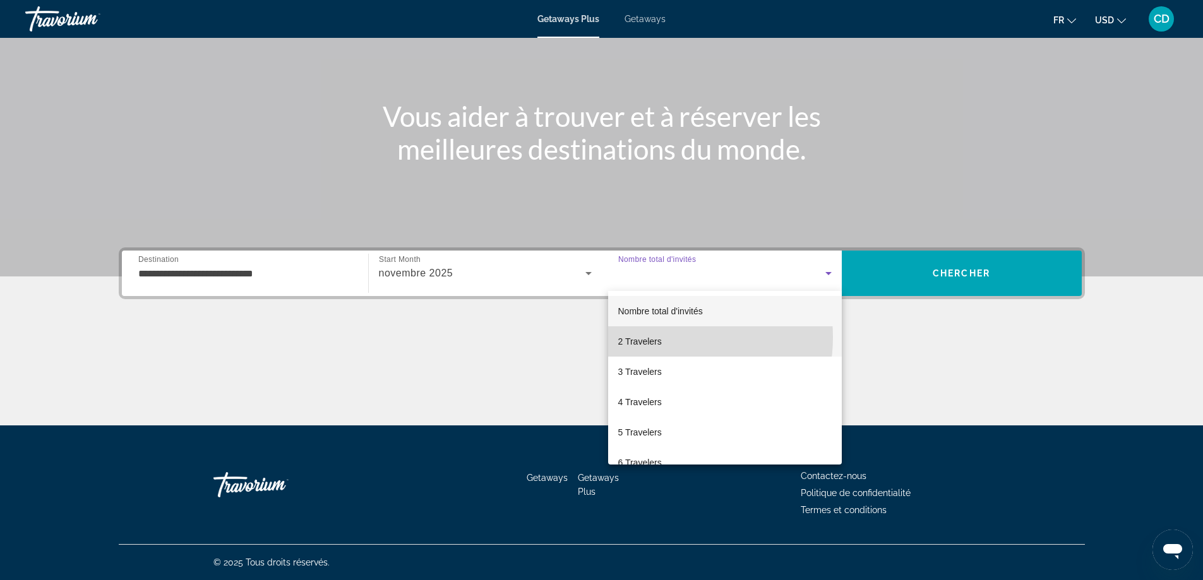
click at [656, 337] on span "2 Travelers" at bounding box center [640, 341] width 44 height 15
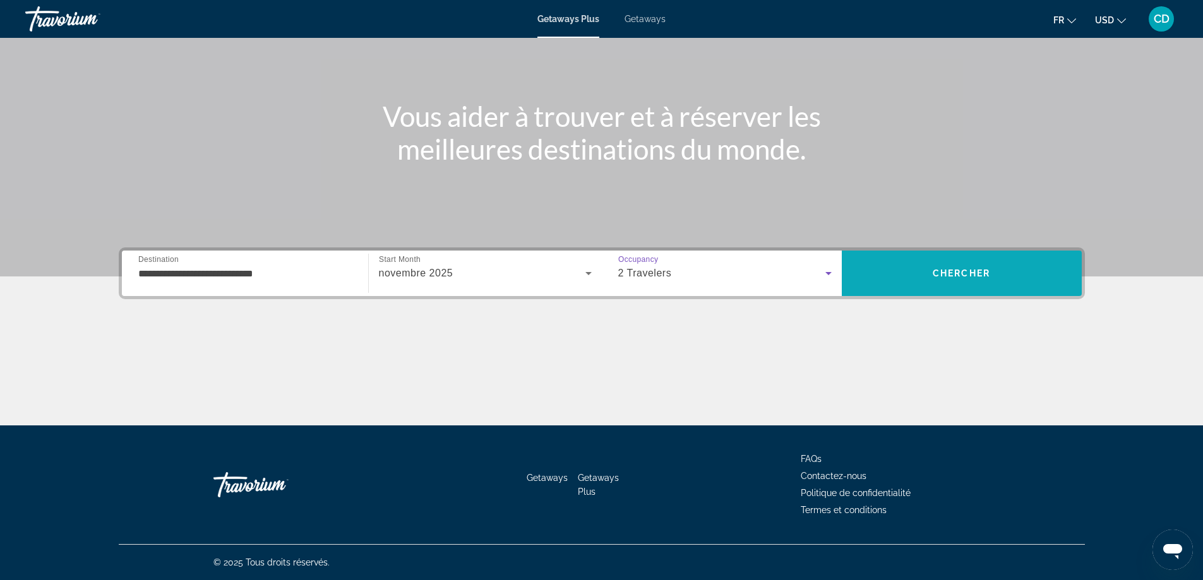
click at [998, 269] on span "Search" at bounding box center [962, 273] width 240 height 30
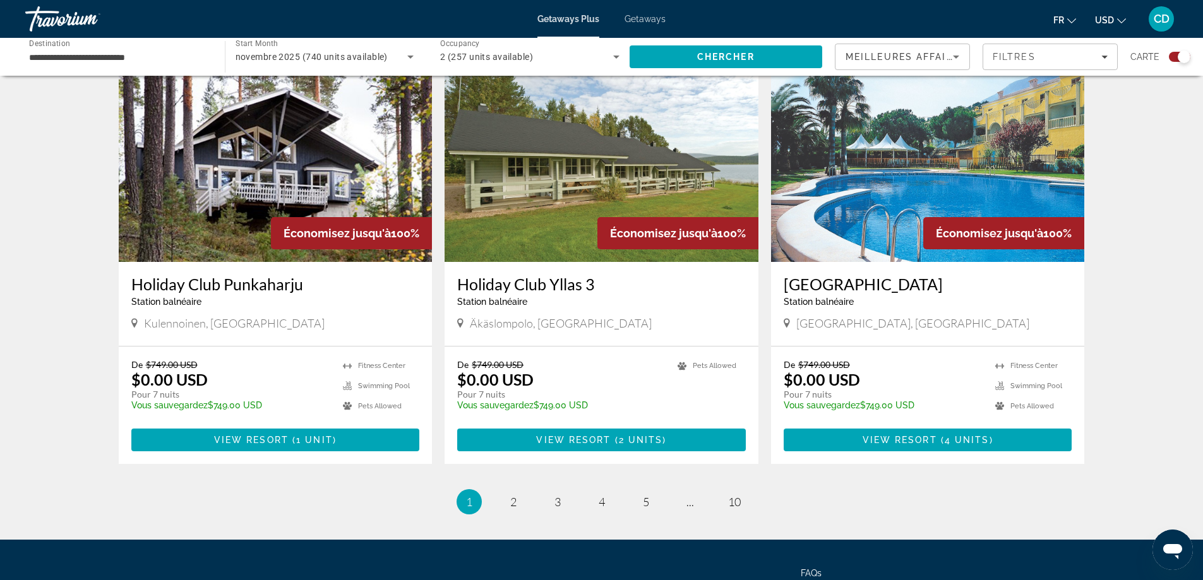
scroll to position [1831, 0]
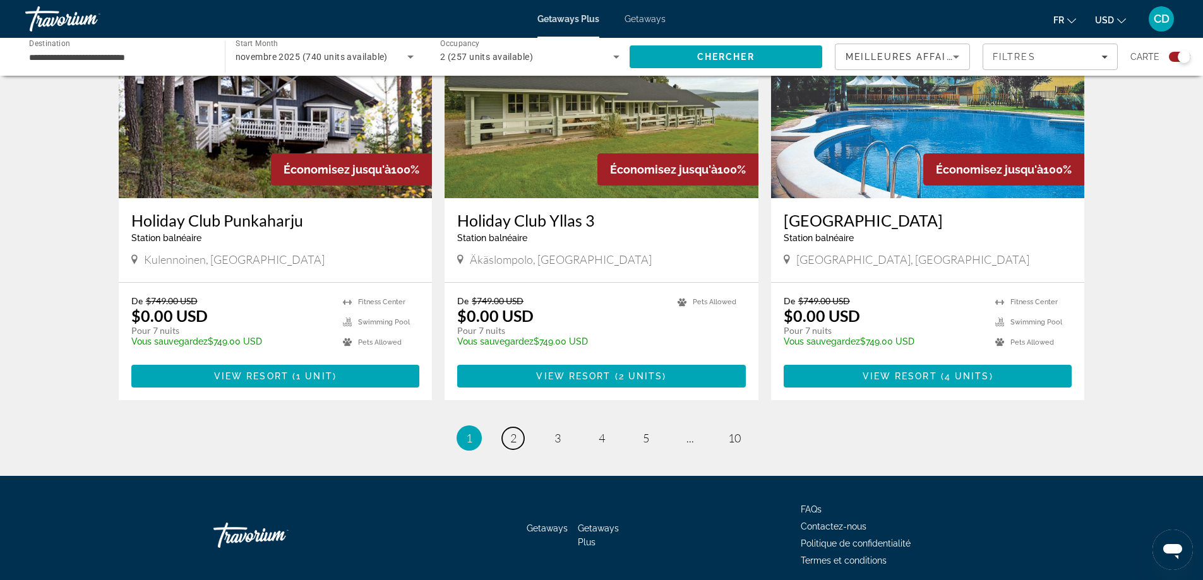
click at [513, 431] on span "2" at bounding box center [513, 438] width 6 height 14
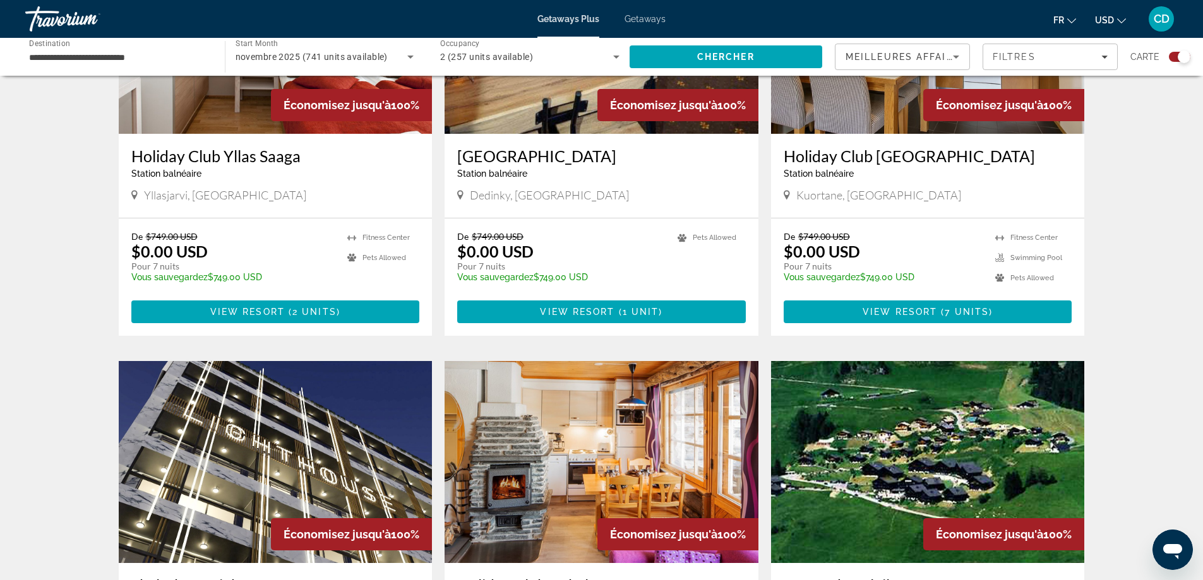
scroll to position [1831, 0]
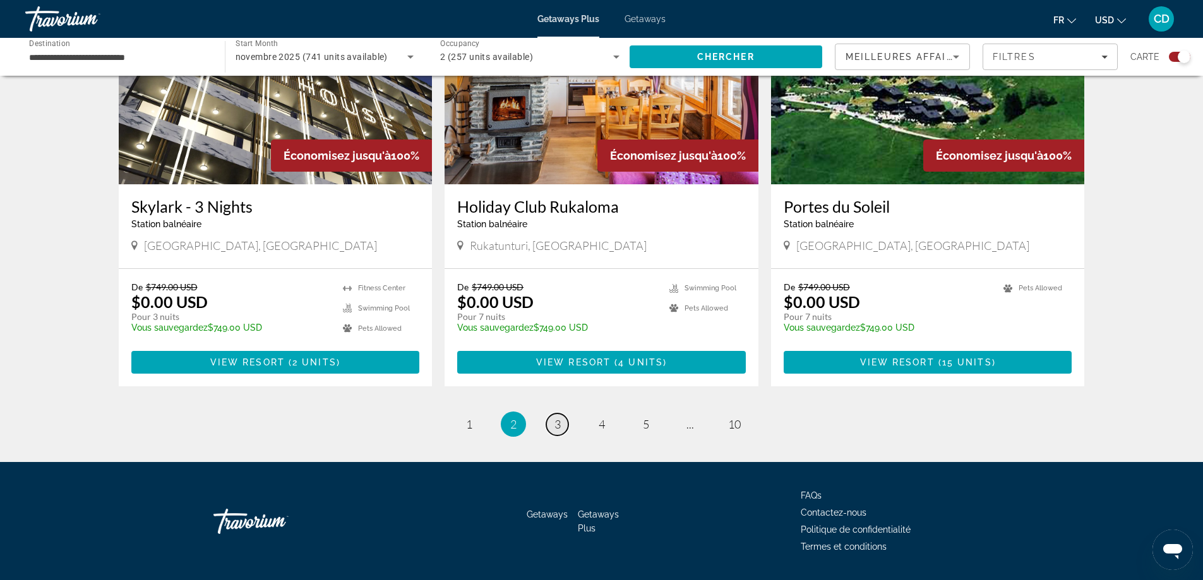
click at [558, 417] on span "3" at bounding box center [557, 424] width 6 height 14
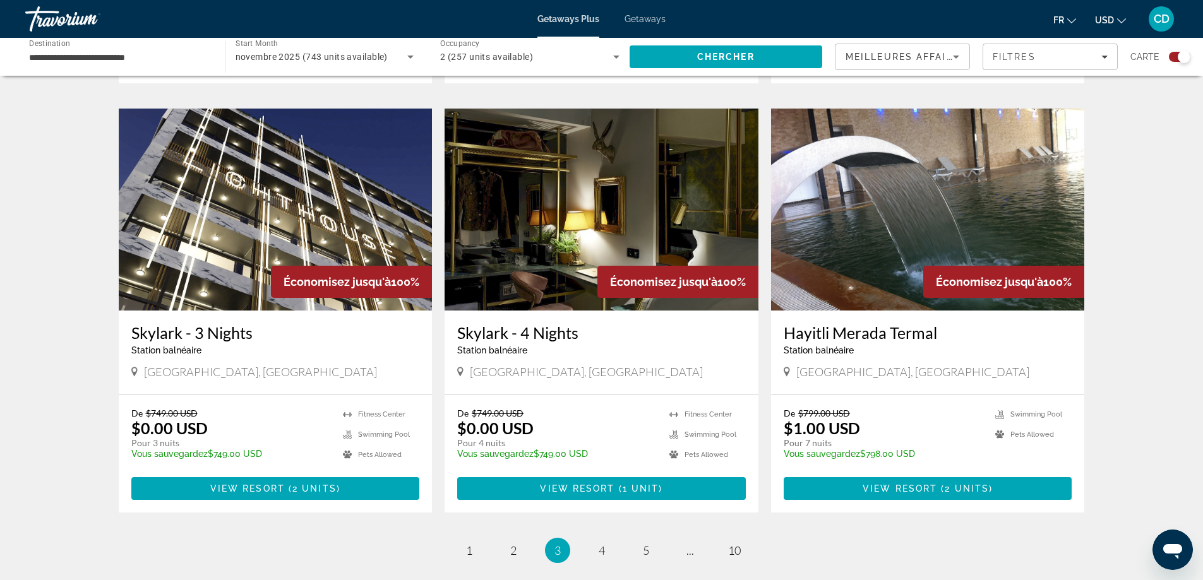
scroll to position [1768, 0]
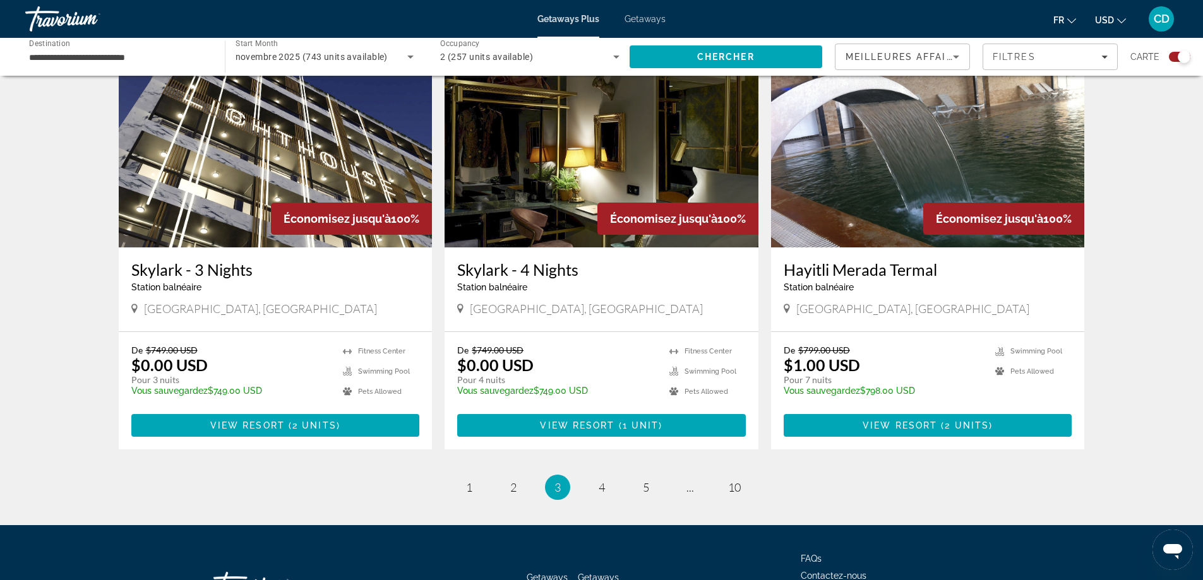
click at [601, 302] on div "Athens, Greece" at bounding box center [601, 309] width 289 height 14
click at [566, 191] on img "Main content" at bounding box center [602, 146] width 314 height 202
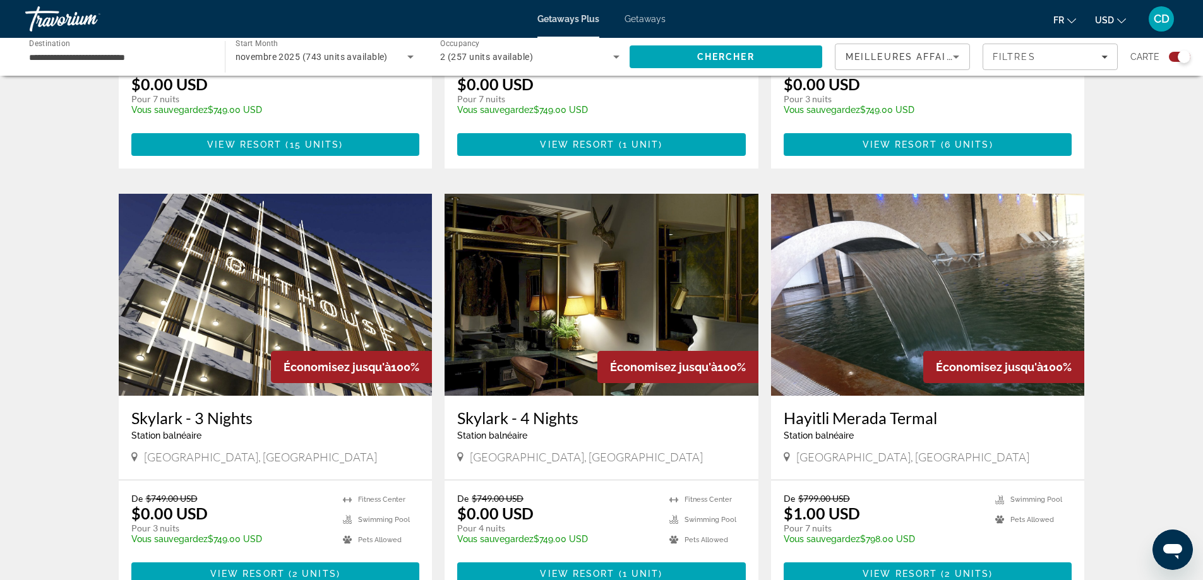
scroll to position [1768, 0]
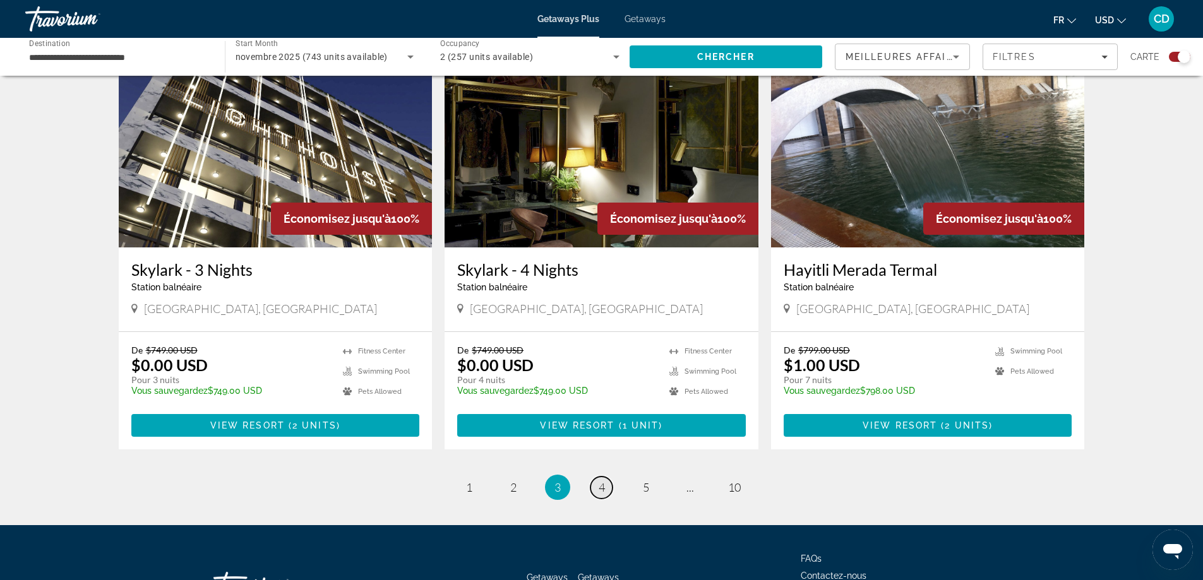
click at [606, 477] on link "page 4" at bounding box center [601, 488] width 22 height 22
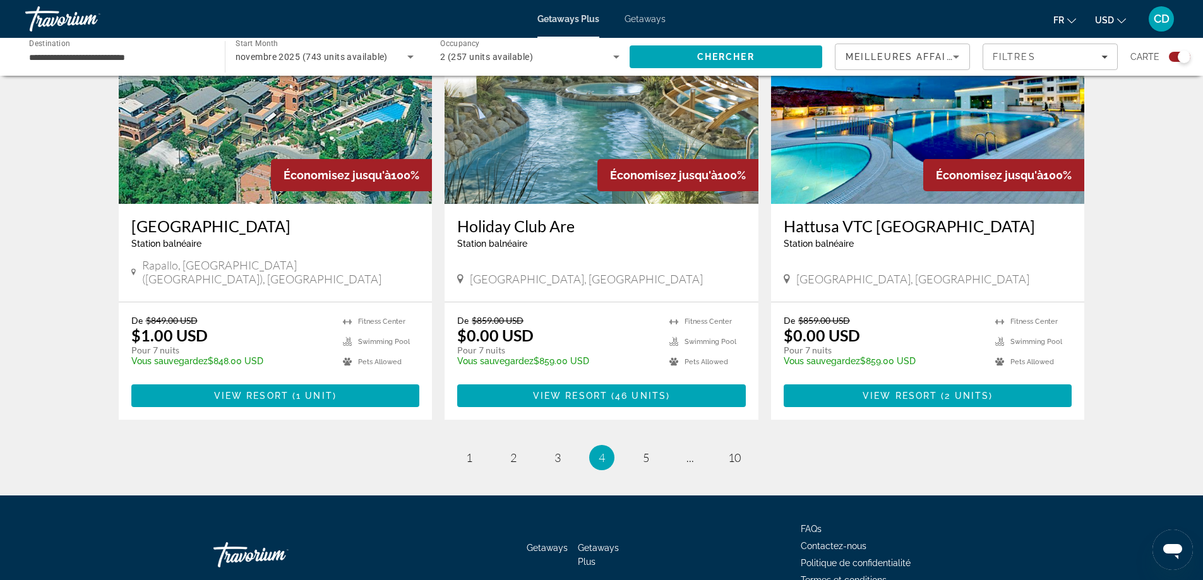
scroll to position [1831, 0]
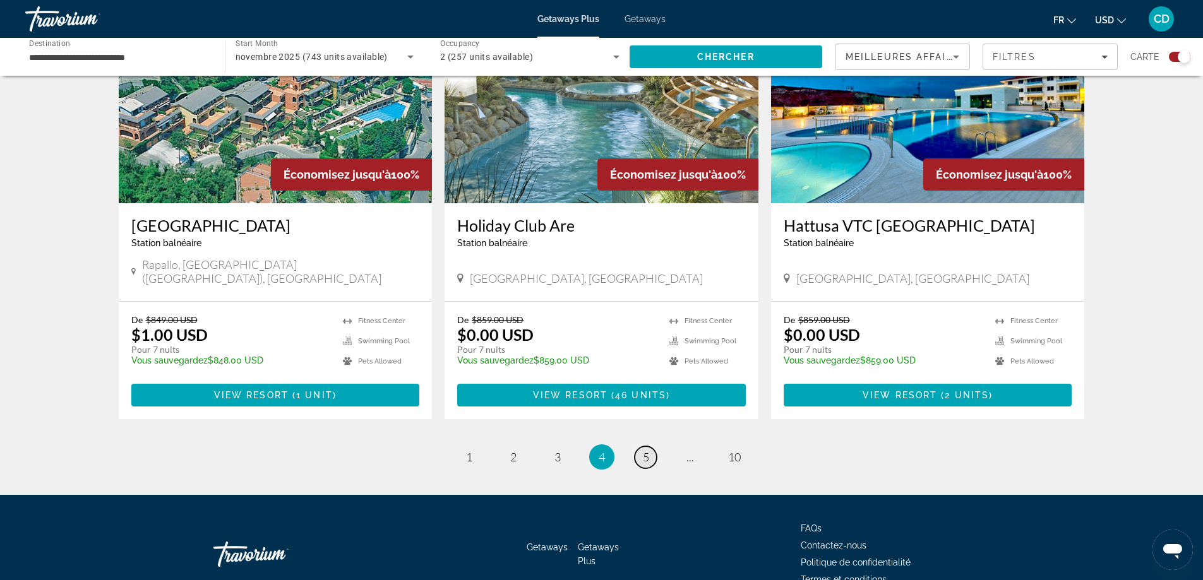
click at [642, 446] on link "page 5" at bounding box center [646, 457] width 22 height 22
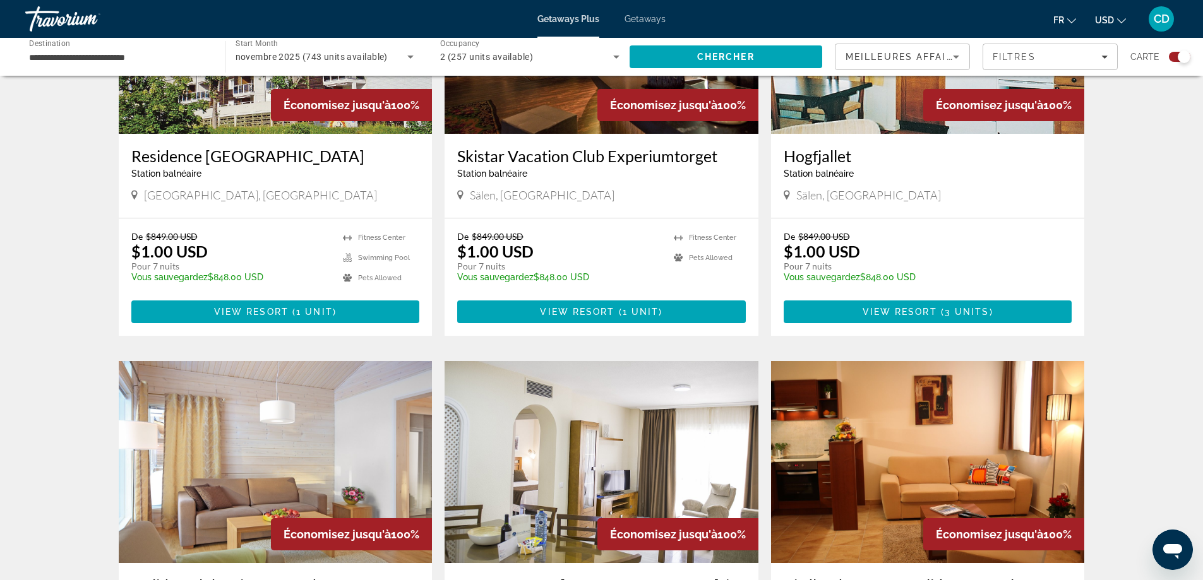
scroll to position [1873, 0]
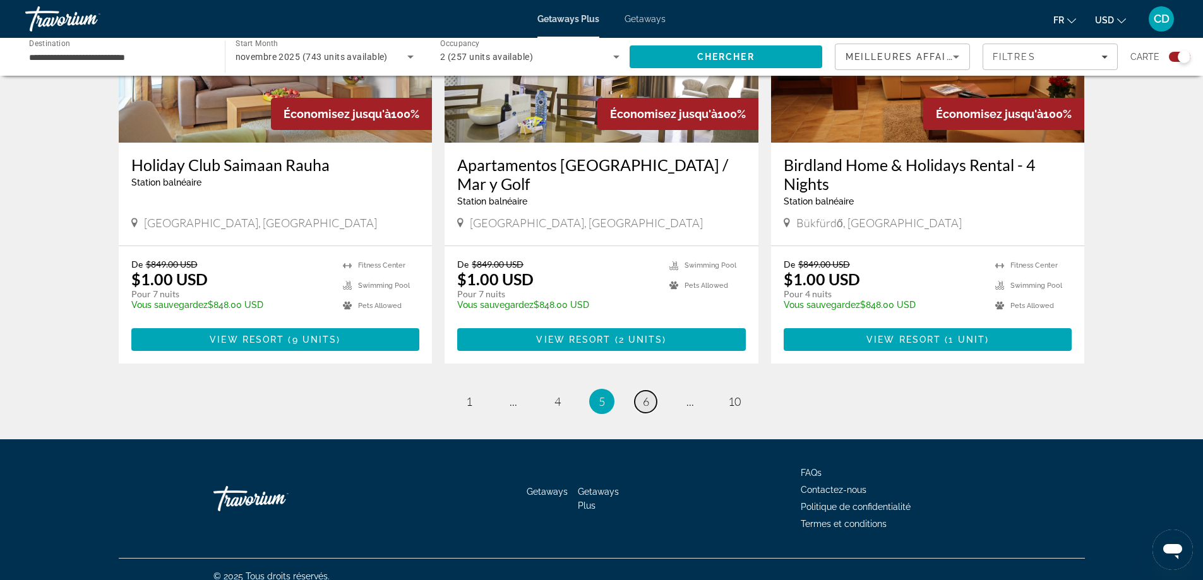
click at [644, 395] on span "6" at bounding box center [646, 402] width 6 height 14
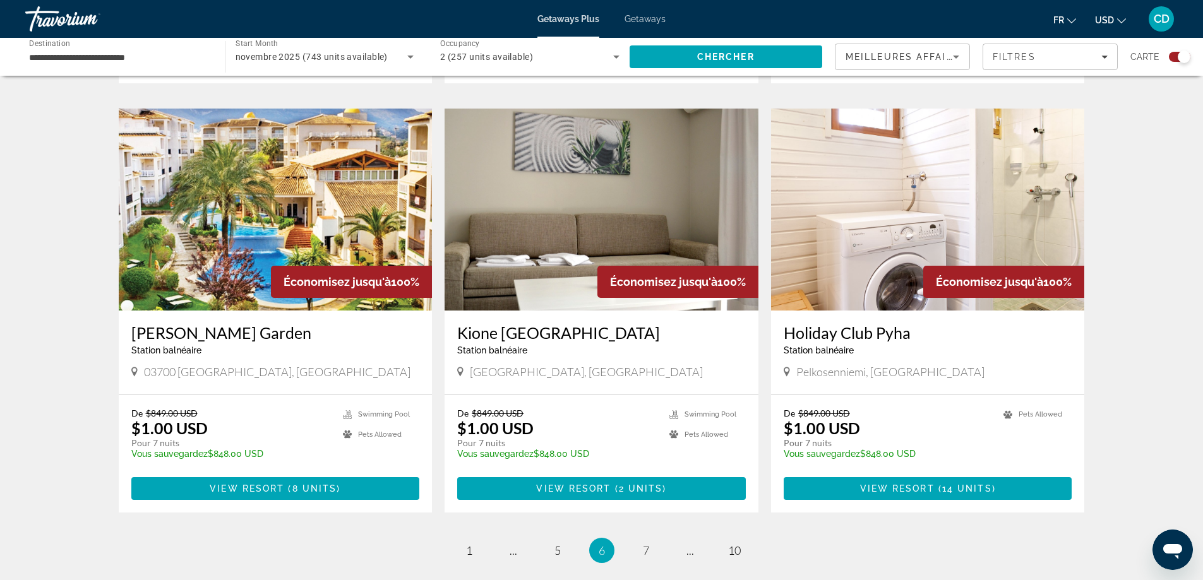
scroll to position [1854, 0]
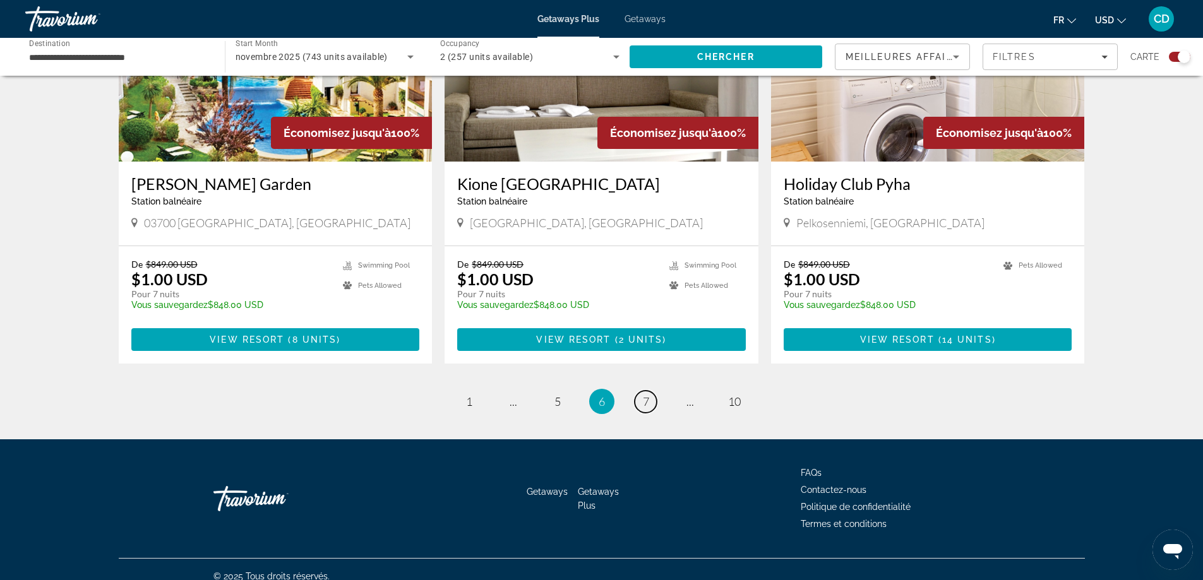
click at [643, 395] on span "7" at bounding box center [646, 402] width 6 height 14
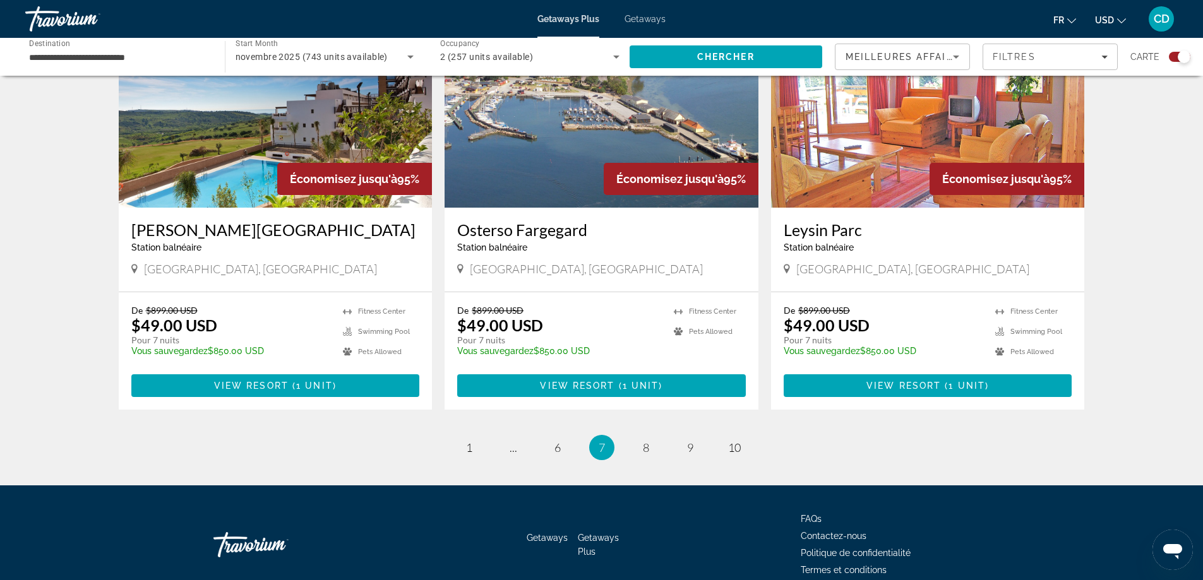
scroll to position [1831, 0]
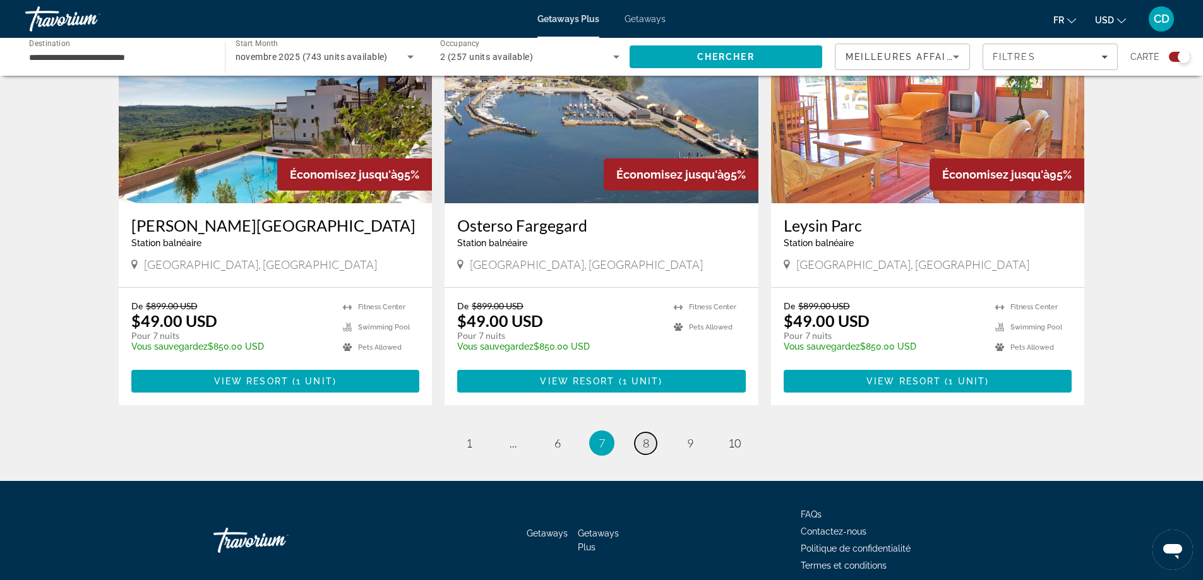
click at [643, 436] on span "8" at bounding box center [646, 443] width 6 height 14
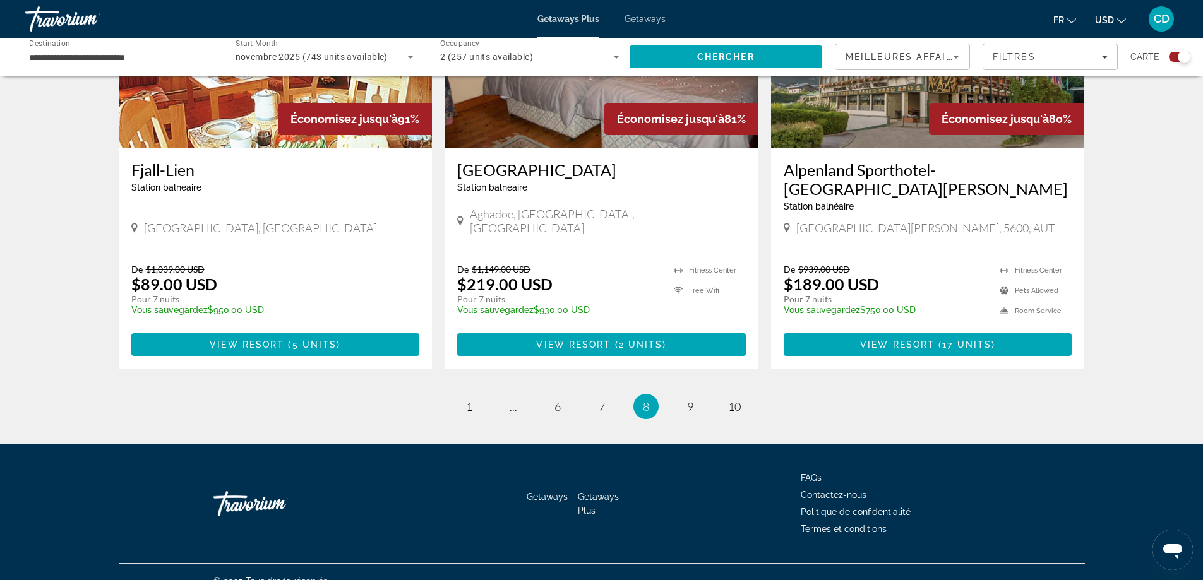
scroll to position [1873, 0]
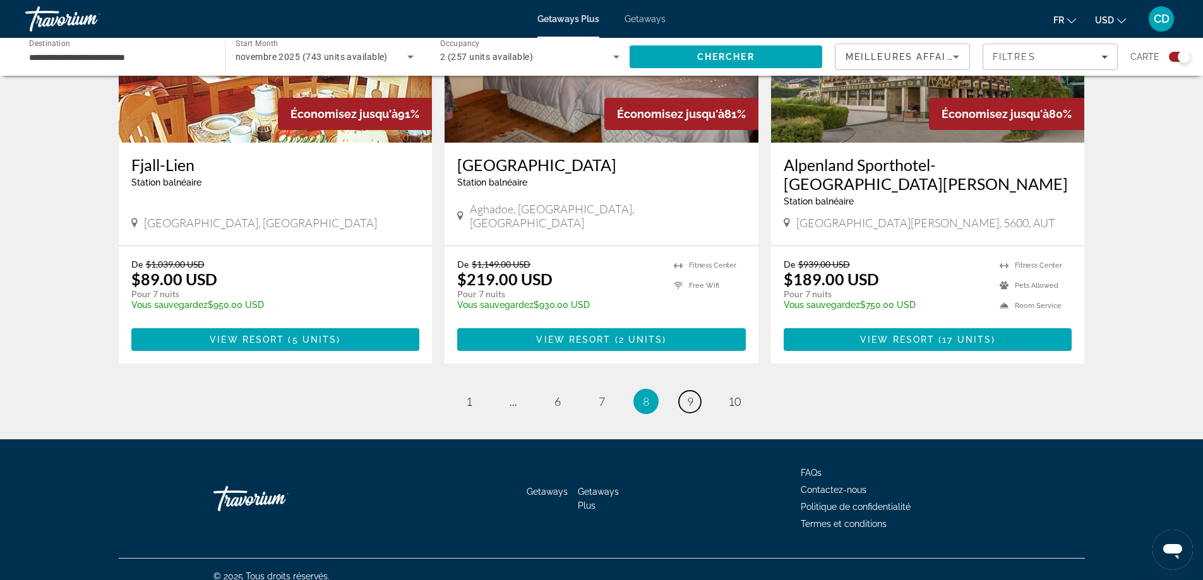
click at [689, 395] on span "9" at bounding box center [690, 402] width 6 height 14
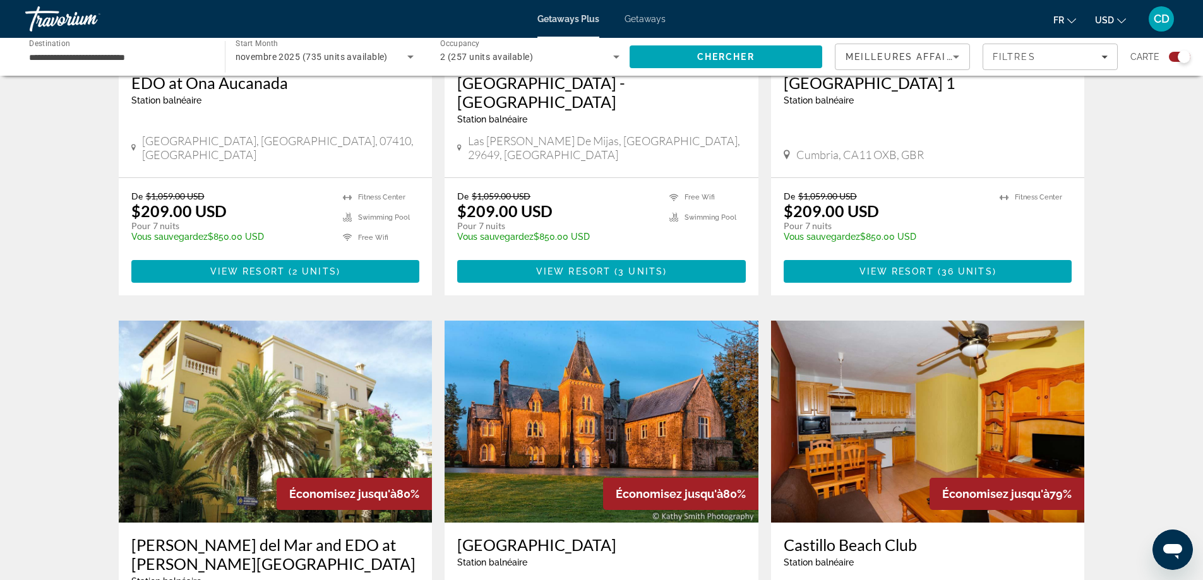
scroll to position [1010, 0]
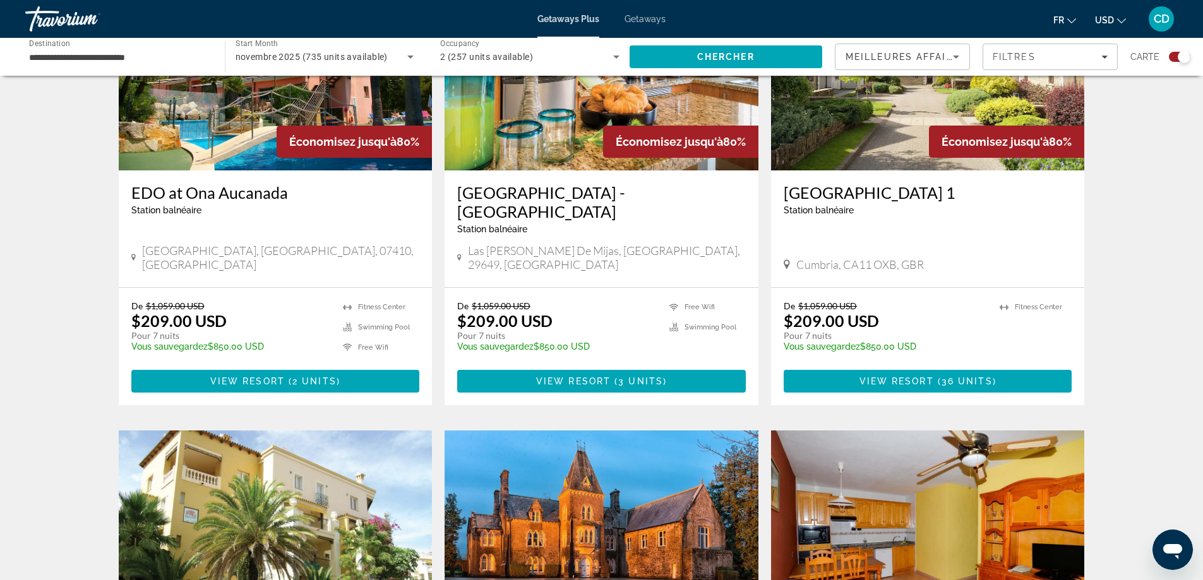
click at [1122, 15] on button "USD USD ($) MXN (Mex$) CAD (Can$) GBP (£) EUR (€) AUD (A$) NZD (NZ$) CNY (CN¥)" at bounding box center [1110, 20] width 31 height 18
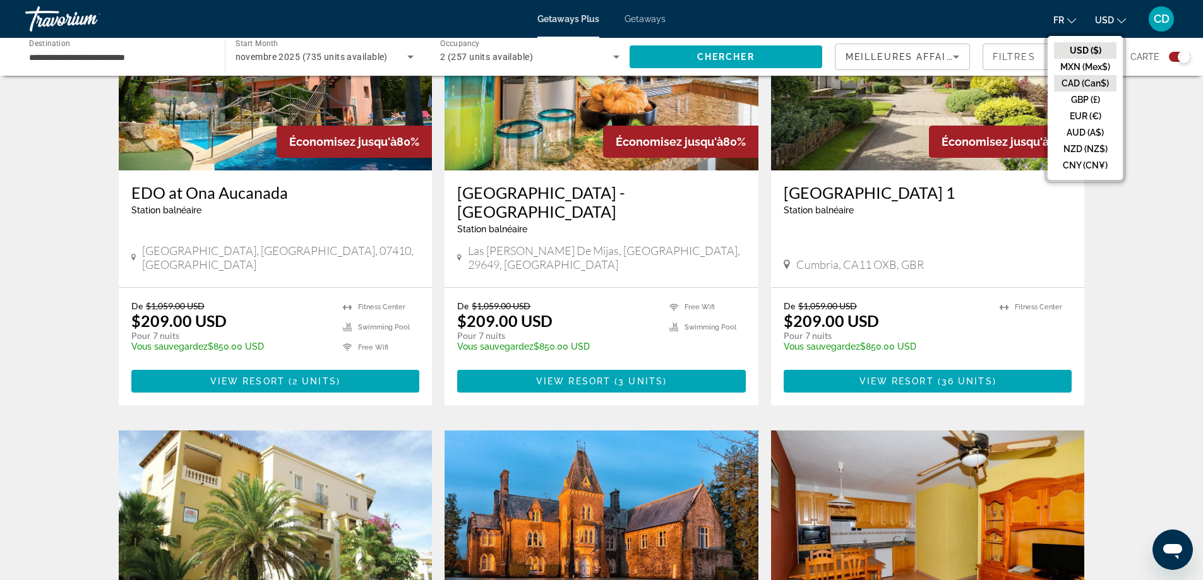
click at [1088, 82] on button "CAD (Can$)" at bounding box center [1085, 83] width 63 height 16
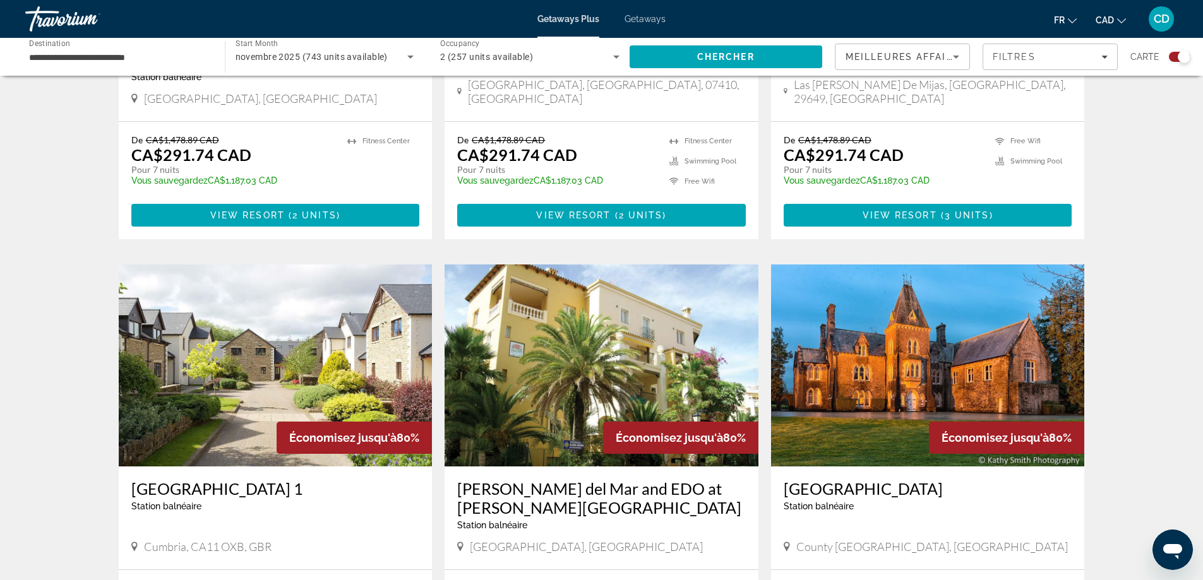
scroll to position [1895, 0]
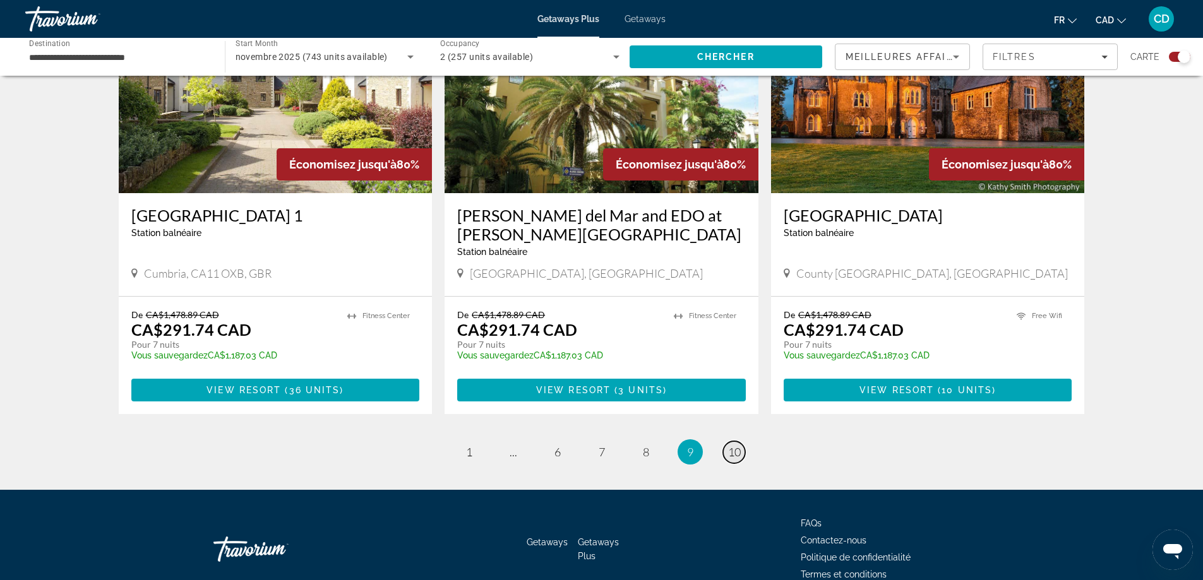
click at [731, 445] on span "10" at bounding box center [734, 452] width 13 height 14
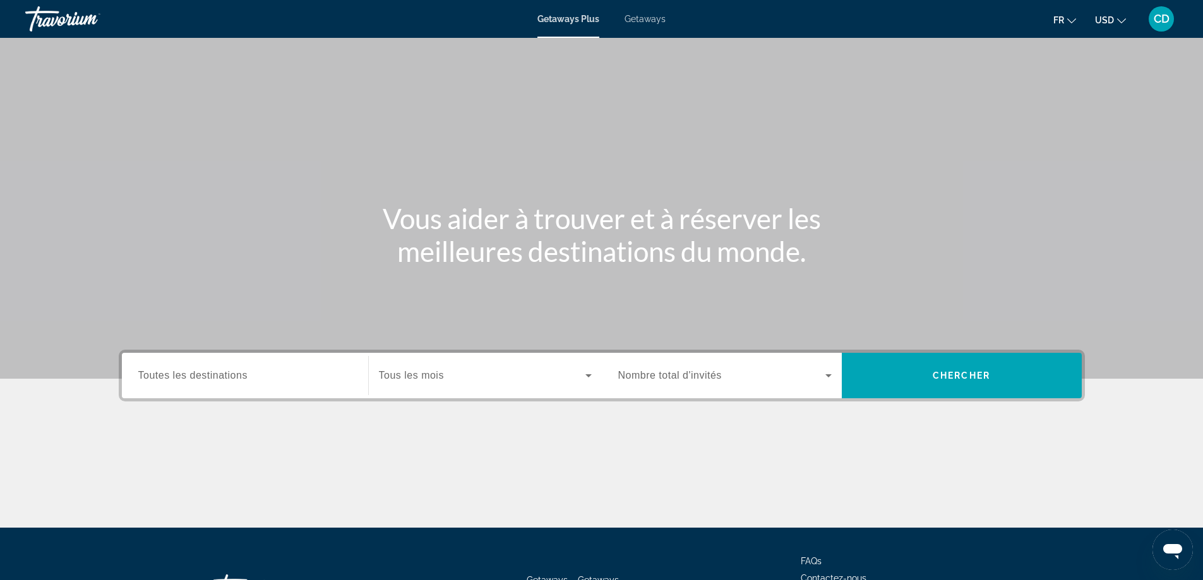
click at [211, 366] on div "Search widget" at bounding box center [244, 376] width 213 height 36
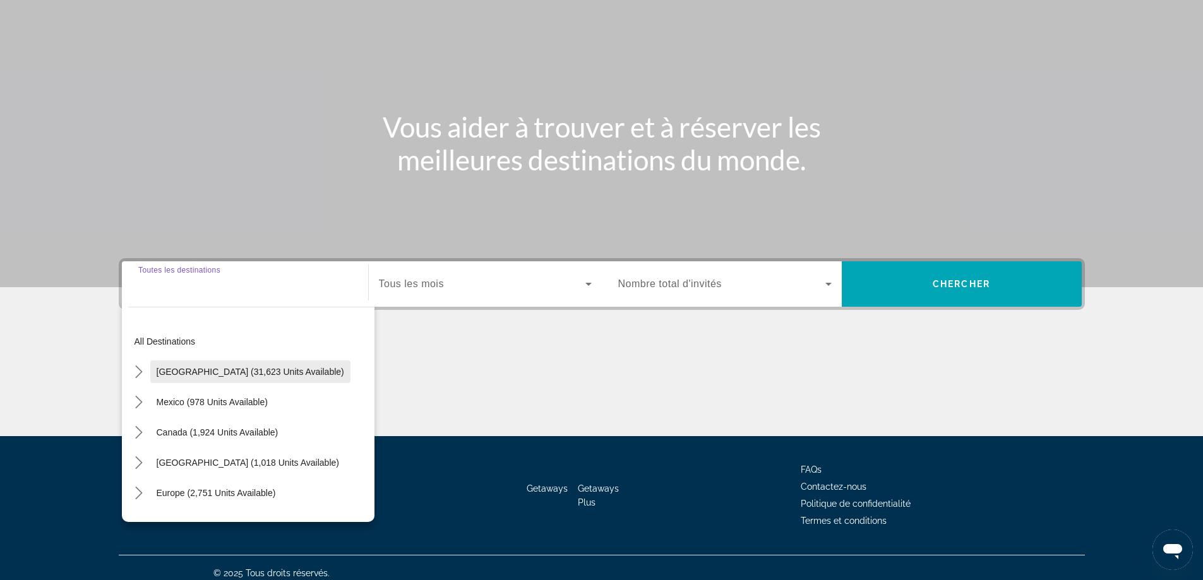
scroll to position [102, 0]
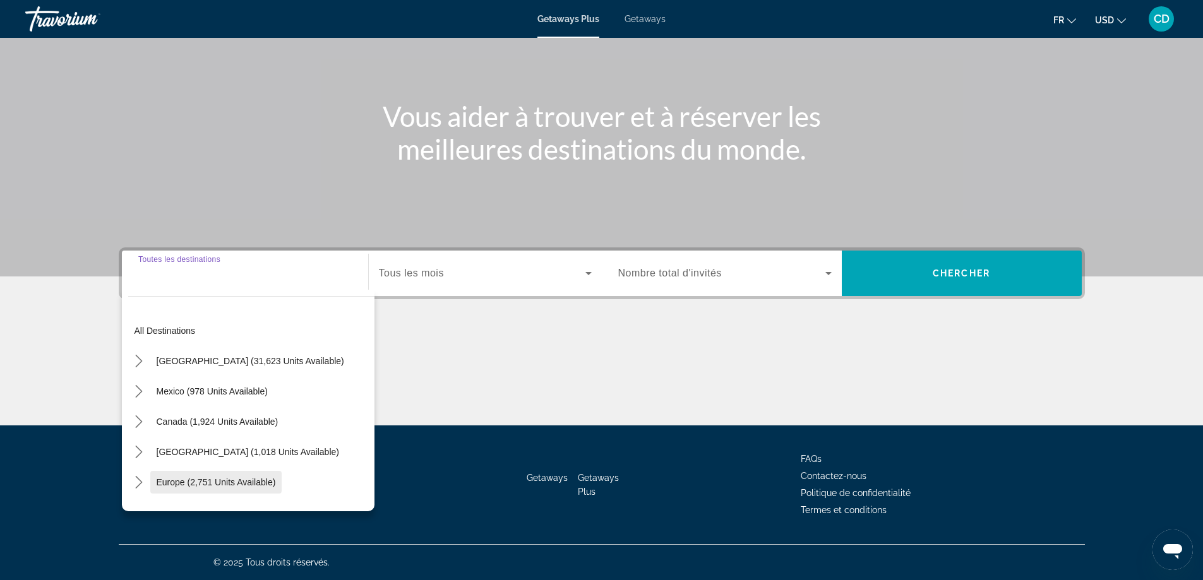
click at [243, 478] on span "Europe (2,751 units available)" at bounding box center [216, 482] width 119 height 10
type input "**********"
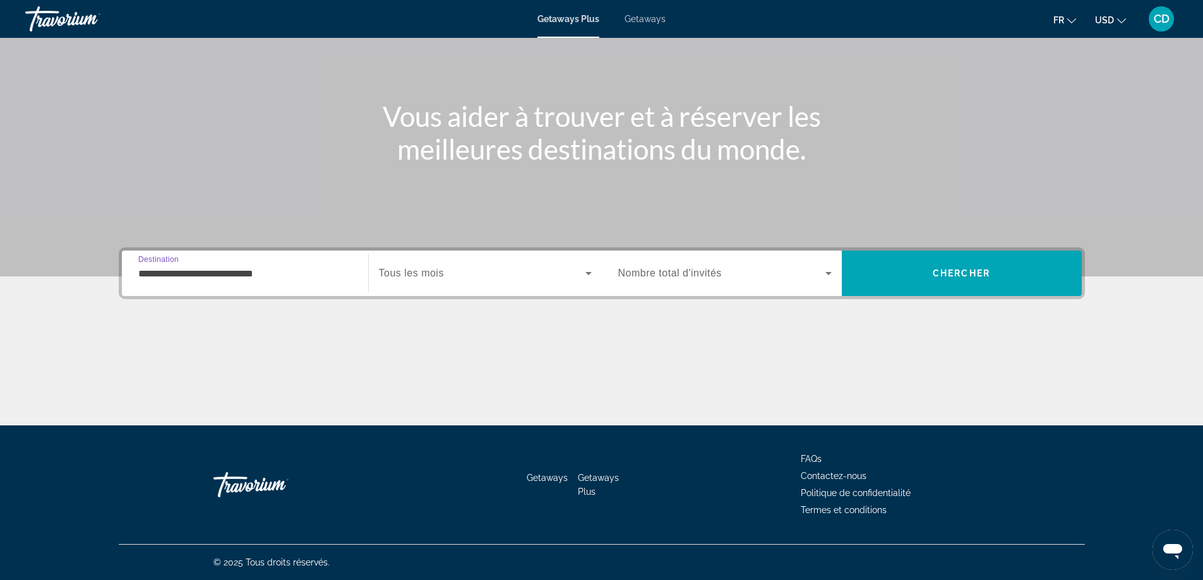
click at [548, 273] on span "Search widget" at bounding box center [482, 273] width 207 height 15
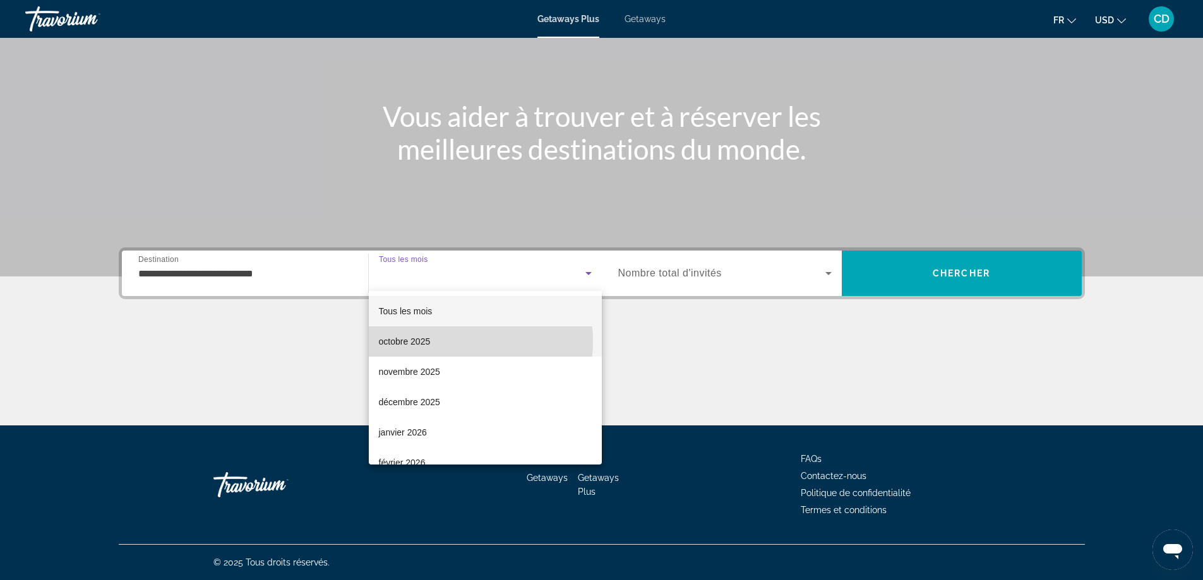
click at [431, 343] on mat-option "octobre 2025" at bounding box center [485, 341] width 233 height 30
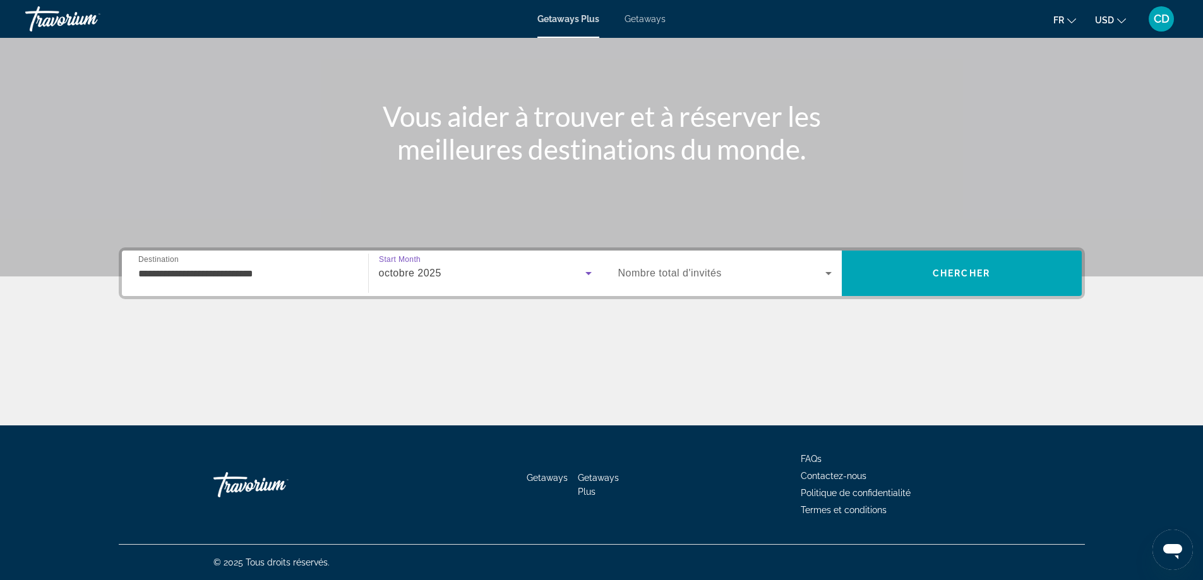
click at [1110, 17] on span "USD" at bounding box center [1104, 20] width 19 height 10
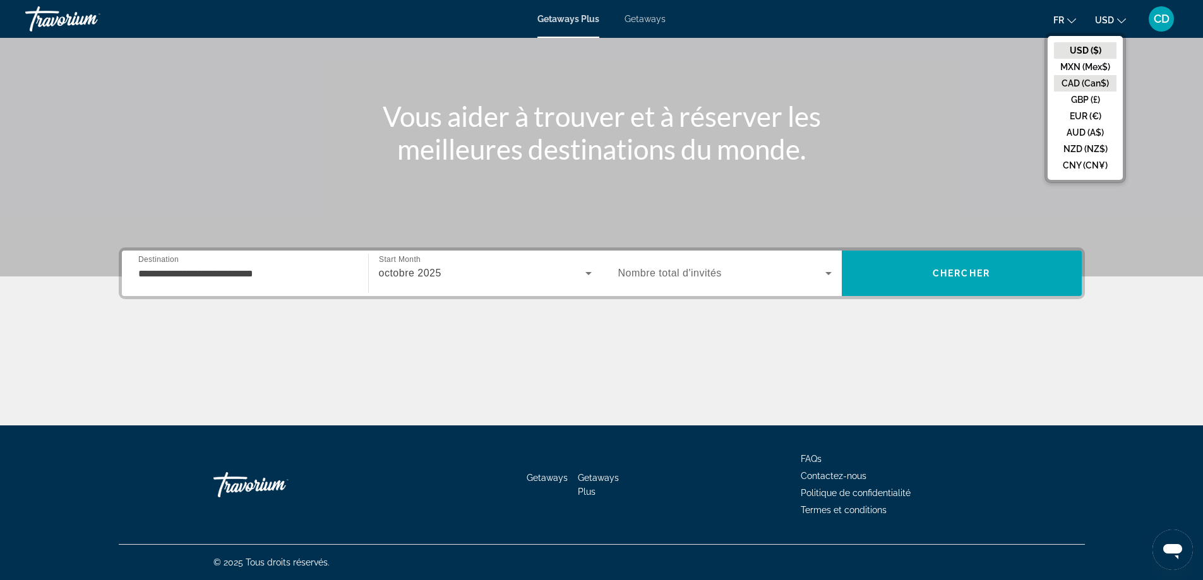
click at [1094, 82] on button "CAD (Can$)" at bounding box center [1085, 83] width 63 height 16
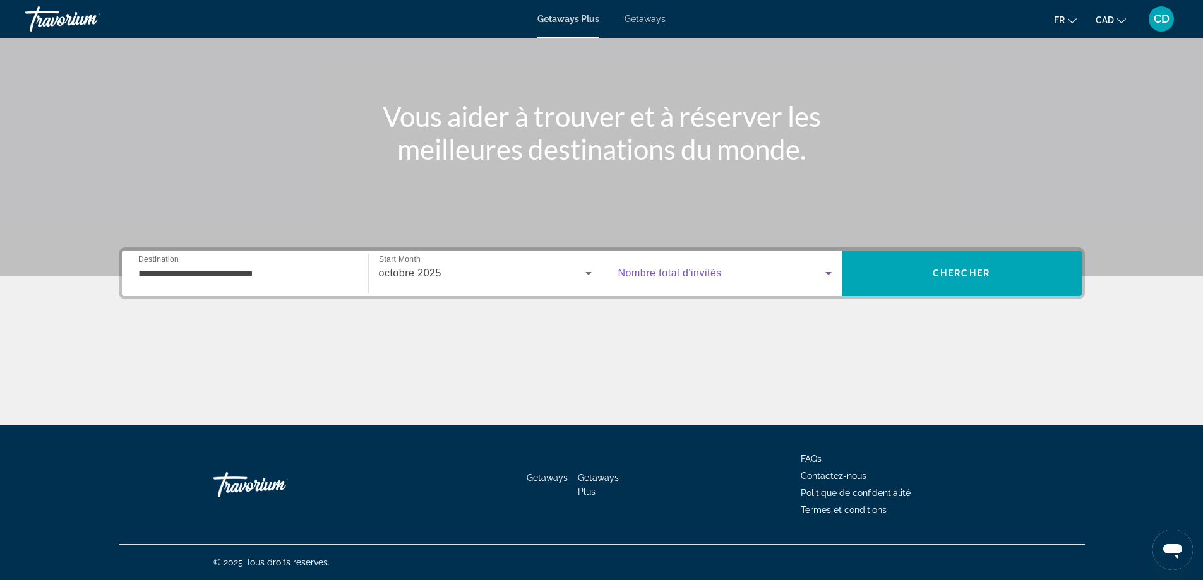
click at [785, 270] on span "Search widget" at bounding box center [721, 273] width 207 height 15
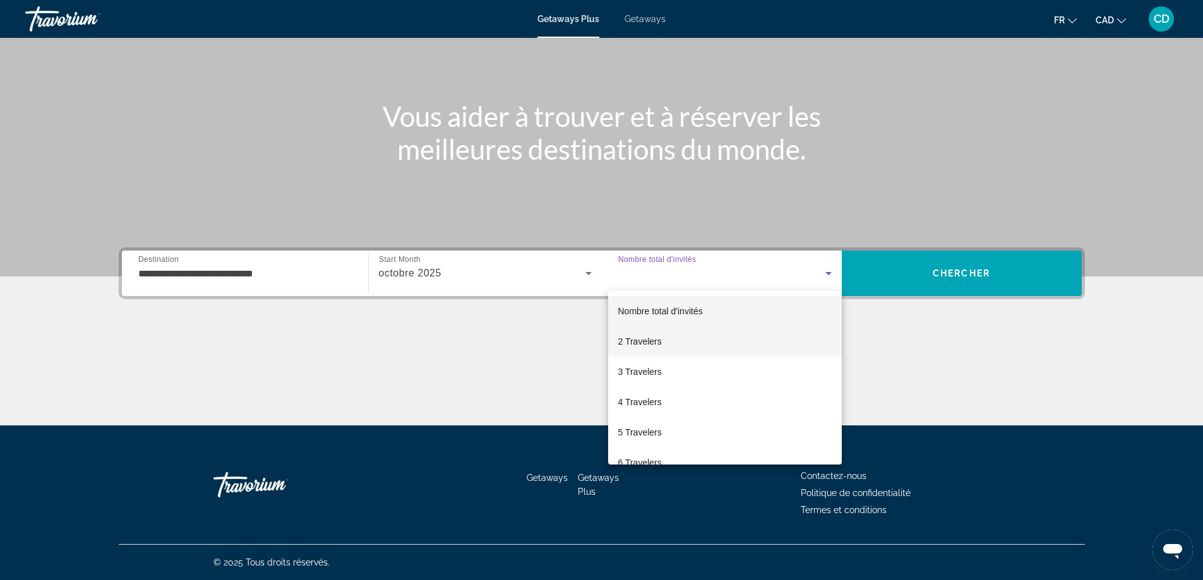
click at [659, 344] on span "2 Travelers" at bounding box center [640, 341] width 44 height 15
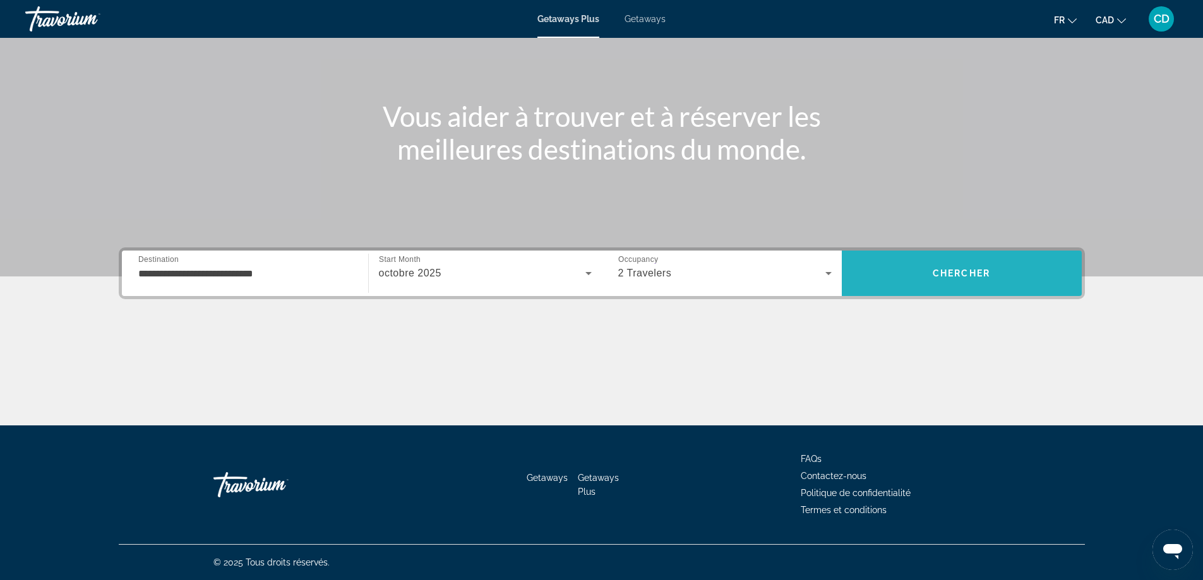
click at [1007, 268] on span "Search" at bounding box center [962, 273] width 240 height 30
